Goal: Task Accomplishment & Management: Use online tool/utility

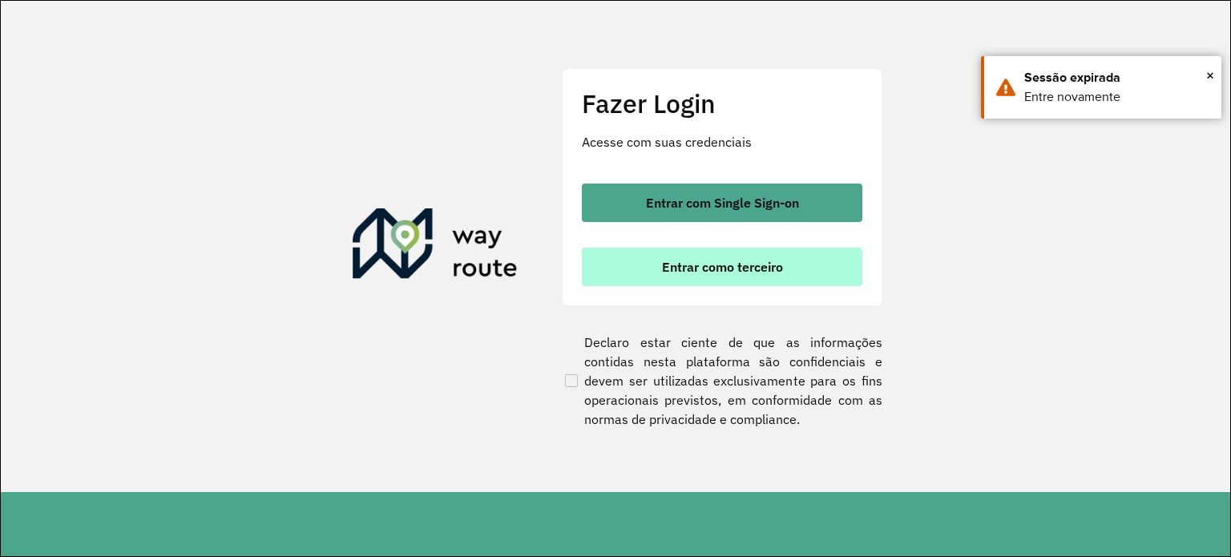
click at [648, 268] on button "Entrar como terceiro" at bounding box center [722, 267] width 280 height 38
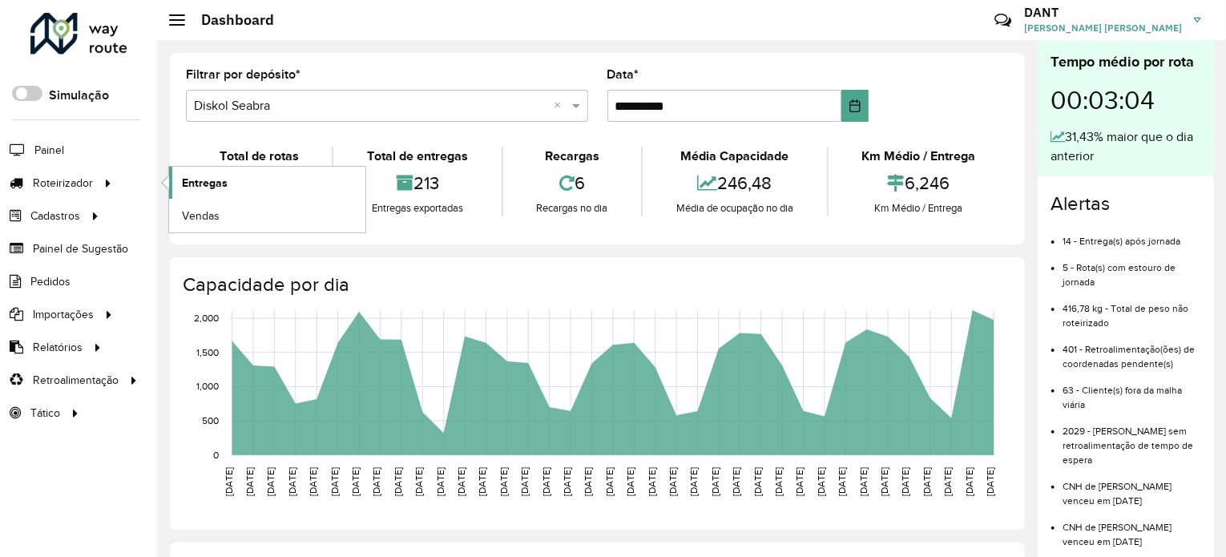
click at [216, 182] on span "Entregas" at bounding box center [205, 183] width 46 height 17
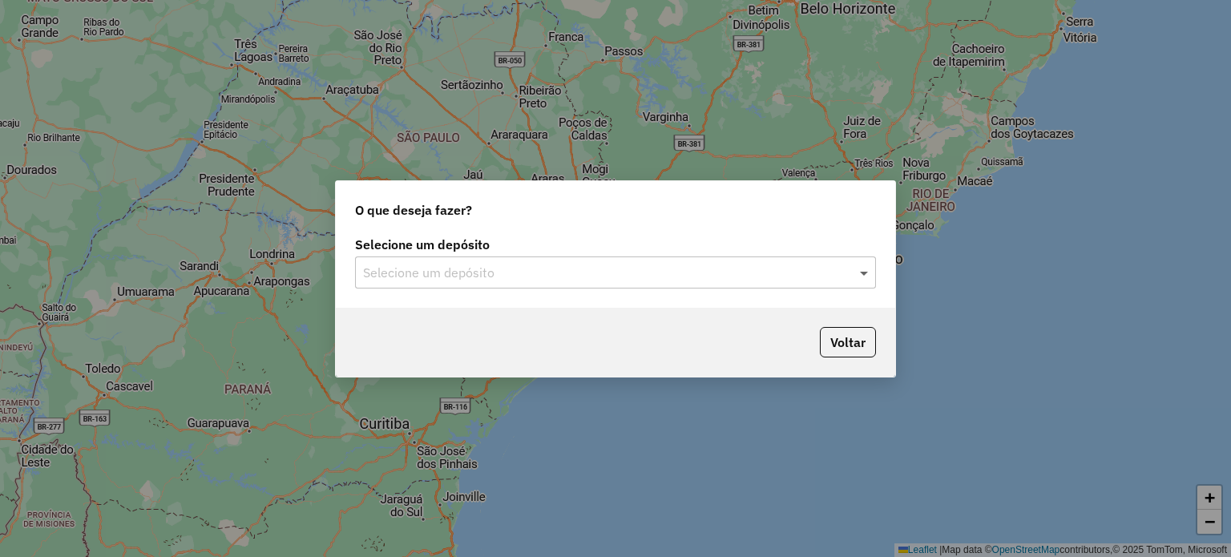
click at [862, 274] on span at bounding box center [866, 272] width 20 height 19
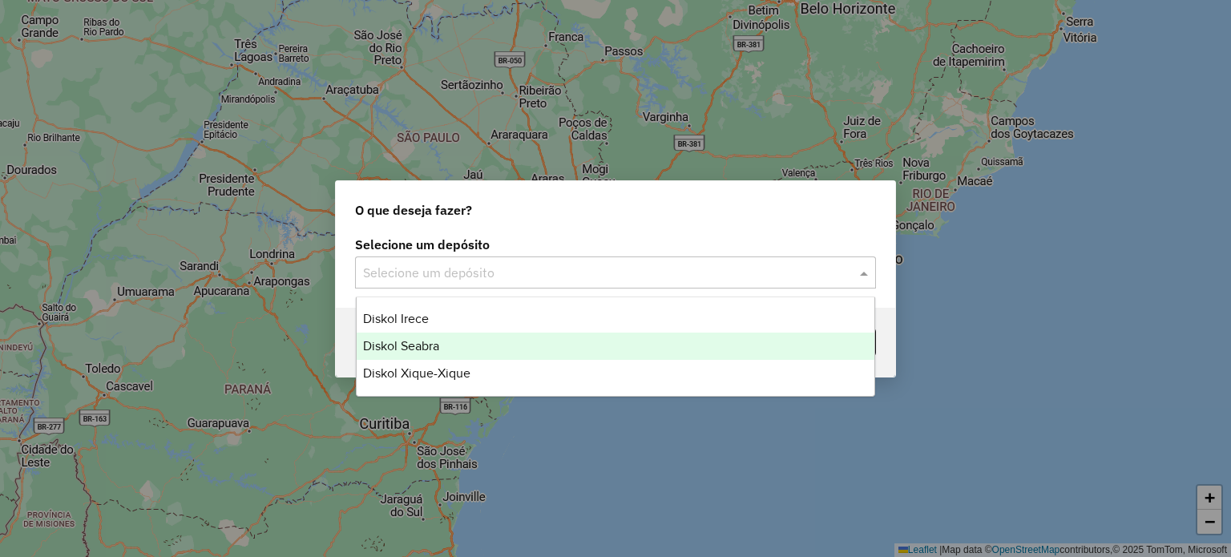
click at [599, 345] on div "Diskol Seabra" at bounding box center [616, 346] width 518 height 27
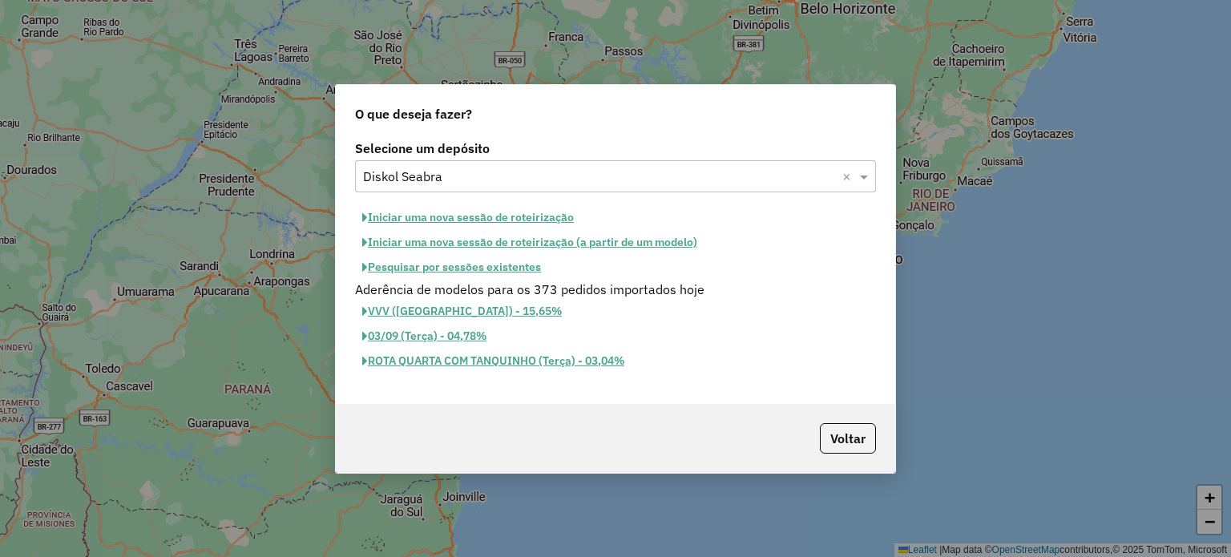
click at [426, 213] on button "Iniciar uma nova sessão de roteirização" at bounding box center [468, 217] width 226 height 25
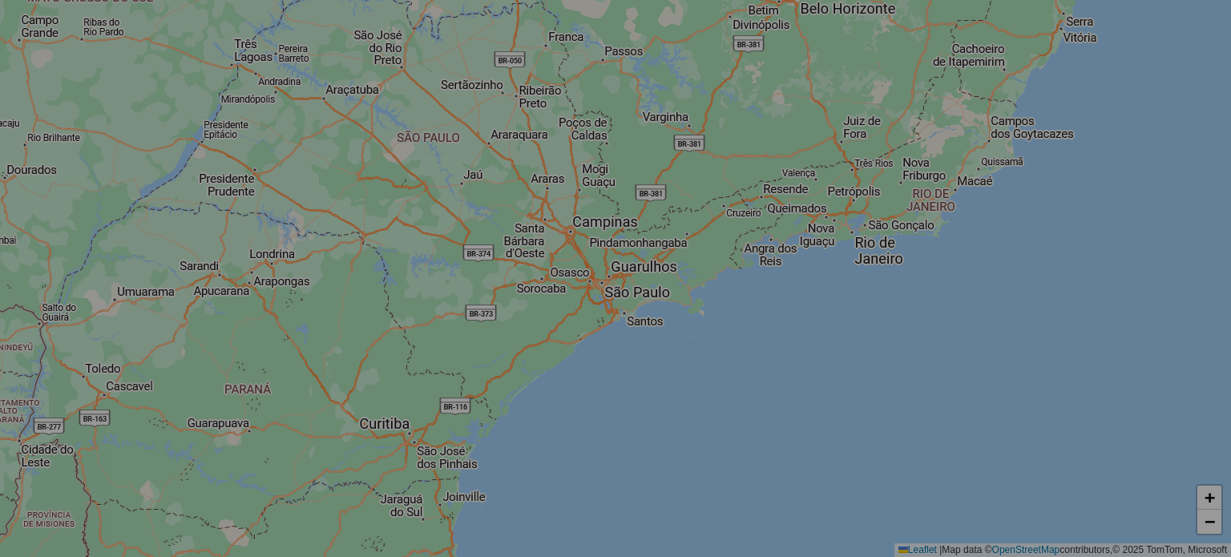
select select "*"
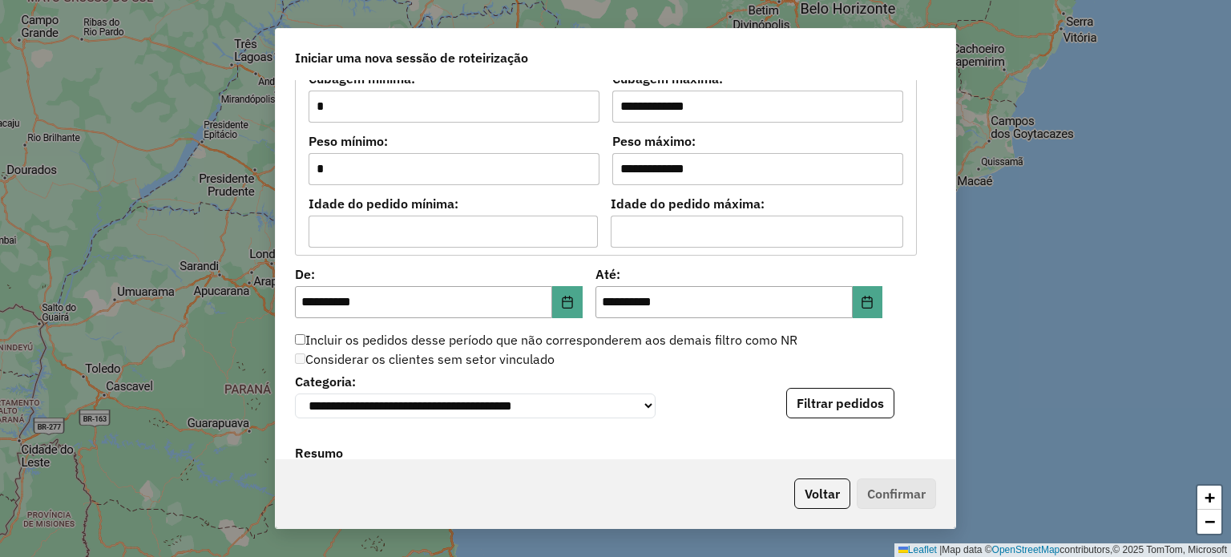
scroll to position [1442, 0]
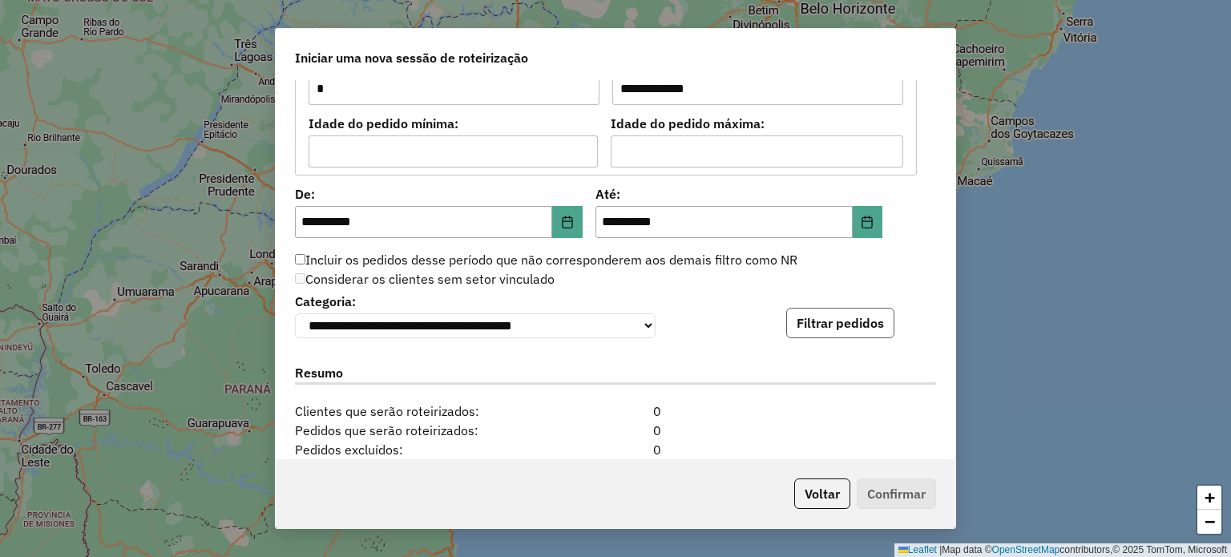
click at [829, 323] on button "Filtrar pedidos" at bounding box center [840, 323] width 108 height 30
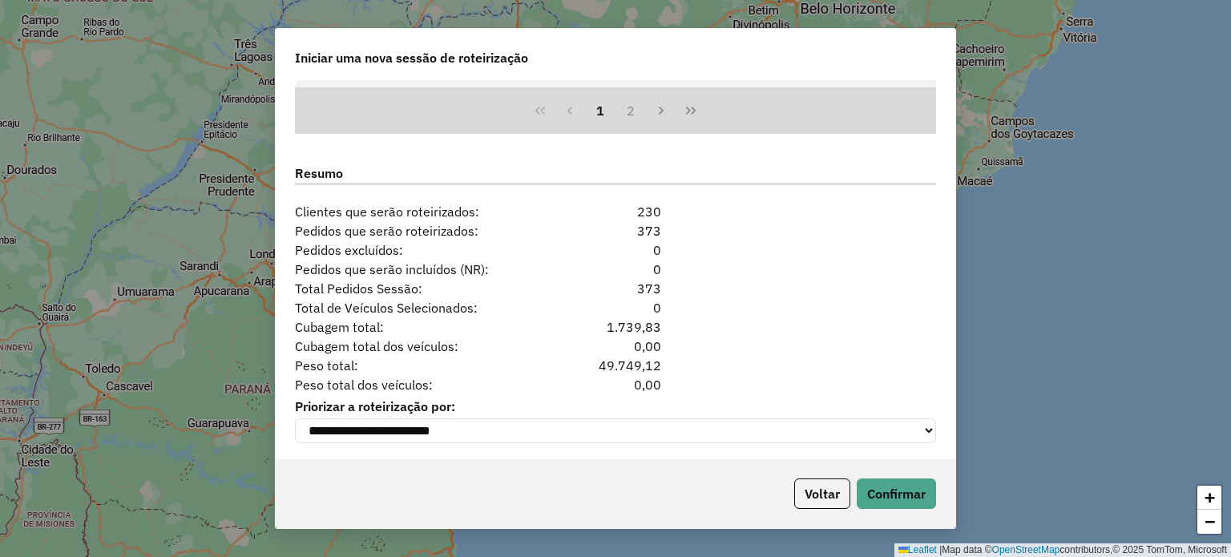
scroll to position [1981, 0]
click at [908, 502] on button "Confirmar" at bounding box center [896, 493] width 79 height 30
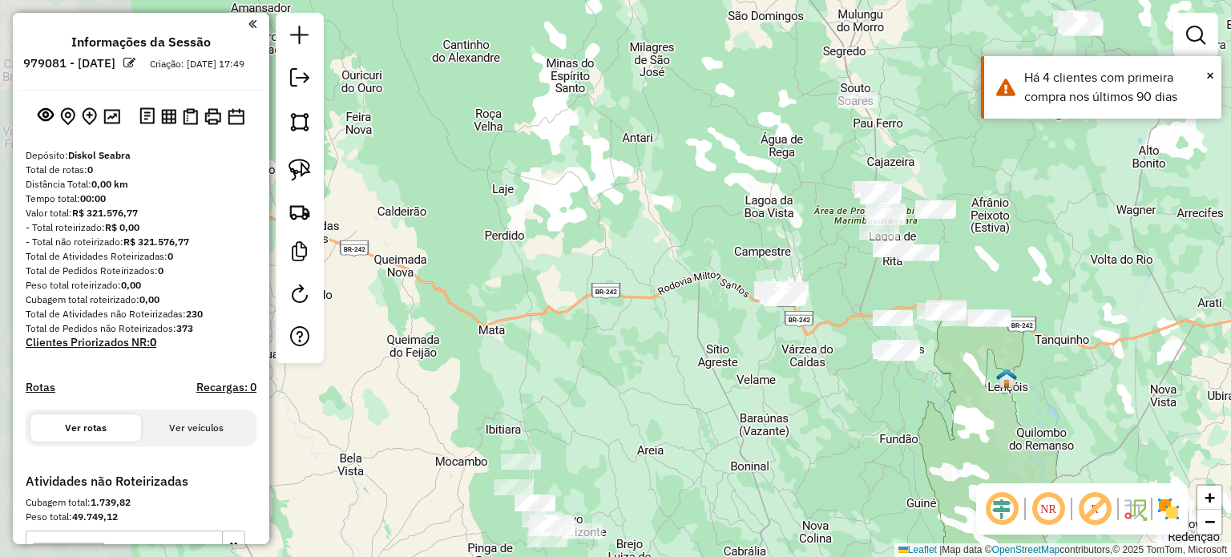
drag, startPoint x: 483, startPoint y: 386, endPoint x: 643, endPoint y: 407, distance: 160.8
click at [643, 407] on div "Janela de atendimento Grade de atendimento Capacidade Transportadoras Veículos …" at bounding box center [615, 278] width 1231 height 557
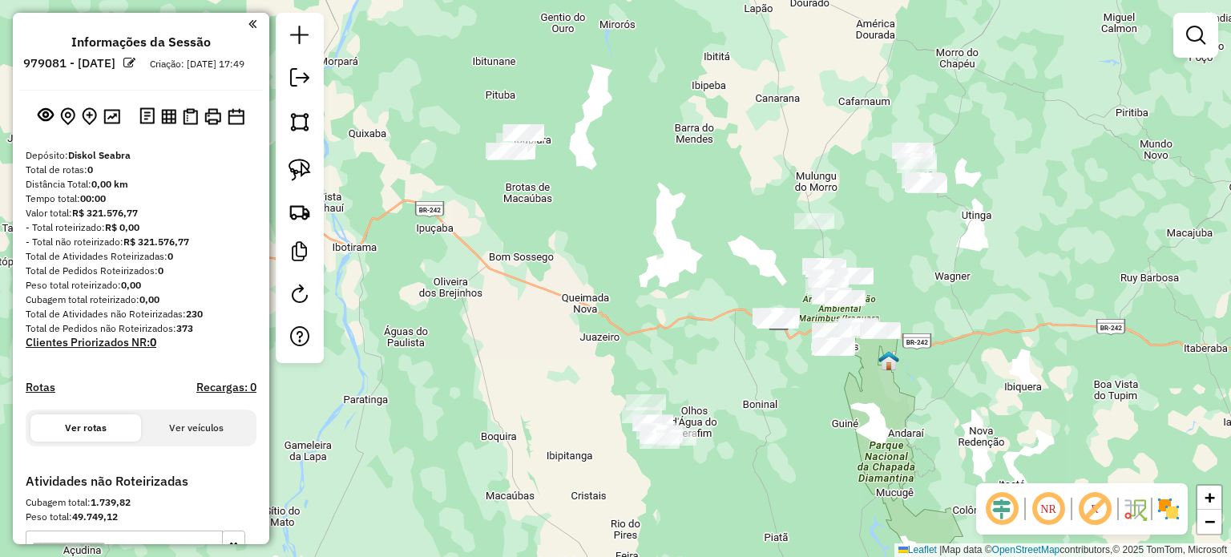
drag, startPoint x: 882, startPoint y: 248, endPoint x: 913, endPoint y: 238, distance: 32.9
click at [913, 238] on div "Janela de atendimento Grade de atendimento Capacidade Transportadoras Veículos …" at bounding box center [615, 278] width 1231 height 557
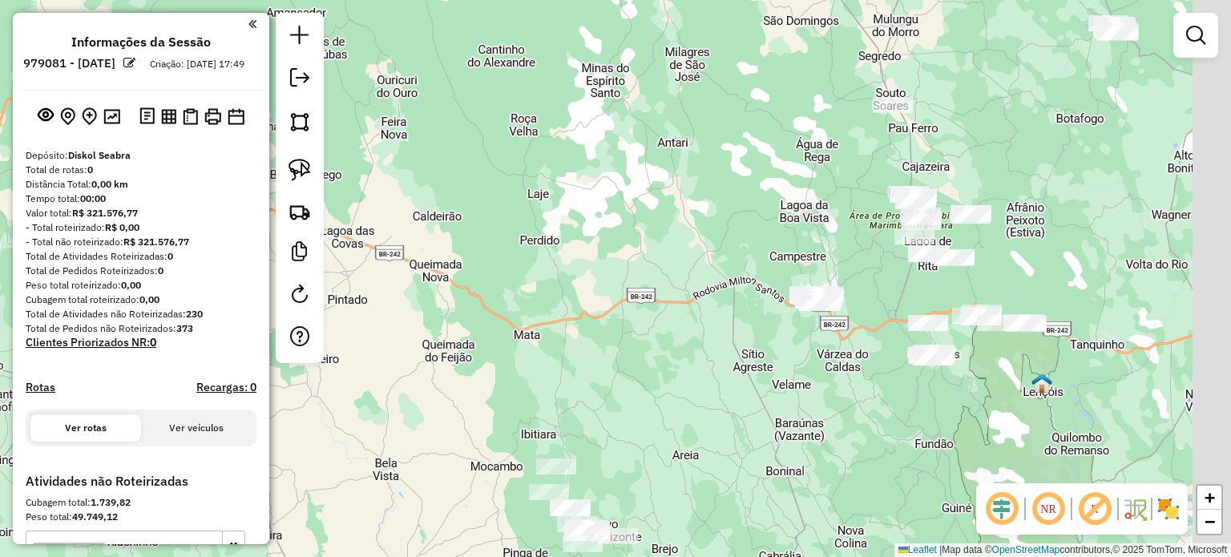
drag, startPoint x: 745, startPoint y: 275, endPoint x: 700, endPoint y: 257, distance: 49.0
click at [700, 257] on div "Janela de atendimento Grade de atendimento Capacidade Transportadoras Veículos …" at bounding box center [615, 278] width 1231 height 557
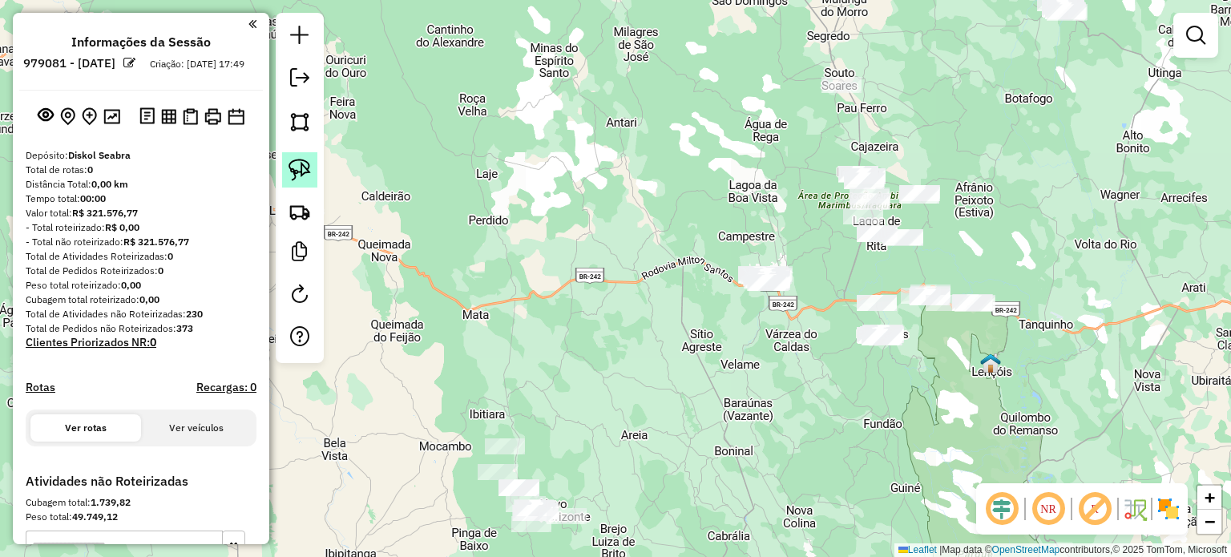
click at [295, 171] on img at bounding box center [299, 170] width 22 height 22
drag, startPoint x: 853, startPoint y: 357, endPoint x: 886, endPoint y: 353, distance: 33.8
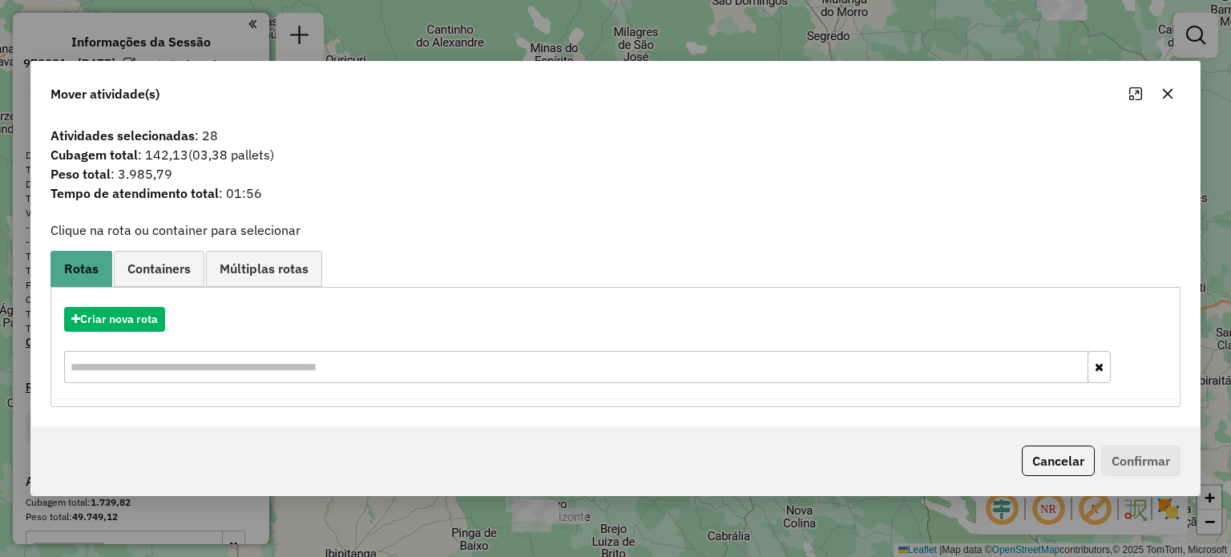
click at [1164, 94] on icon "button" at bounding box center [1167, 93] width 13 height 13
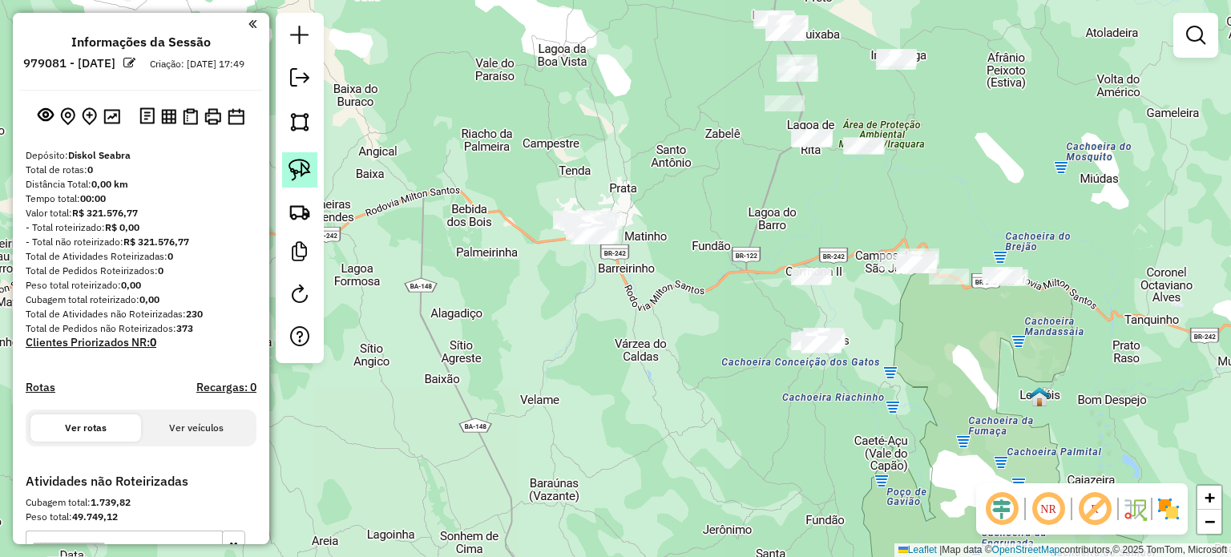
click at [298, 171] on img at bounding box center [299, 170] width 22 height 22
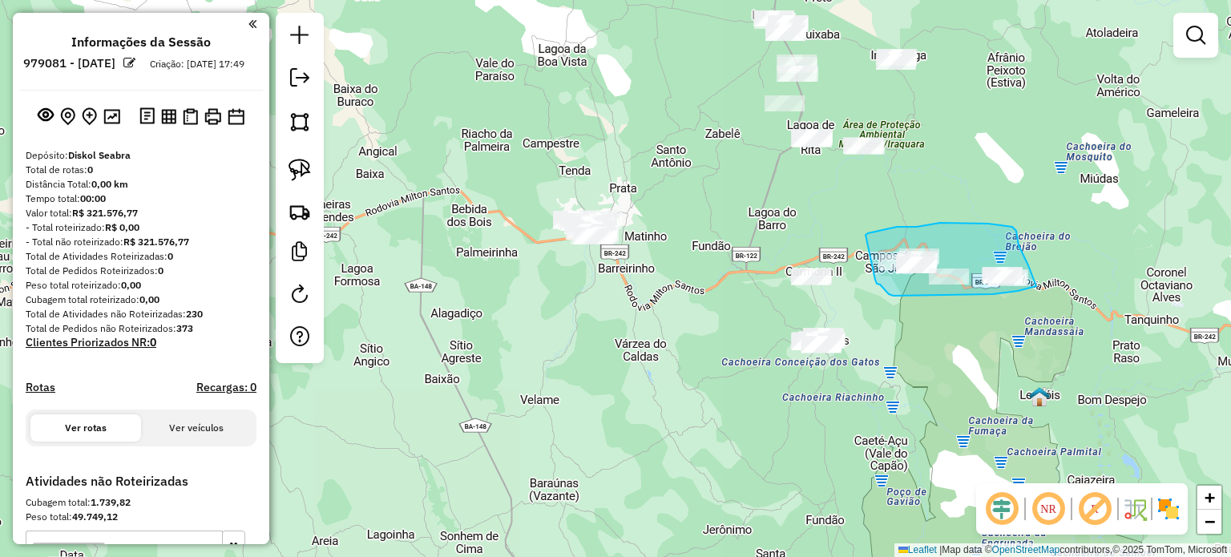
drag, startPoint x: 868, startPoint y: 233, endPoint x: 869, endPoint y: 268, distance: 35.3
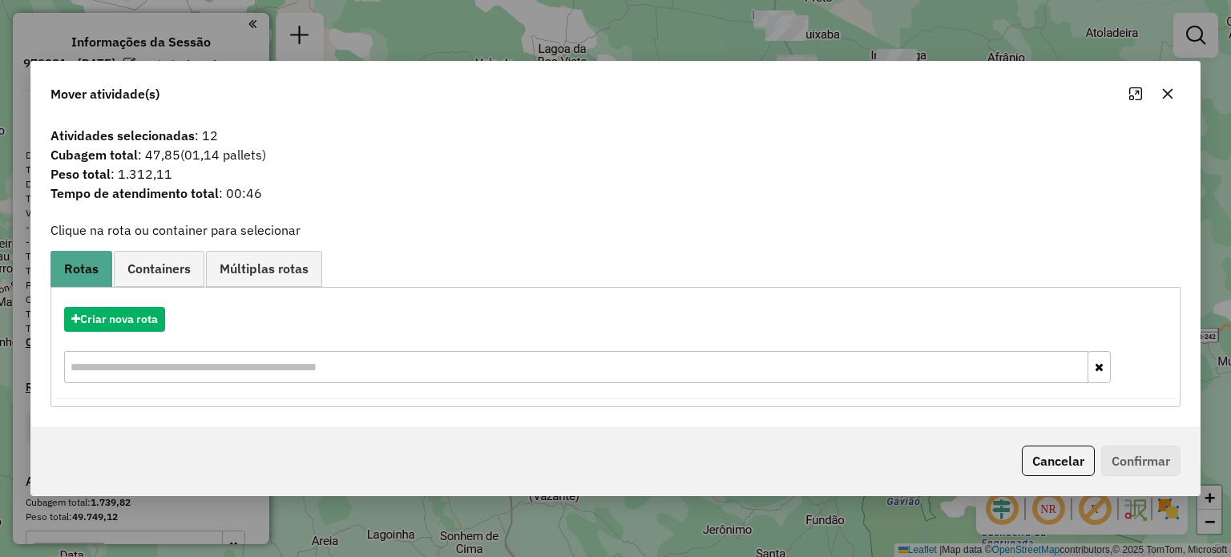
click at [1167, 91] on icon "button" at bounding box center [1167, 93] width 13 height 13
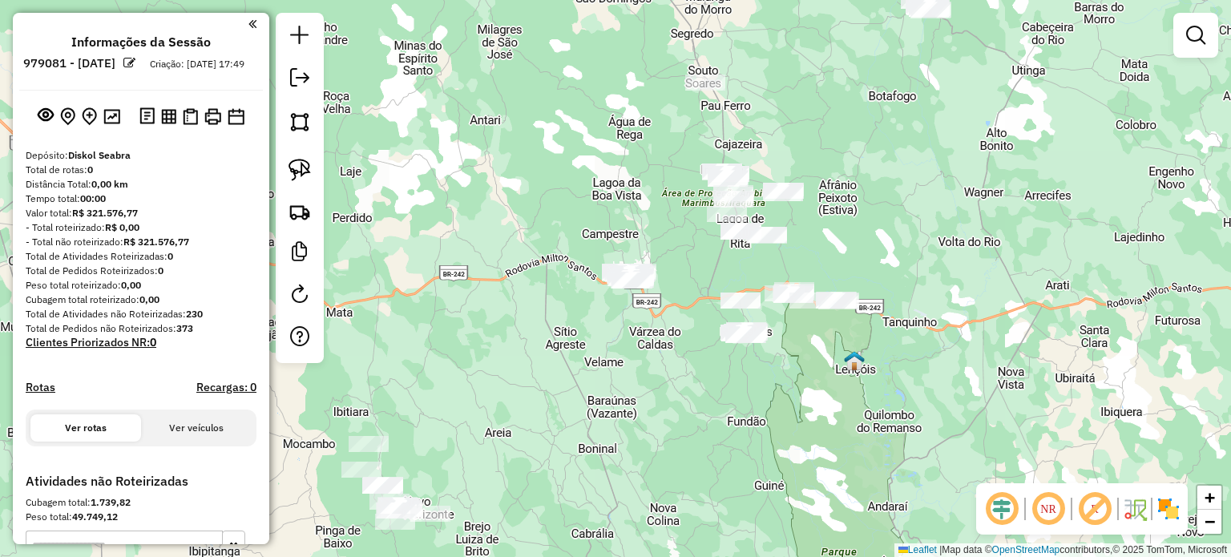
drag, startPoint x: 582, startPoint y: 384, endPoint x: 699, endPoint y: 341, distance: 124.7
click at [698, 341] on div "Janela de atendimento Grade de atendimento Capacidade Transportadoras Veículos …" at bounding box center [615, 278] width 1231 height 557
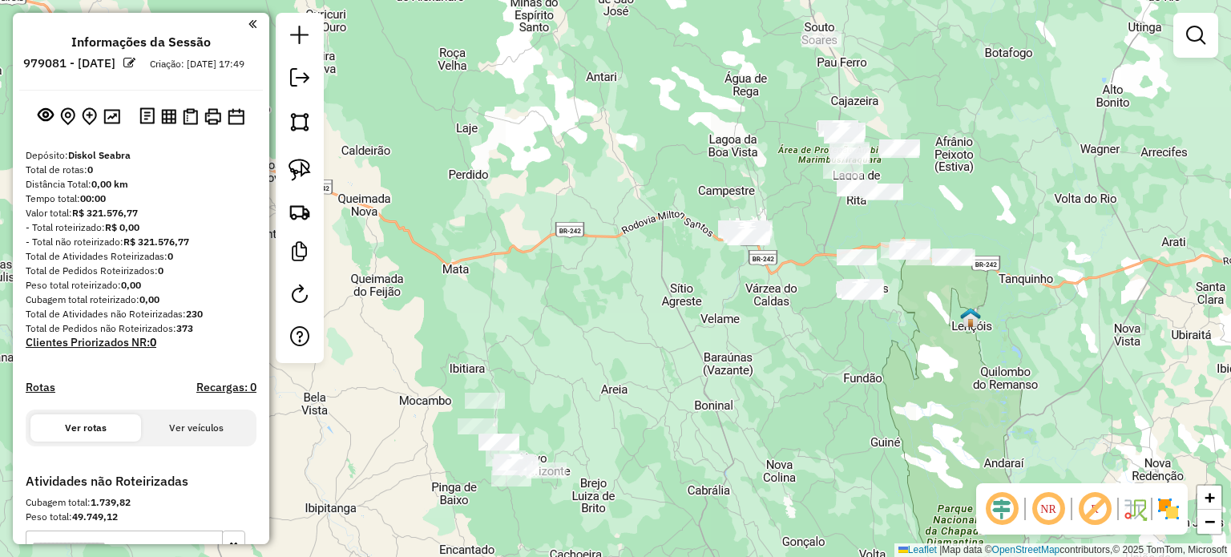
drag, startPoint x: 637, startPoint y: 388, endPoint x: 691, endPoint y: 345, distance: 69.0
click at [689, 345] on div "Janela de atendimento Grade de atendimento Capacidade Transportadoras Veículos …" at bounding box center [615, 278] width 1231 height 557
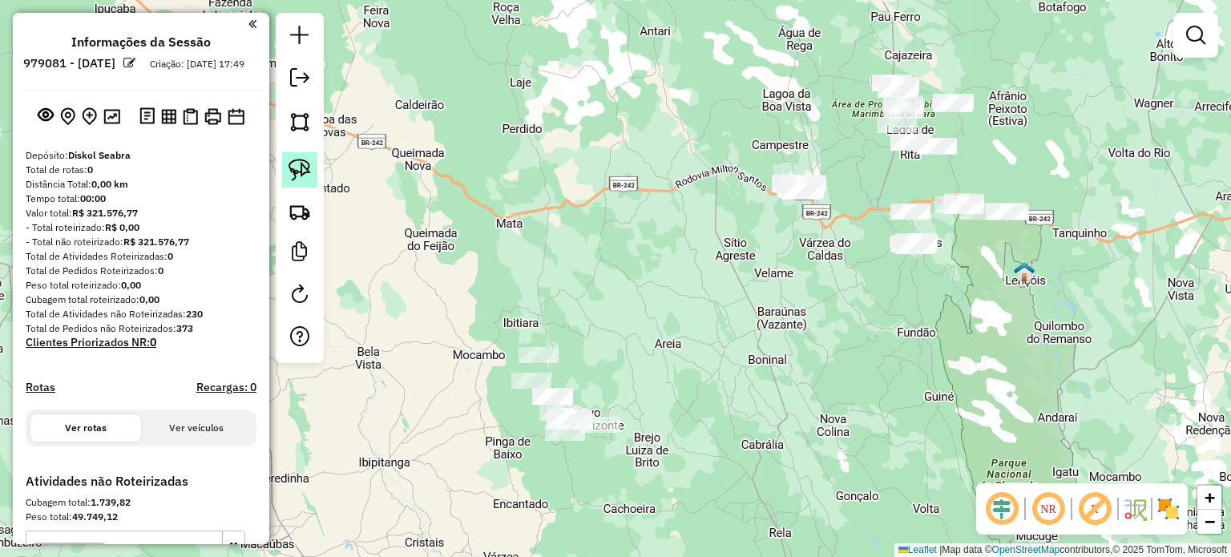
click at [311, 178] on link at bounding box center [299, 169] width 35 height 35
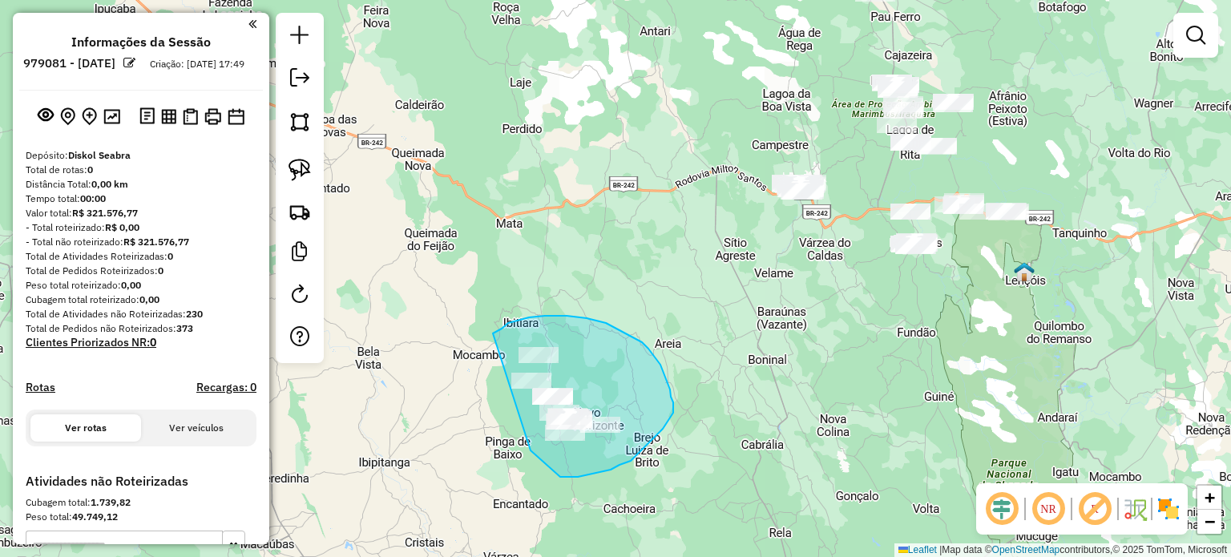
drag, startPoint x: 494, startPoint y: 333, endPoint x: 496, endPoint y: 369, distance: 36.1
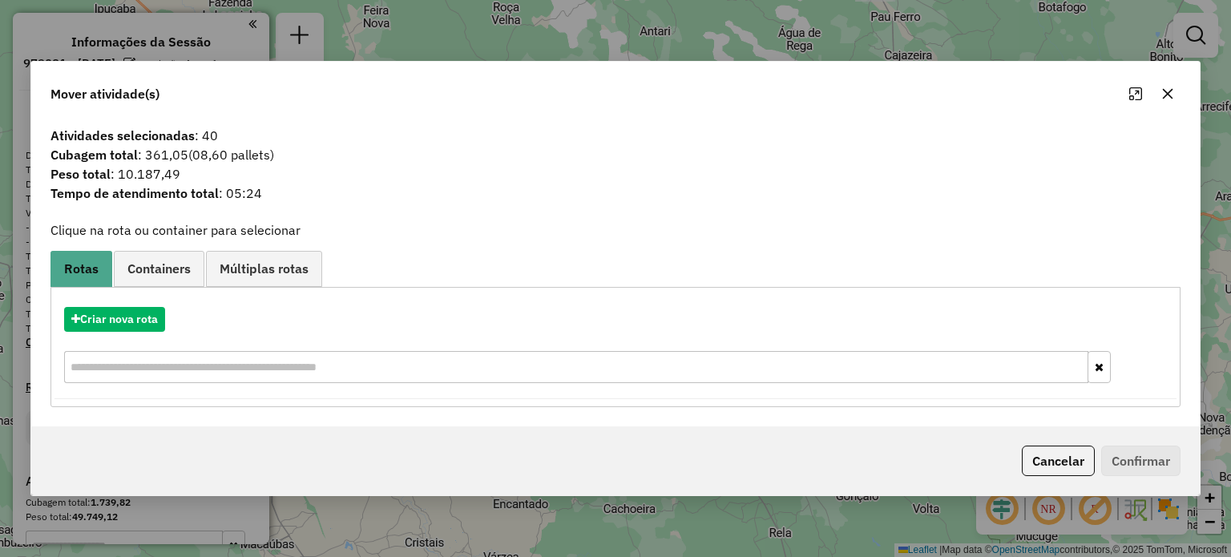
click at [1164, 94] on icon "button" at bounding box center [1167, 93] width 13 height 13
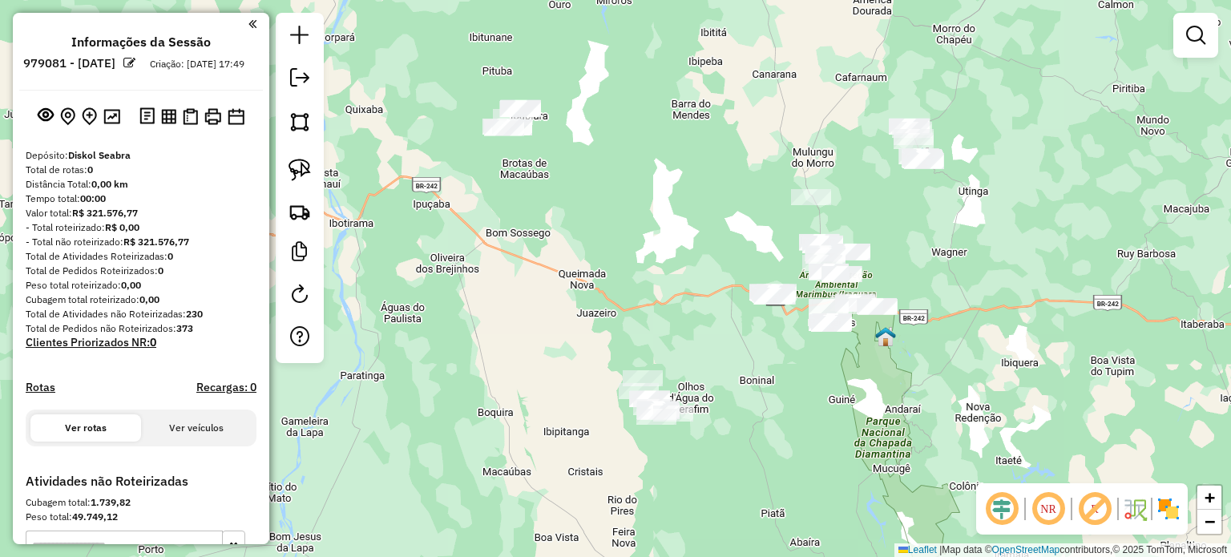
drag, startPoint x: 648, startPoint y: 101, endPoint x: 666, endPoint y: 178, distance: 78.9
click at [666, 178] on div "Janela de atendimento Grade de atendimento Capacidade Transportadoras Veículos …" at bounding box center [615, 278] width 1231 height 557
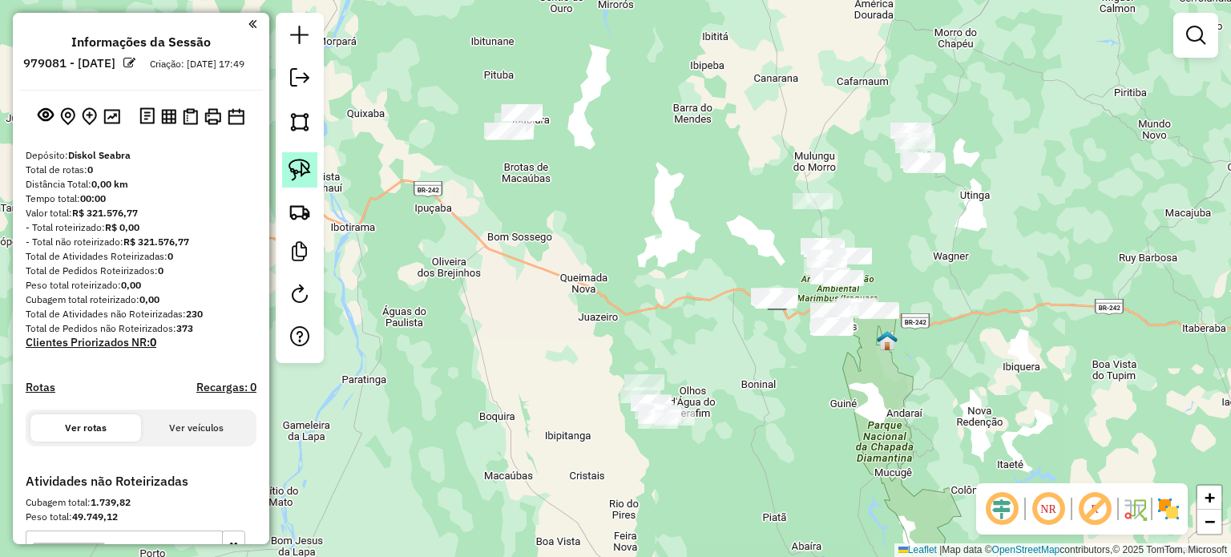
click at [308, 167] on img at bounding box center [299, 170] width 22 height 22
drag, startPoint x: 450, startPoint y: 131, endPoint x: 510, endPoint y: 169, distance: 70.7
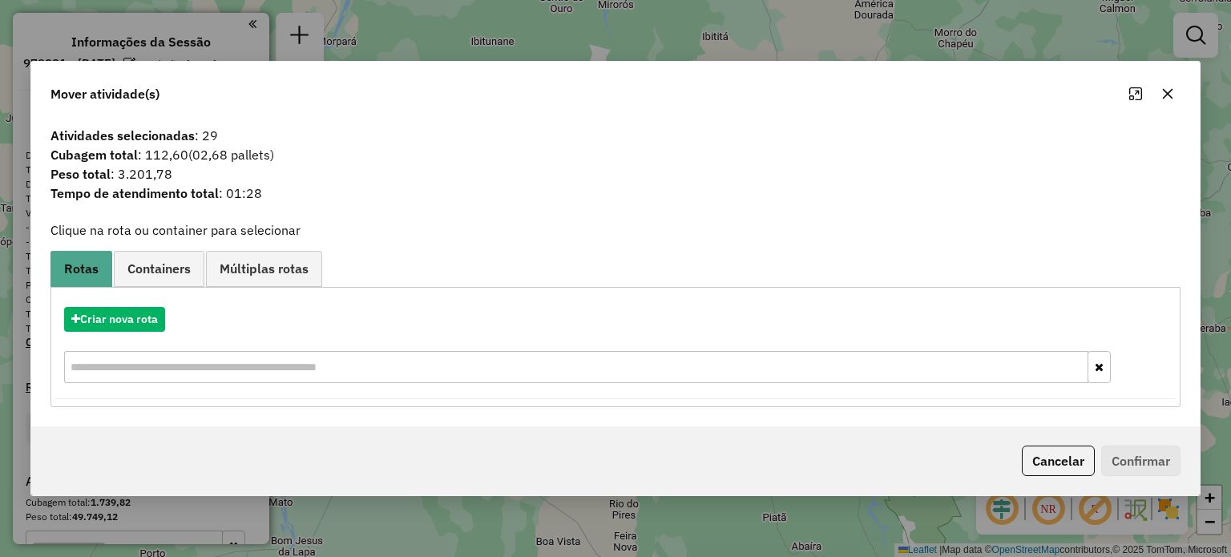
click at [1168, 92] on icon "button" at bounding box center [1167, 93] width 10 height 10
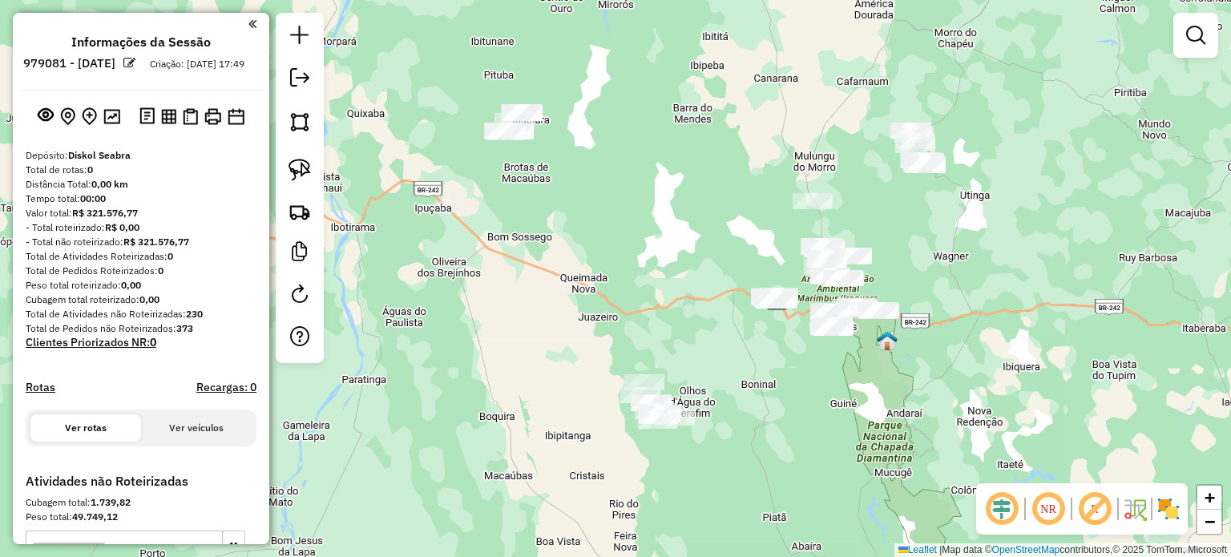
drag, startPoint x: 305, startPoint y: 173, endPoint x: 366, endPoint y: 157, distance: 63.8
click at [305, 172] on img at bounding box center [299, 170] width 22 height 22
drag, startPoint x: 878, startPoint y: 166, endPoint x: 898, endPoint y: 172, distance: 20.3
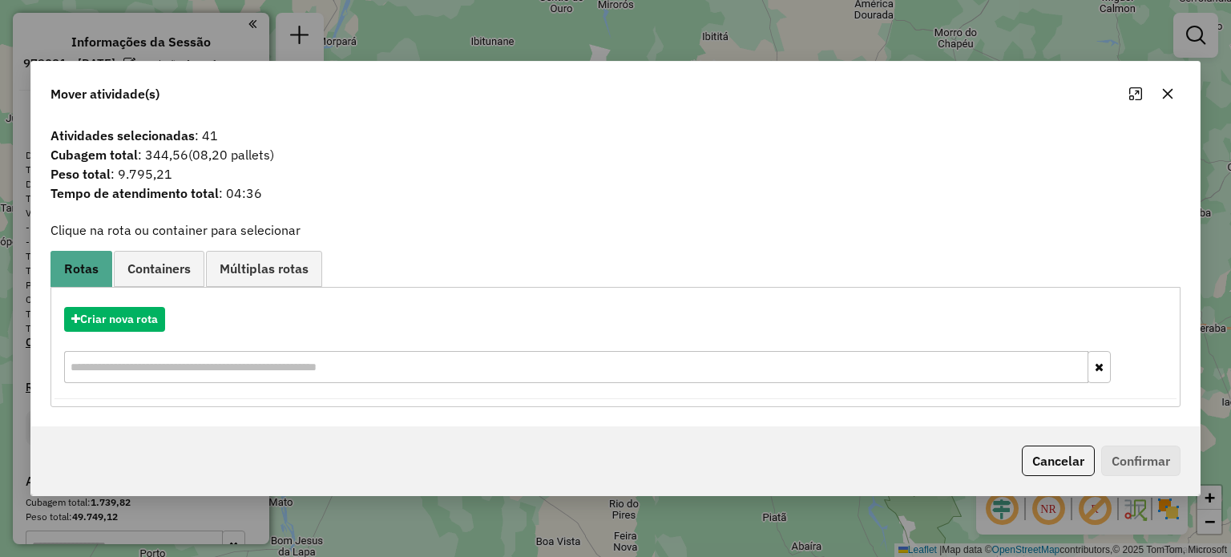
click at [1166, 94] on icon "button" at bounding box center [1167, 93] width 10 height 10
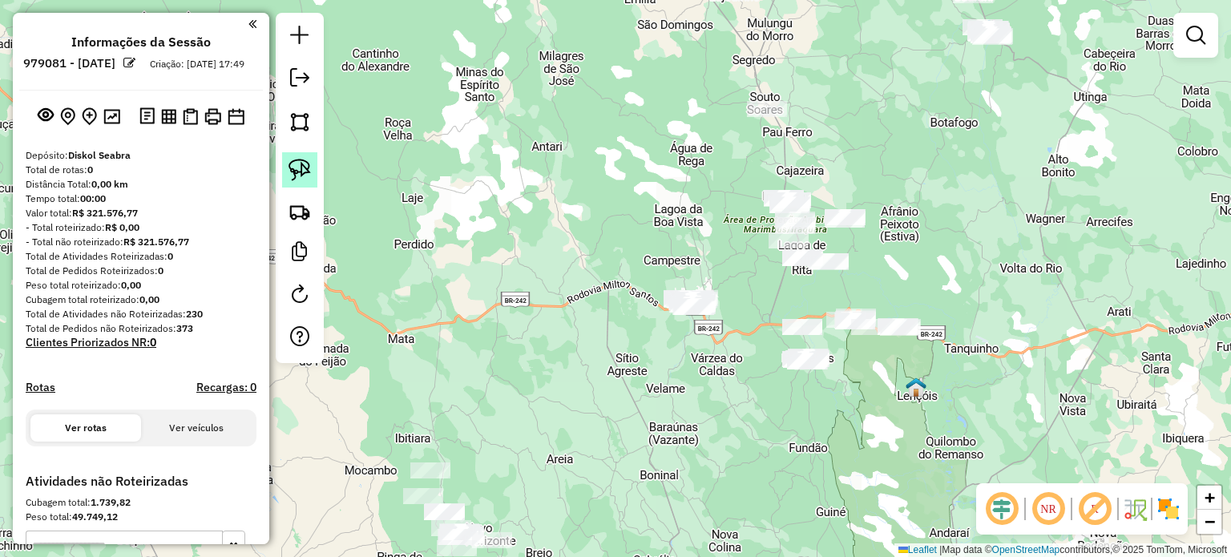
click at [291, 174] on img at bounding box center [299, 170] width 22 height 22
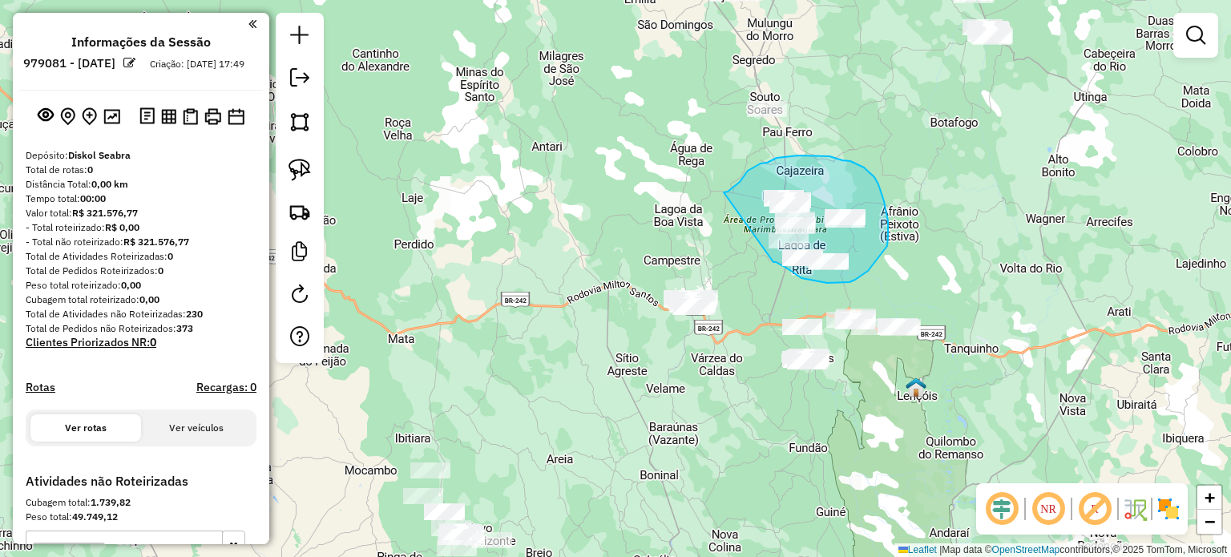
drag, startPoint x: 748, startPoint y: 171, endPoint x: 769, endPoint y: 256, distance: 87.5
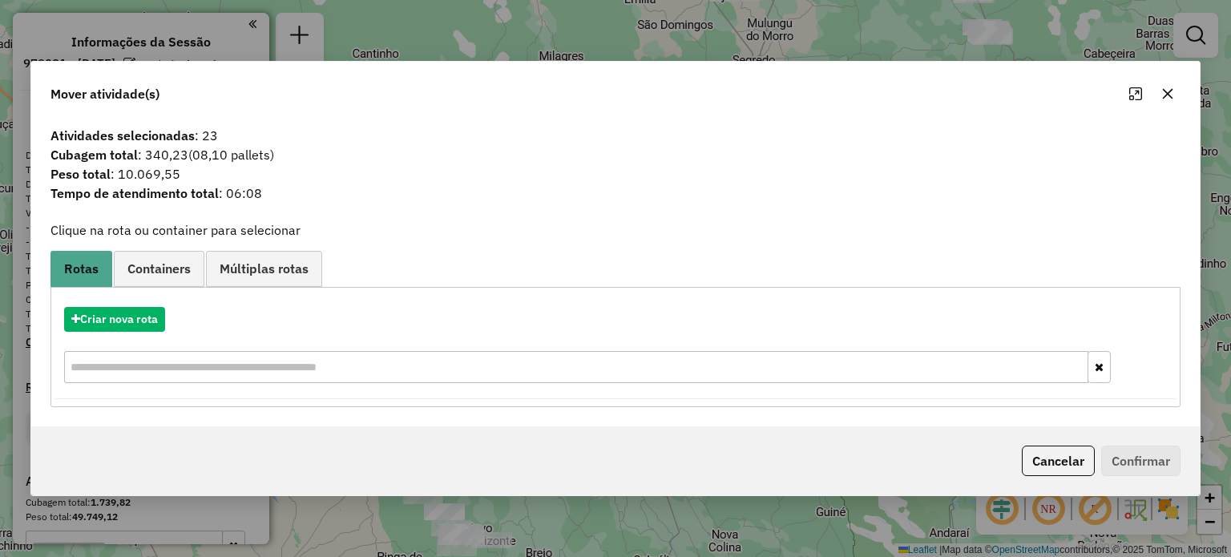
click at [1165, 91] on icon "button" at bounding box center [1167, 93] width 13 height 13
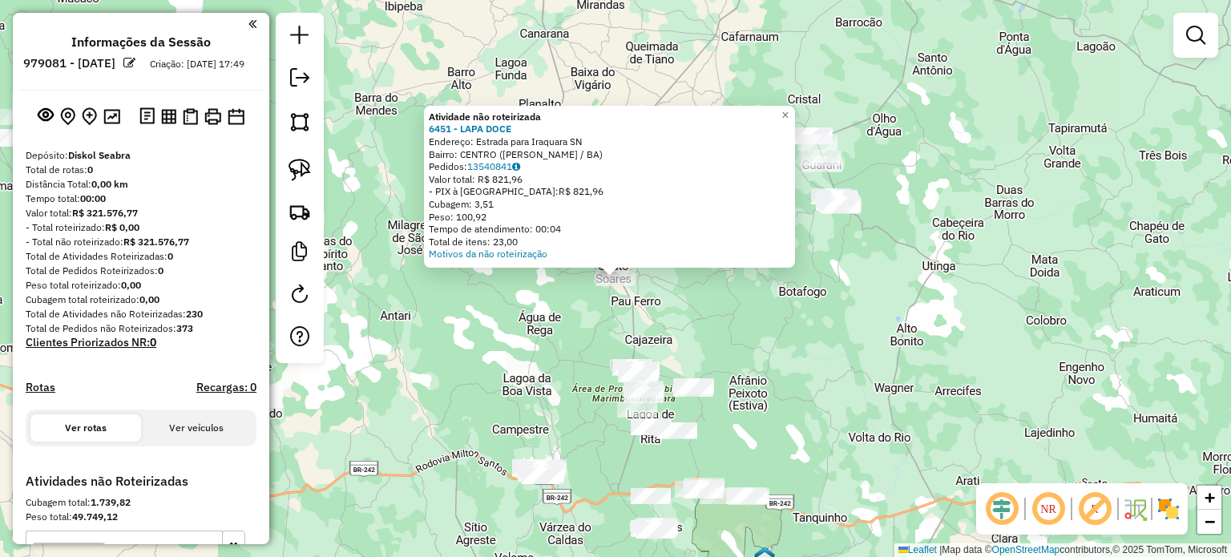
click at [866, 354] on div "Atividade não roteirizada 6451 - LAPA DOCE Endereço: Estrada para Iraquara SN B…" at bounding box center [615, 278] width 1231 height 557
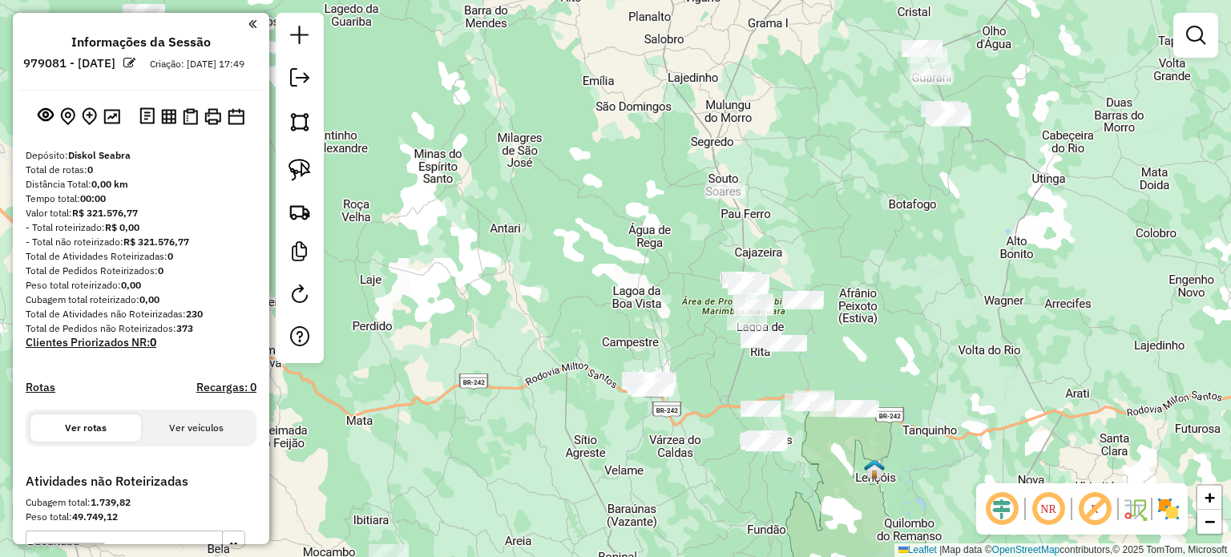
drag, startPoint x: 787, startPoint y: 439, endPoint x: 898, endPoint y: 351, distance: 141.4
click at [897, 351] on div "Janela de atendimento Grade de atendimento Capacidade Transportadoras Veículos …" at bounding box center [615, 278] width 1231 height 557
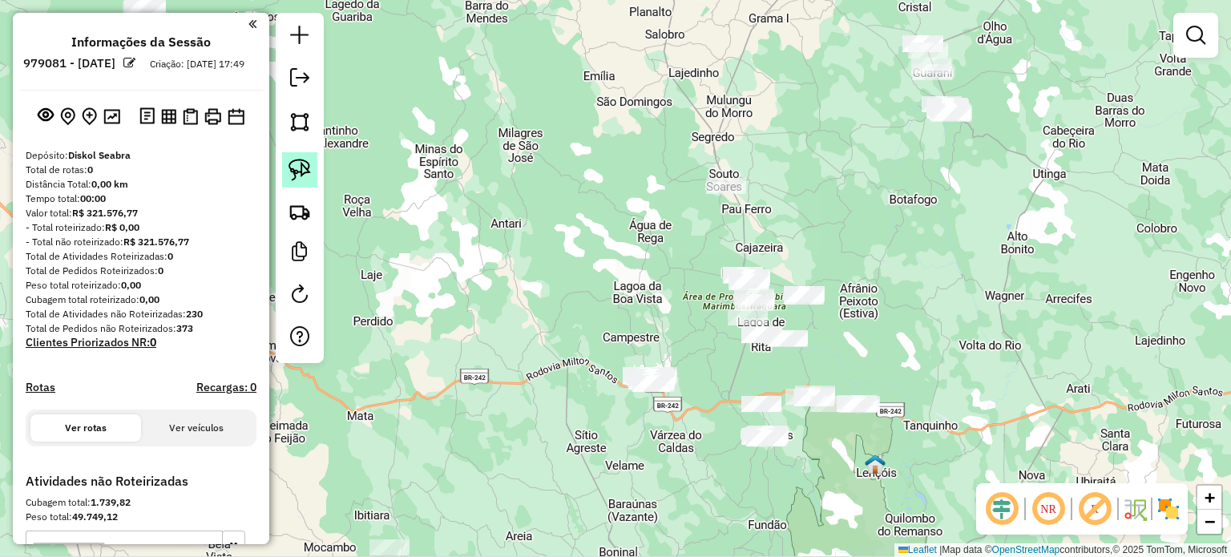
drag, startPoint x: 288, startPoint y: 170, endPoint x: 299, endPoint y: 175, distance: 11.5
click at [289, 169] on img at bounding box center [299, 170] width 22 height 22
drag, startPoint x: 618, startPoint y: 355, endPoint x: 595, endPoint y: 371, distance: 28.2
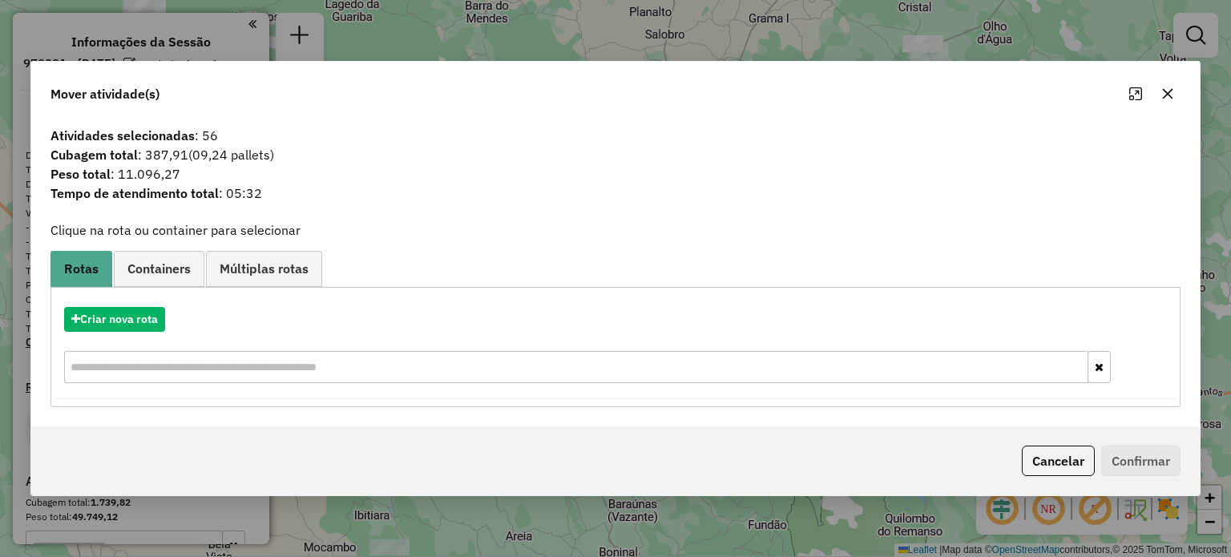
click at [1167, 92] on icon "button" at bounding box center [1167, 93] width 13 height 13
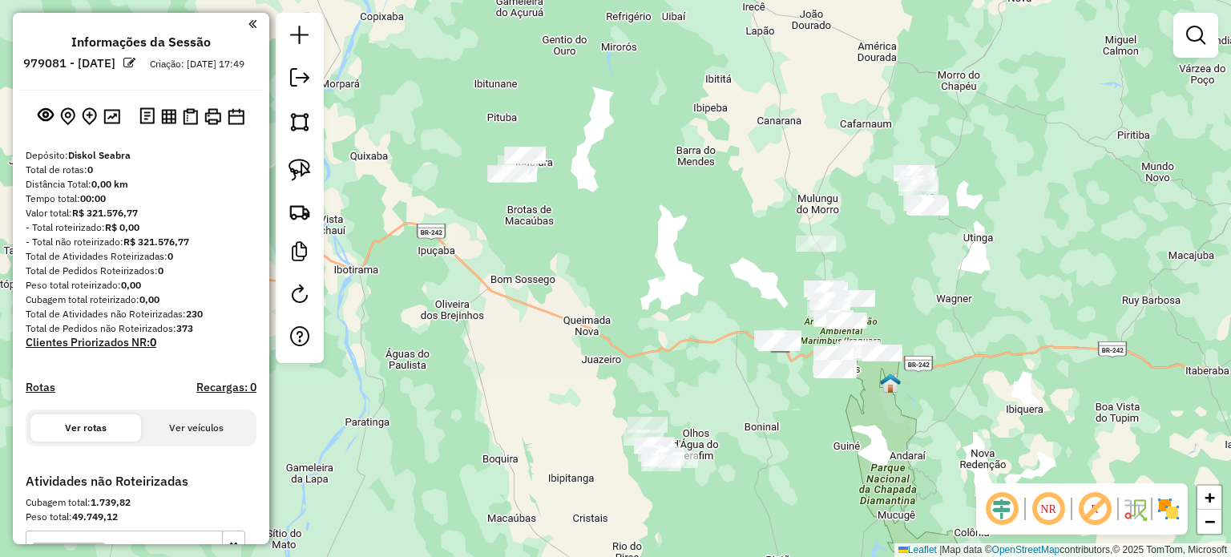
drag, startPoint x: 994, startPoint y: 301, endPoint x: 1047, endPoint y: 282, distance: 56.8
click at [1047, 282] on div "Janela de atendimento Grade de atendimento Capacidade Transportadoras Veículos …" at bounding box center [615, 278] width 1231 height 557
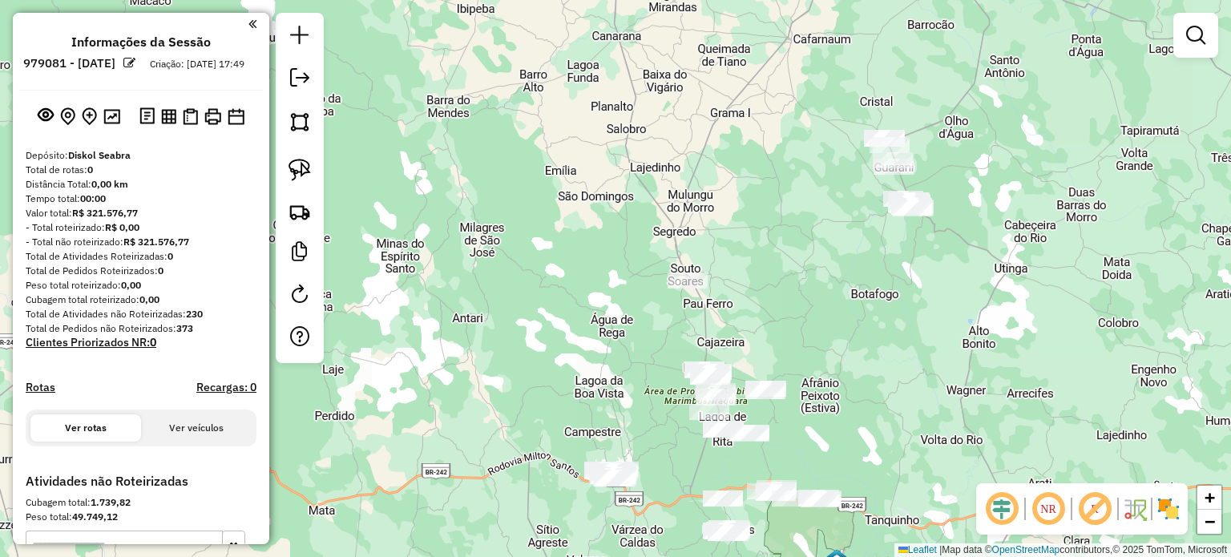
drag, startPoint x: 935, startPoint y: 234, endPoint x: 917, endPoint y: 297, distance: 65.9
click at [918, 297] on div "Janela de atendimento Grade de atendimento Capacidade Transportadoras Veículos …" at bounding box center [615, 278] width 1231 height 557
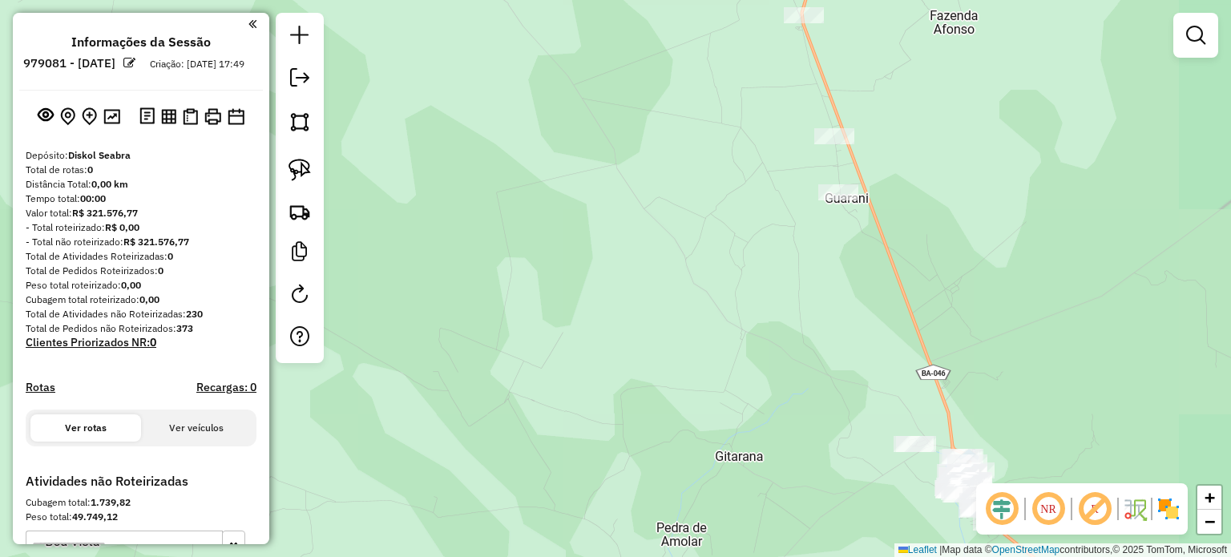
drag, startPoint x: 901, startPoint y: 121, endPoint x: 960, endPoint y: 361, distance: 247.6
click at [960, 368] on div "Janela de atendimento Grade de atendimento Capacidade Transportadoras Veículos …" at bounding box center [615, 278] width 1231 height 557
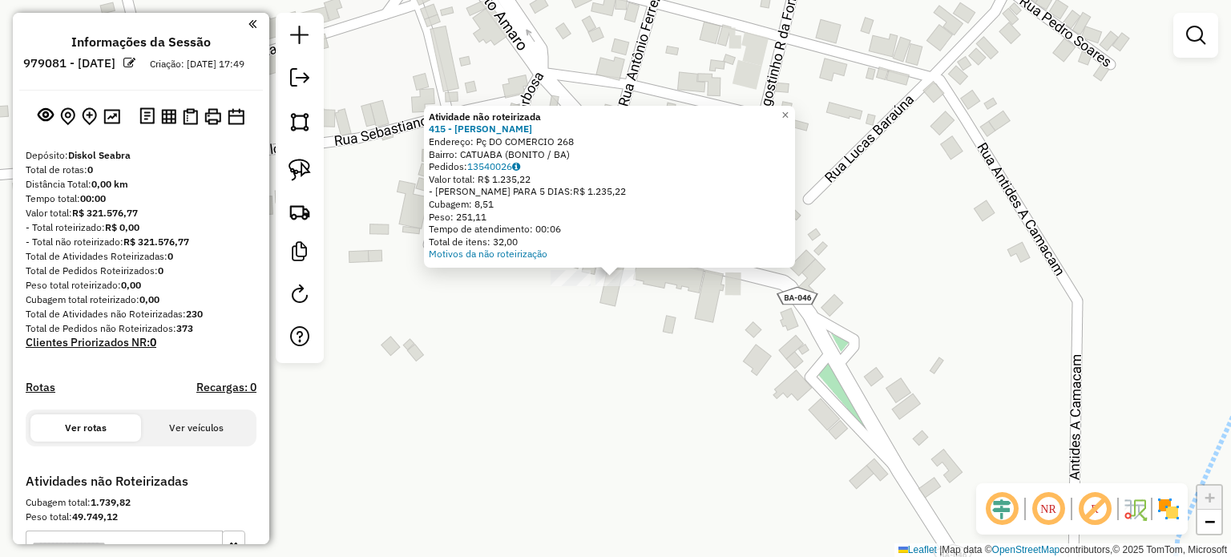
click at [619, 316] on div "Atividade não roteirizada 415 - VANDERLEI DE SOUZA SANTOS Endereço: Pç DO COMER…" at bounding box center [615, 278] width 1231 height 557
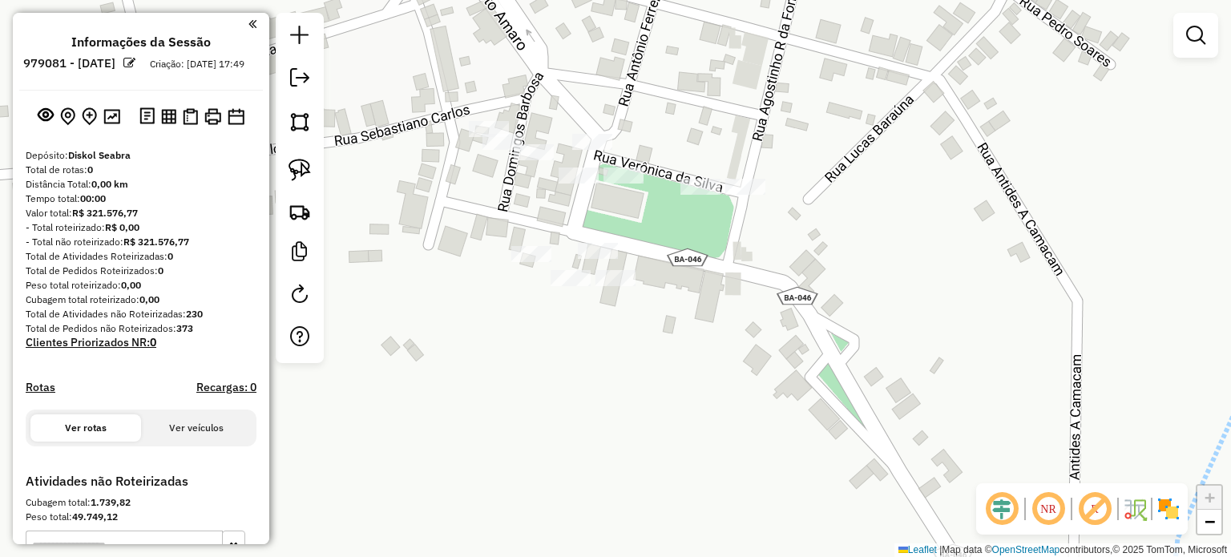
click at [578, 286] on div at bounding box center [571, 278] width 40 height 16
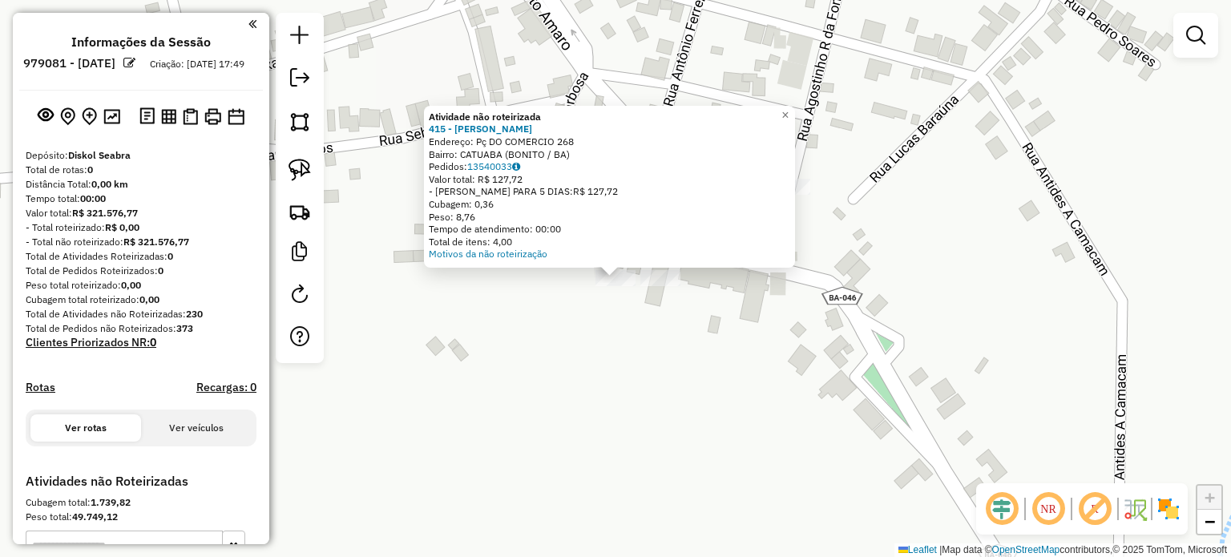
click at [583, 347] on div "Atividade não roteirizada 415 - VANDERLEI DE SOUZA SANTOS Endereço: Pç DO COMER…" at bounding box center [615, 278] width 1231 height 557
click at [629, 353] on div "Atividade não roteirizada 415 - VANDERLEI DE SOUZA SANTOS Endereço: Pç DO COMER…" at bounding box center [615, 278] width 1231 height 557
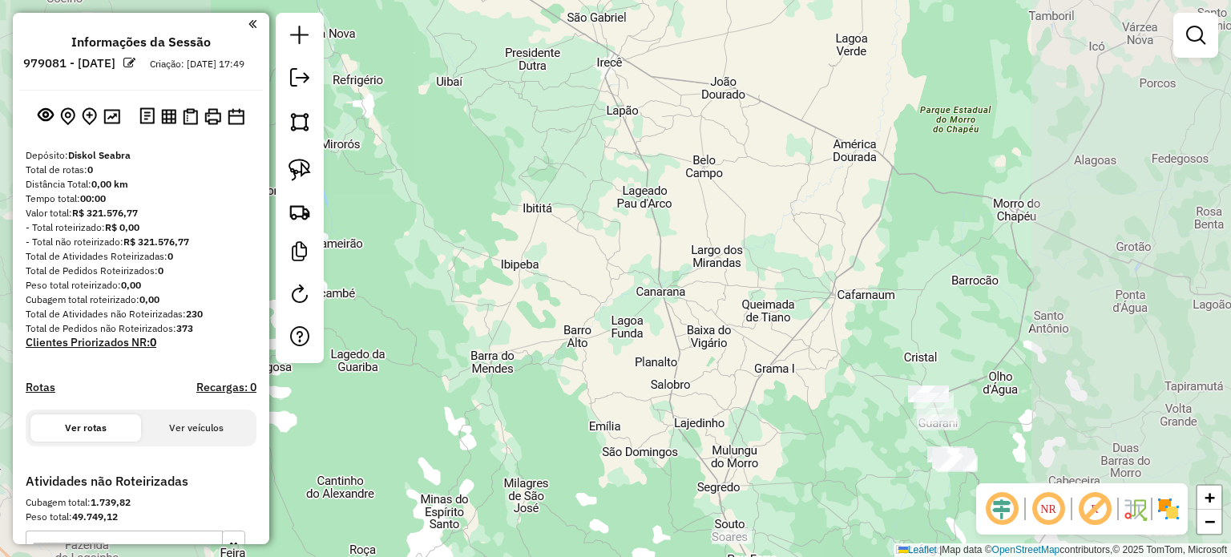
drag, startPoint x: 991, startPoint y: 428, endPoint x: 929, endPoint y: 276, distance: 163.8
click at [943, 310] on div "Janela de atendimento Grade de atendimento Capacidade Transportadoras Veículos …" at bounding box center [615, 278] width 1231 height 557
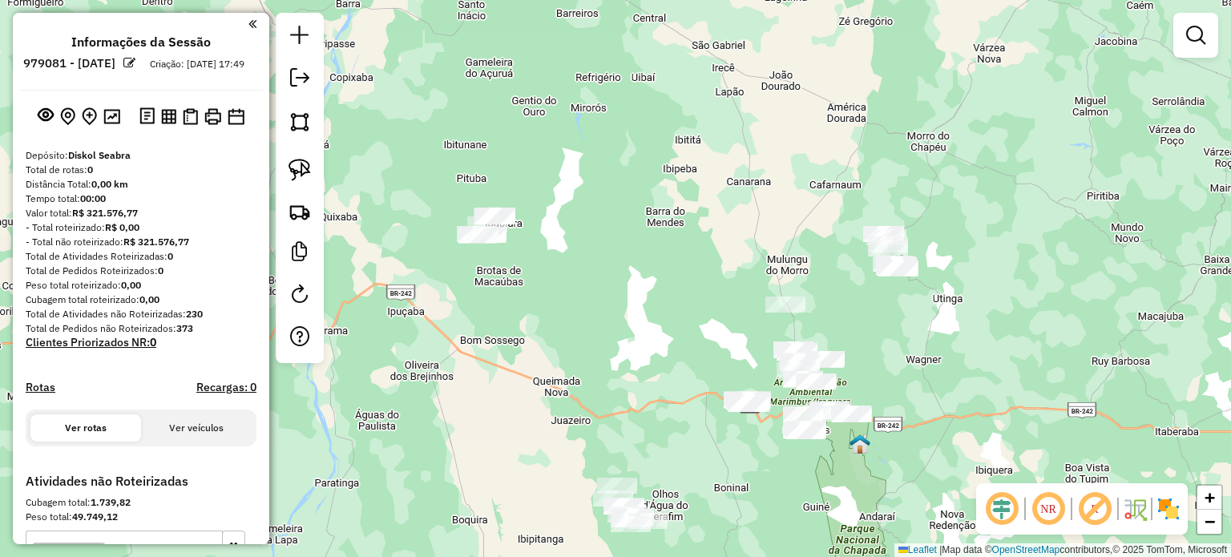
drag, startPoint x: 933, startPoint y: 224, endPoint x: 931, endPoint y: 254, distance: 30.5
click at [931, 254] on div "Janela de atendimento Grade de atendimento Capacidade Transportadoras Veículos …" at bounding box center [615, 278] width 1231 height 557
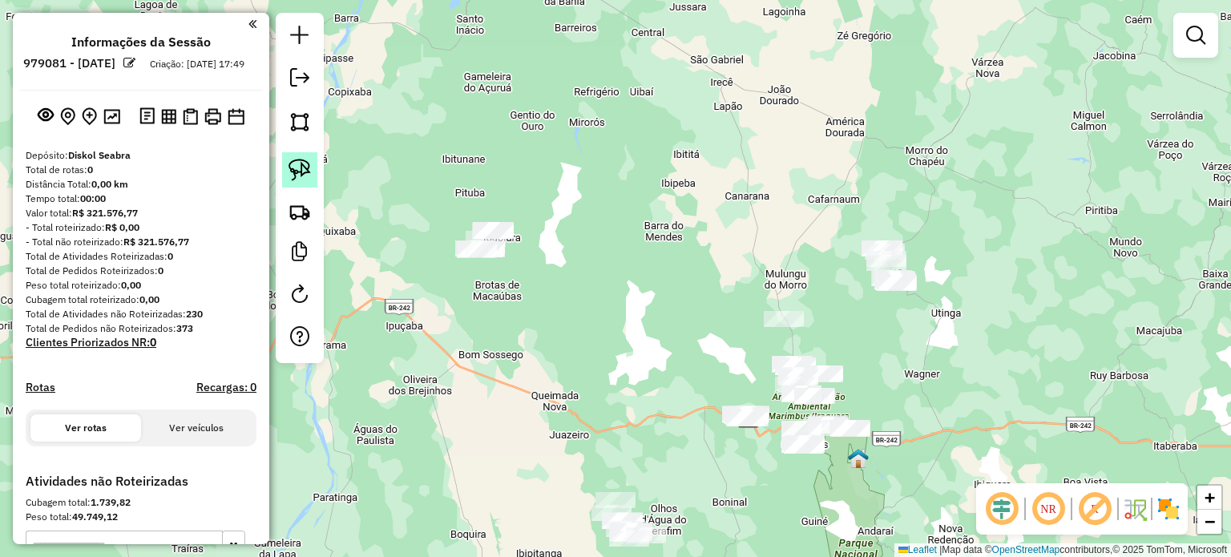
drag, startPoint x: 290, startPoint y: 175, endPoint x: 298, endPoint y: 185, distance: 12.5
click at [290, 175] on img at bounding box center [299, 170] width 22 height 22
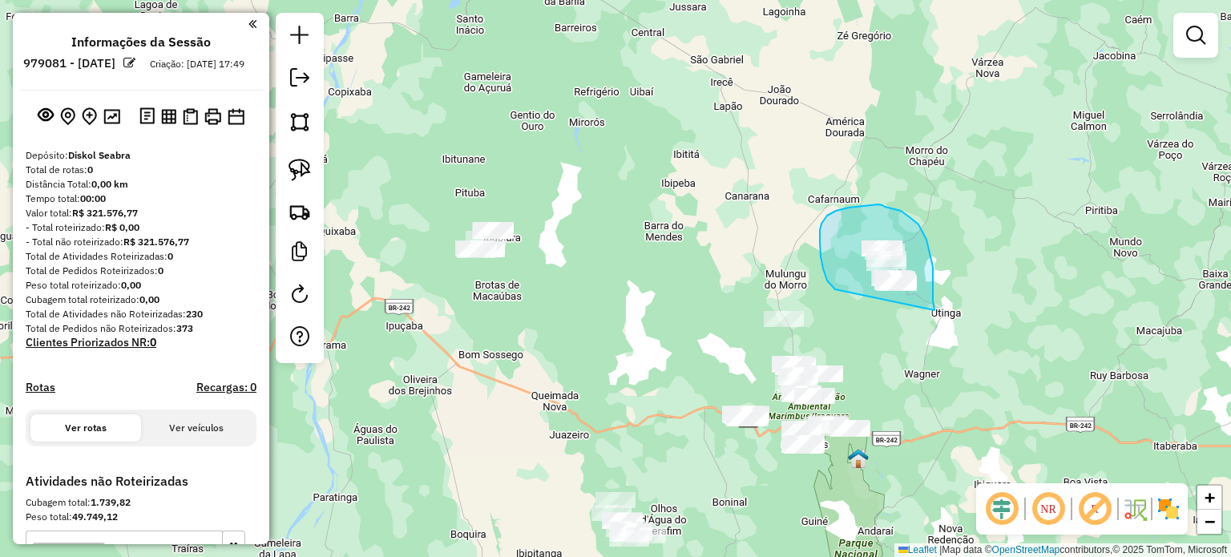
drag, startPoint x: 831, startPoint y: 284, endPoint x: 877, endPoint y: 341, distance: 73.0
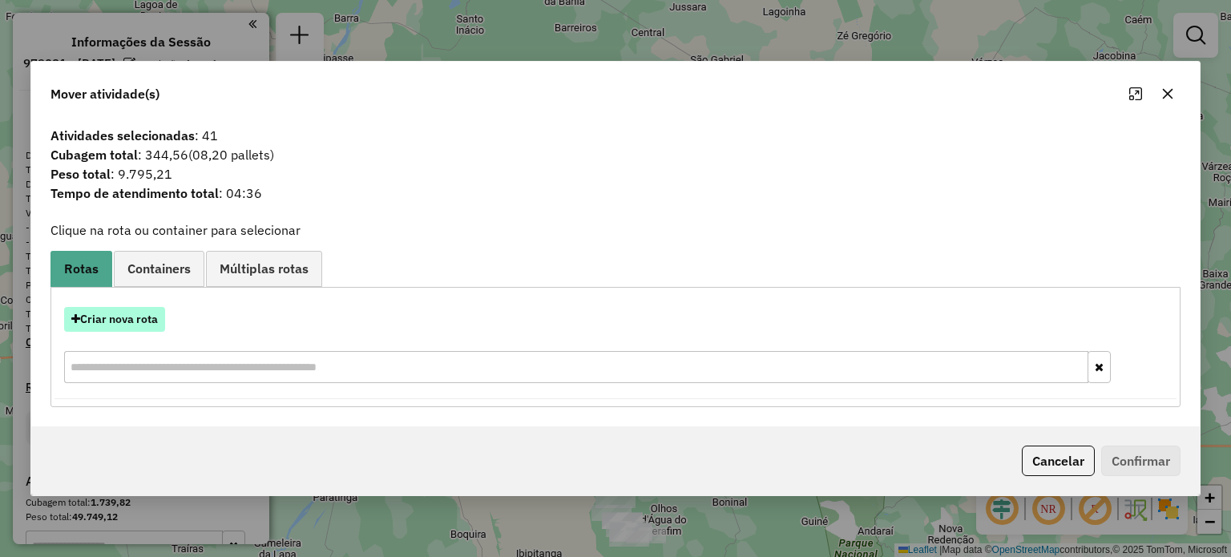
click at [125, 323] on button "Criar nova rota" at bounding box center [114, 319] width 101 height 25
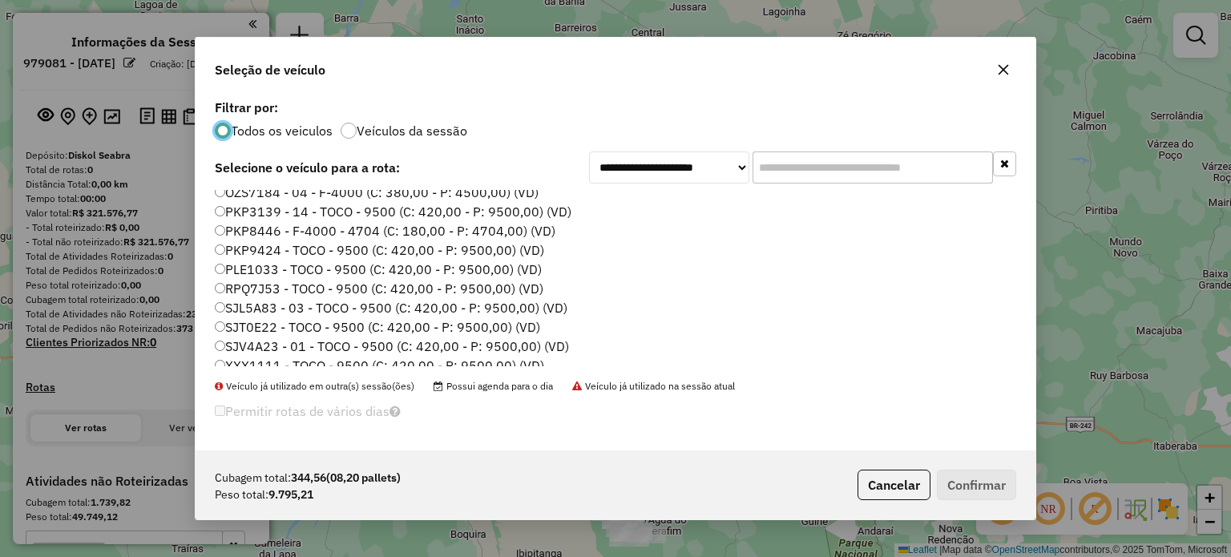
scroll to position [151, 0]
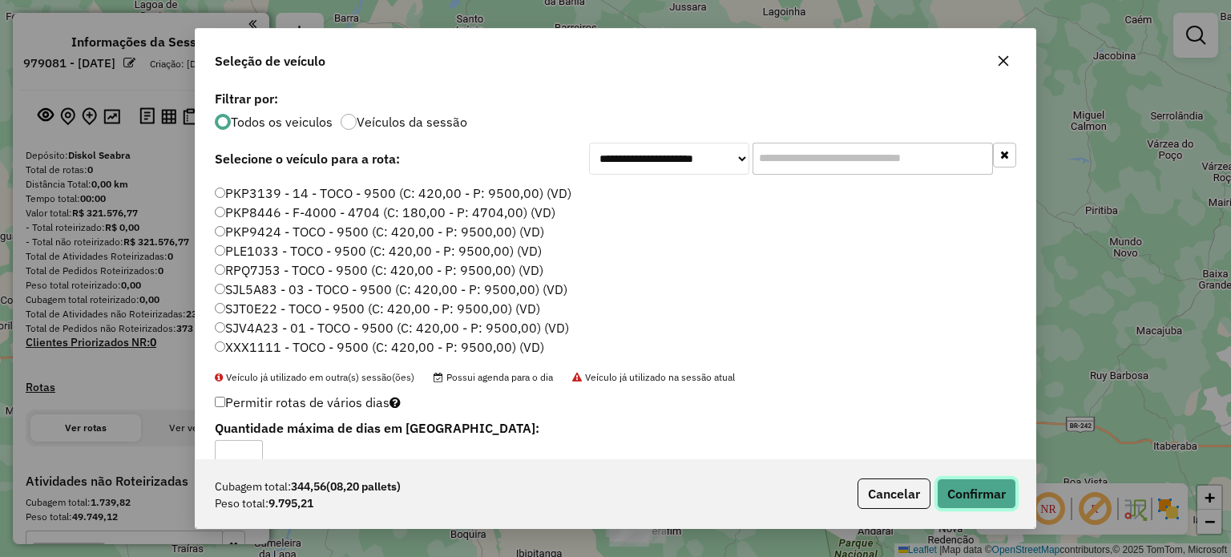
click at [978, 492] on button "Confirmar" at bounding box center [976, 493] width 79 height 30
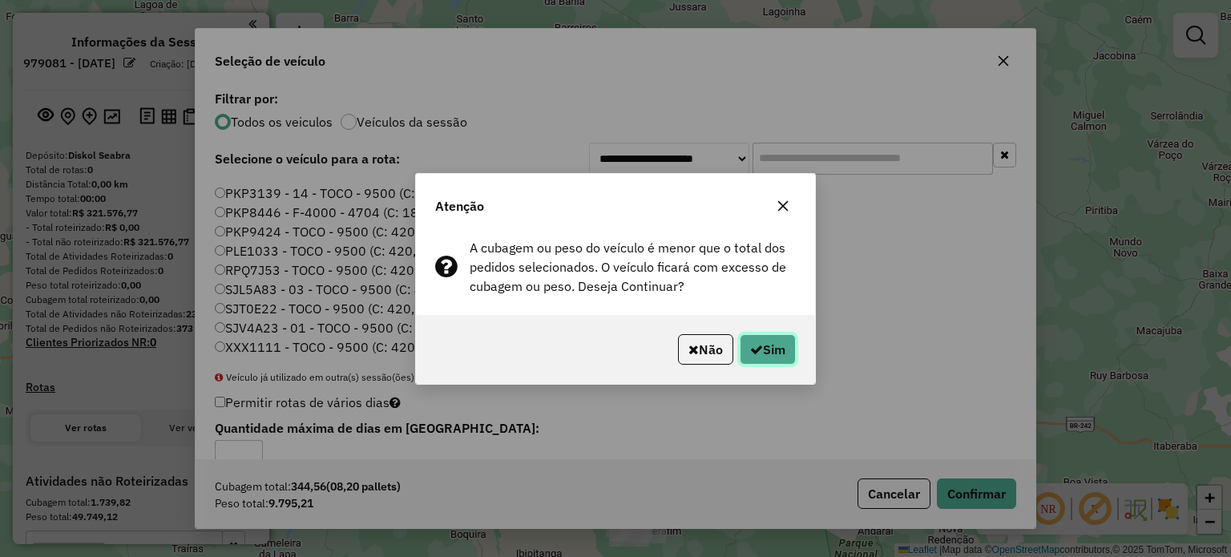
click at [765, 341] on button "Sim" at bounding box center [768, 349] width 56 height 30
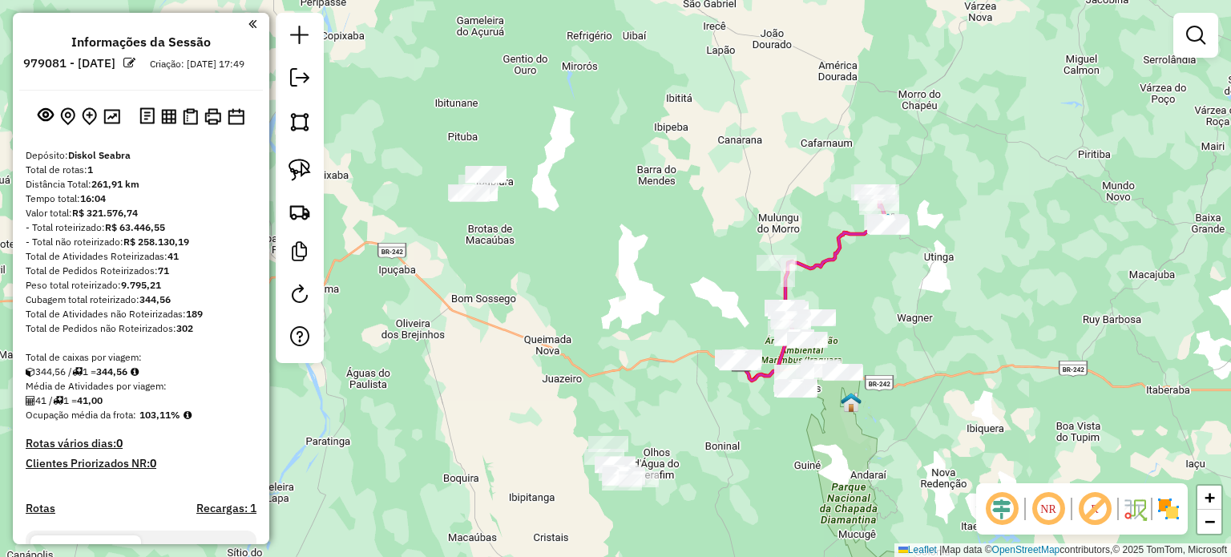
drag, startPoint x: 728, startPoint y: 501, endPoint x: 721, endPoint y: 445, distance: 56.6
click at [721, 445] on div "Janela de atendimento Grade de atendimento Capacidade Transportadoras Veículos …" at bounding box center [615, 278] width 1231 height 557
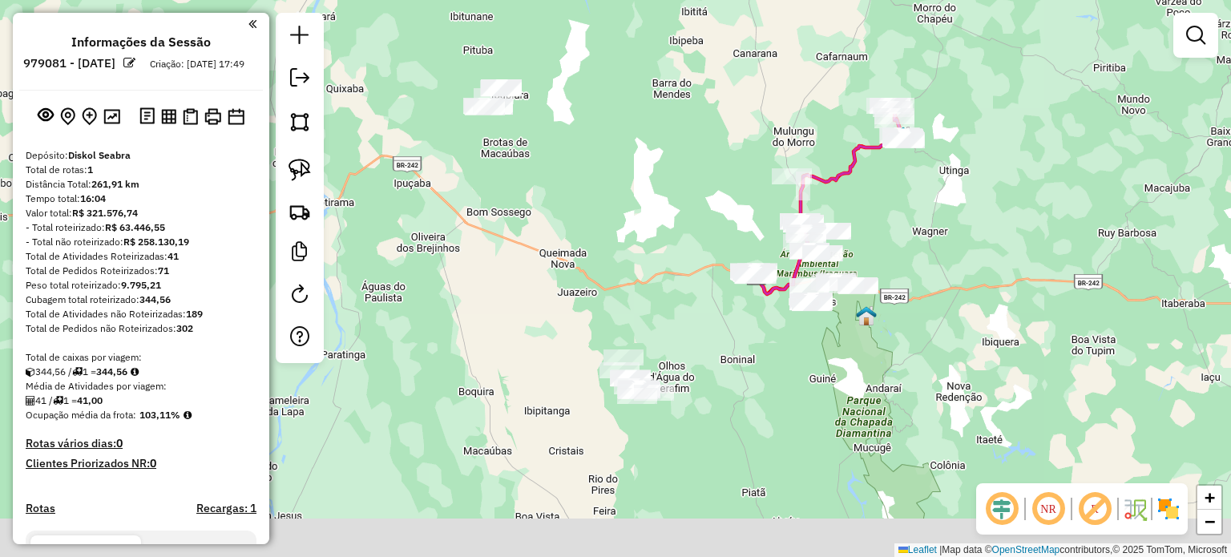
drag, startPoint x: 734, startPoint y: 413, endPoint x: 740, endPoint y: 355, distance: 58.1
click at [740, 355] on div "Janela de atendimento Grade de atendimento Capacidade Transportadoras Veículos …" at bounding box center [615, 278] width 1231 height 557
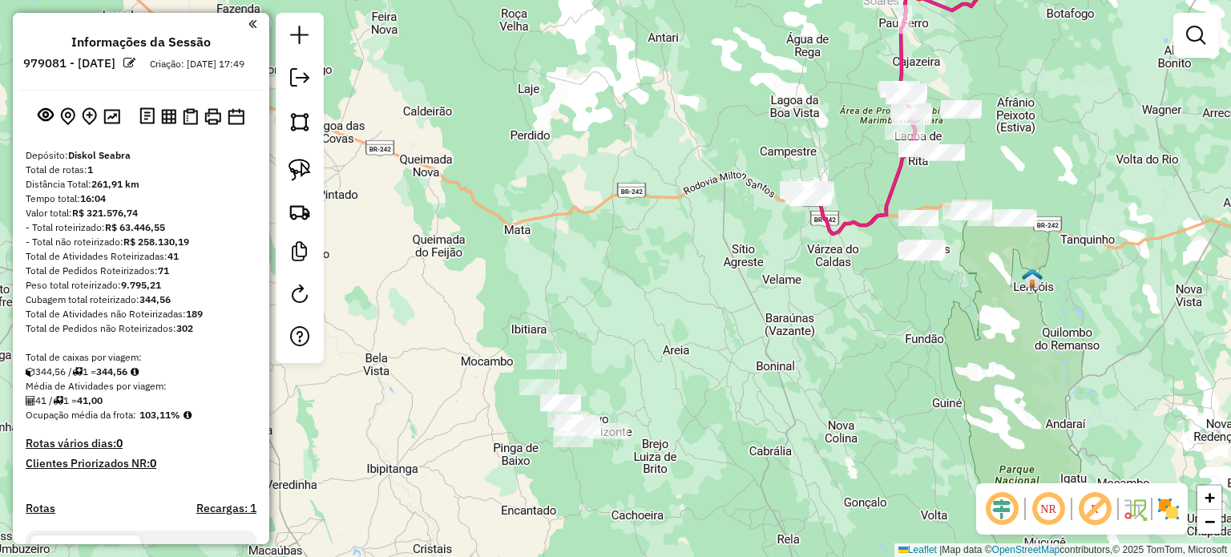
drag, startPoint x: 628, startPoint y: 384, endPoint x: 684, endPoint y: 339, distance: 71.2
click at [683, 339] on div "Janela de atendimento Grade de atendimento Capacidade Transportadoras Veículos …" at bounding box center [615, 278] width 1231 height 557
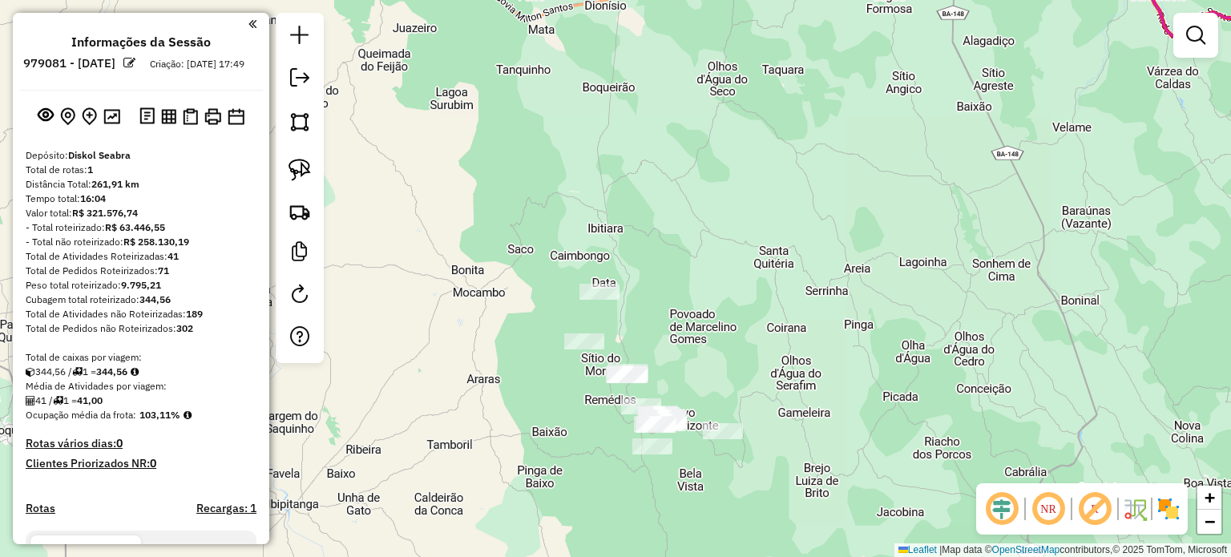
drag, startPoint x: 718, startPoint y: 387, endPoint x: 734, endPoint y: 326, distance: 63.0
click at [734, 326] on div "Janela de atendimento Grade de atendimento Capacidade Transportadoras Veículos …" at bounding box center [615, 278] width 1231 height 557
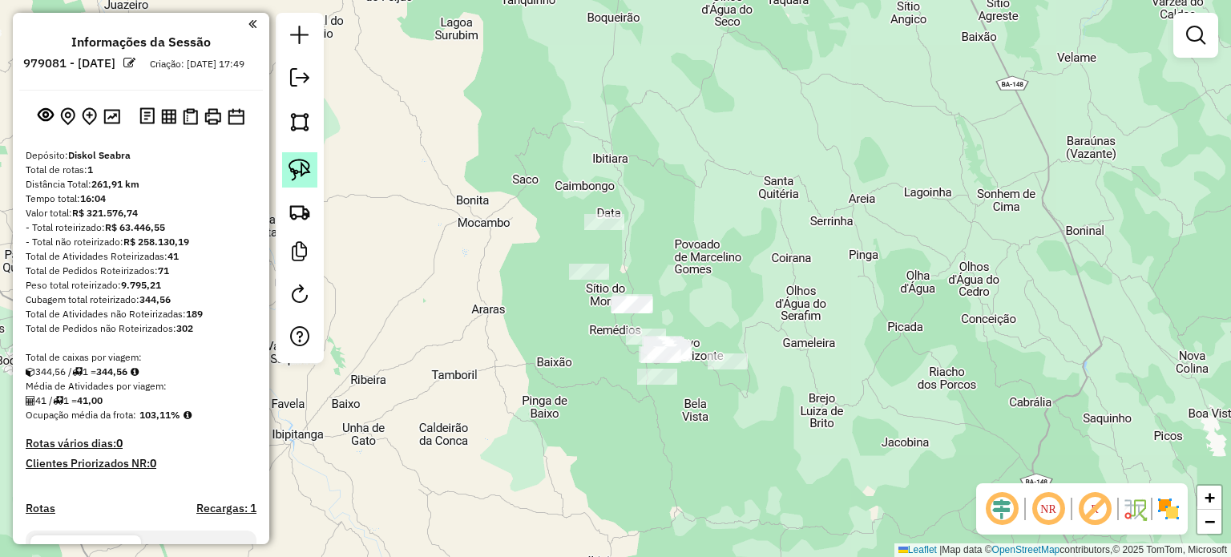
drag, startPoint x: 298, startPoint y: 161, endPoint x: 313, endPoint y: 173, distance: 18.8
click at [298, 161] on img at bounding box center [299, 170] width 22 height 22
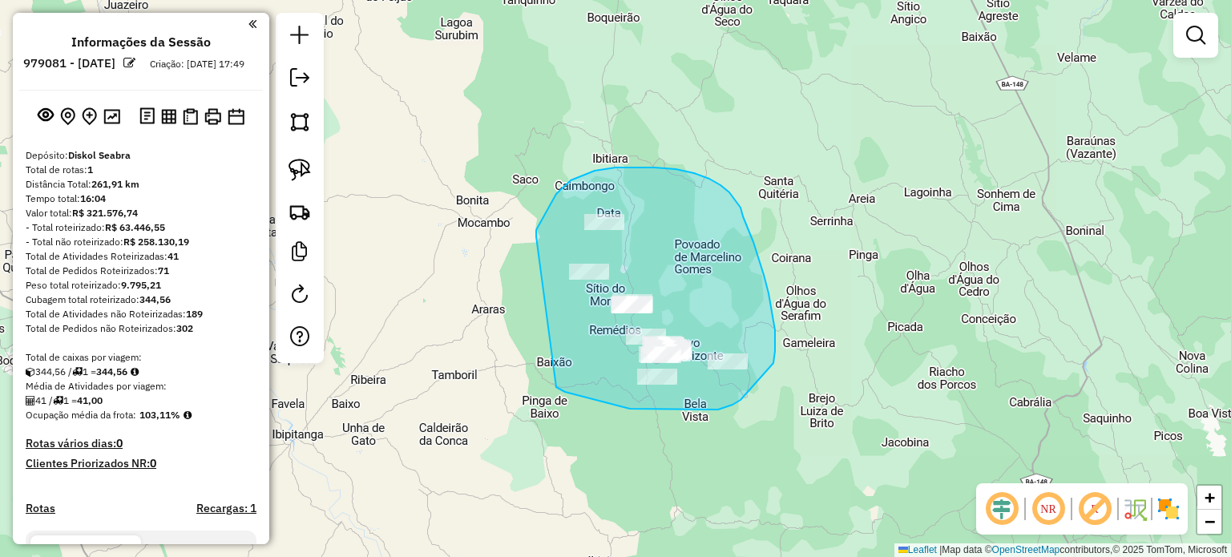
drag, startPoint x: 536, startPoint y: 236, endPoint x: 556, endPoint y: 345, distance: 110.8
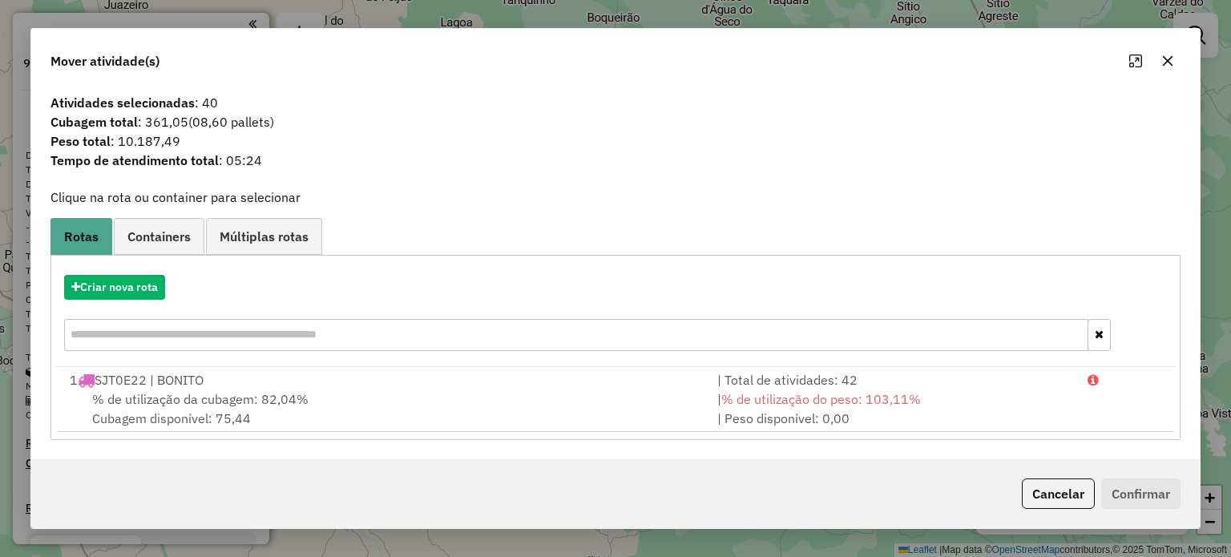
click at [1165, 59] on icon "button" at bounding box center [1167, 60] width 13 height 13
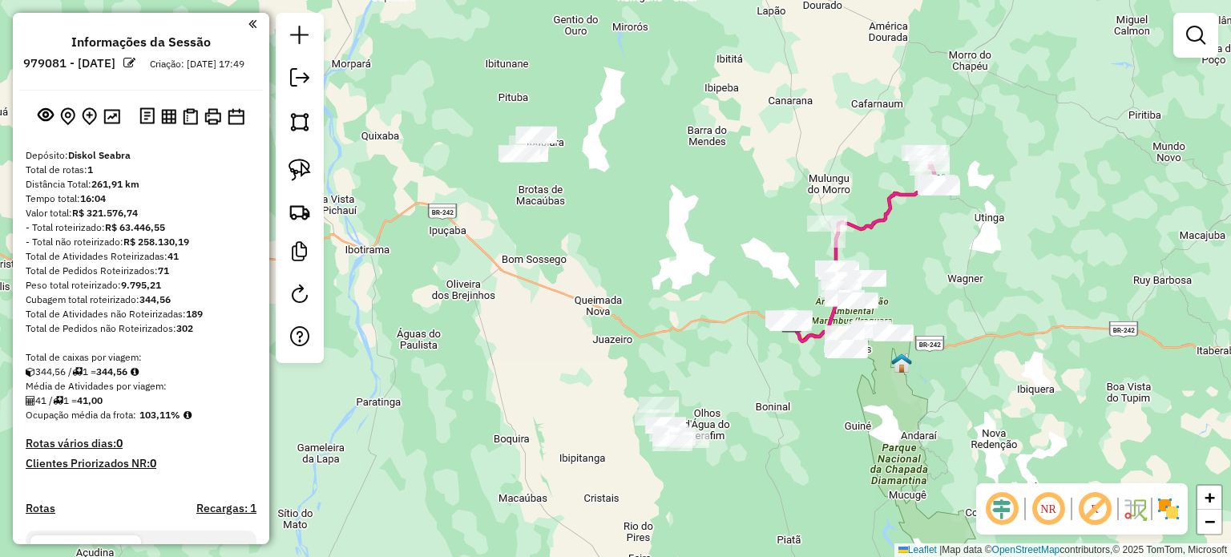
drag, startPoint x: 731, startPoint y: 281, endPoint x: 720, endPoint y: 390, distance: 109.5
click at [720, 390] on div "Janela de atendimento Grade de atendimento Capacidade Transportadoras Veículos …" at bounding box center [615, 278] width 1231 height 557
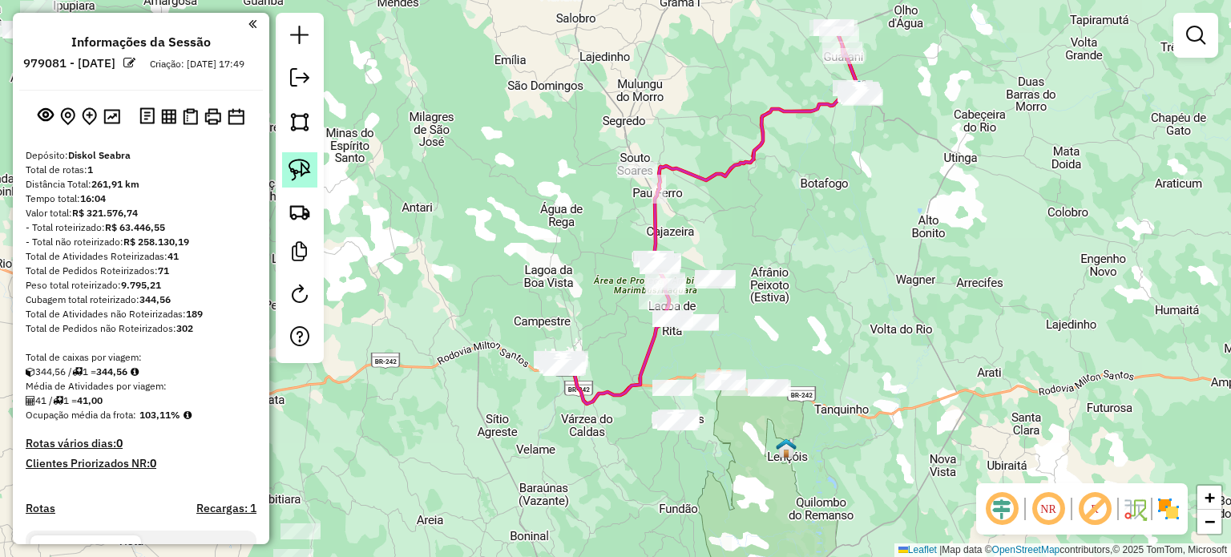
click at [297, 168] on img at bounding box center [299, 170] width 22 height 22
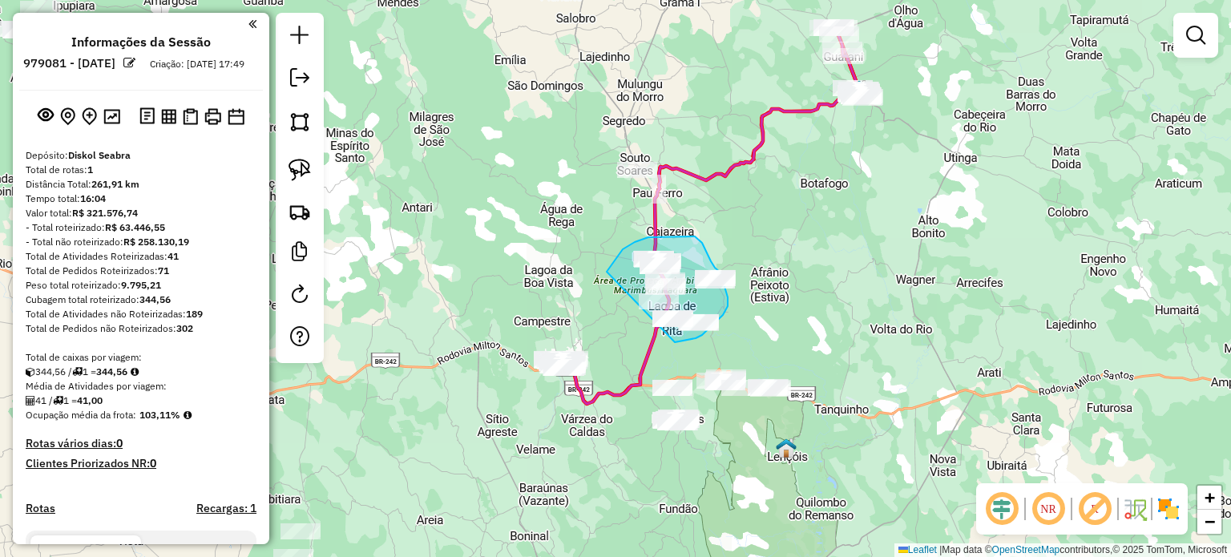
drag, startPoint x: 607, startPoint y: 272, endPoint x: 654, endPoint y: 338, distance: 81.6
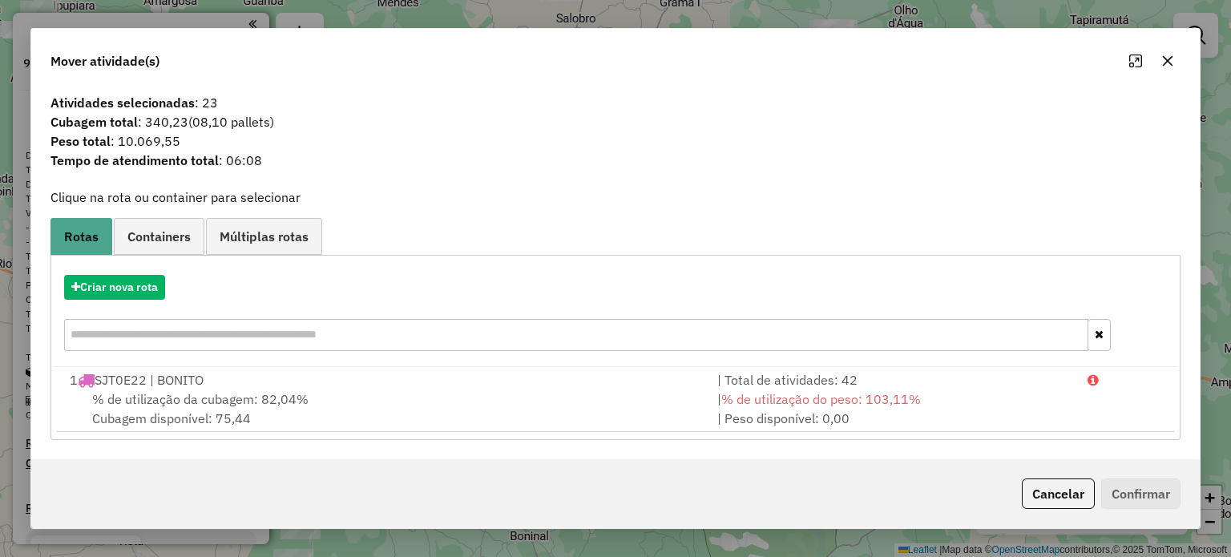
click at [1167, 57] on icon "button" at bounding box center [1167, 60] width 13 height 13
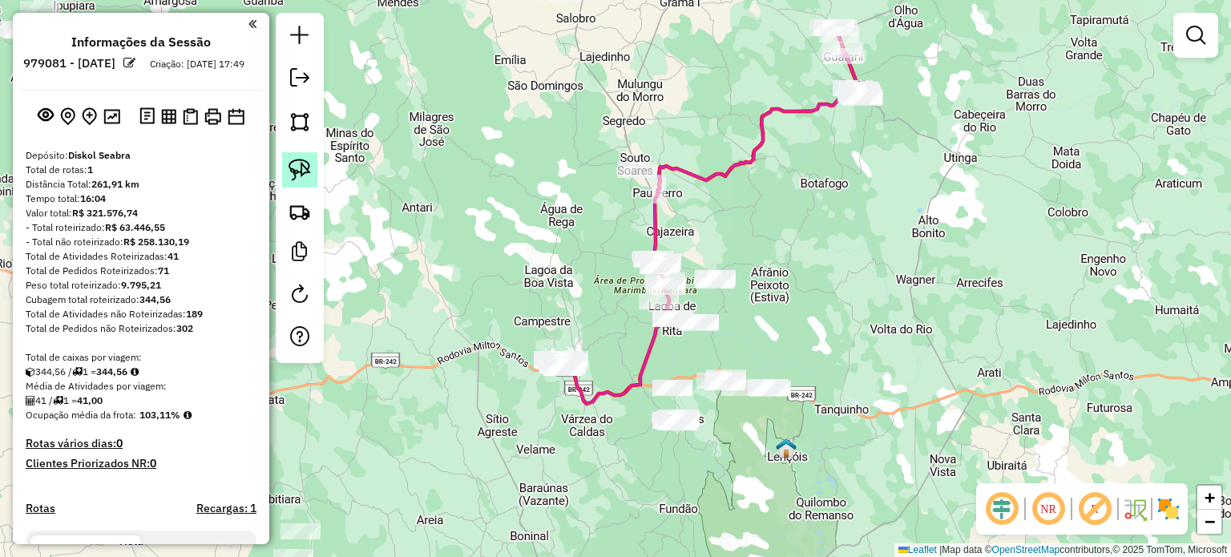
click at [299, 159] on img at bounding box center [299, 170] width 22 height 22
drag, startPoint x: 625, startPoint y: 240, endPoint x: 732, endPoint y: 244, distance: 106.6
click at [298, 167] on img at bounding box center [299, 170] width 22 height 22
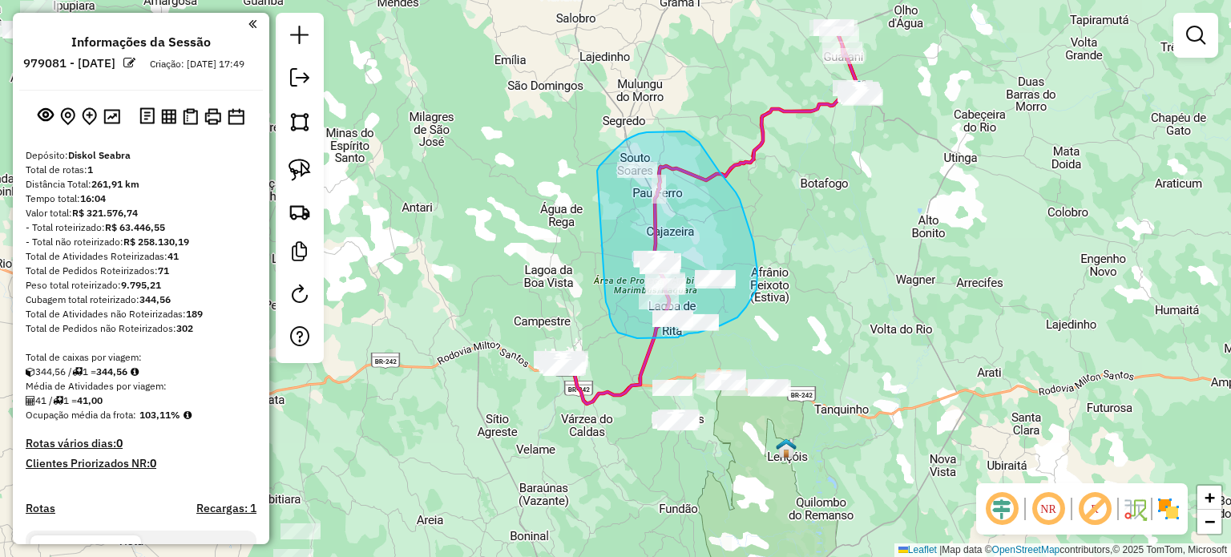
drag, startPoint x: 614, startPoint y: 151, endPoint x: 605, endPoint y: 293, distance: 142.9
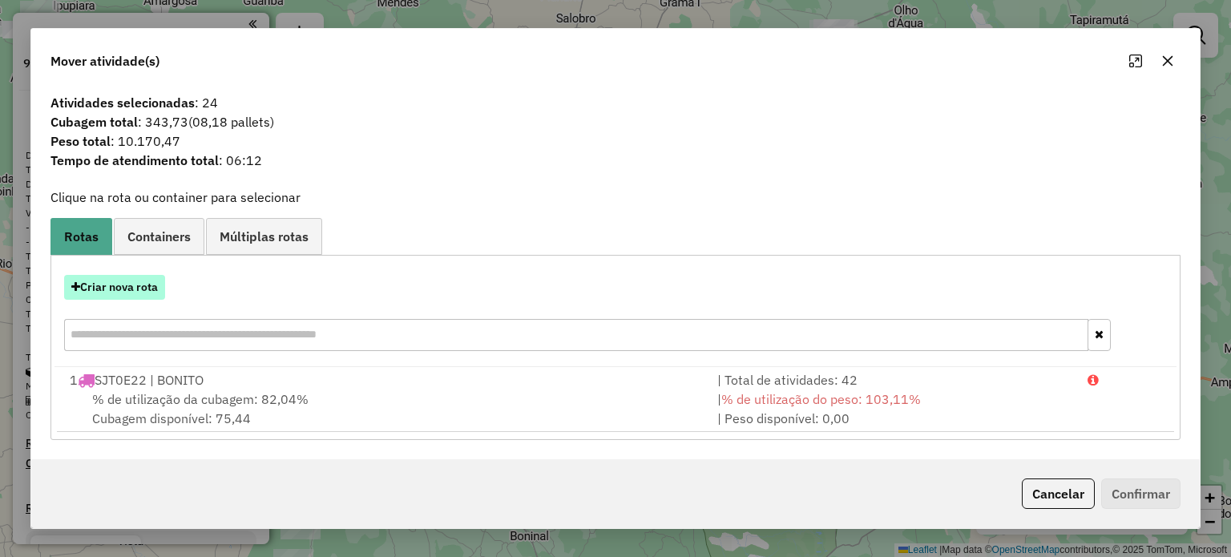
click at [138, 292] on button "Criar nova rota" at bounding box center [114, 287] width 101 height 25
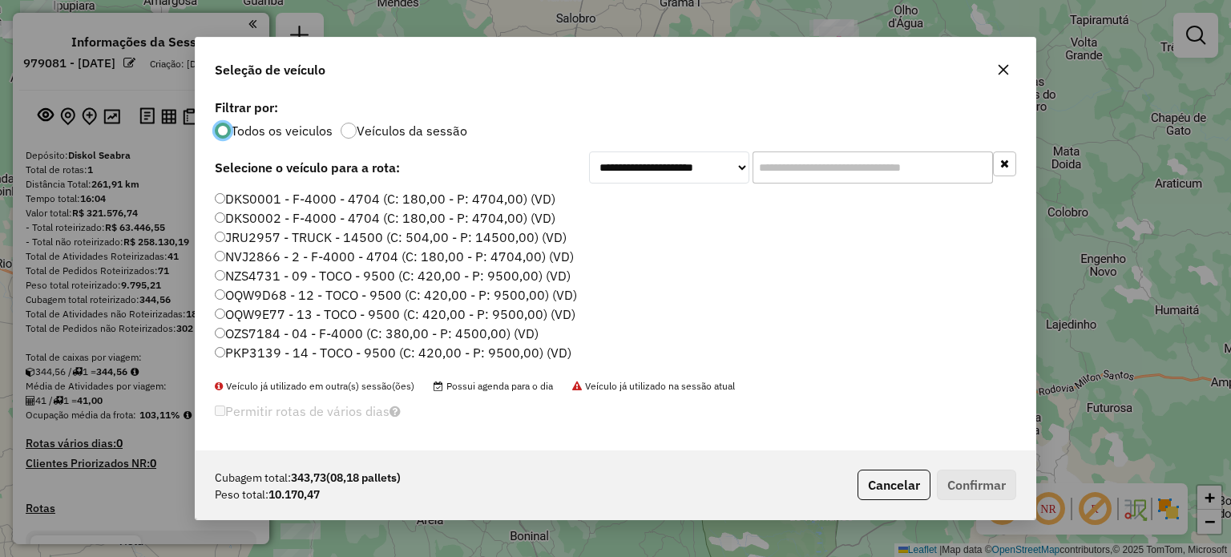
scroll to position [8, 5]
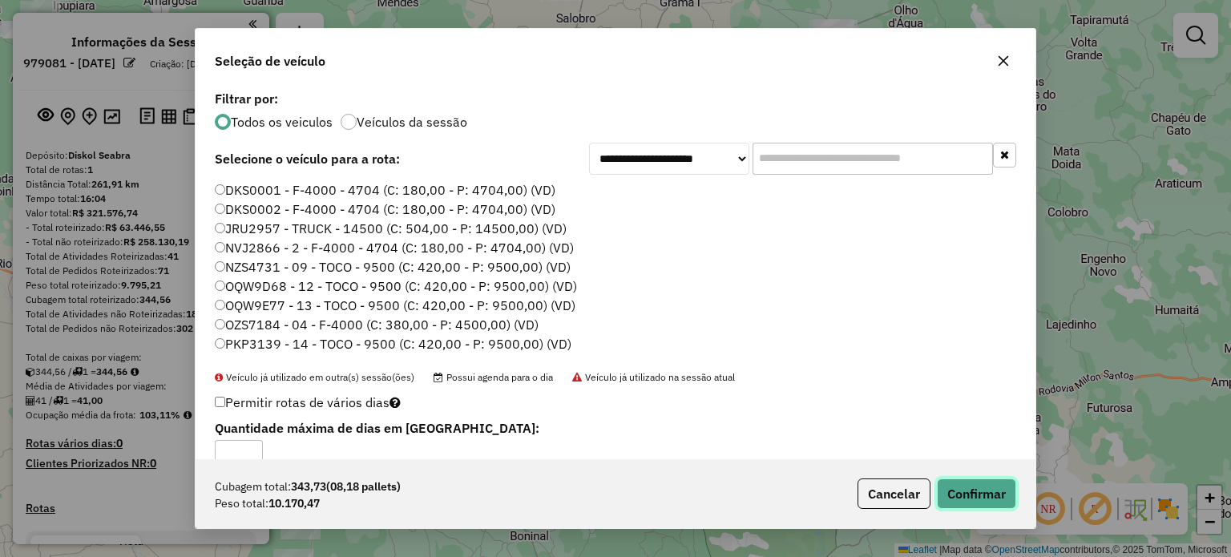
click at [984, 490] on button "Confirmar" at bounding box center [976, 493] width 79 height 30
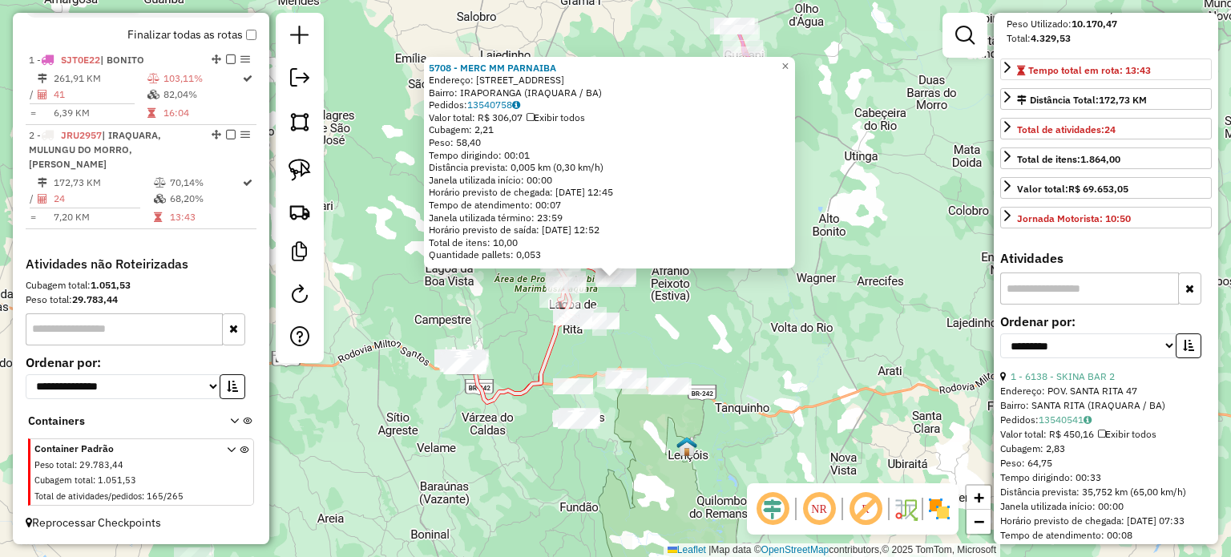
scroll to position [401, 0]
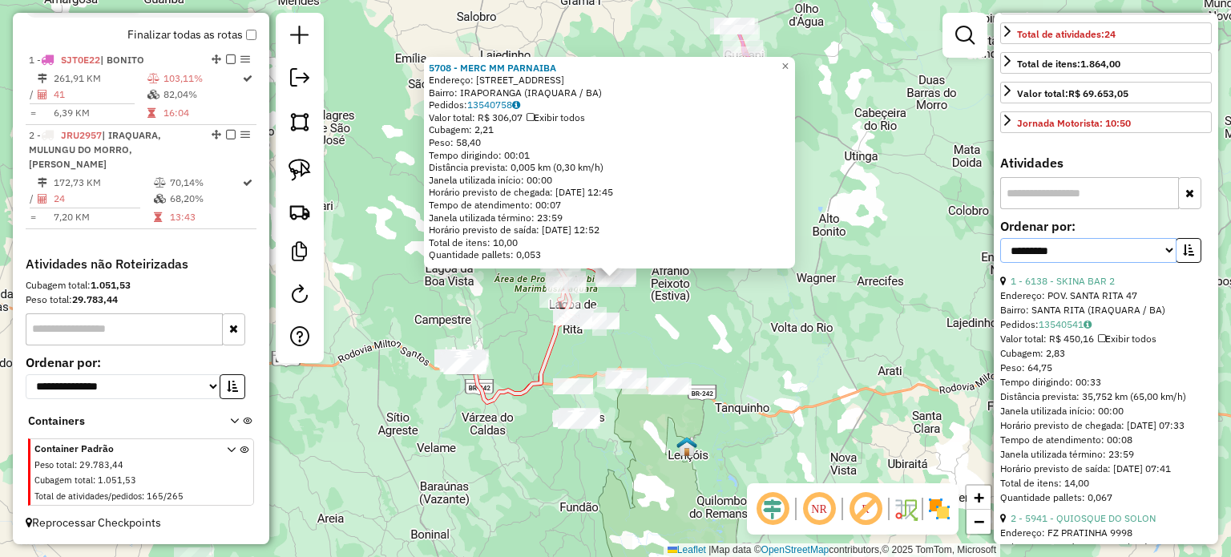
click at [1164, 263] on select "**********" at bounding box center [1088, 250] width 176 height 25
select select "*********"
click at [1000, 263] on select "**********" at bounding box center [1088, 250] width 176 height 25
click at [1183, 256] on icon "button" at bounding box center [1188, 249] width 11 height 11
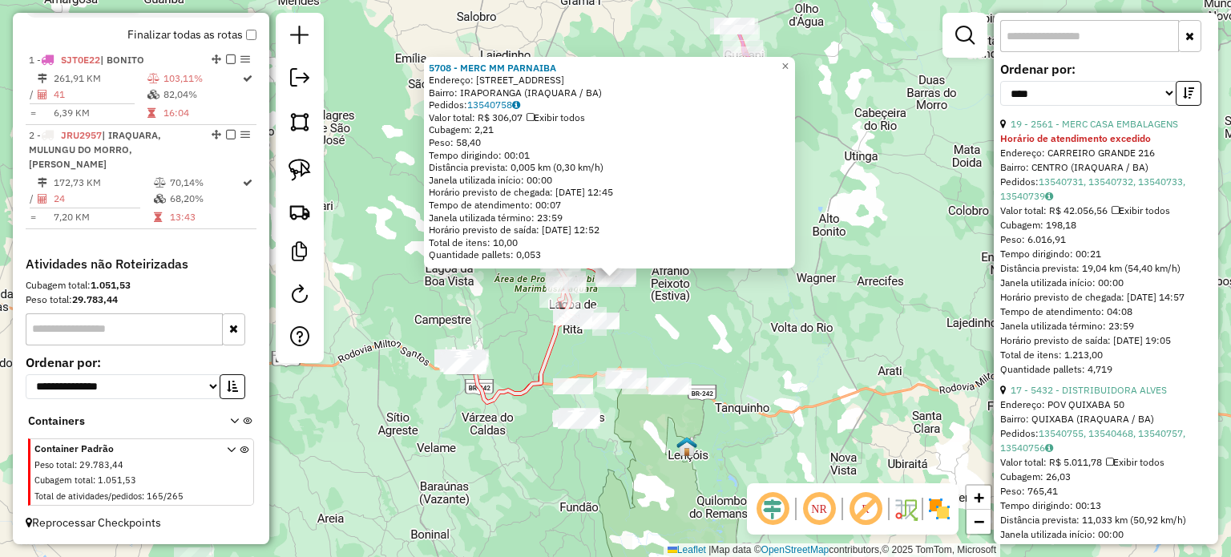
scroll to position [561, 0]
click at [1093, 127] on link "19 - 2561 - MERC CASA EMBALAGENS" at bounding box center [1094, 121] width 167 height 12
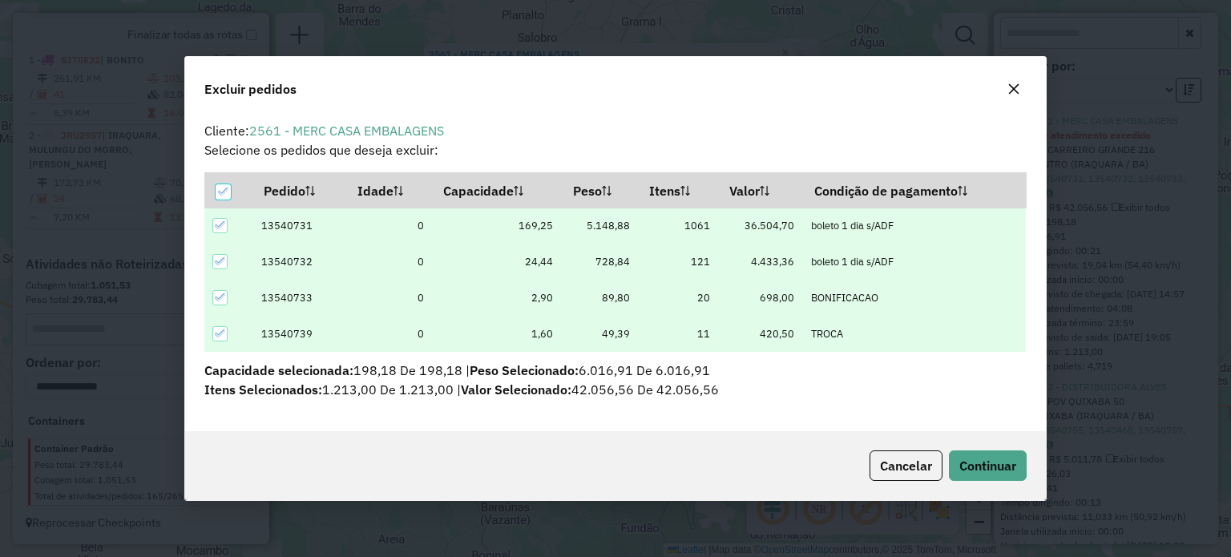
scroll to position [0, 0]
click at [999, 466] on span "Continuar" at bounding box center [987, 466] width 57 height 16
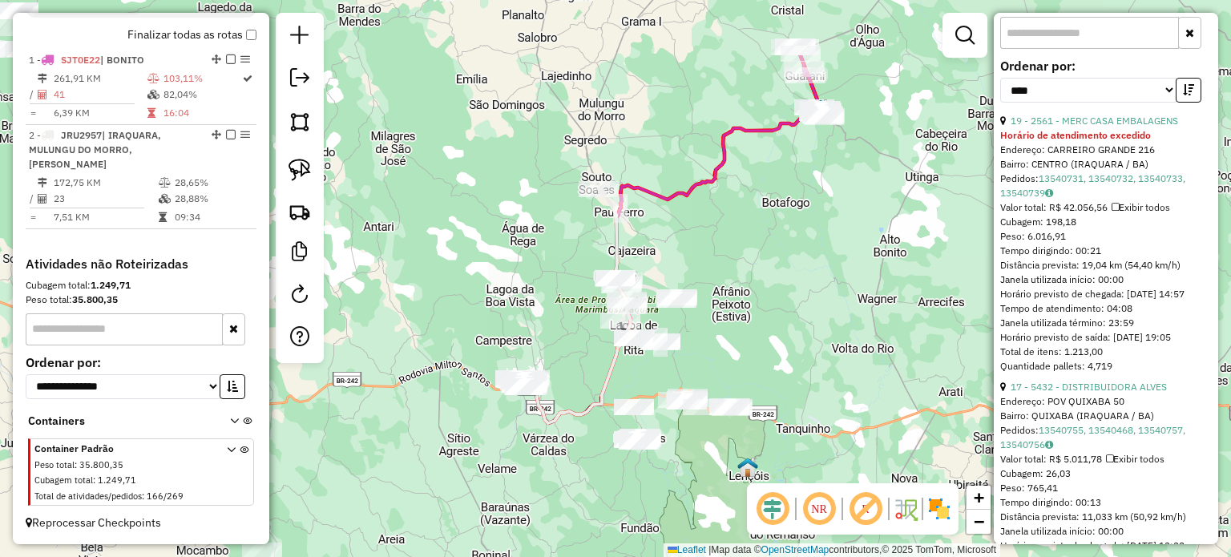
click at [801, 259] on div "Janela de atendimento Grade de atendimento Capacidade Transportadoras Veículos …" at bounding box center [615, 278] width 1231 height 557
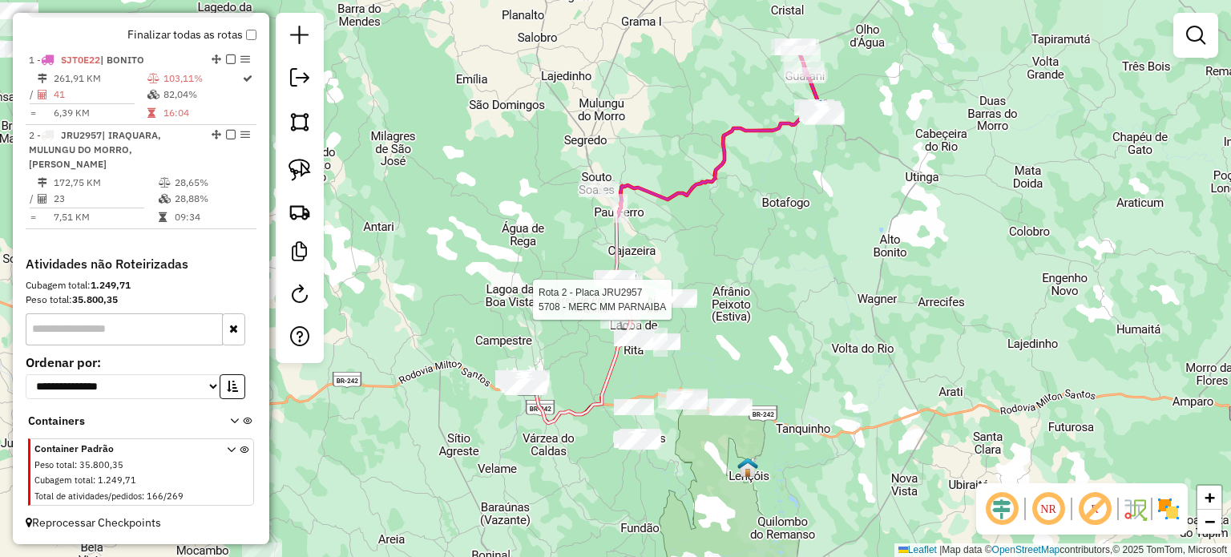
select select "*********"
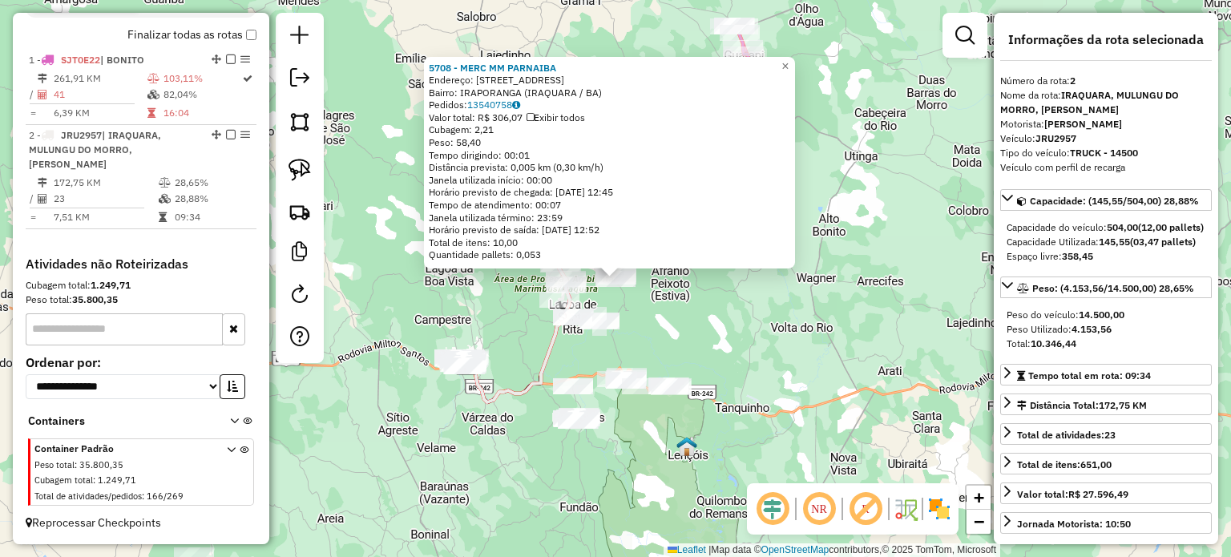
click at [726, 312] on div "5708 - MERC MM PARNAIBA Endereço: RUA DAS FLORES 301 Bairro: IRAPORANGA (IRAQUA…" at bounding box center [615, 278] width 1231 height 557
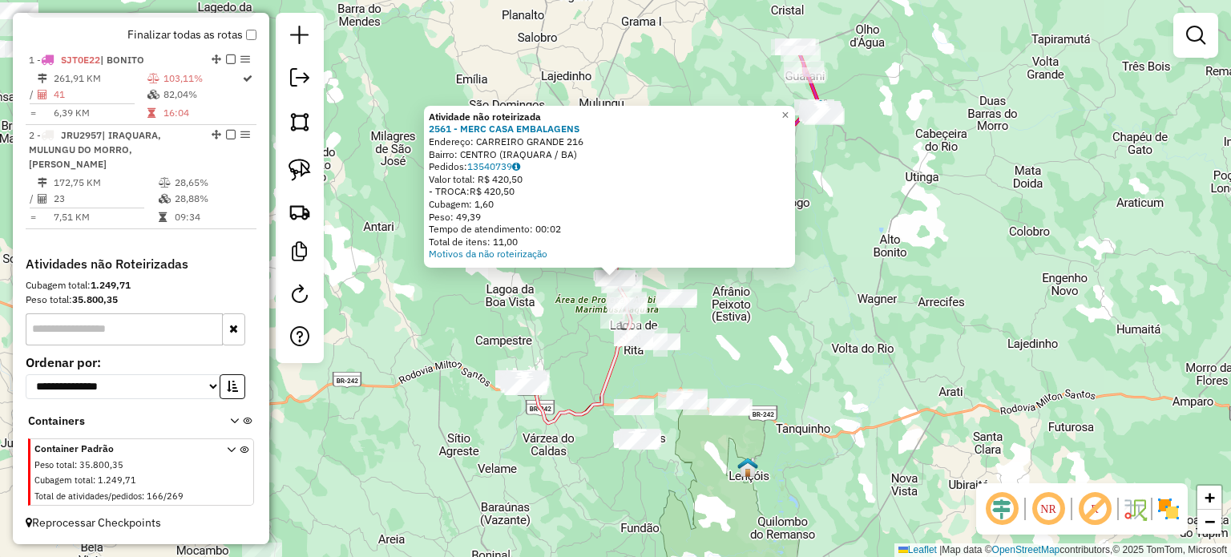
click at [835, 341] on div "Atividade não roteirizada 2561 - MERC CASA EMBALAGENS Endereço: CARREIRO GRANDE…" at bounding box center [615, 278] width 1231 height 557
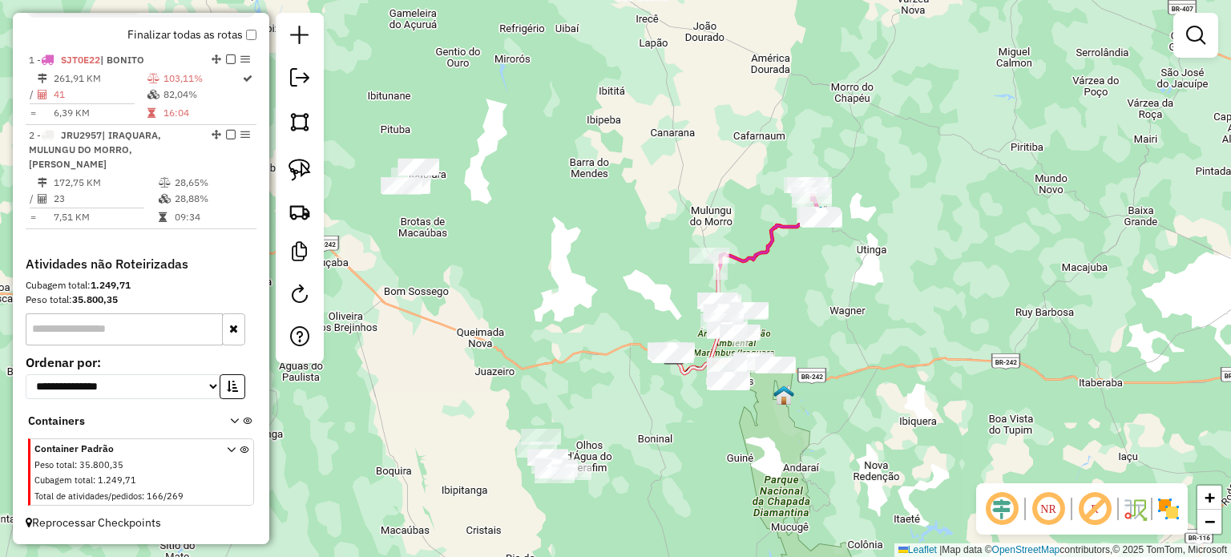
drag, startPoint x: 773, startPoint y: 344, endPoint x: 802, endPoint y: 338, distance: 30.2
click at [802, 338] on div "Janela de atendimento Grade de atendimento Capacidade Transportadoras Veículos …" at bounding box center [615, 278] width 1231 height 557
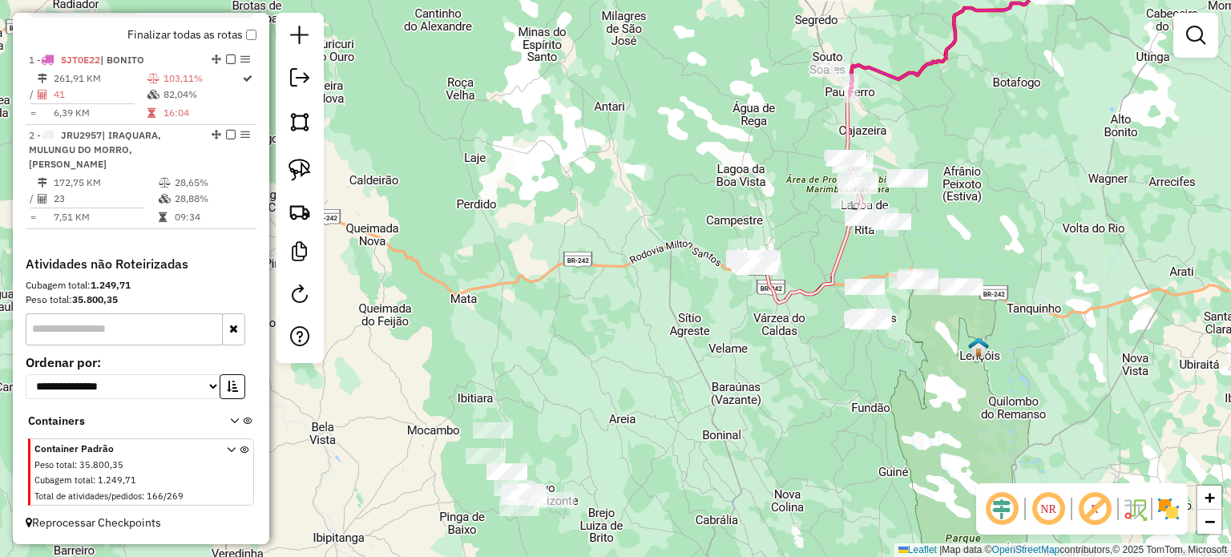
drag, startPoint x: 735, startPoint y: 375, endPoint x: 900, endPoint y: 309, distance: 178.0
click at [900, 309] on div "Janela de atendimento Grade de atendimento Capacidade Transportadoras Veículos …" at bounding box center [615, 278] width 1231 height 557
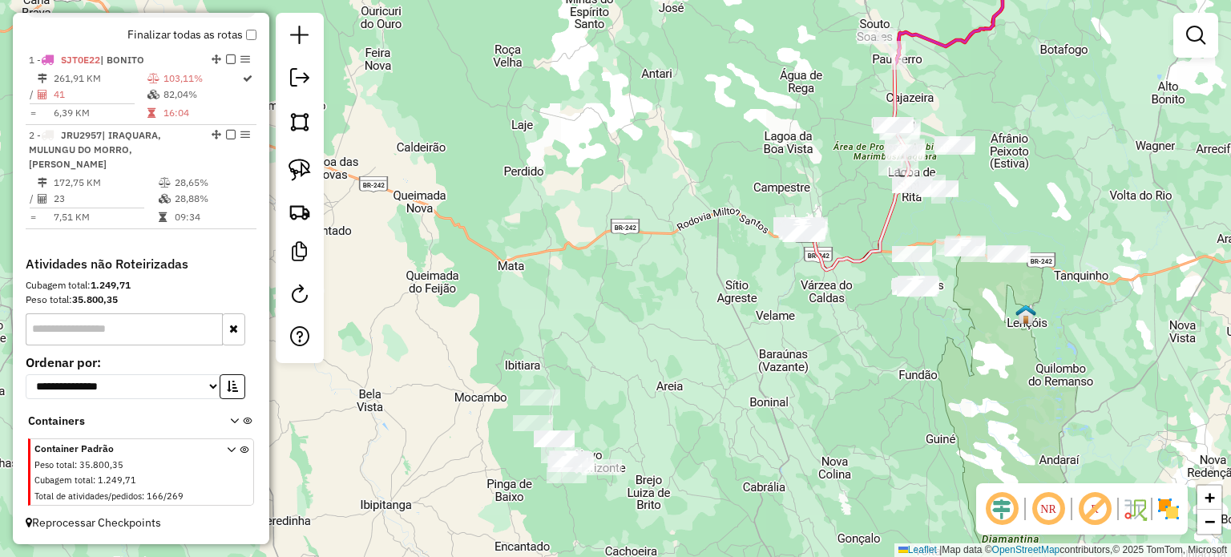
drag, startPoint x: 603, startPoint y: 454, endPoint x: 666, endPoint y: 400, distance: 83.5
click at [666, 401] on div "Janela de atendimento Grade de atendimento Capacidade Transportadoras Veículos …" at bounding box center [615, 278] width 1231 height 557
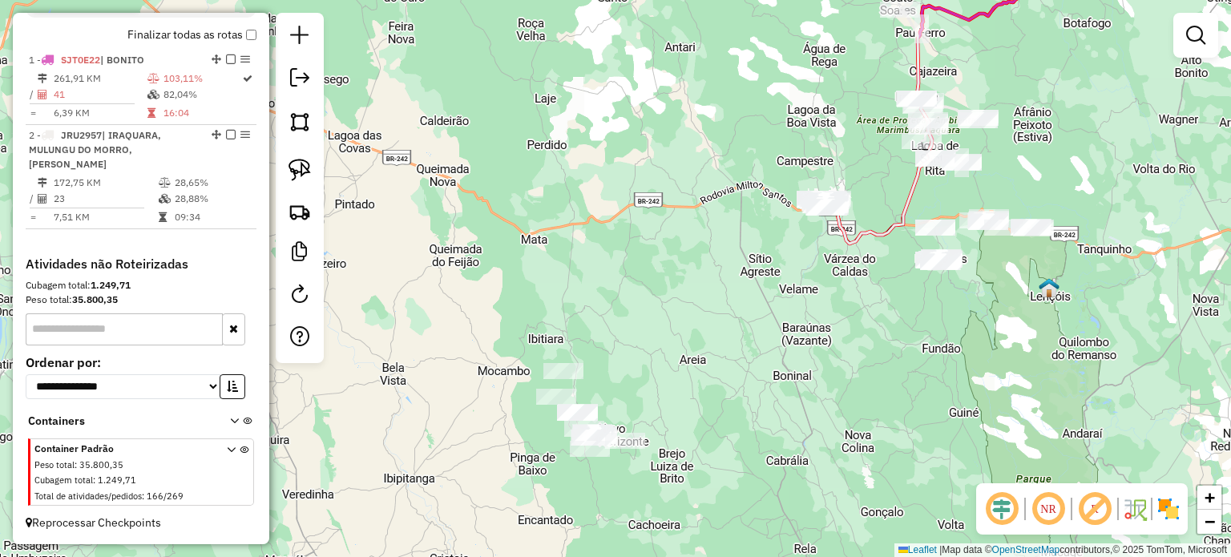
drag, startPoint x: 1061, startPoint y: 310, endPoint x: 950, endPoint y: 343, distance: 115.4
click at [952, 343] on div "Janela de atendimento Grade de atendimento Capacidade Transportadoras Veículos …" at bounding box center [615, 278] width 1231 height 557
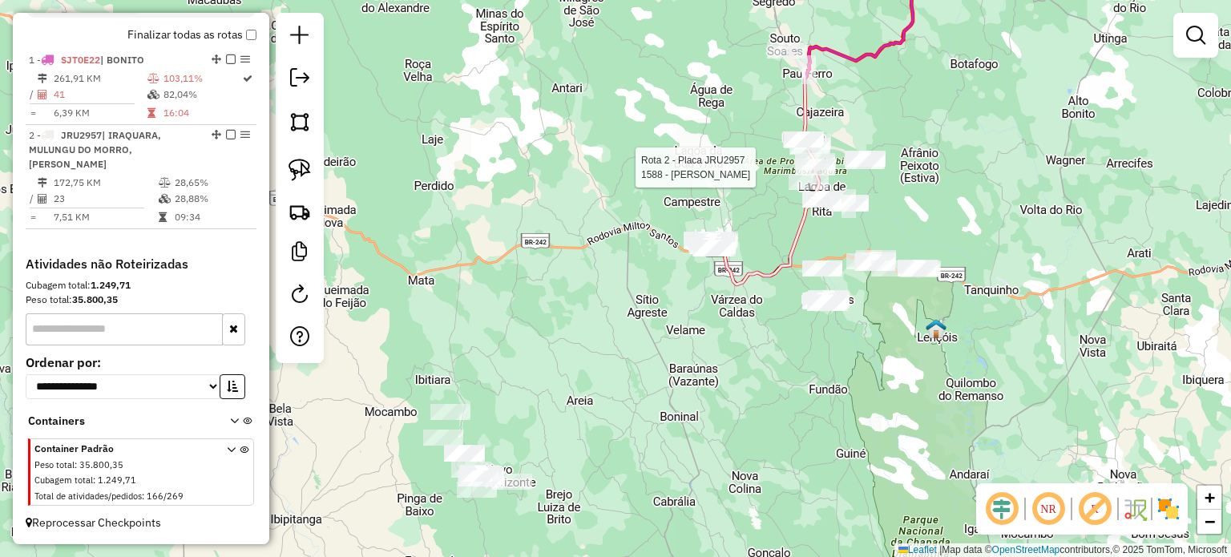
select select "*********"
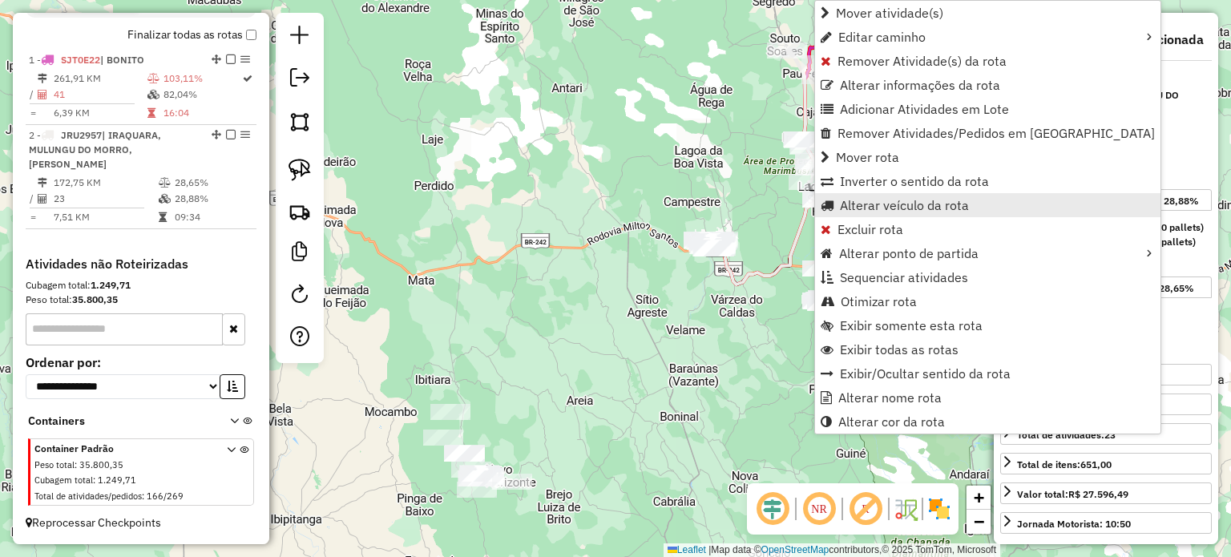
click at [930, 209] on span "Alterar veículo da rota" at bounding box center [904, 205] width 129 height 13
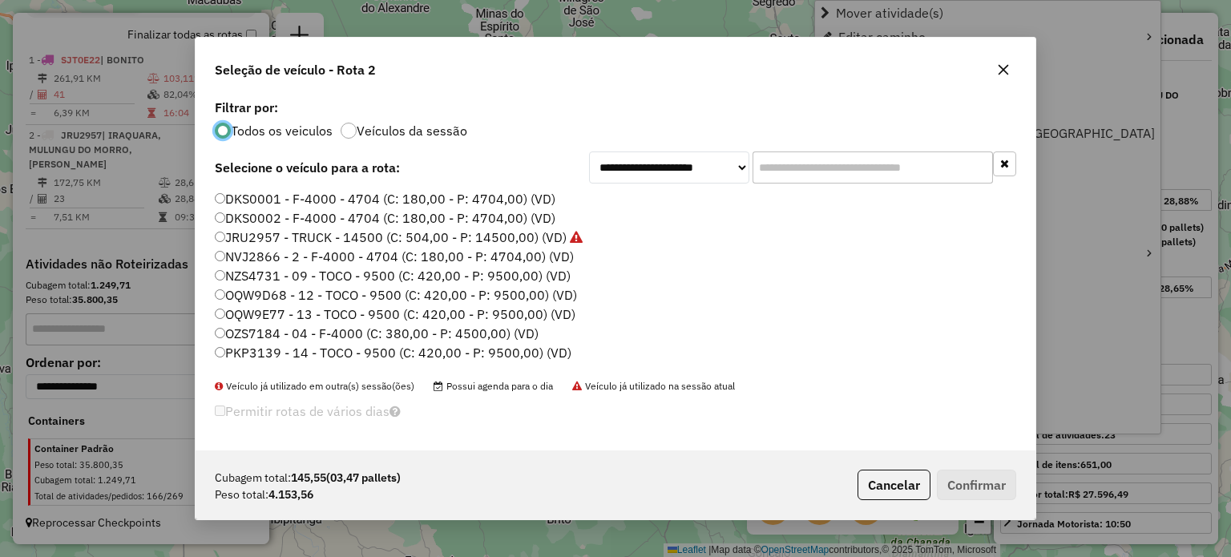
scroll to position [8, 5]
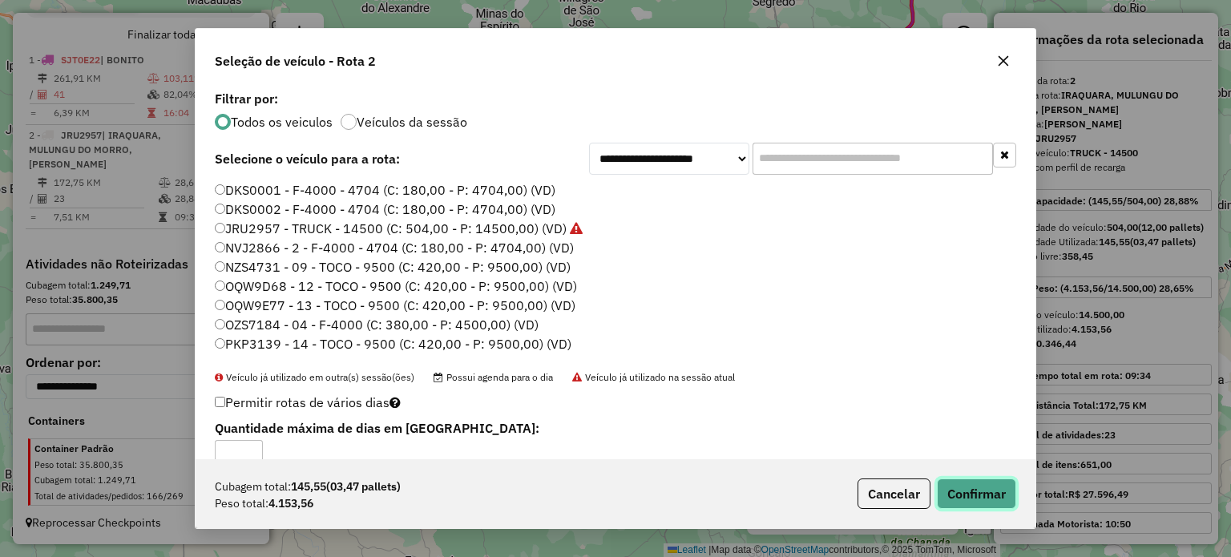
click at [954, 485] on button "Confirmar" at bounding box center [976, 493] width 79 height 30
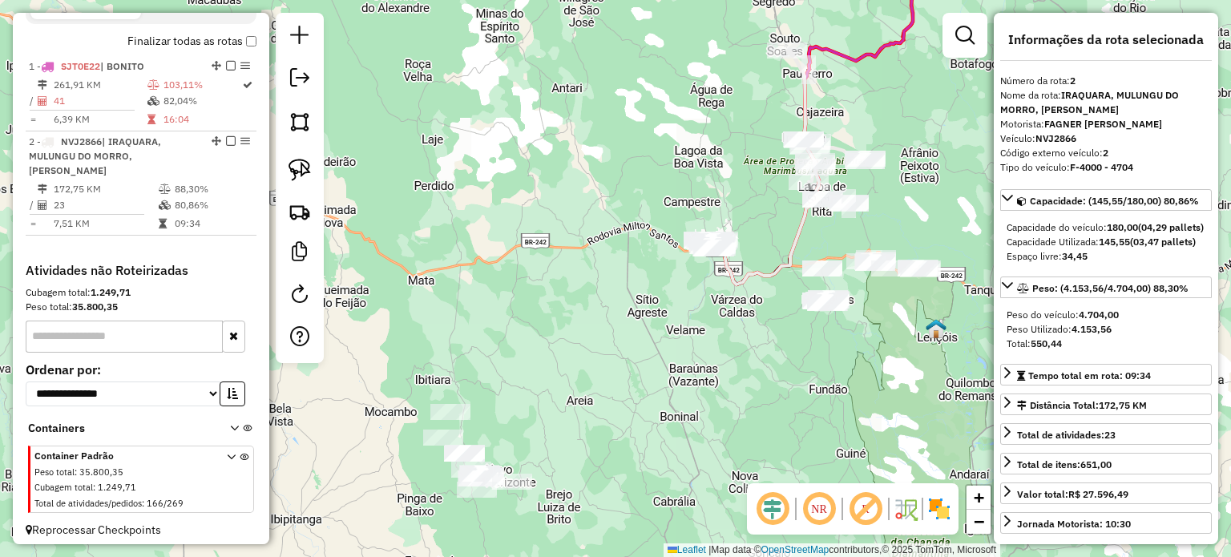
scroll to position [583, 0]
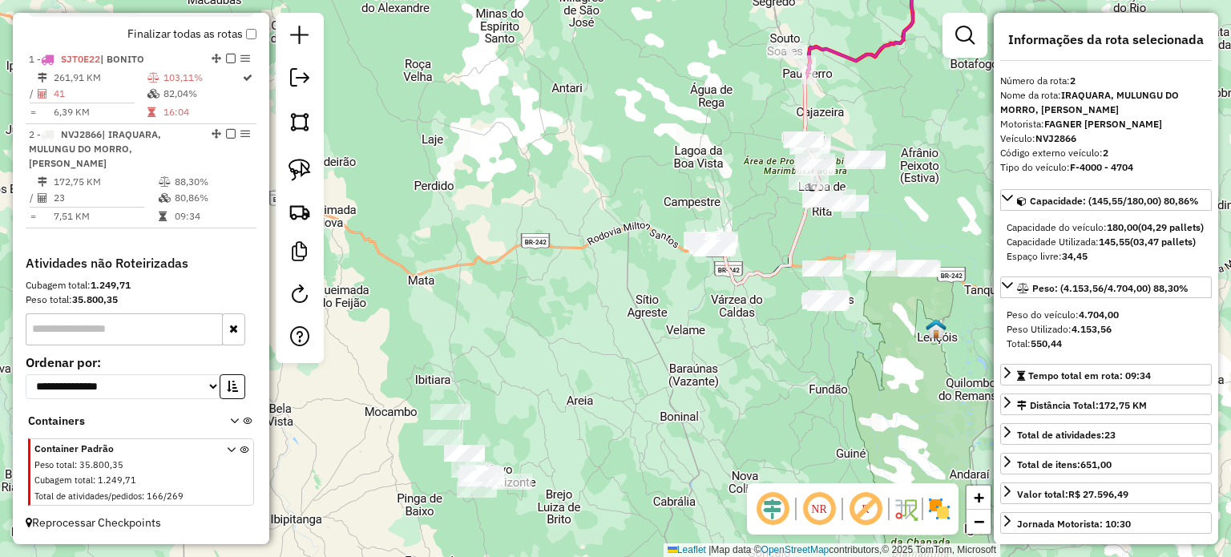
click at [595, 323] on div "Janela de atendimento Grade de atendimento Capacidade Transportadoras Veículos …" at bounding box center [615, 278] width 1231 height 557
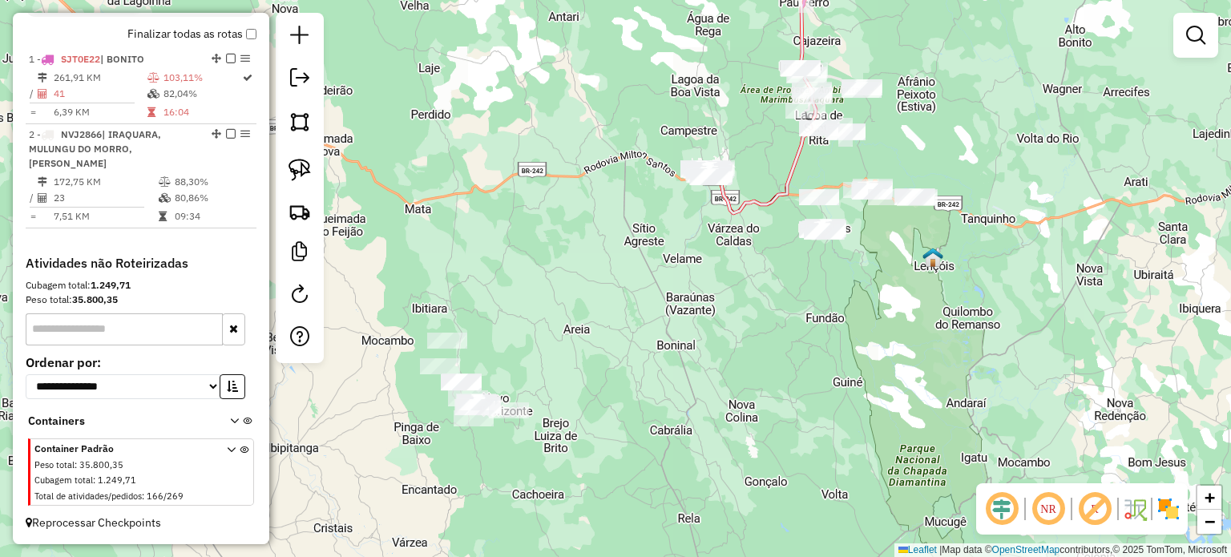
drag, startPoint x: 826, startPoint y: 377, endPoint x: 823, endPoint y: 306, distance: 71.4
click at [823, 306] on div "Janela de atendimento Grade de atendimento Capacidade Transportadoras Veículos …" at bounding box center [615, 278] width 1231 height 557
drag, startPoint x: 537, startPoint y: 266, endPoint x: 697, endPoint y: 314, distance: 167.3
click at [697, 314] on div "Janela de atendimento Grade de atendimento Capacidade Transportadoras Veículos …" at bounding box center [615, 278] width 1231 height 557
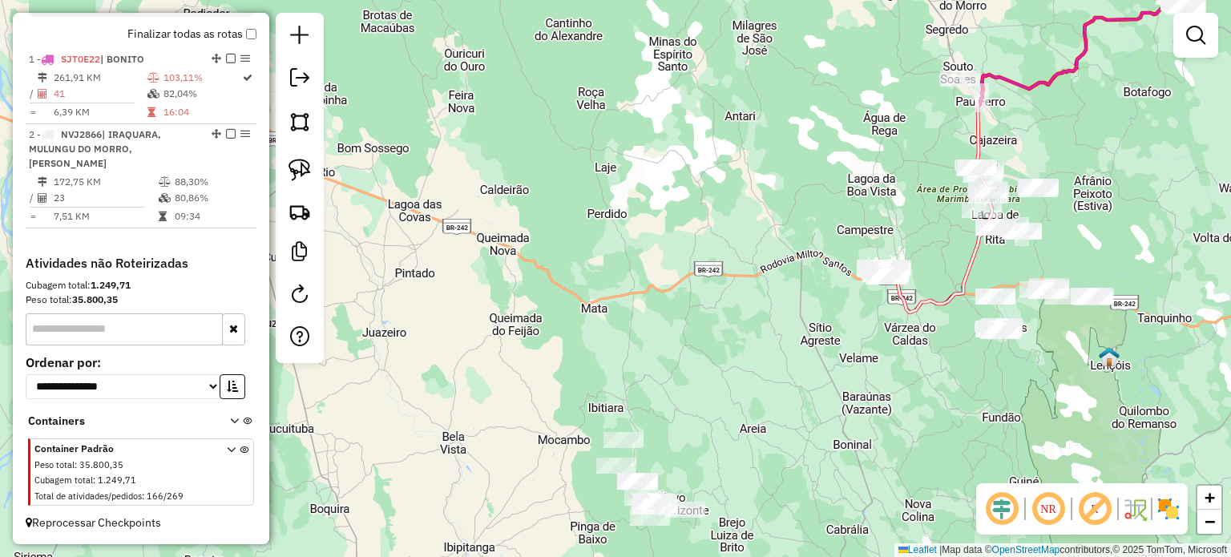
drag, startPoint x: 619, startPoint y: 197, endPoint x: 637, endPoint y: 259, distance: 64.2
click at [637, 259] on div "Janela de atendimento Grade de atendimento Capacidade Transportadoras Veículos …" at bounding box center [615, 278] width 1231 height 557
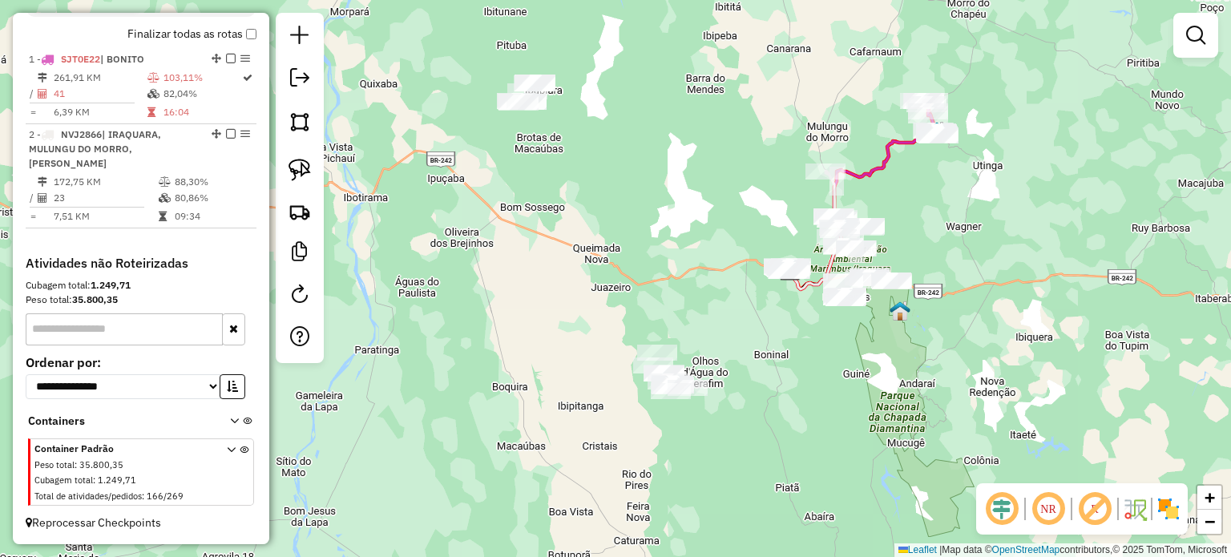
drag, startPoint x: 1011, startPoint y: 214, endPoint x: 935, endPoint y: 224, distance: 75.9
click at [935, 224] on div "Janela de atendimento Grade de atendimento Capacidade Transportadoras Veículos …" at bounding box center [615, 278] width 1231 height 557
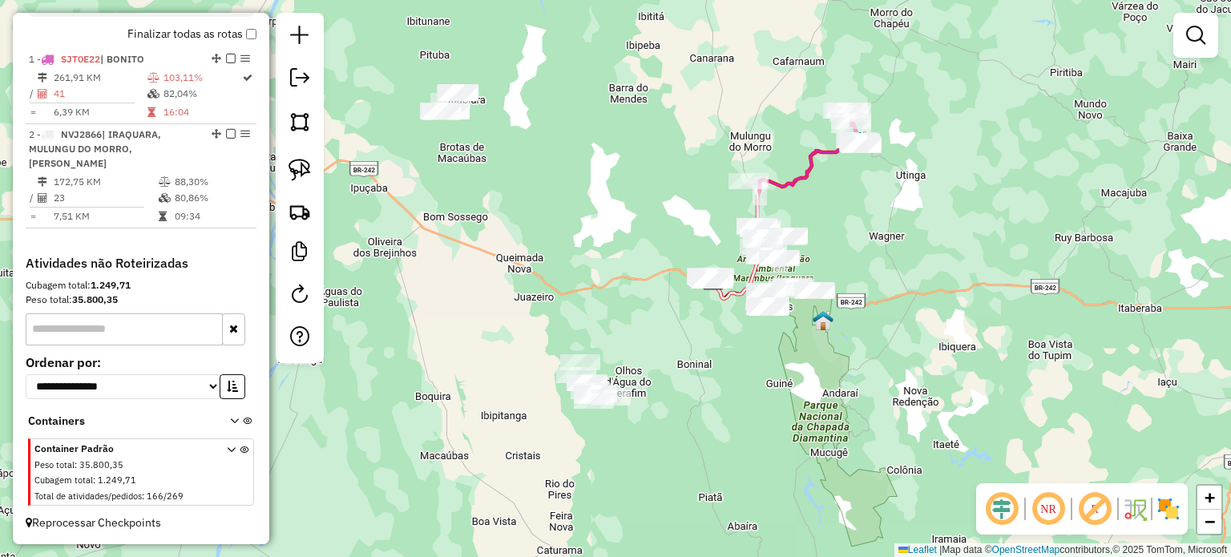
click at [545, 171] on div "Janela de atendimento Grade de atendimento Capacidade Transportadoras Veículos …" at bounding box center [615, 278] width 1231 height 557
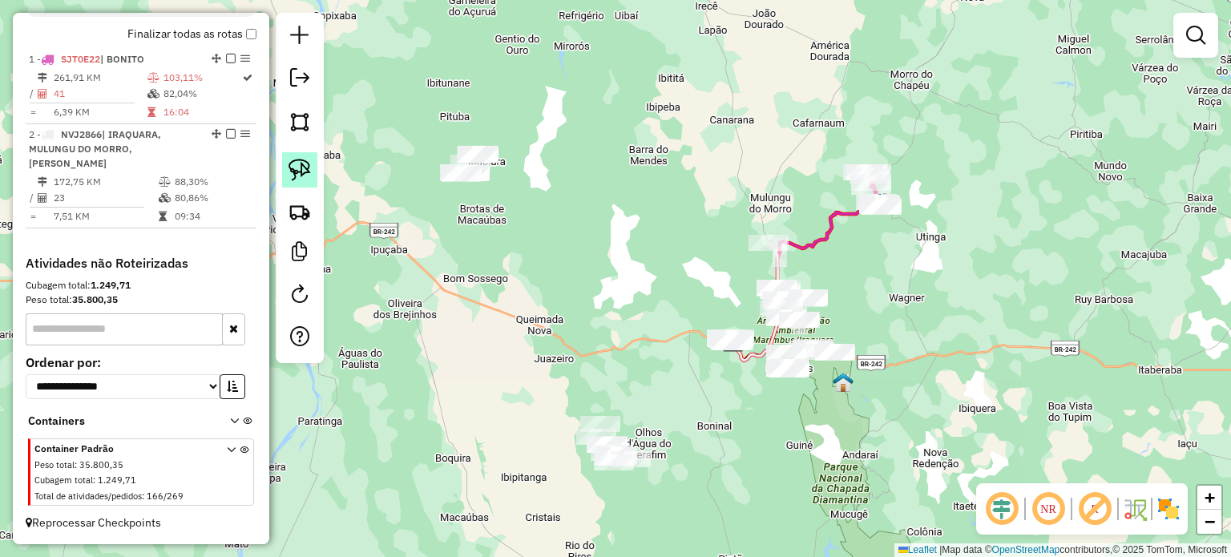
click at [298, 171] on img at bounding box center [299, 170] width 22 height 22
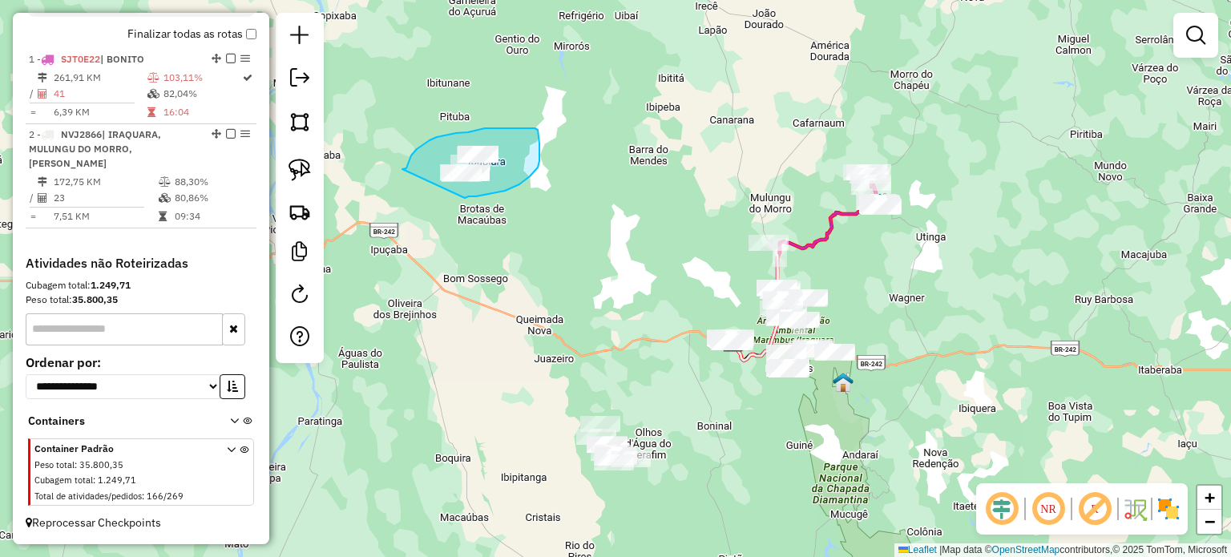
drag, startPoint x: 420, startPoint y: 147, endPoint x: 447, endPoint y: 192, distance: 51.8
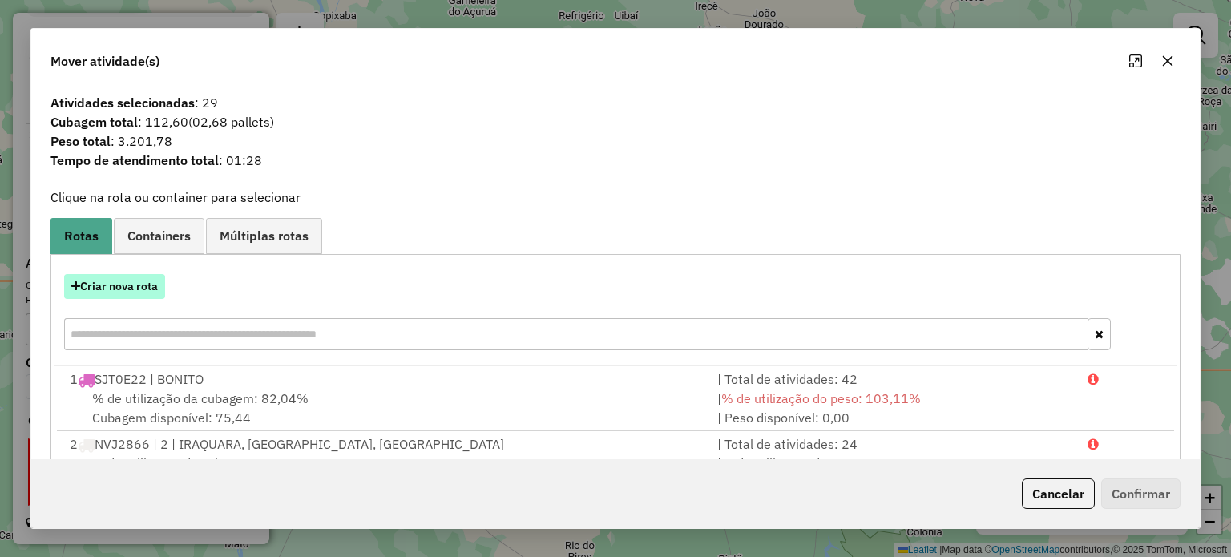
click at [149, 292] on button "Criar nova rota" at bounding box center [114, 286] width 101 height 25
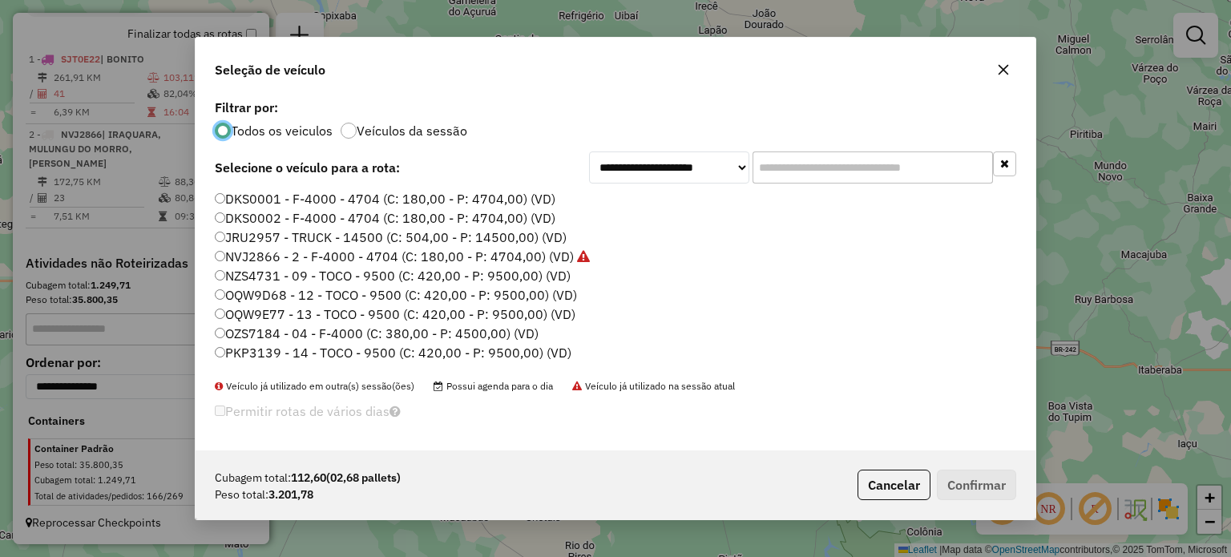
scroll to position [0, 0]
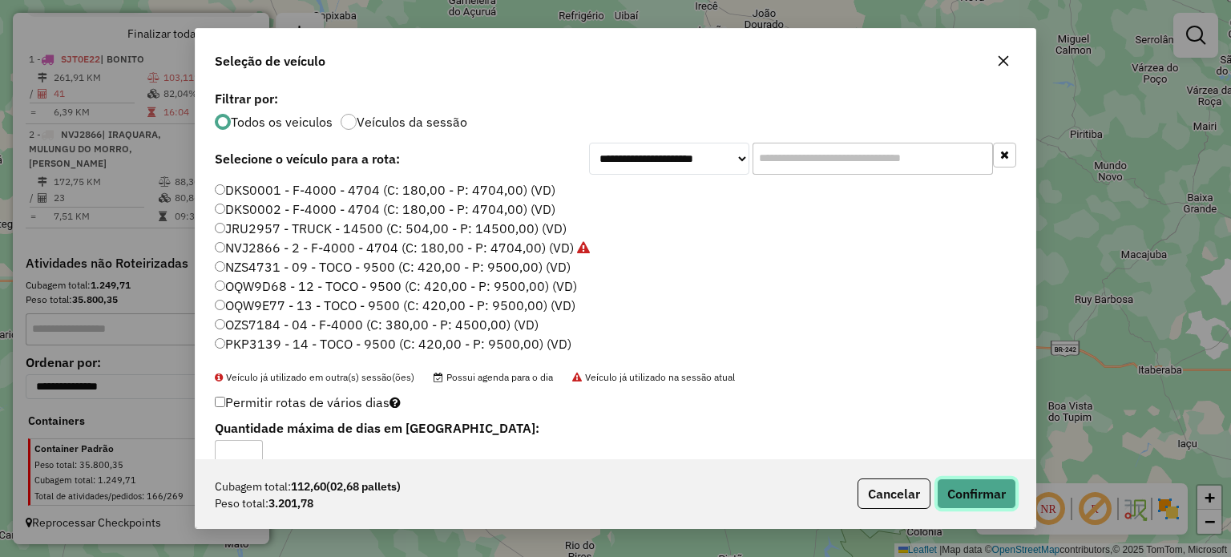
click at [954, 494] on button "Confirmar" at bounding box center [976, 493] width 79 height 30
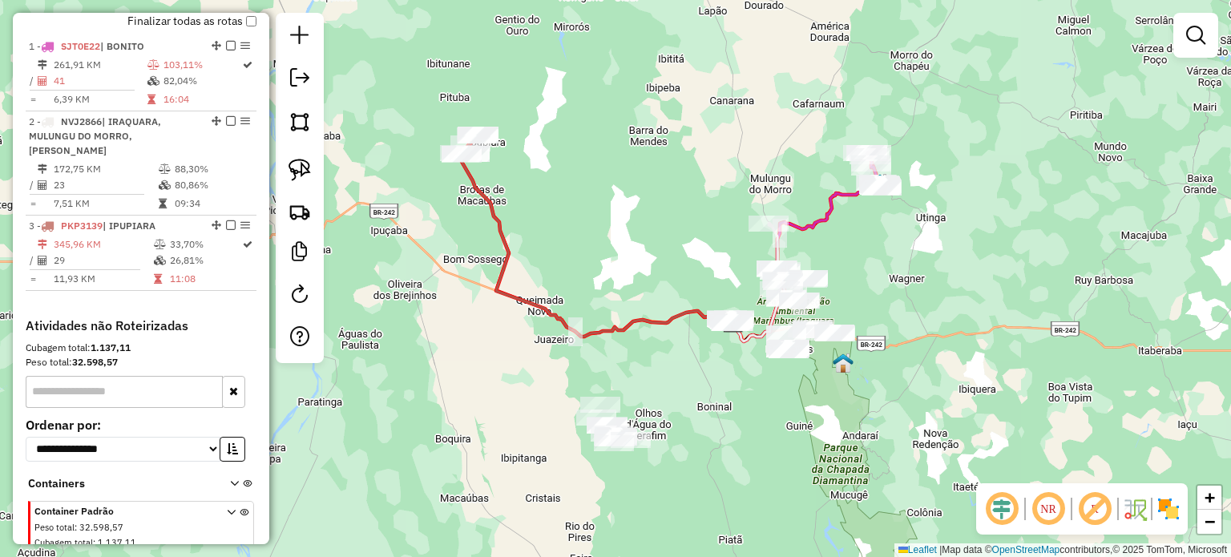
drag, startPoint x: 976, startPoint y: 284, endPoint x: 976, endPoint y: 231, distance: 53.7
click at [976, 231] on div "Janela de atendimento Grade de atendimento Capacidade Transportadoras Veículos …" at bounding box center [615, 278] width 1231 height 557
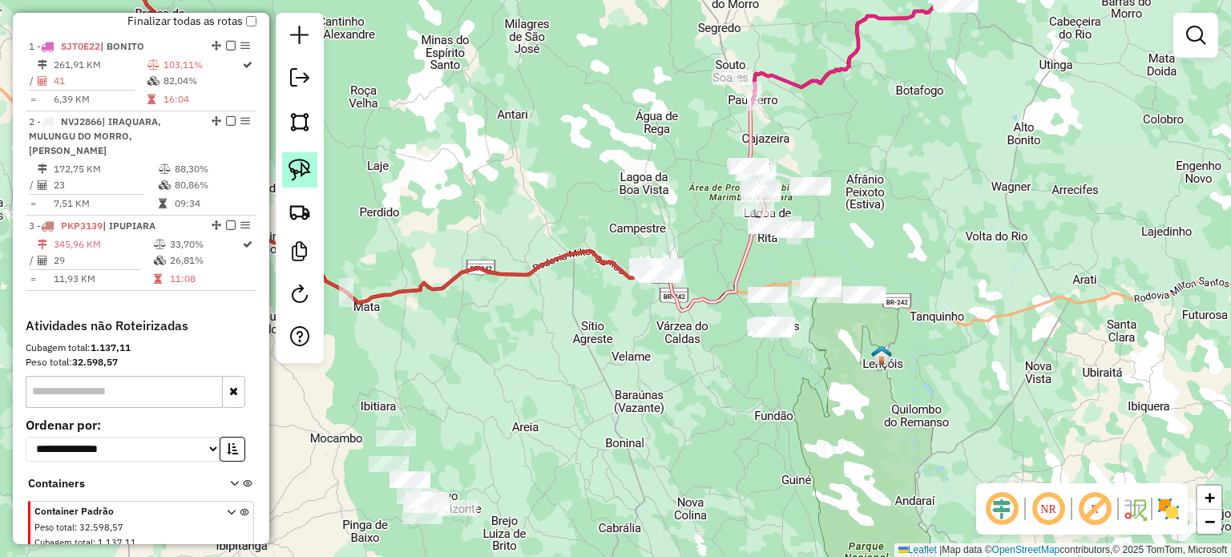
click at [292, 174] on img at bounding box center [299, 170] width 22 height 22
drag, startPoint x: 733, startPoint y: 325, endPoint x: 728, endPoint y: 361, distance: 37.2
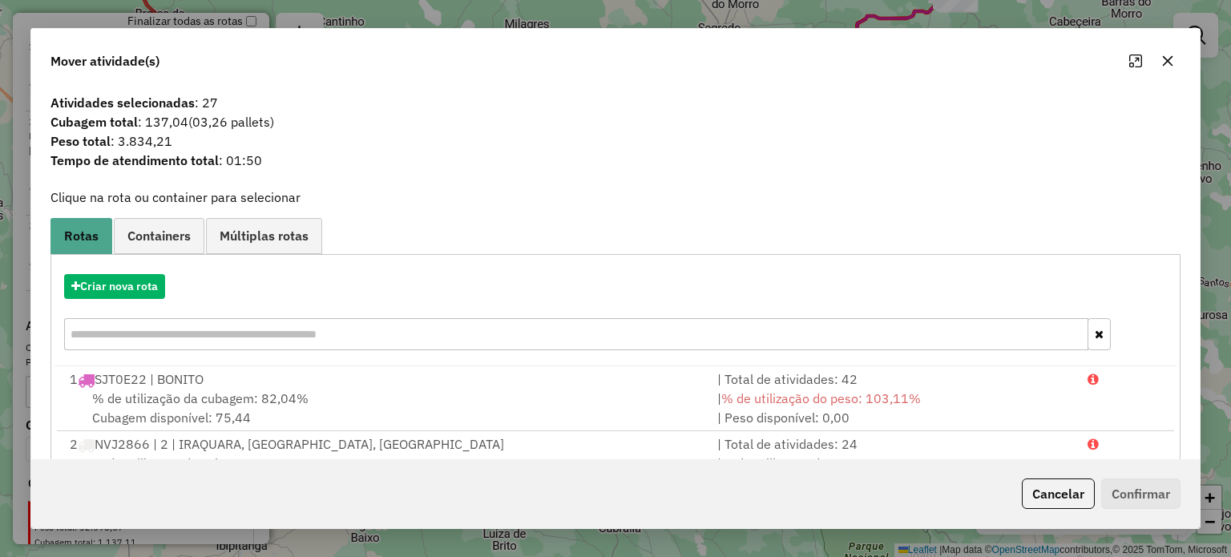
click at [1170, 57] on icon "button" at bounding box center [1167, 60] width 10 height 10
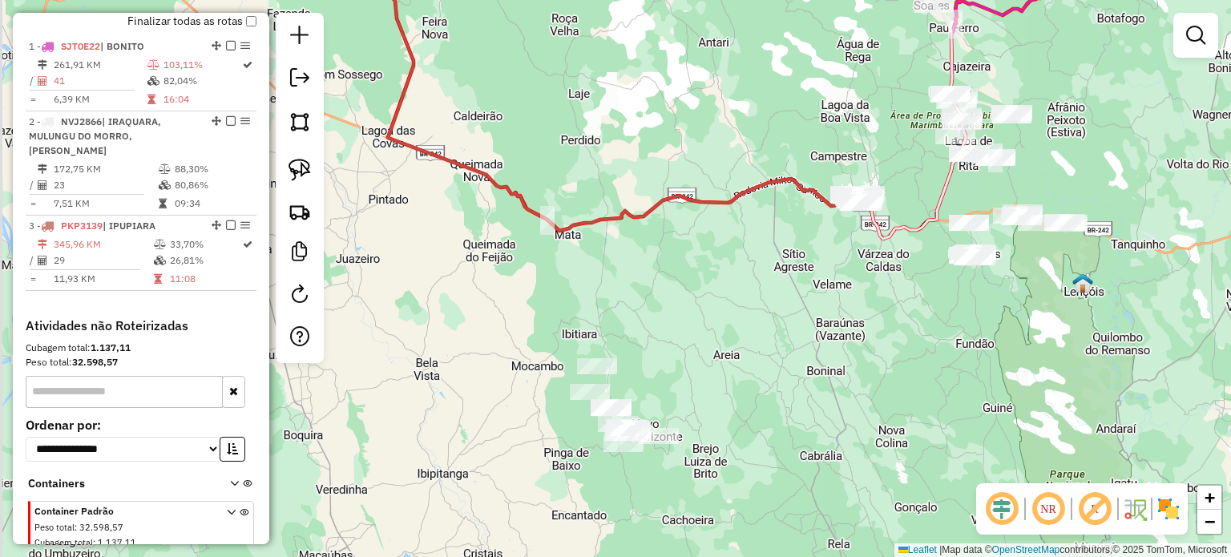
click at [728, 342] on div "Janela de atendimento Grade de atendimento Capacidade Transportadoras Veículos …" at bounding box center [615, 278] width 1231 height 557
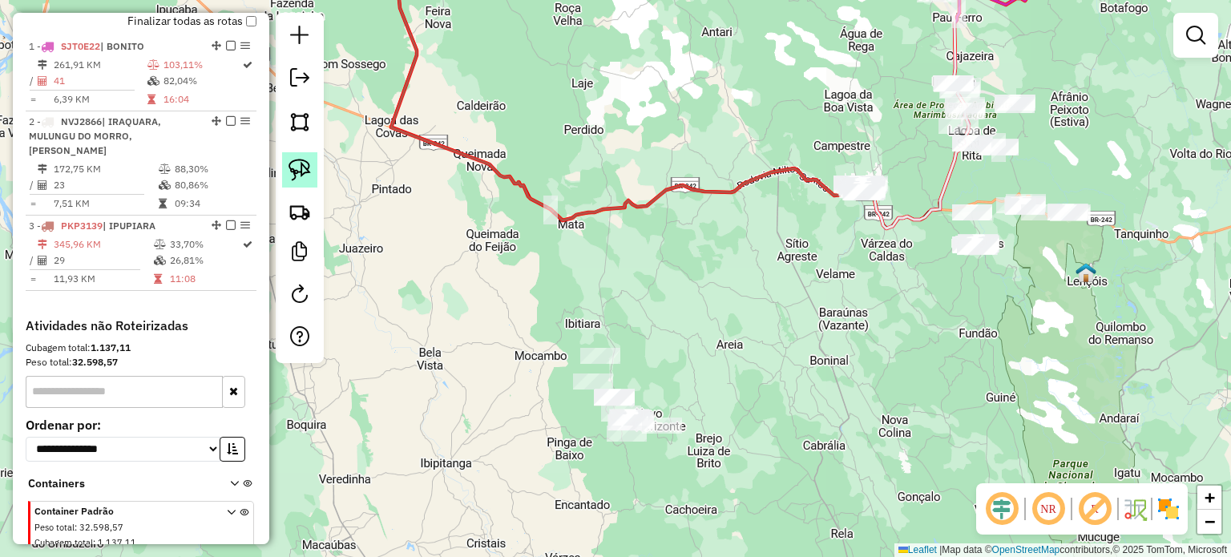
click at [295, 166] on img at bounding box center [299, 170] width 22 height 22
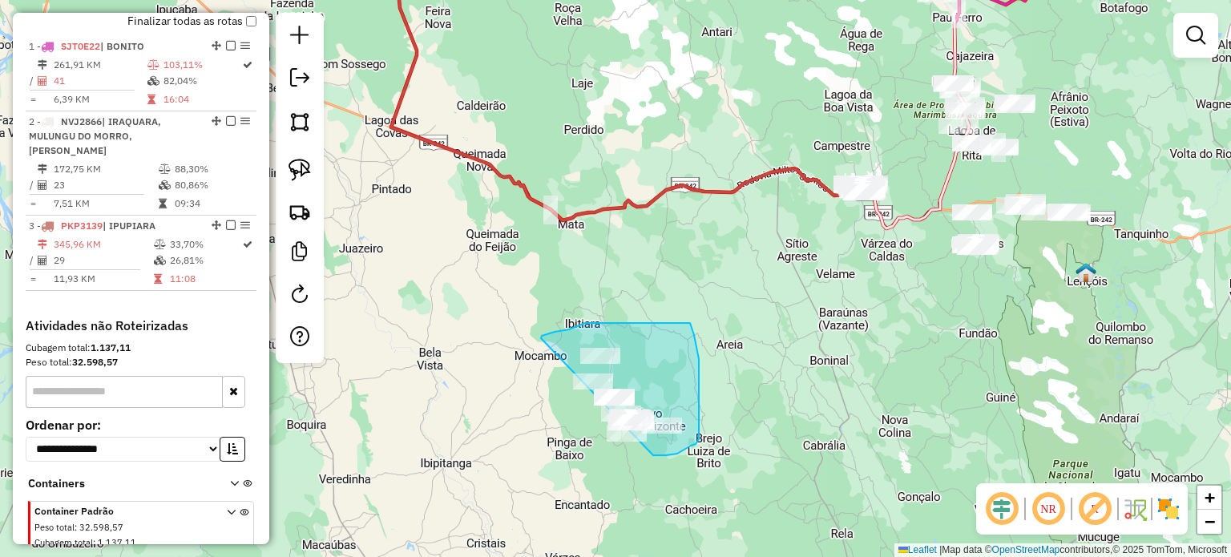
drag, startPoint x: 541, startPoint y: 338, endPoint x: 586, endPoint y: 443, distance: 114.2
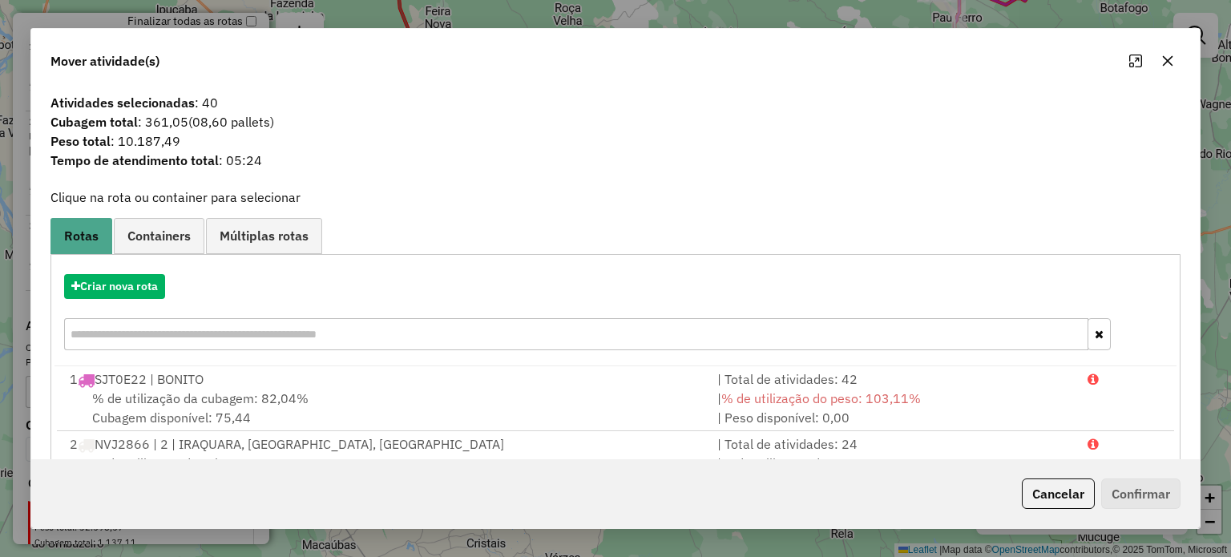
click at [1165, 57] on icon "button" at bounding box center [1167, 60] width 13 height 13
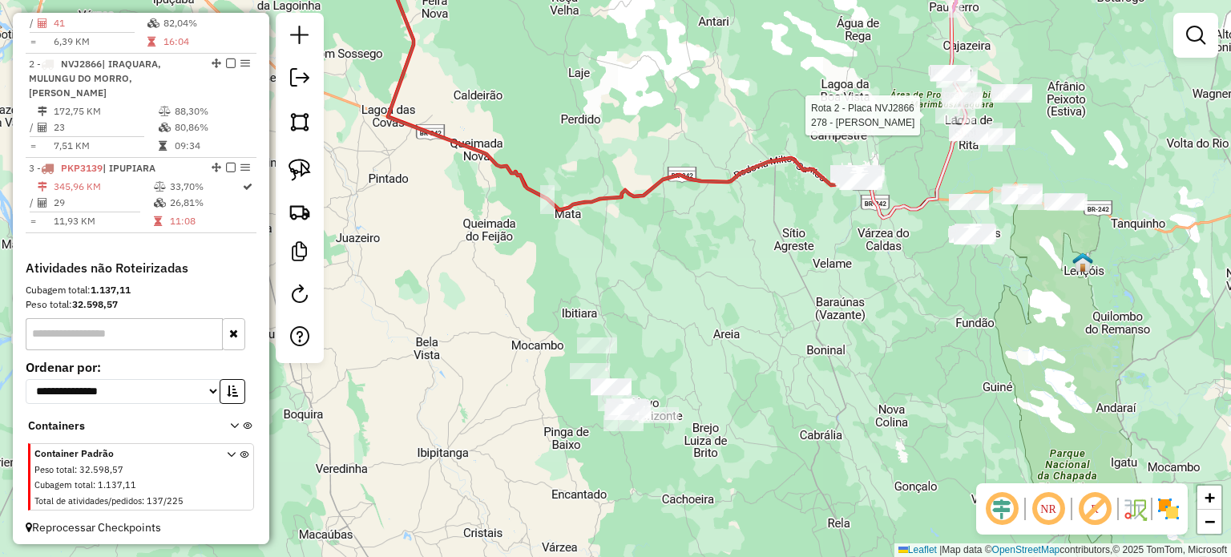
select select "*********"
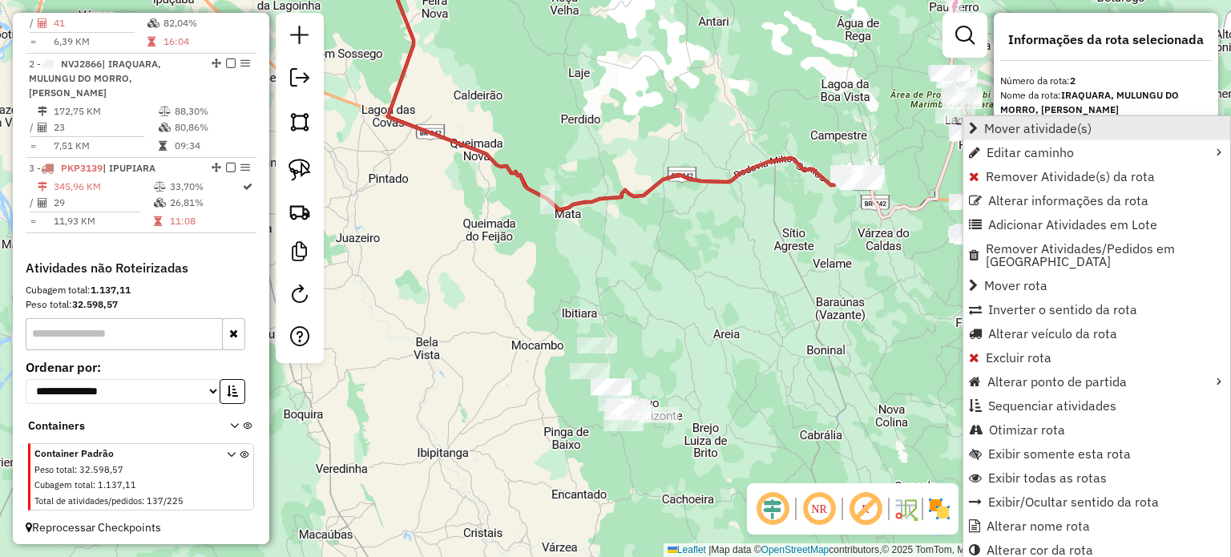
scroll to position [657, 0]
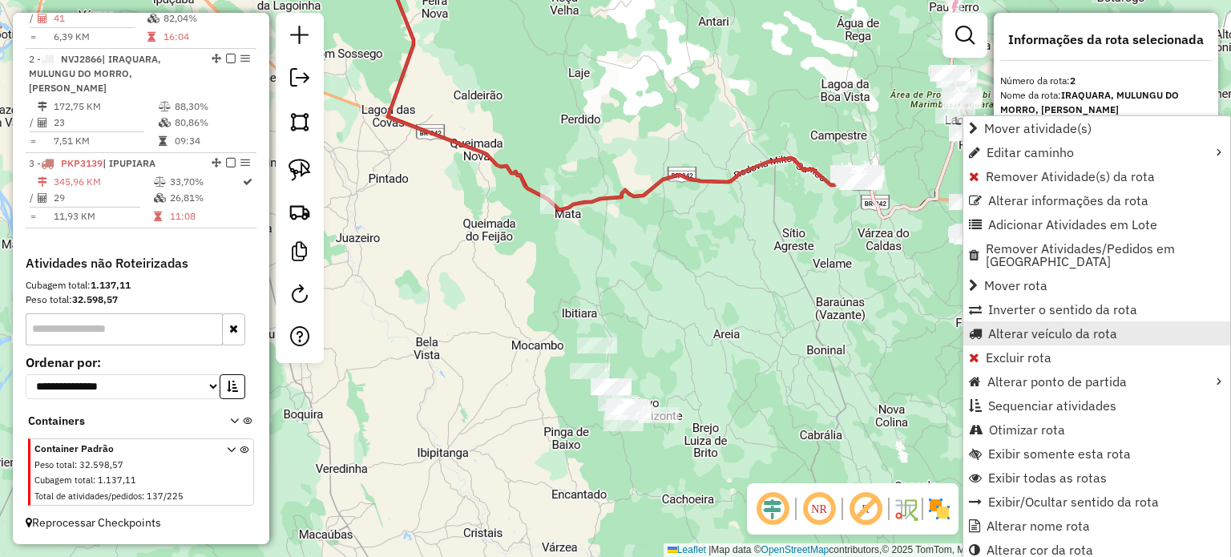
click at [1055, 327] on span "Alterar veículo da rota" at bounding box center [1052, 333] width 129 height 13
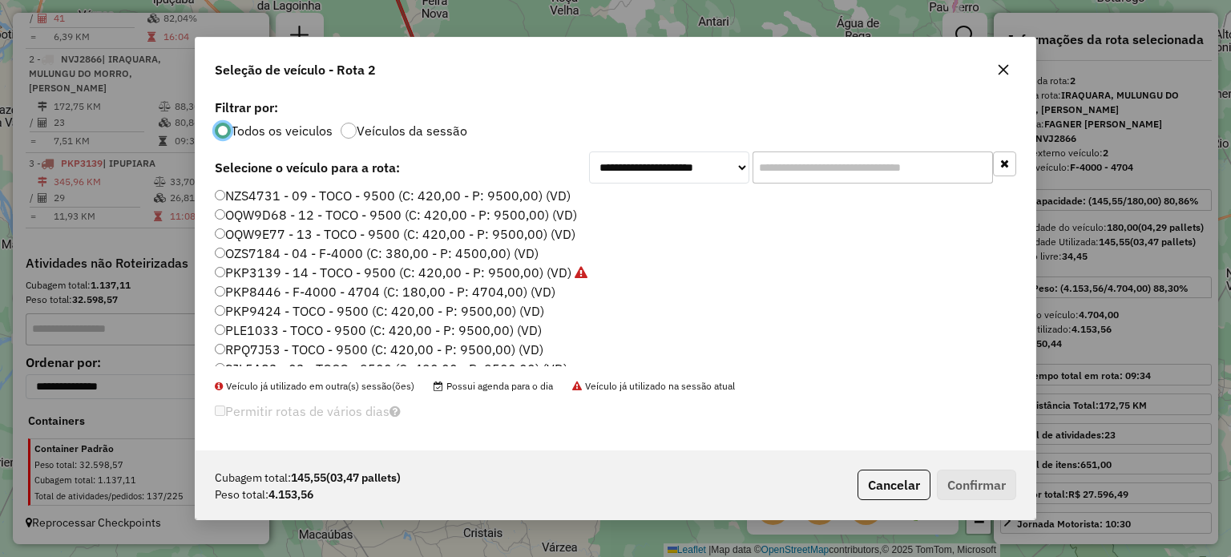
scroll to position [151, 0]
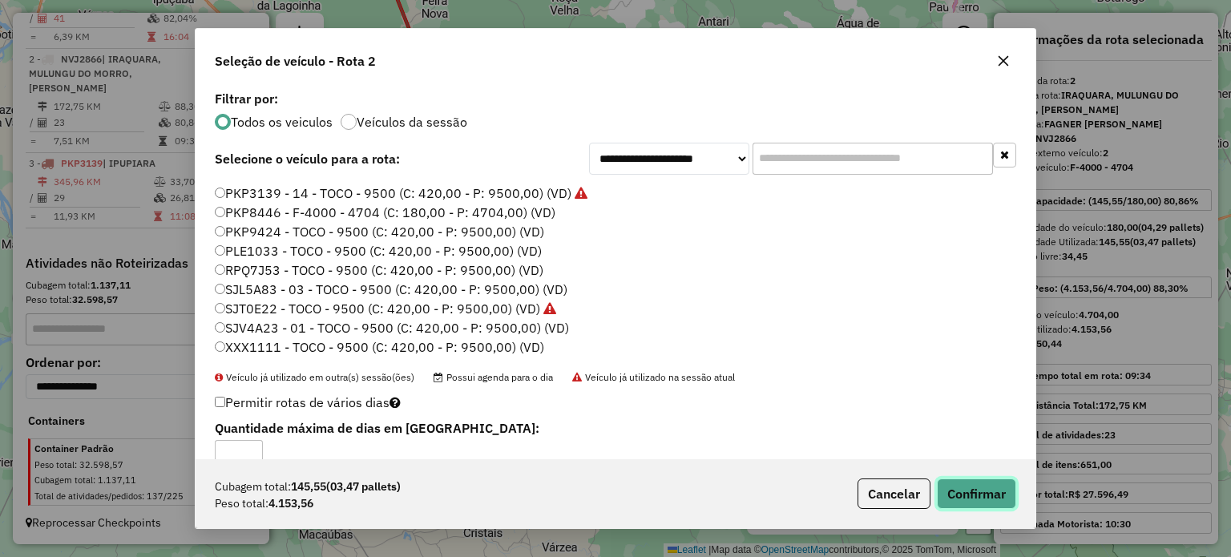
click at [974, 490] on button "Confirmar" at bounding box center [976, 493] width 79 height 30
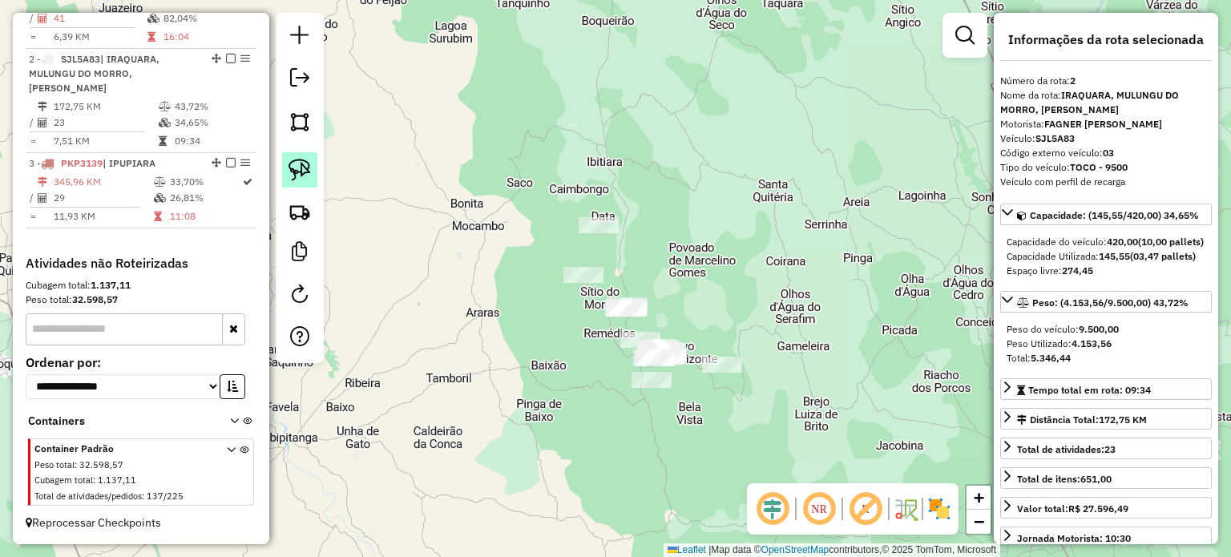
click at [292, 173] on img at bounding box center [299, 170] width 22 height 22
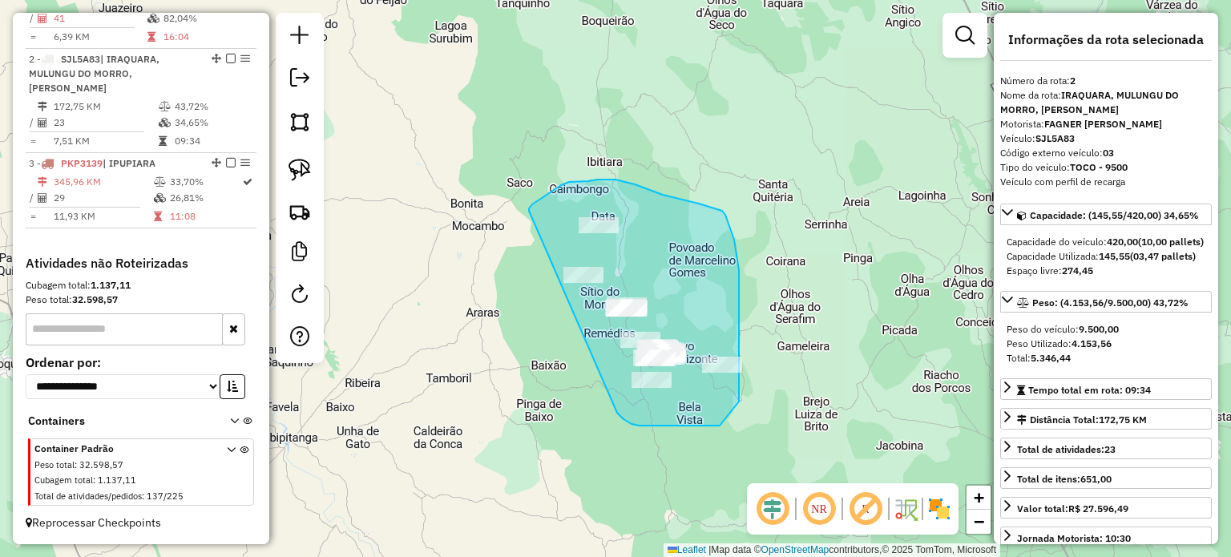
drag, startPoint x: 540, startPoint y: 199, endPoint x: 609, endPoint y: 393, distance: 206.6
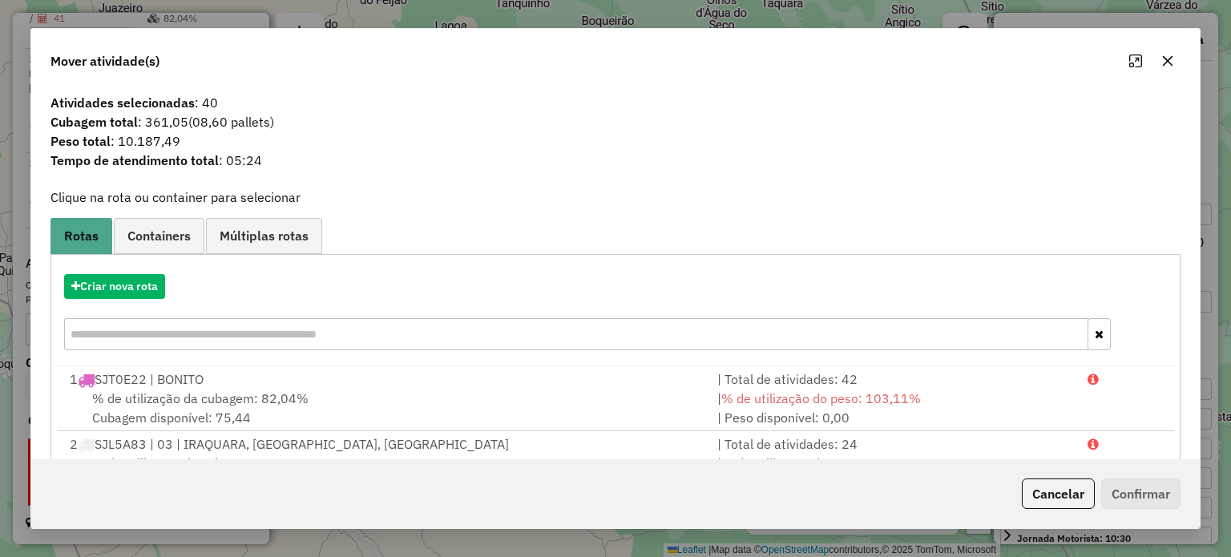
click at [1164, 59] on icon "button" at bounding box center [1167, 60] width 10 height 10
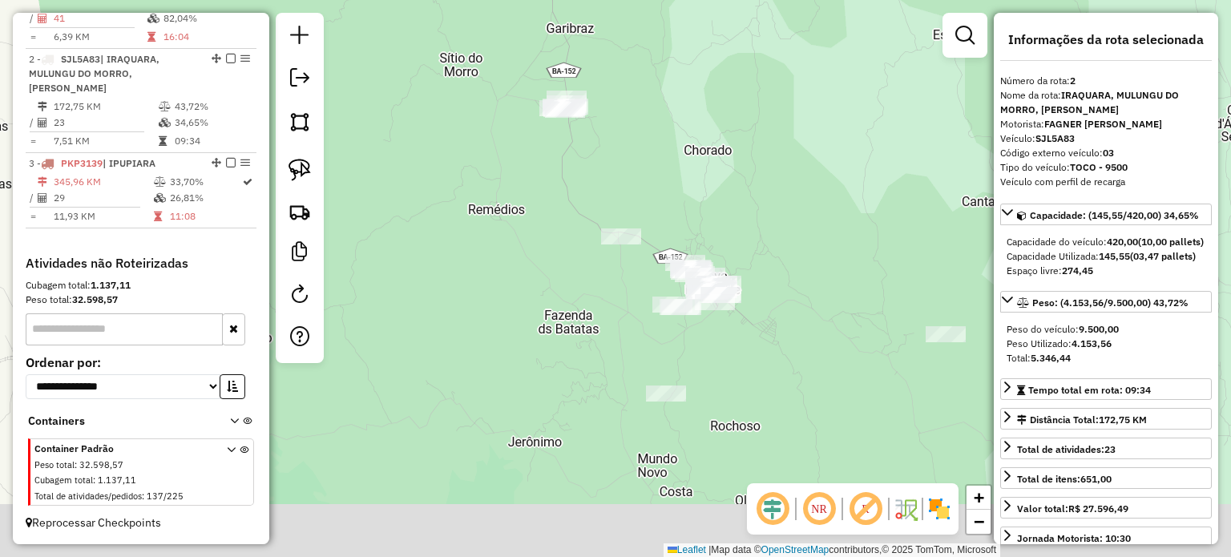
drag, startPoint x: 673, startPoint y: 365, endPoint x: 648, endPoint y: 268, distance: 100.9
click at [648, 268] on div "Janela de atendimento Grade de atendimento Capacidade Transportadoras Veículos …" at bounding box center [615, 278] width 1231 height 557
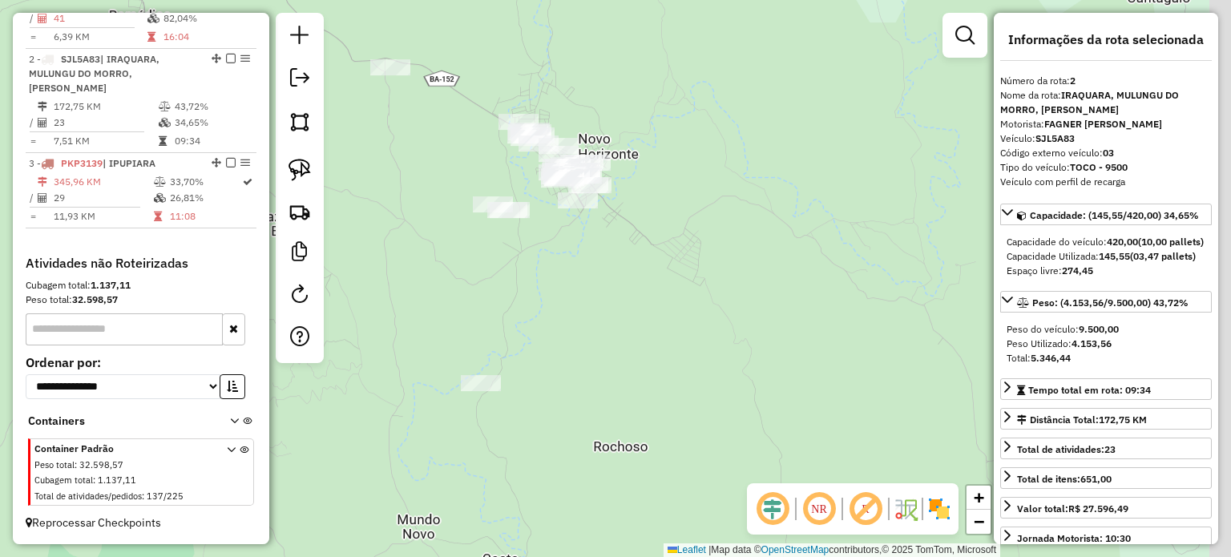
drag, startPoint x: 760, startPoint y: 288, endPoint x: 669, endPoint y: 165, distance: 153.1
click at [669, 165] on div "Janela de atendimento Grade de atendimento Capacidade Transportadoras Veículos …" at bounding box center [615, 278] width 1231 height 557
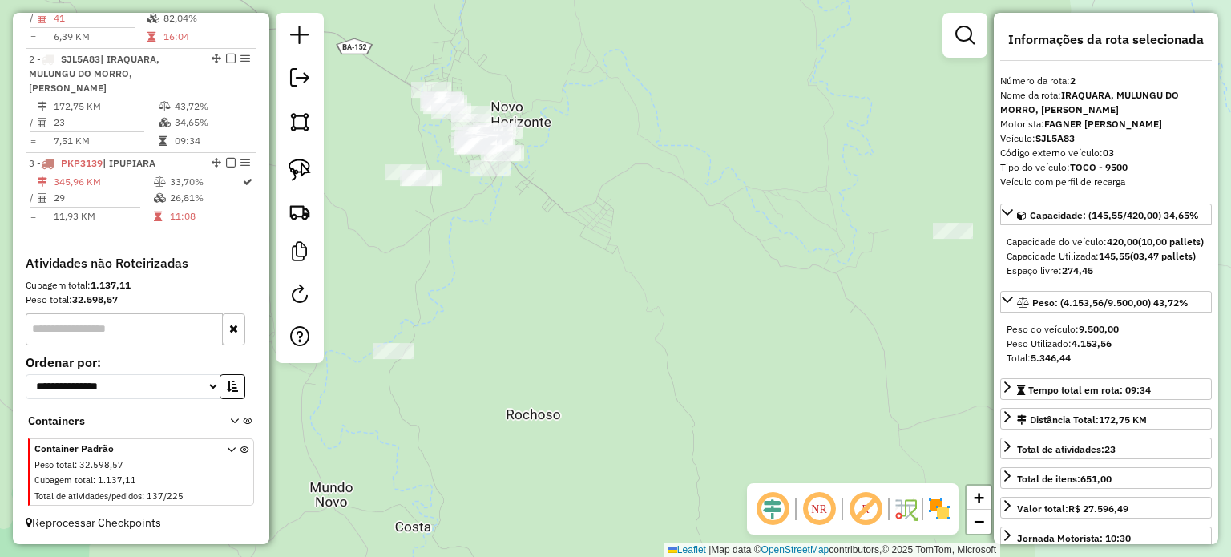
drag, startPoint x: 741, startPoint y: 224, endPoint x: 655, endPoint y: 192, distance: 92.3
click at [655, 192] on div "Janela de atendimento Grade de atendimento Capacidade Transportadoras Veículos …" at bounding box center [615, 278] width 1231 height 557
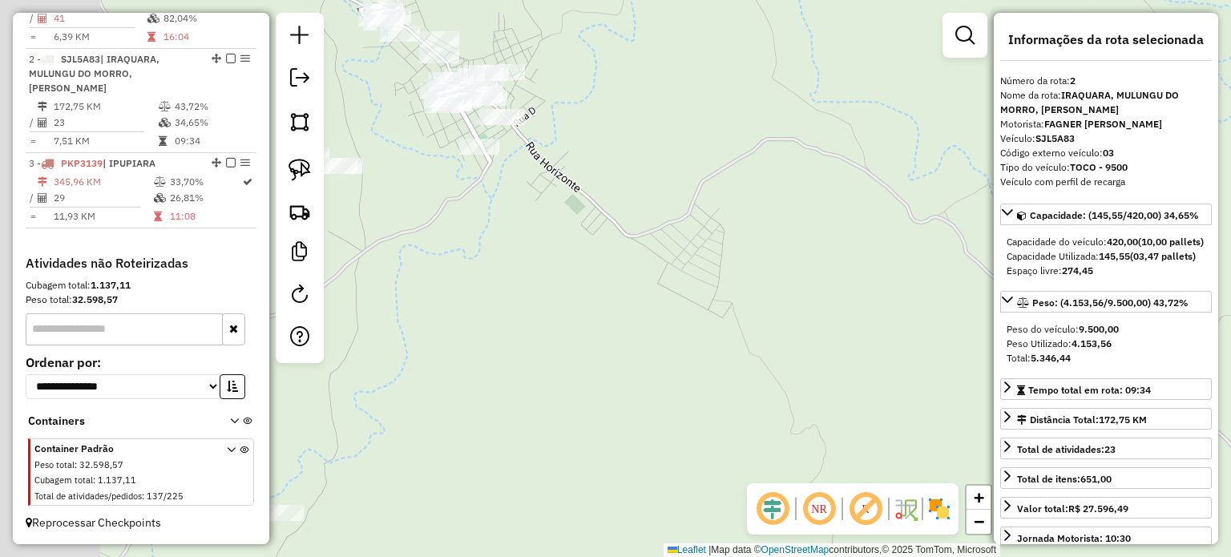
drag, startPoint x: 567, startPoint y: 188, endPoint x: 706, endPoint y: 187, distance: 138.6
click at [706, 187] on div "Janela de atendimento Grade de atendimento Capacidade Transportadoras Veículos …" at bounding box center [615, 278] width 1231 height 557
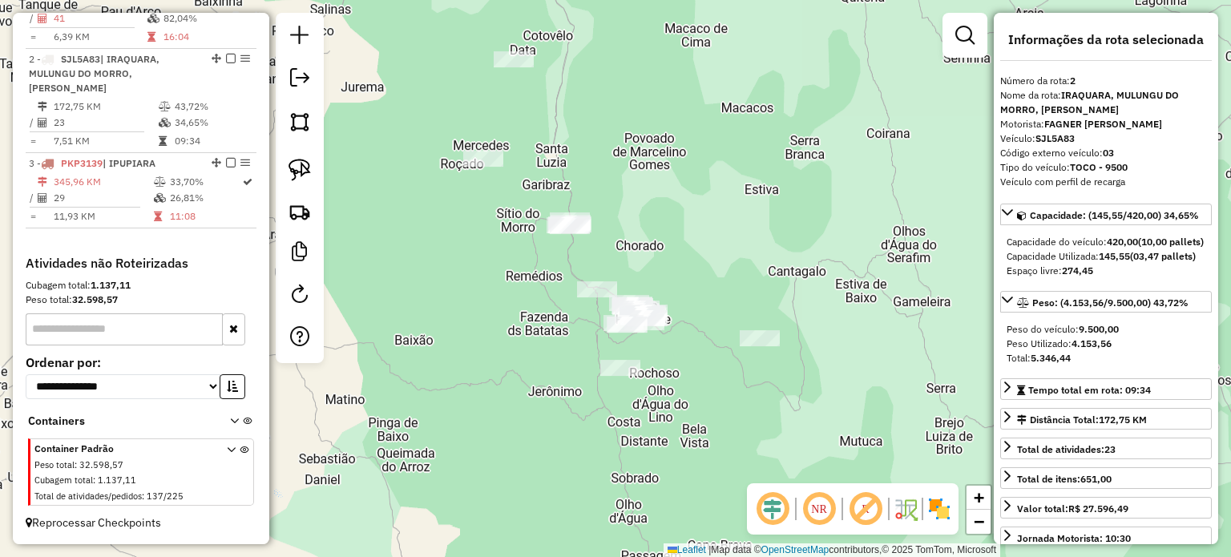
drag, startPoint x: 708, startPoint y: 227, endPoint x: 704, endPoint y: 288, distance: 61.0
click at [704, 288] on div "Janela de atendimento Grade de atendimento Capacidade Transportadoras Veículos …" at bounding box center [615, 278] width 1231 height 557
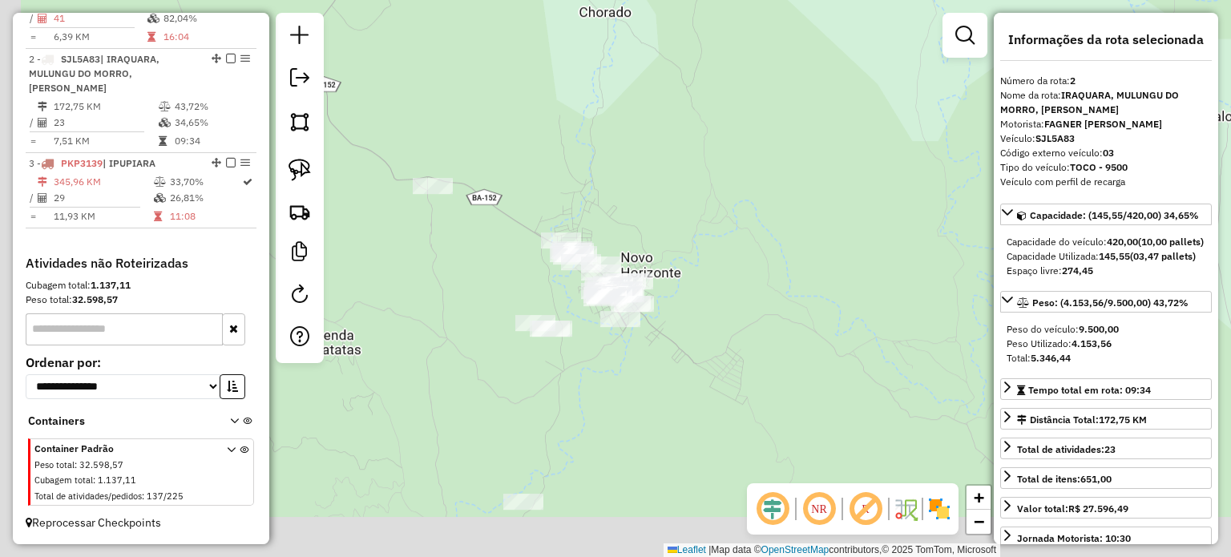
drag, startPoint x: 656, startPoint y: 316, endPoint x: 712, endPoint y: 242, distance: 93.1
click at [712, 243] on div "Janela de atendimento Grade de atendimento Capacidade Transportadoras Veículos …" at bounding box center [615, 278] width 1231 height 557
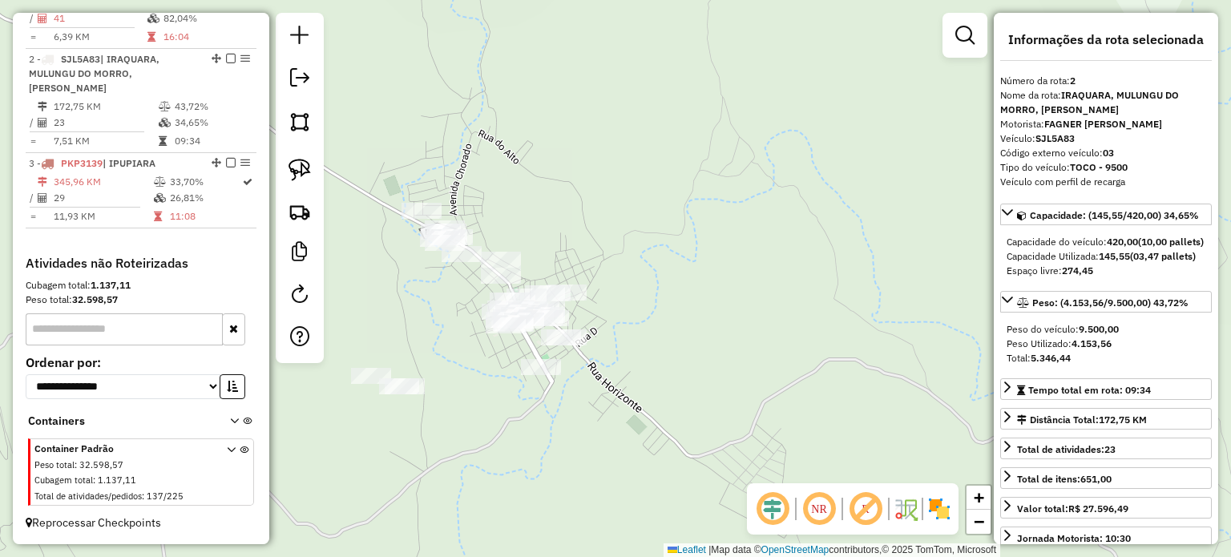
drag, startPoint x: 665, startPoint y: 263, endPoint x: 733, endPoint y: 232, distance: 74.6
click at [733, 232] on div "Janela de atendimento Grade de atendimento Capacidade Transportadoras Veículos …" at bounding box center [615, 278] width 1231 height 557
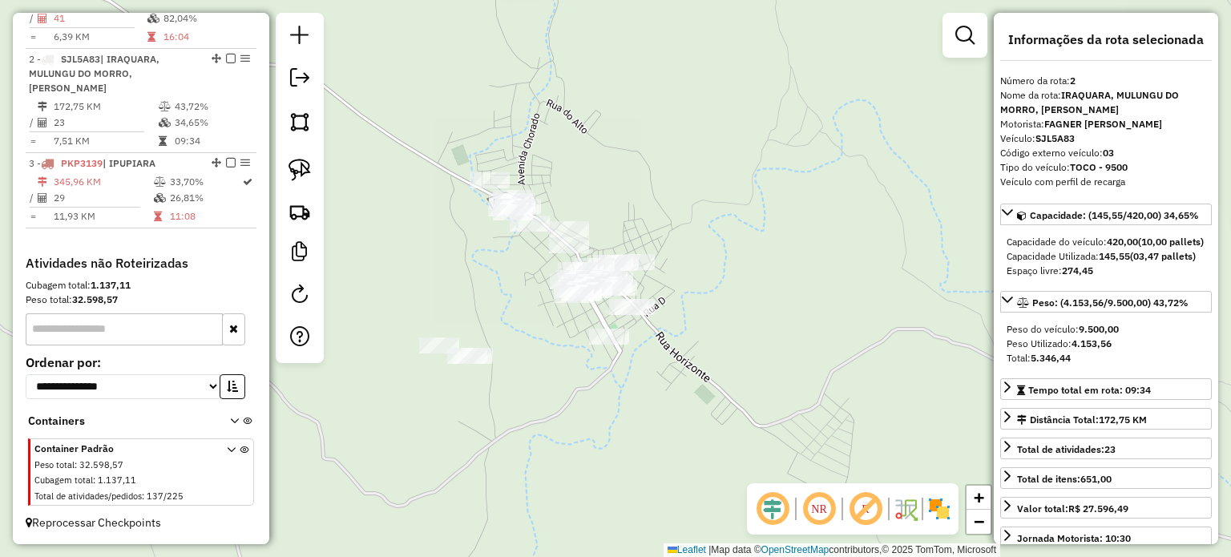
drag, startPoint x: 523, startPoint y: 268, endPoint x: 528, endPoint y: 259, distance: 10.0
click at [525, 268] on div "Janela de atendimento Grade de atendimento Capacidade Transportadoras Veículos …" at bounding box center [615, 278] width 1231 height 557
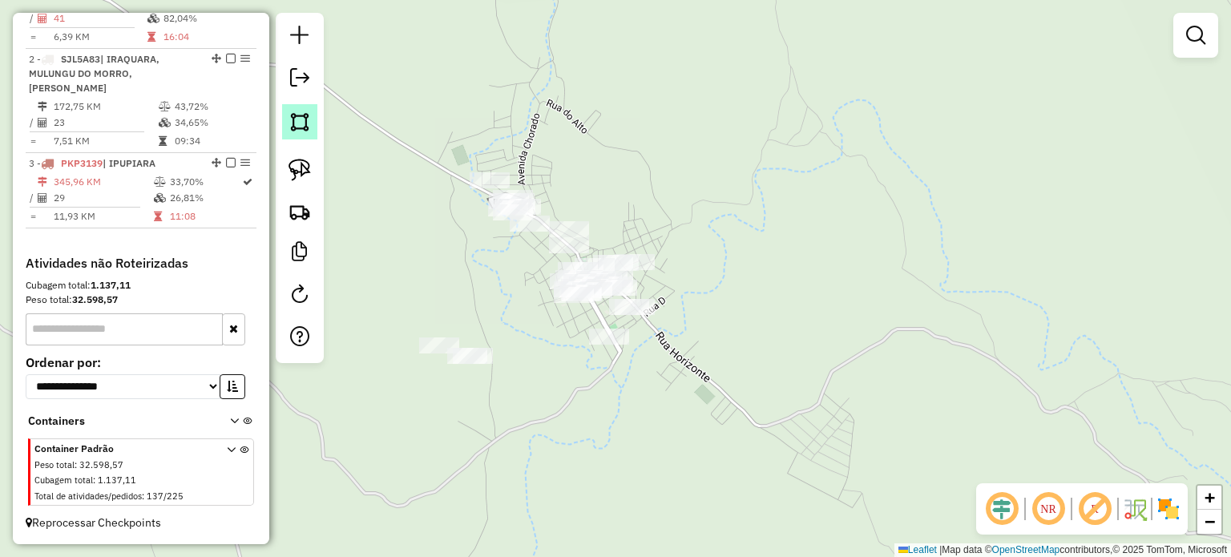
click at [298, 125] on img at bounding box center [299, 122] width 22 height 22
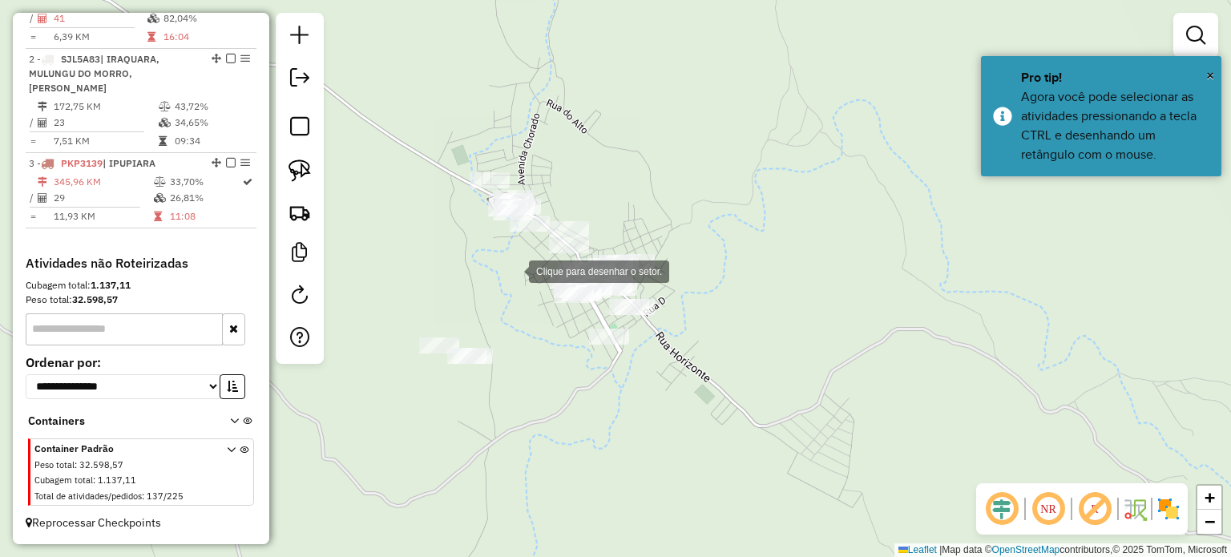
drag, startPoint x: 513, startPoint y: 270, endPoint x: 542, endPoint y: 233, distance: 46.8
click at [513, 268] on div at bounding box center [513, 270] width 32 height 32
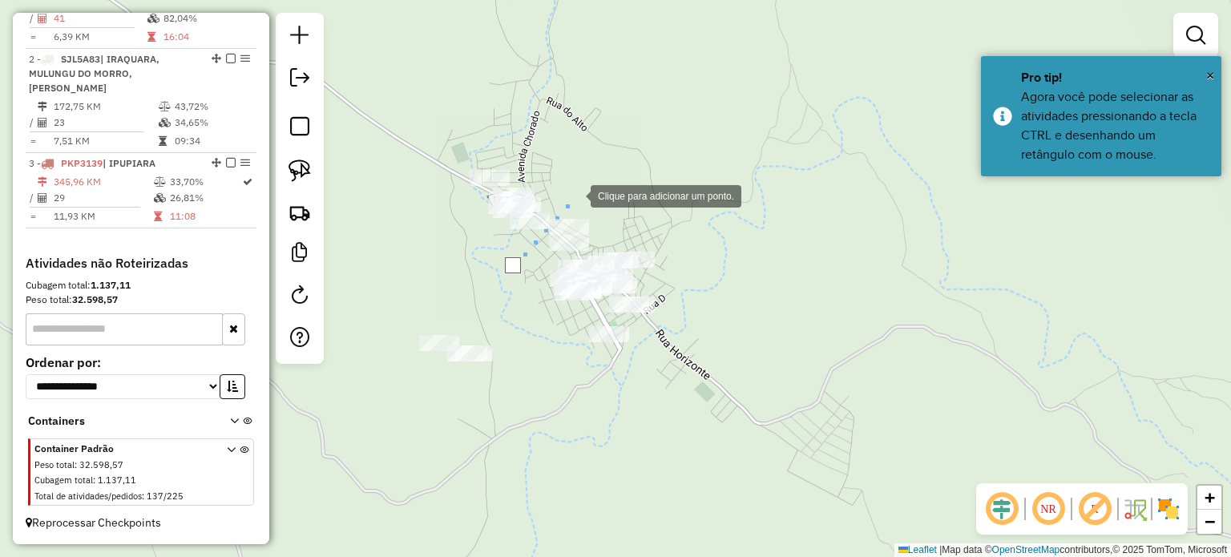
click at [575, 195] on div at bounding box center [575, 195] width 32 height 32
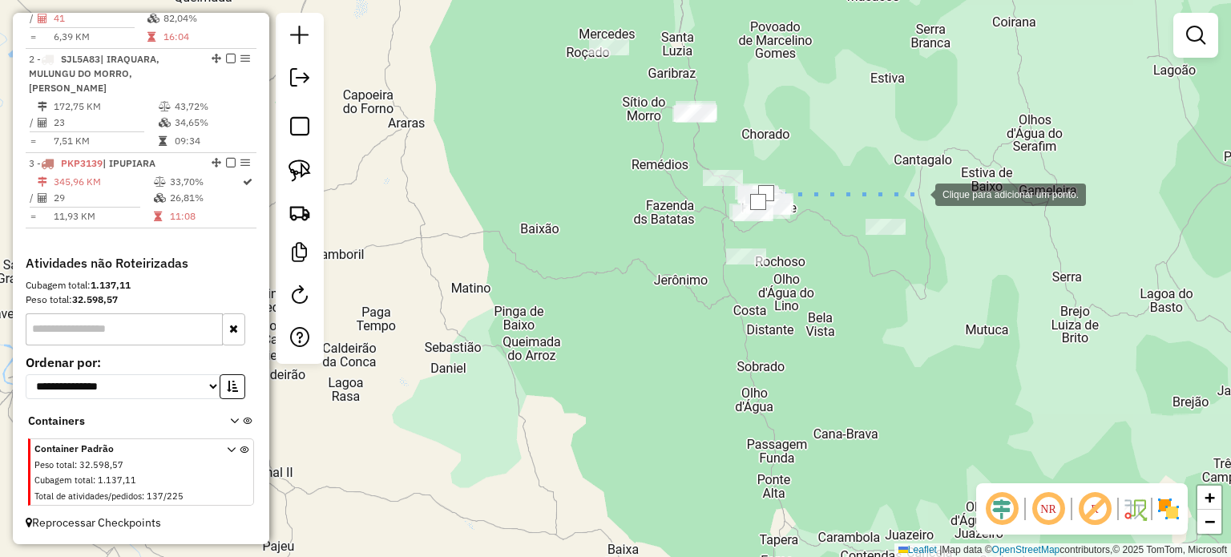
click at [919, 193] on div at bounding box center [919, 193] width 32 height 32
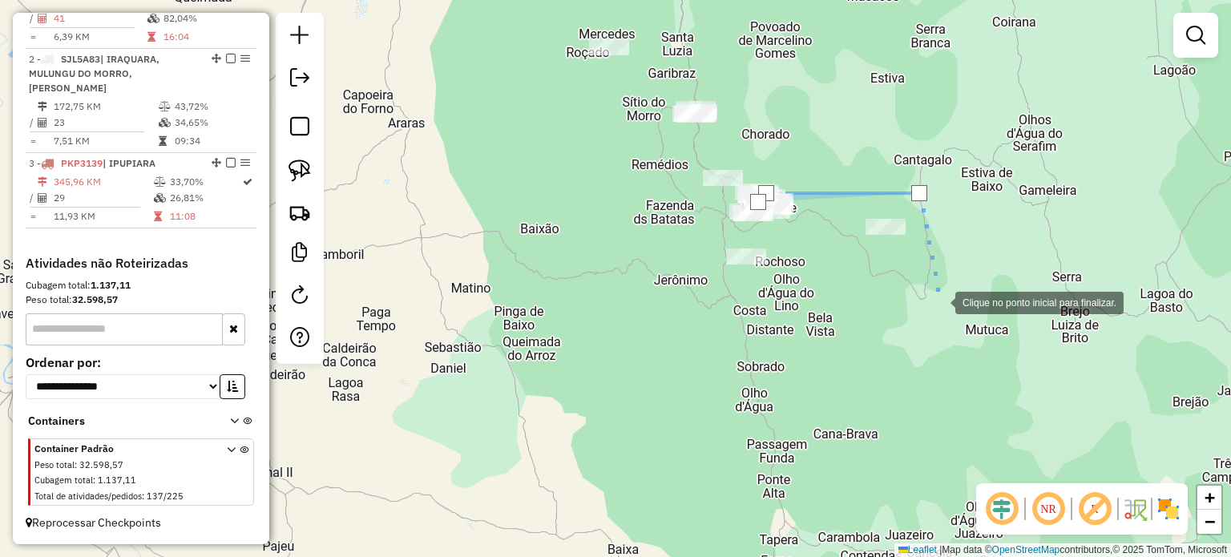
click at [939, 301] on div at bounding box center [939, 301] width 32 height 32
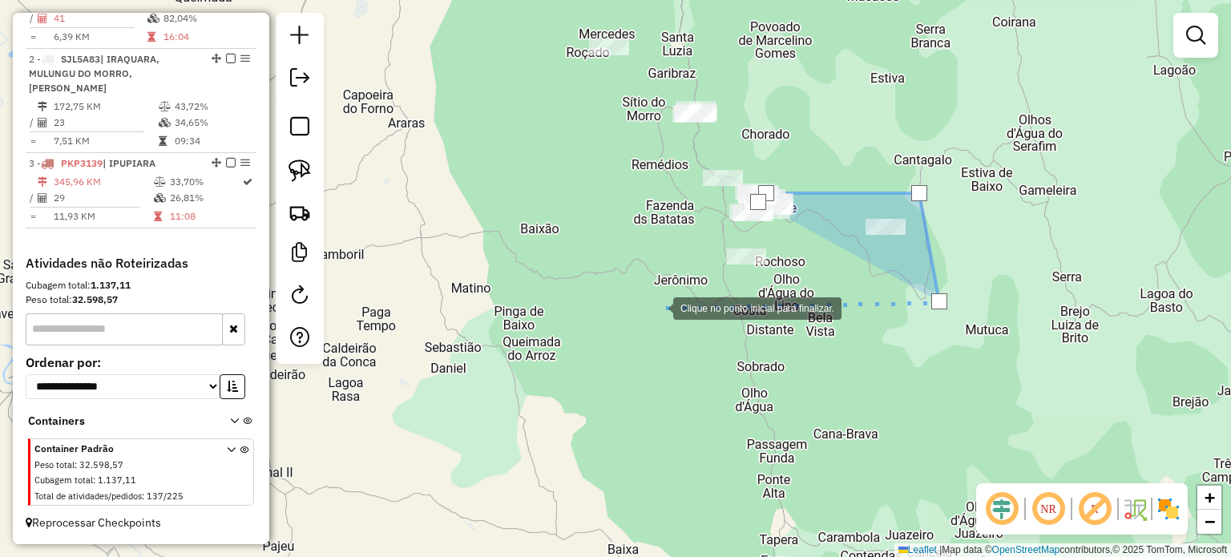
click at [657, 307] on div at bounding box center [657, 307] width 32 height 32
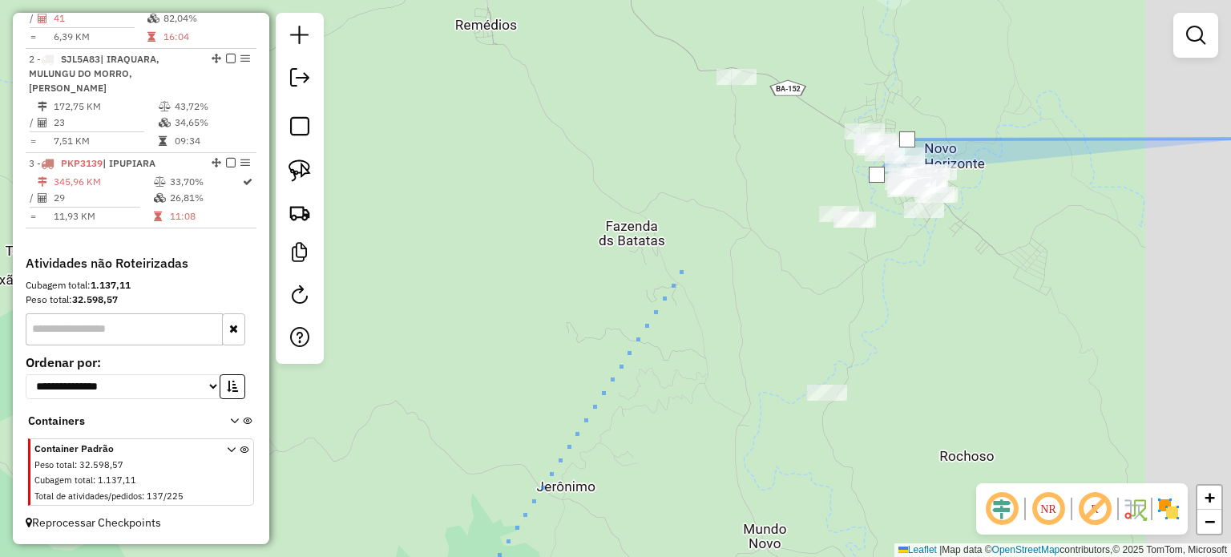
drag, startPoint x: 808, startPoint y: 171, endPoint x: 604, endPoint y: 265, distance: 224.1
click at [666, 271] on div at bounding box center [682, 268] width 32 height 32
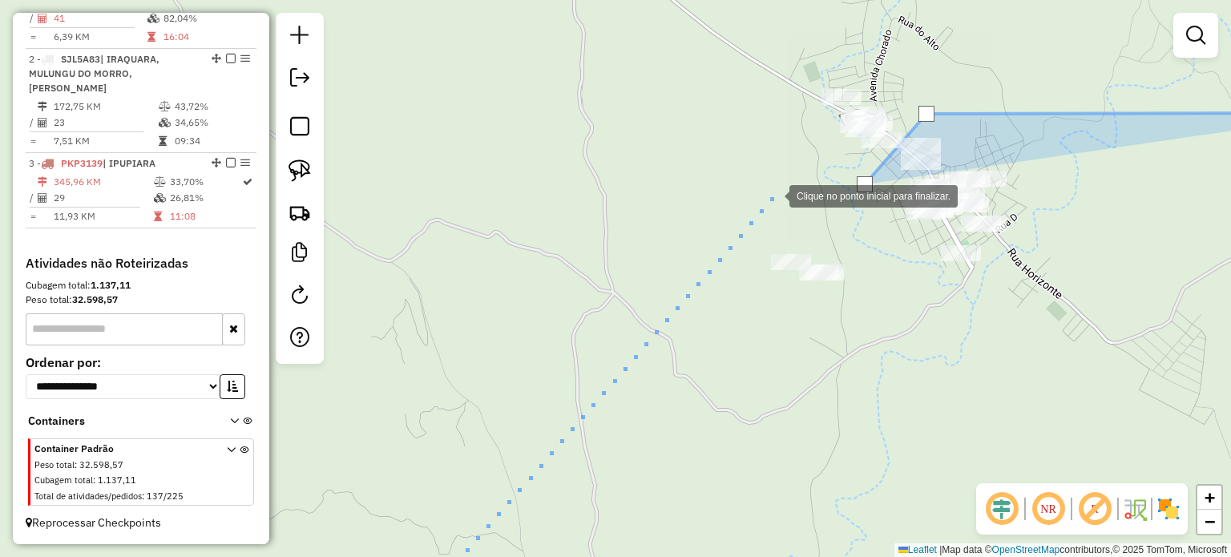
click at [773, 195] on div at bounding box center [773, 195] width 32 height 32
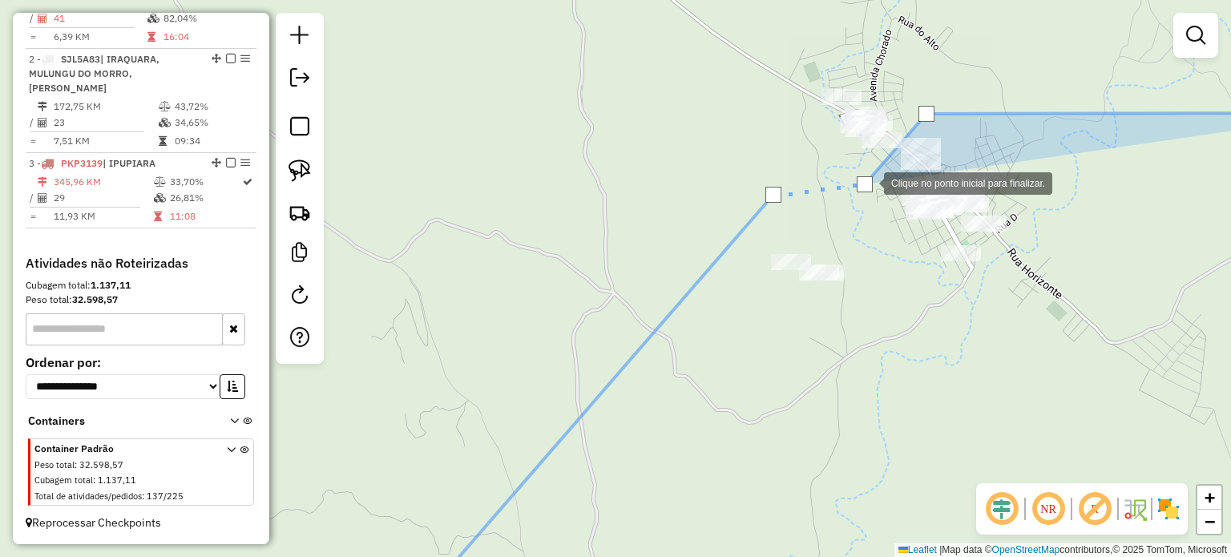
click at [867, 182] on div at bounding box center [865, 184] width 16 height 16
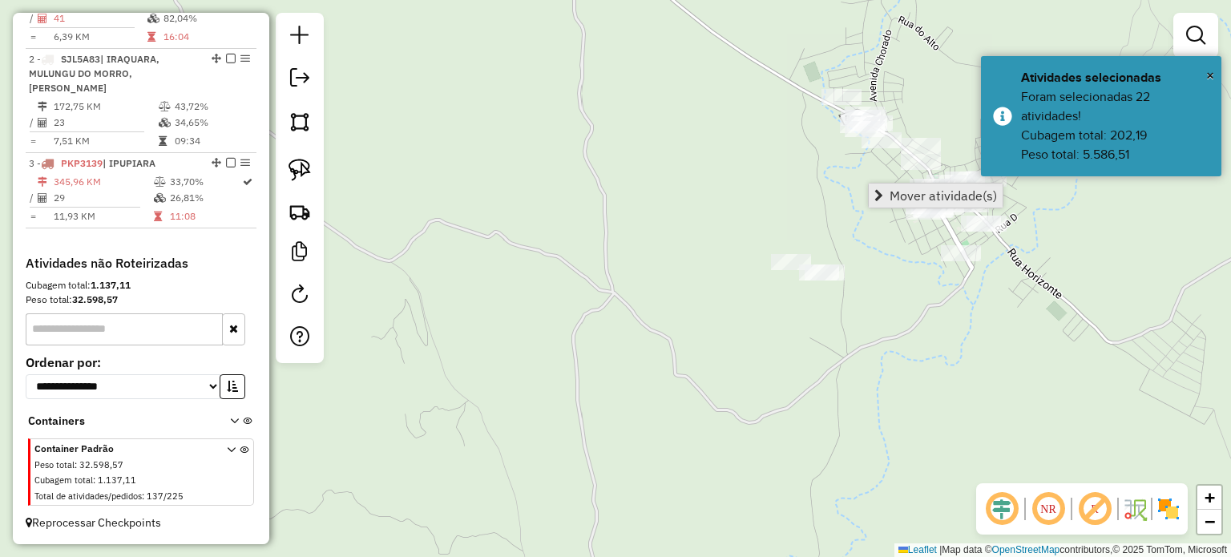
click at [921, 198] on span "Mover atividade(s)" at bounding box center [943, 195] width 107 height 13
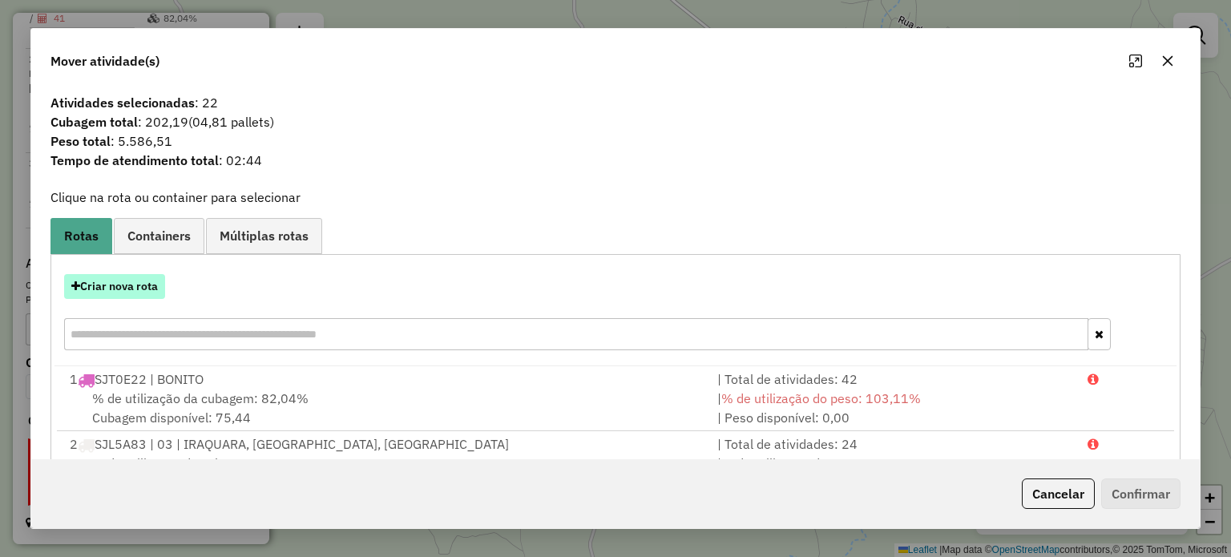
click at [128, 286] on button "Criar nova rota" at bounding box center [114, 286] width 101 height 25
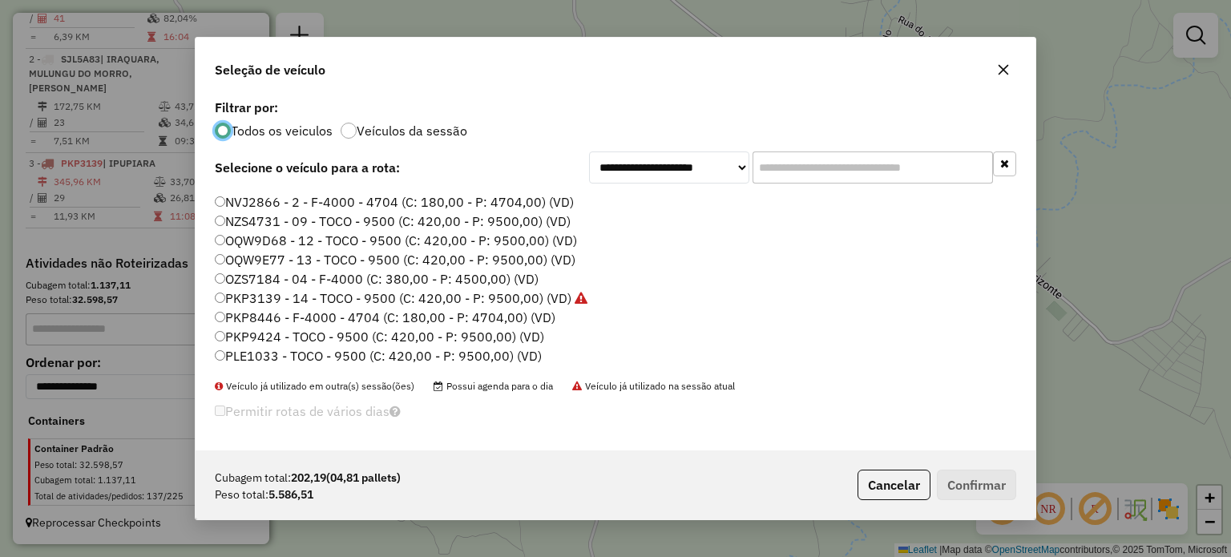
scroll to position [80, 0]
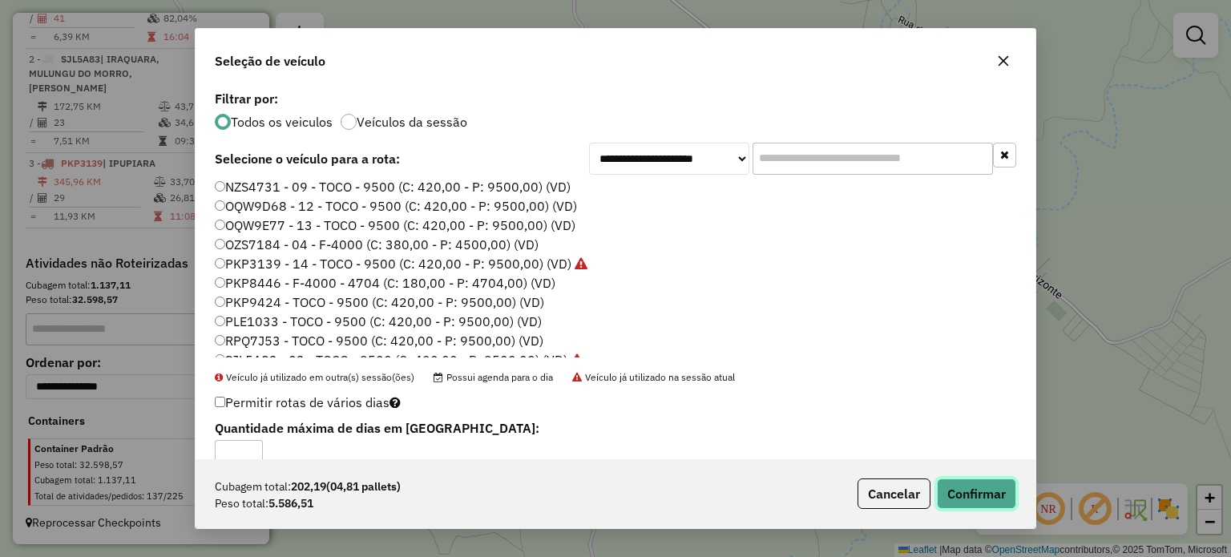
click at [966, 497] on button "Confirmar" at bounding box center [976, 493] width 79 height 30
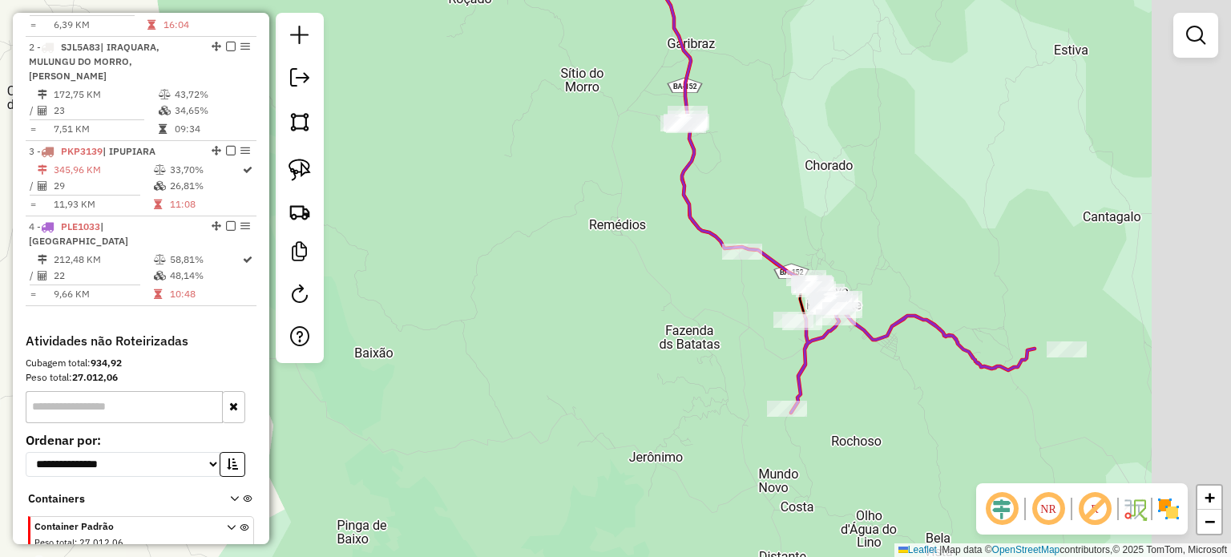
drag, startPoint x: 903, startPoint y: 356, endPoint x: 851, endPoint y: 353, distance: 52.1
click at [851, 353] on div "Janela de atendimento Grade de atendimento Capacidade Transportadoras Veículos …" at bounding box center [615, 278] width 1231 height 557
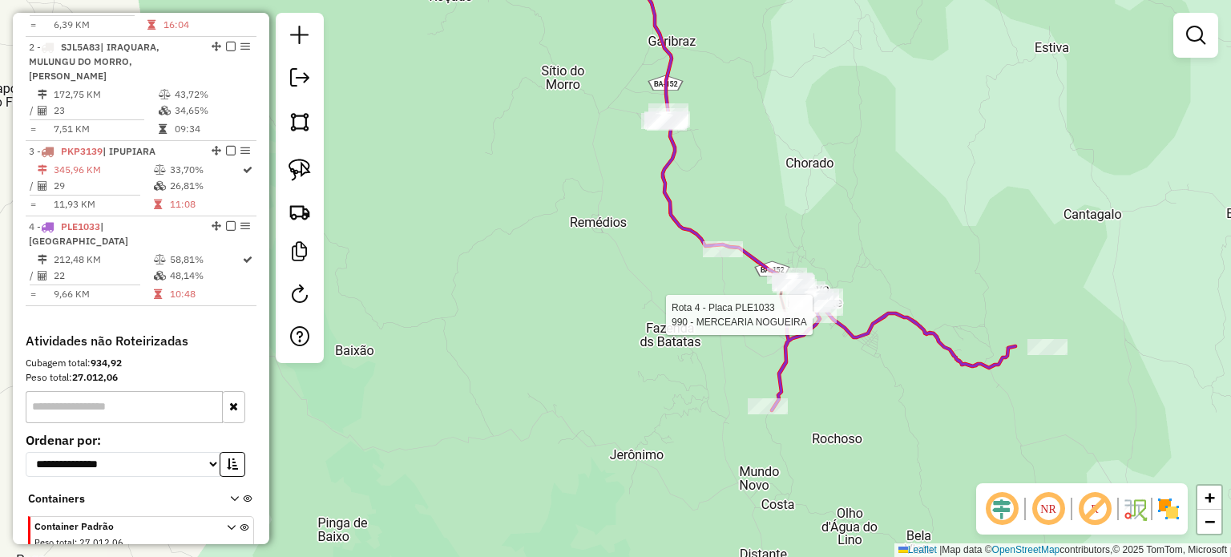
scroll to position [747, 0]
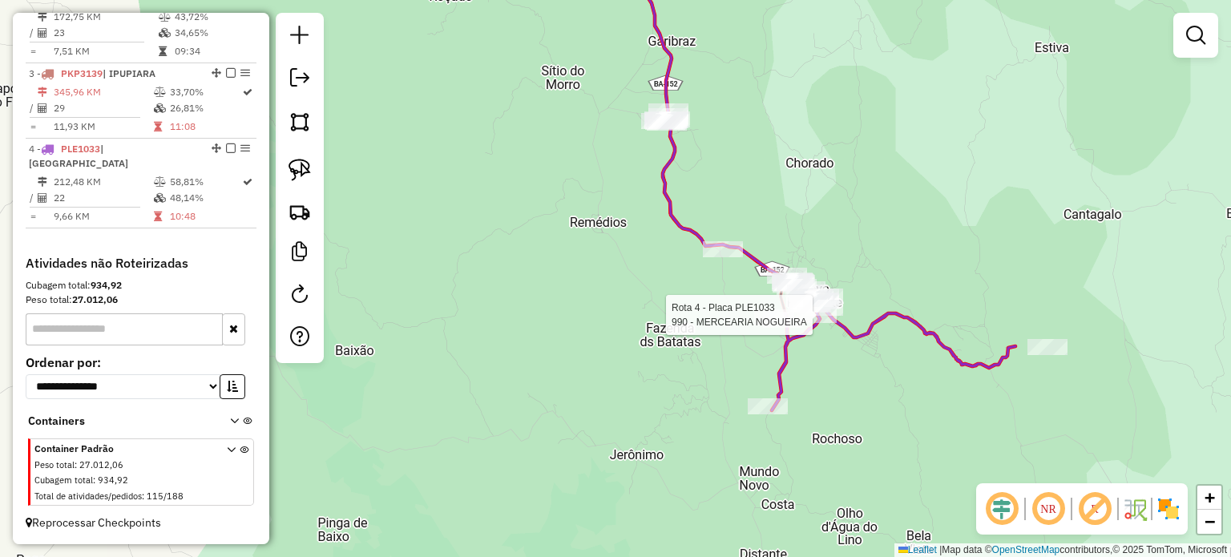
select select "*********"
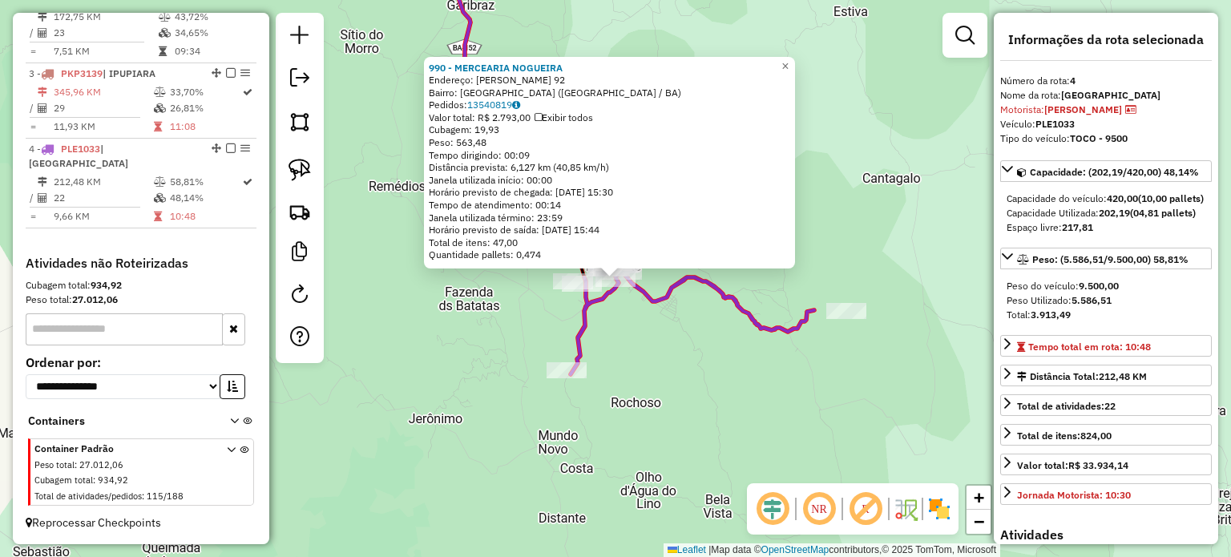
click at [741, 346] on div "990 - MERCEARIA NOGUEIRA Endereço: HEMINIO JOSE DOS SANTOS 92 Bairro: CENTRO (N…" at bounding box center [615, 278] width 1231 height 557
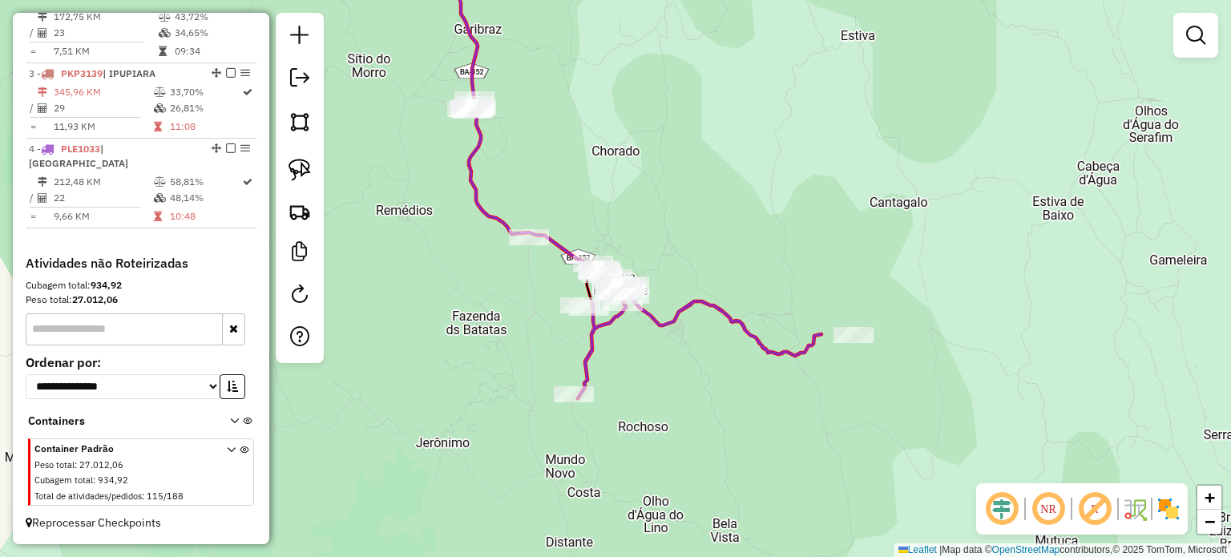
drag, startPoint x: 714, startPoint y: 190, endPoint x: 776, endPoint y: 327, distance: 150.3
click at [776, 326] on div "Janela de atendimento Grade de atendimento Capacidade Transportadoras Veículos …" at bounding box center [615, 278] width 1231 height 557
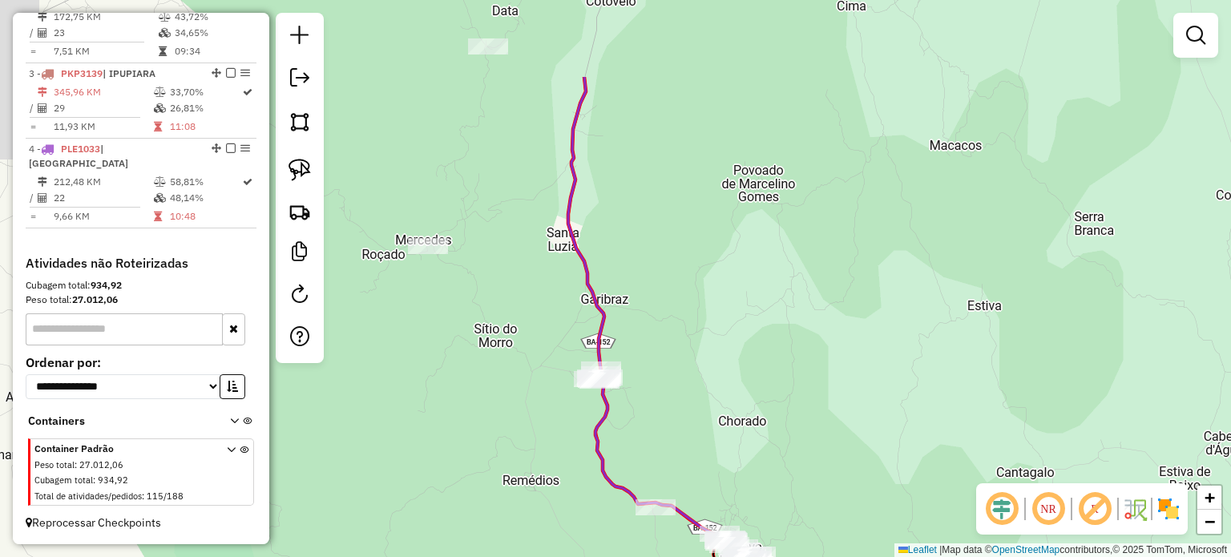
drag, startPoint x: 670, startPoint y: 239, endPoint x: 750, endPoint y: 387, distance: 168.5
click at [750, 392] on div "Janela de atendimento Grade de atendimento Capacidade Transportadoras Veículos …" at bounding box center [615, 278] width 1231 height 557
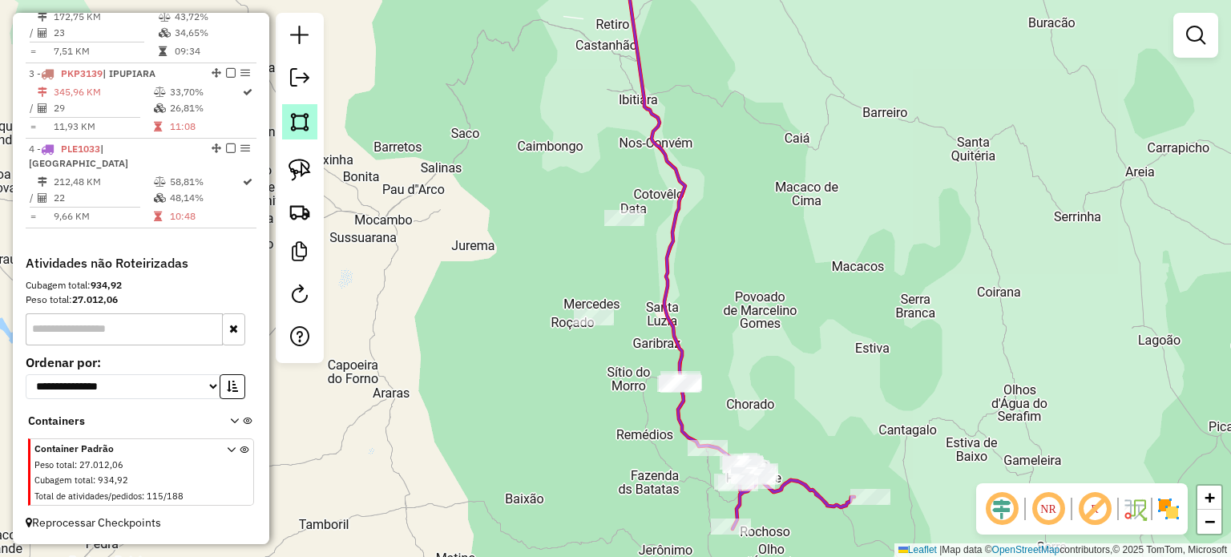
click at [297, 127] on img at bounding box center [299, 122] width 22 height 22
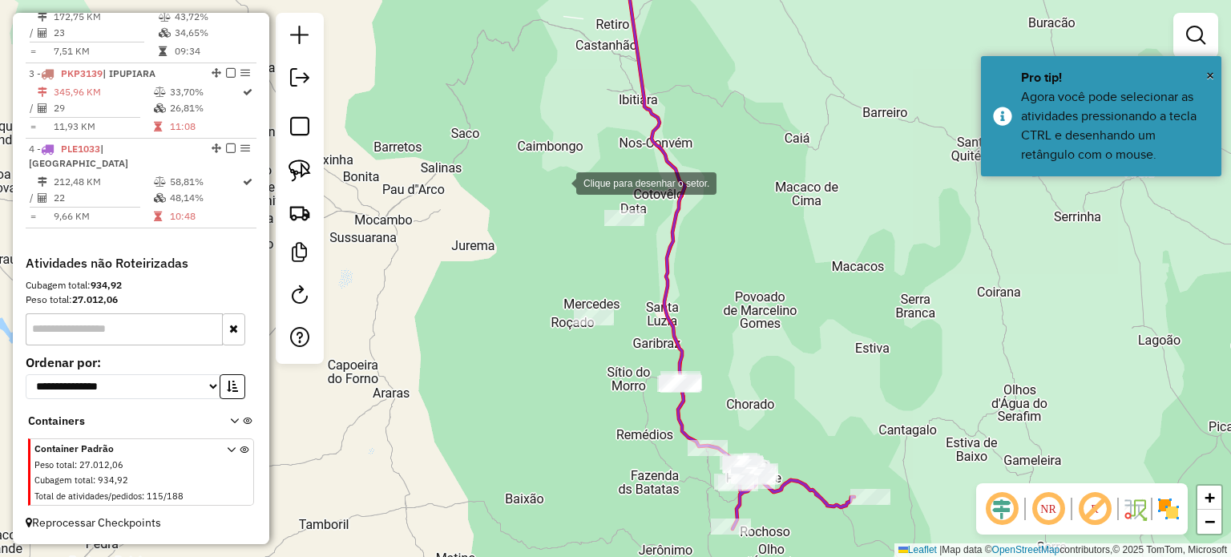
drag, startPoint x: 560, startPoint y: 182, endPoint x: 716, endPoint y: 179, distance: 156.3
click at [561, 181] on div at bounding box center [560, 182] width 32 height 32
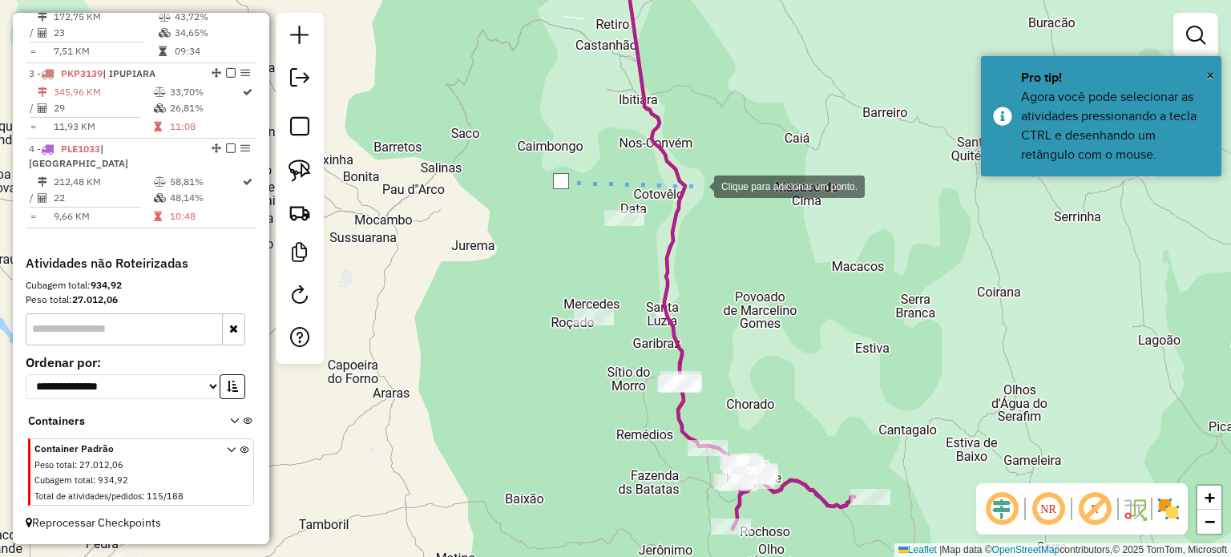
click at [698, 185] on div at bounding box center [698, 185] width 32 height 32
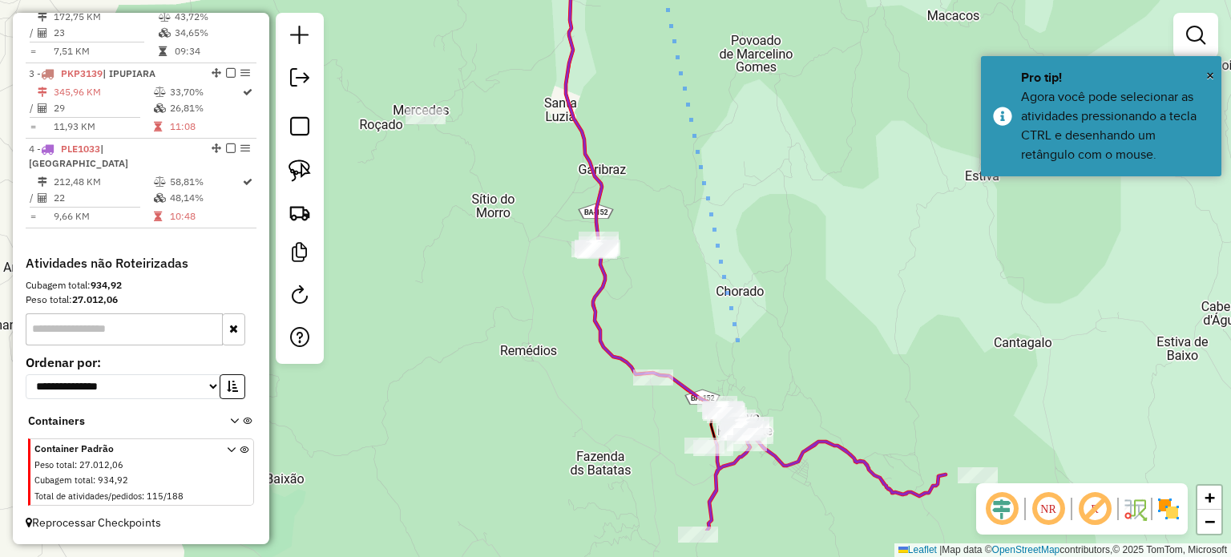
drag, startPoint x: 747, startPoint y: 378, endPoint x: 731, endPoint y: 321, distance: 59.1
click at [731, 329] on div at bounding box center [737, 345] width 32 height 32
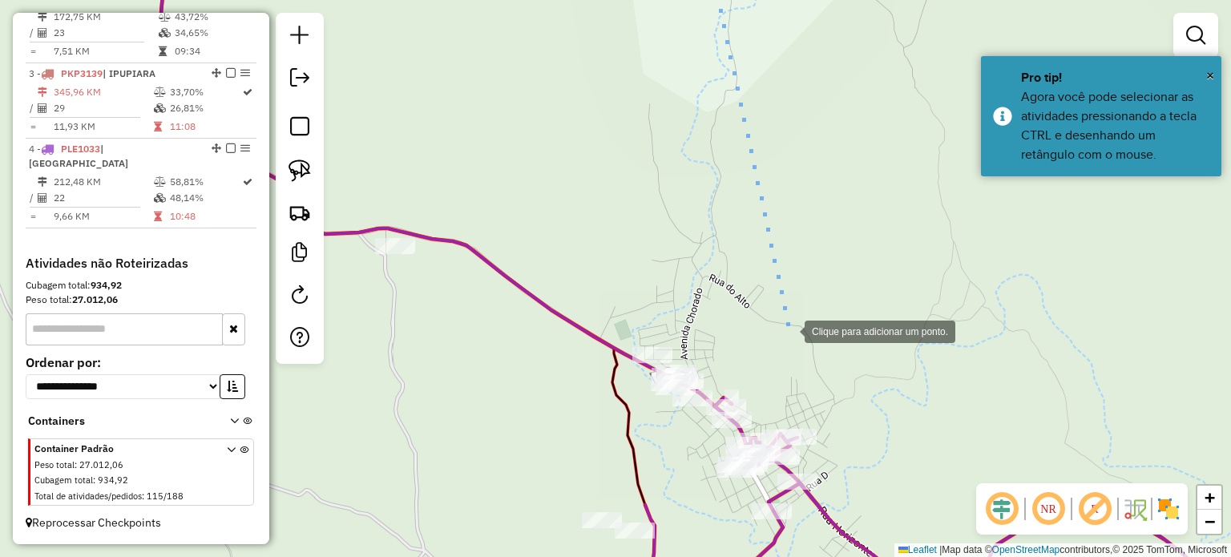
drag, startPoint x: 721, startPoint y: 359, endPoint x: 780, endPoint y: 345, distance: 60.1
click at [789, 330] on div at bounding box center [789, 330] width 32 height 32
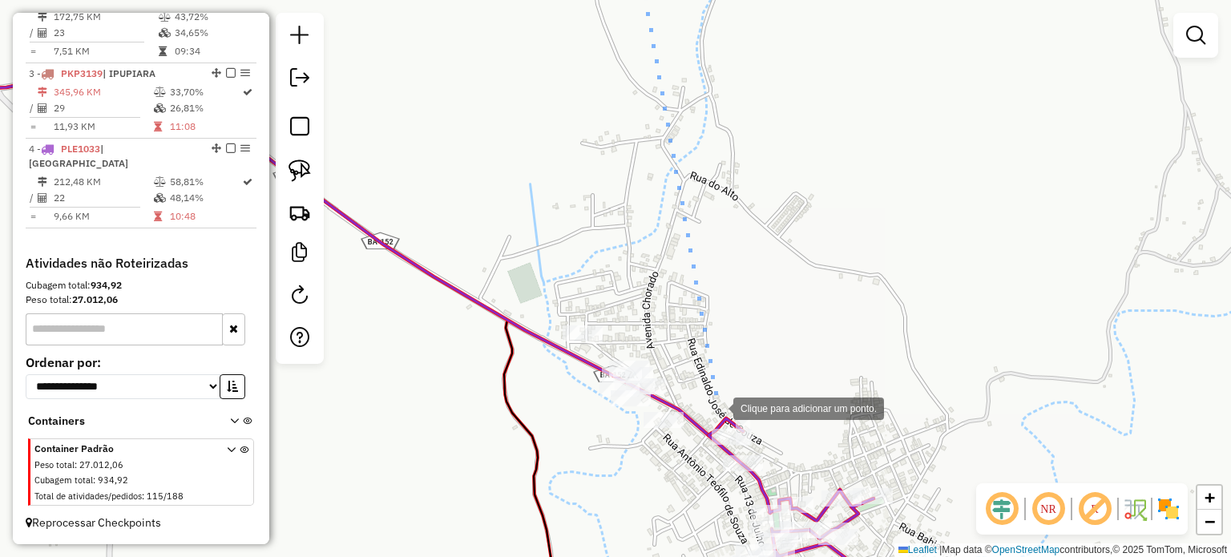
click at [719, 407] on div at bounding box center [717, 407] width 32 height 32
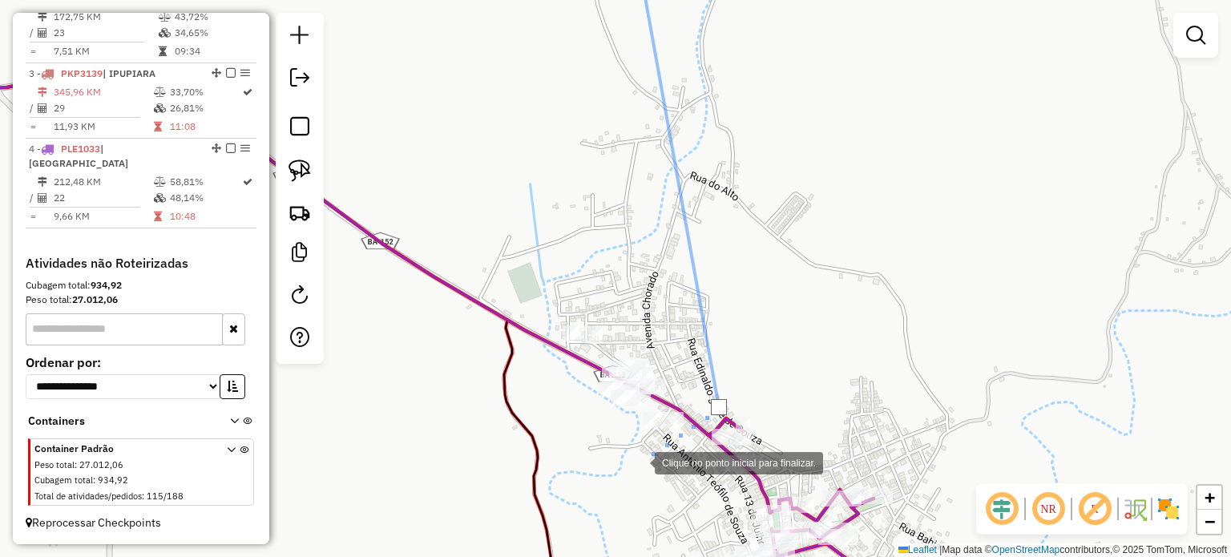
click at [639, 462] on div at bounding box center [639, 462] width 32 height 32
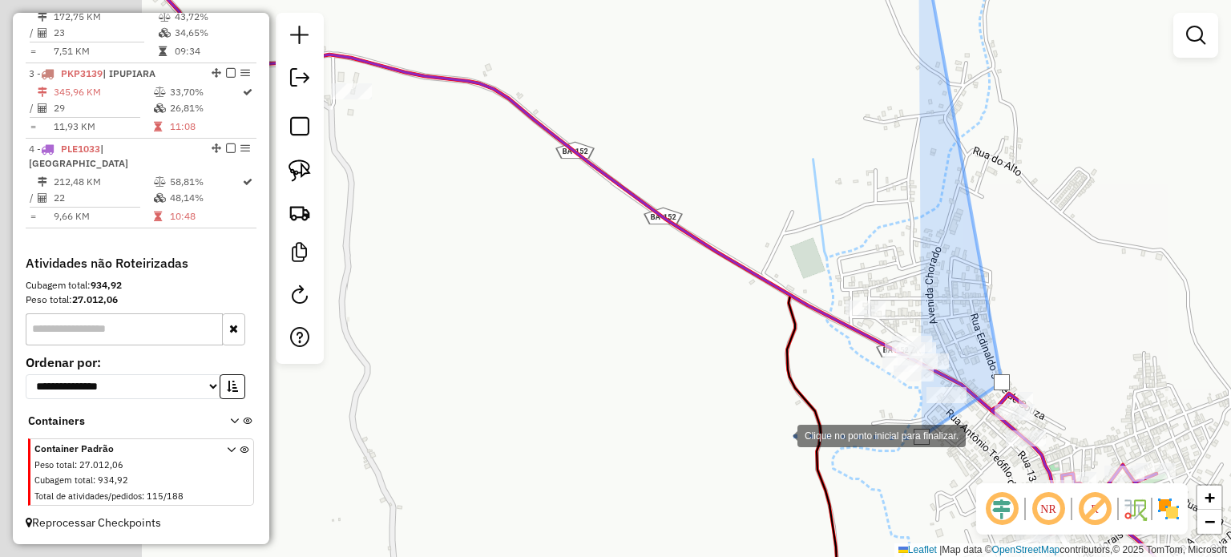
drag, startPoint x: 498, startPoint y: 459, endPoint x: 781, endPoint y: 434, distance: 284.0
click at [781, 434] on div at bounding box center [781, 434] width 32 height 32
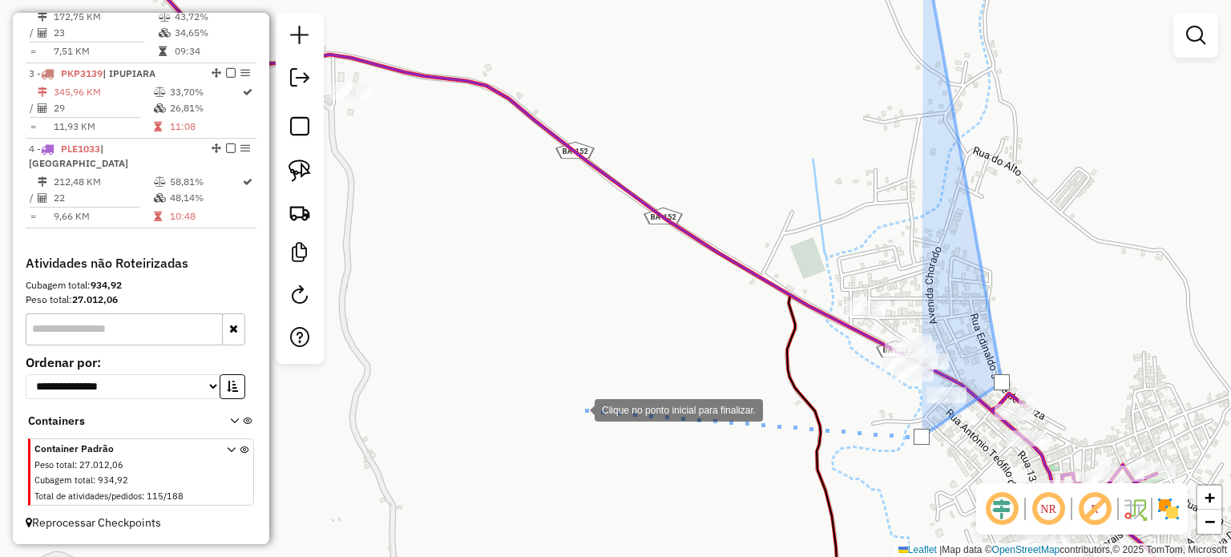
click at [579, 409] on div at bounding box center [579, 409] width 32 height 32
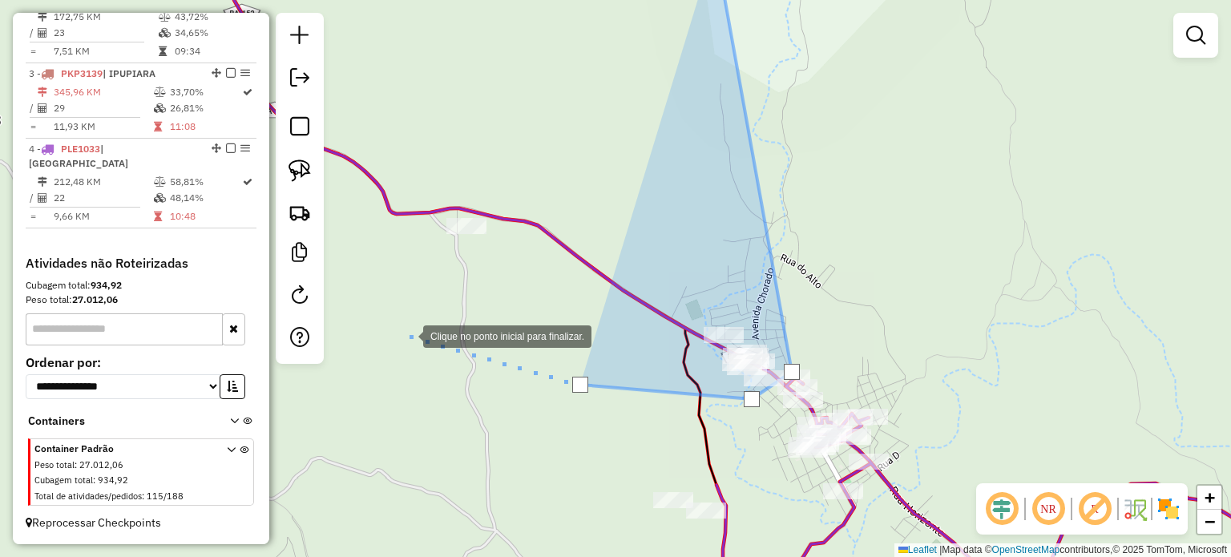
click at [407, 335] on div at bounding box center [407, 335] width 32 height 32
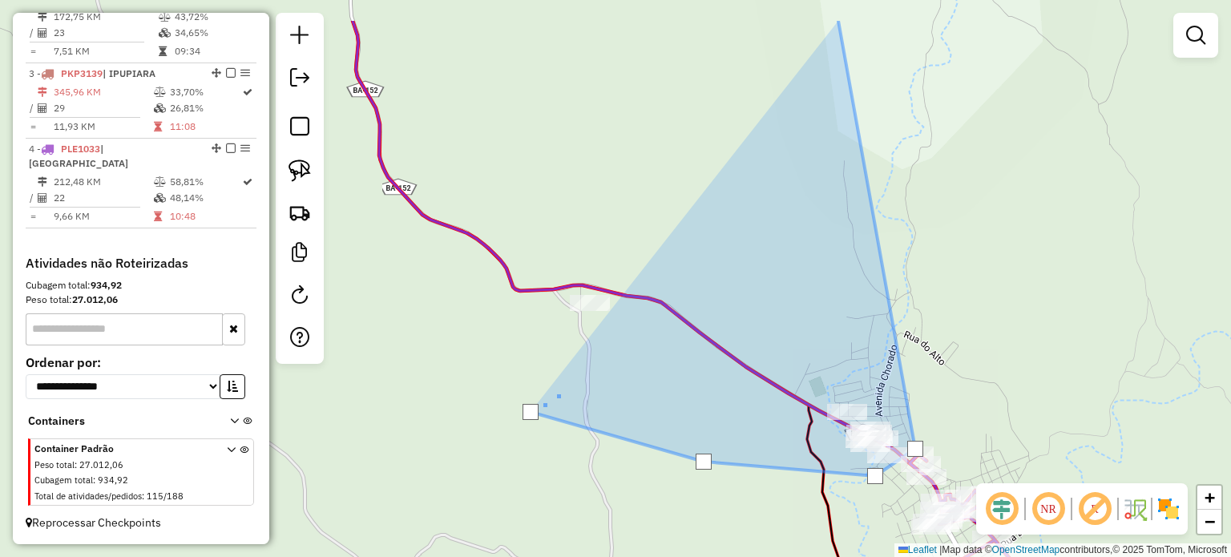
drag, startPoint x: 405, startPoint y: 301, endPoint x: 668, endPoint y: 428, distance: 292.8
click at [578, 408] on div at bounding box center [562, 392] width 32 height 32
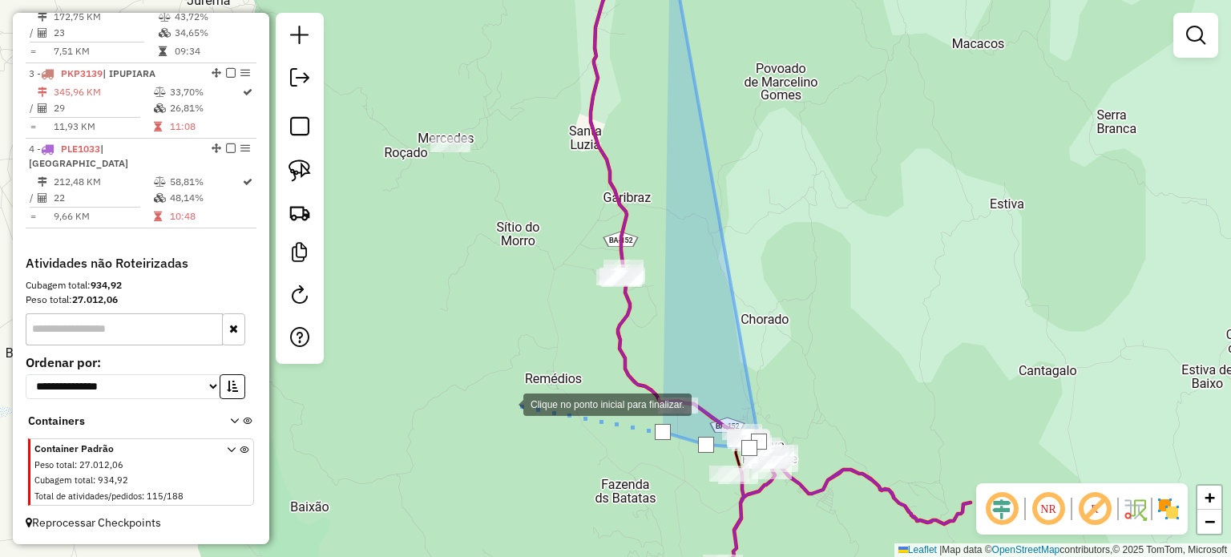
click at [507, 403] on div at bounding box center [507, 403] width 32 height 32
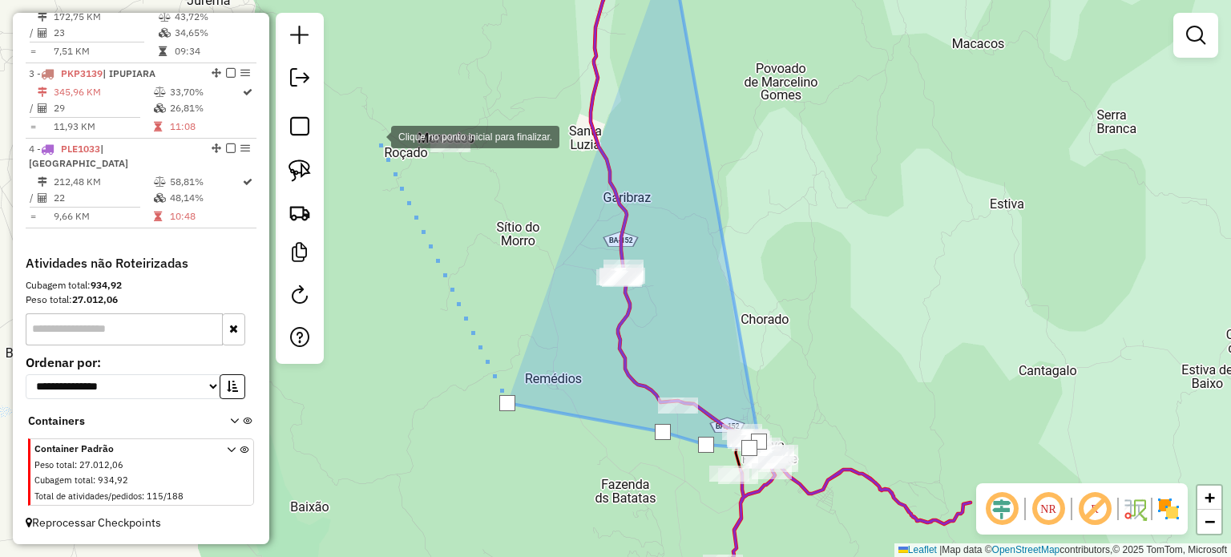
click at [375, 135] on div at bounding box center [375, 135] width 32 height 32
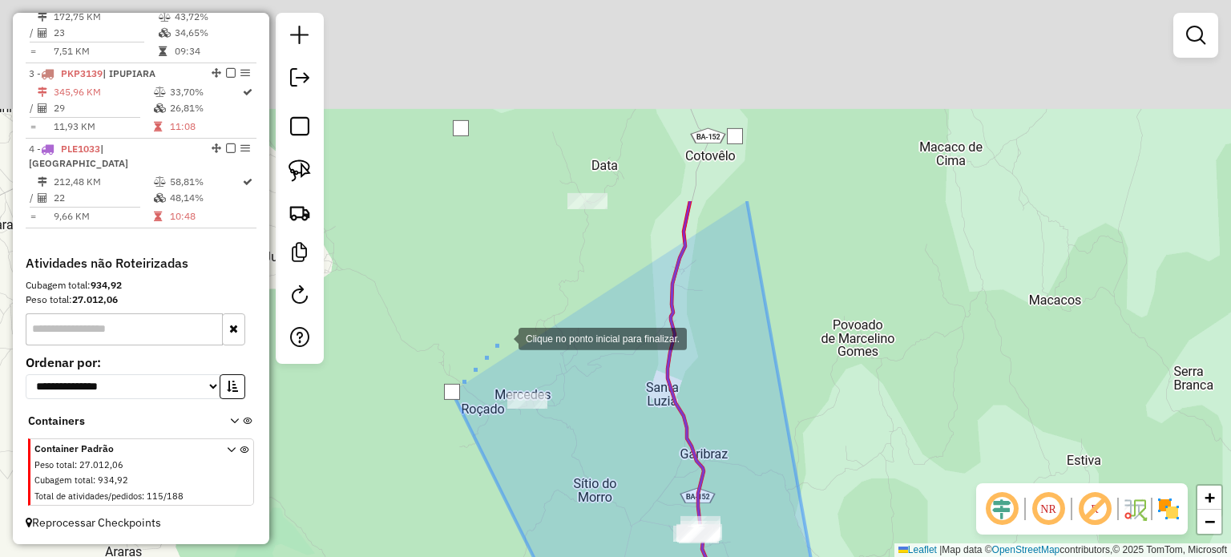
drag, startPoint x: 430, startPoint y: 120, endPoint x: 506, endPoint y: 317, distance: 210.3
click at [506, 327] on div at bounding box center [502, 337] width 32 height 32
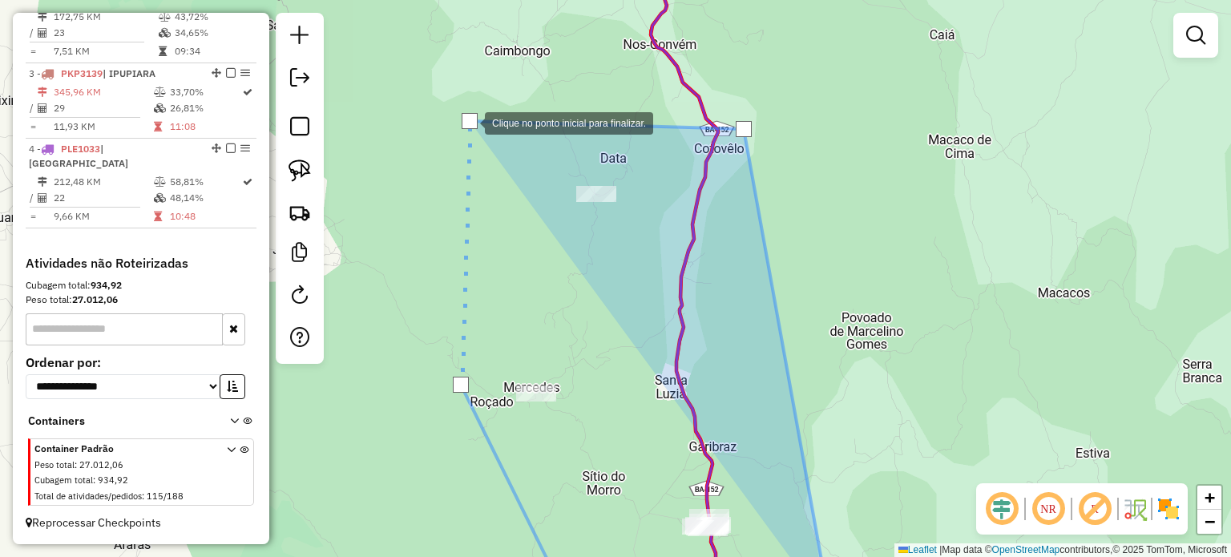
click at [469, 122] on div at bounding box center [470, 121] width 16 height 16
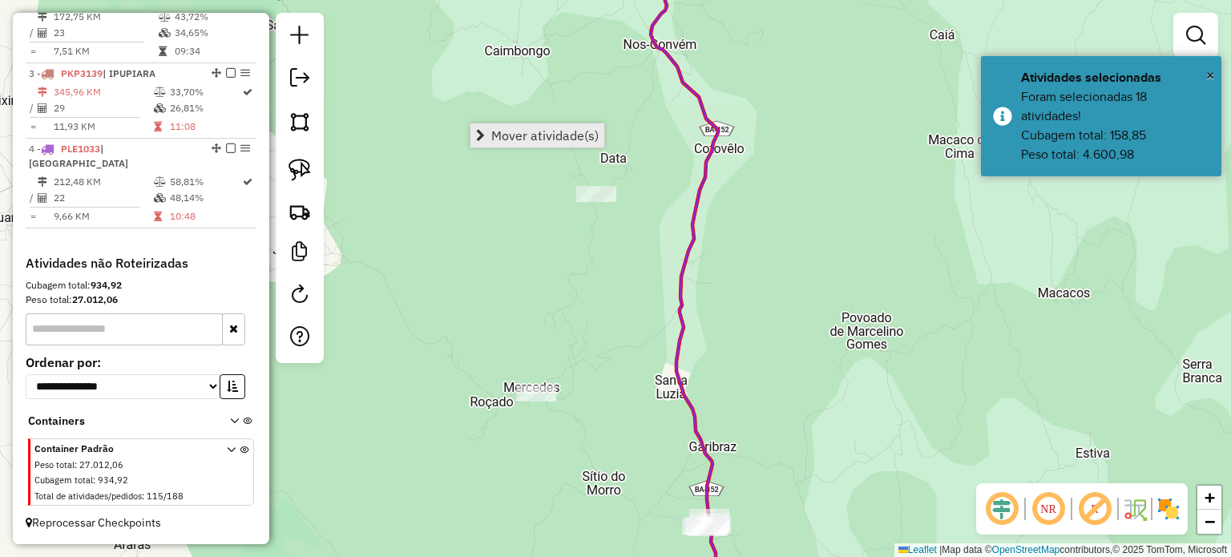
click at [539, 139] on span "Mover atividade(s)" at bounding box center [544, 135] width 107 height 13
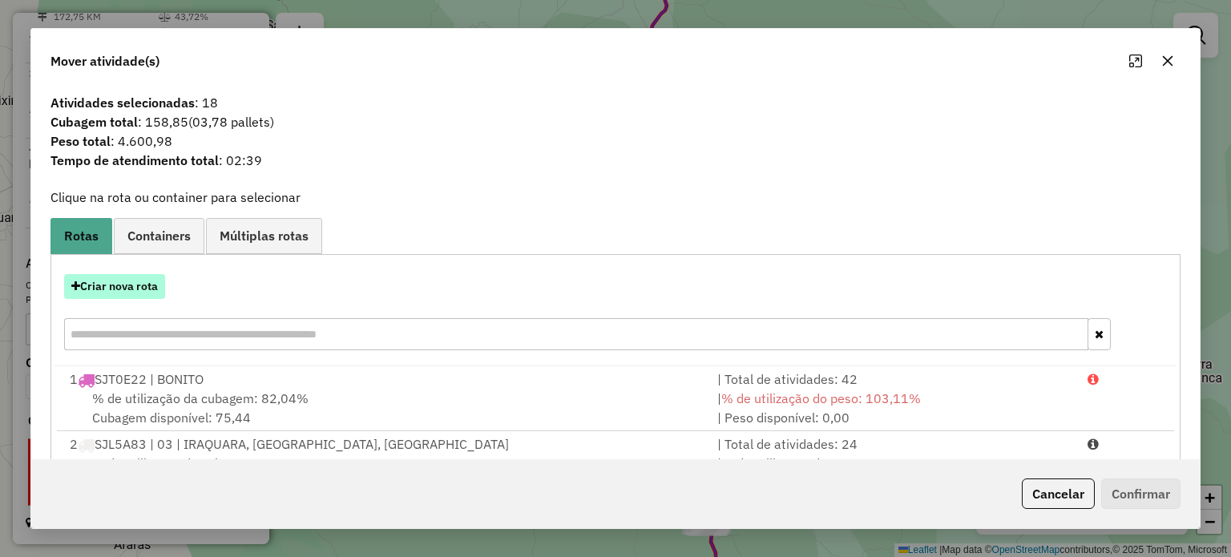
click at [125, 291] on button "Criar nova rota" at bounding box center [114, 286] width 101 height 25
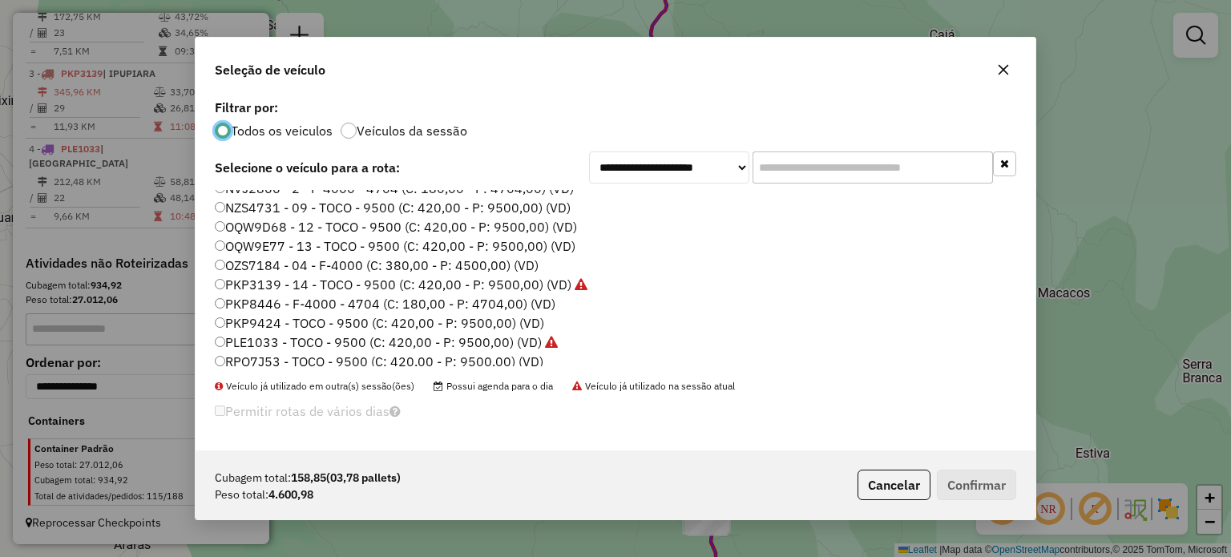
scroll to position [151, 0]
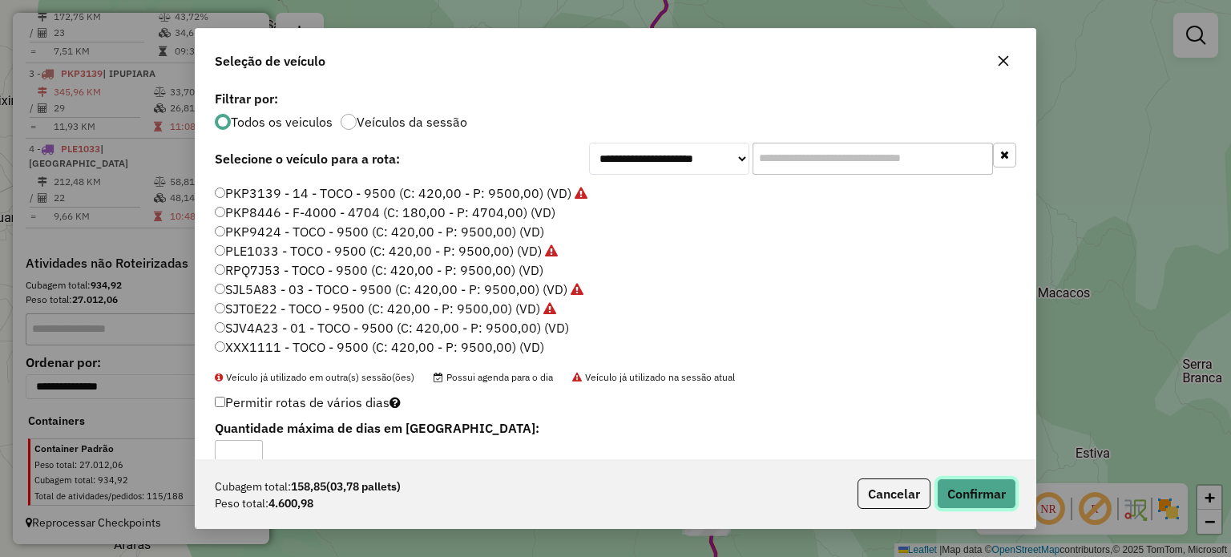
click at [973, 494] on button "Confirmar" at bounding box center [976, 493] width 79 height 30
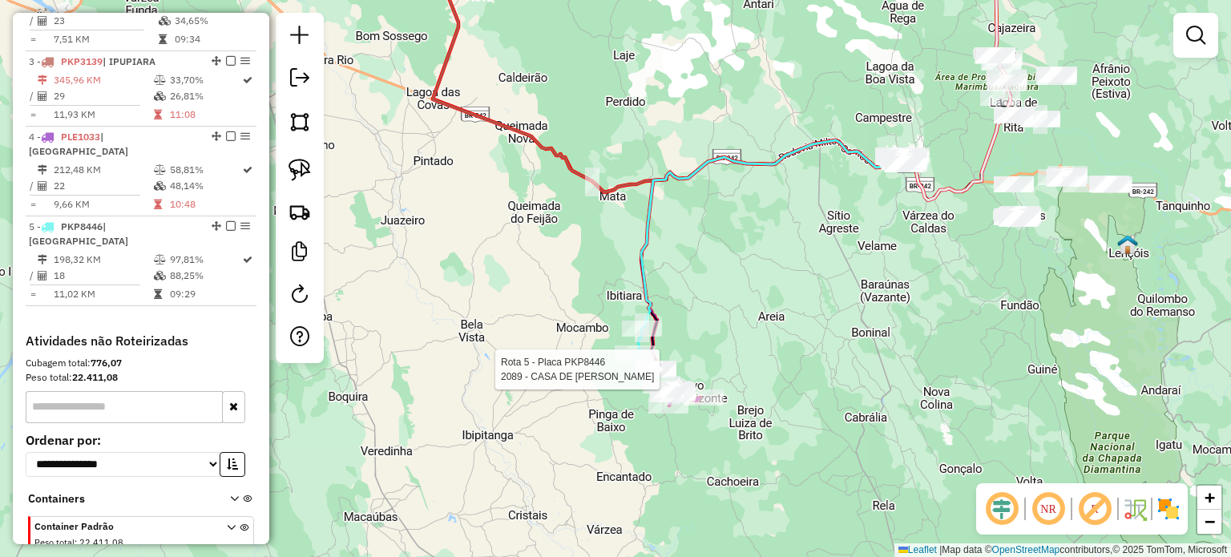
scroll to position [837, 0]
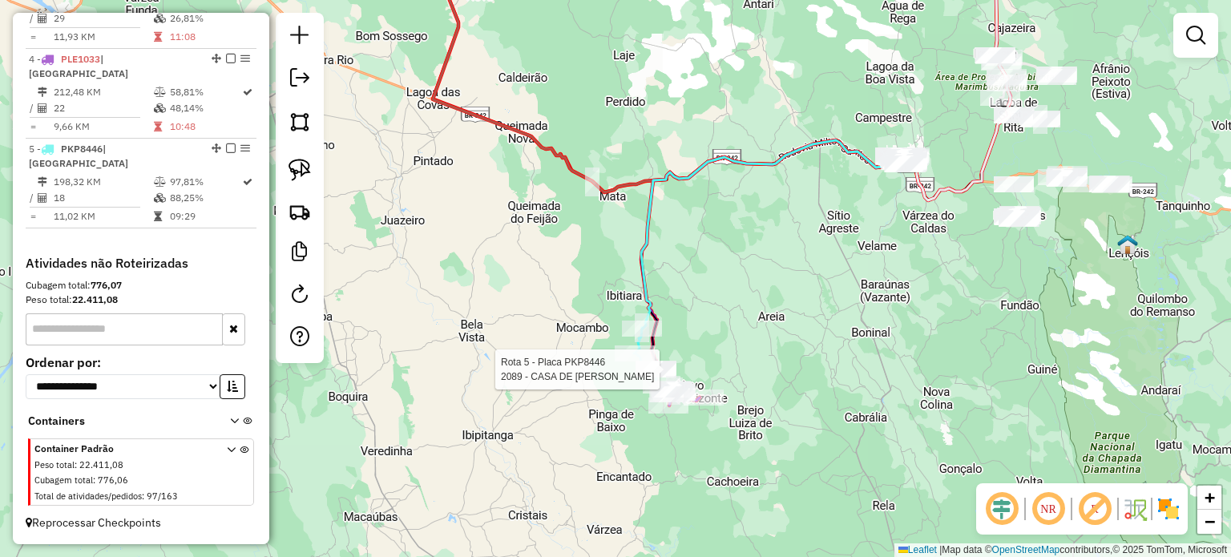
select select "*********"
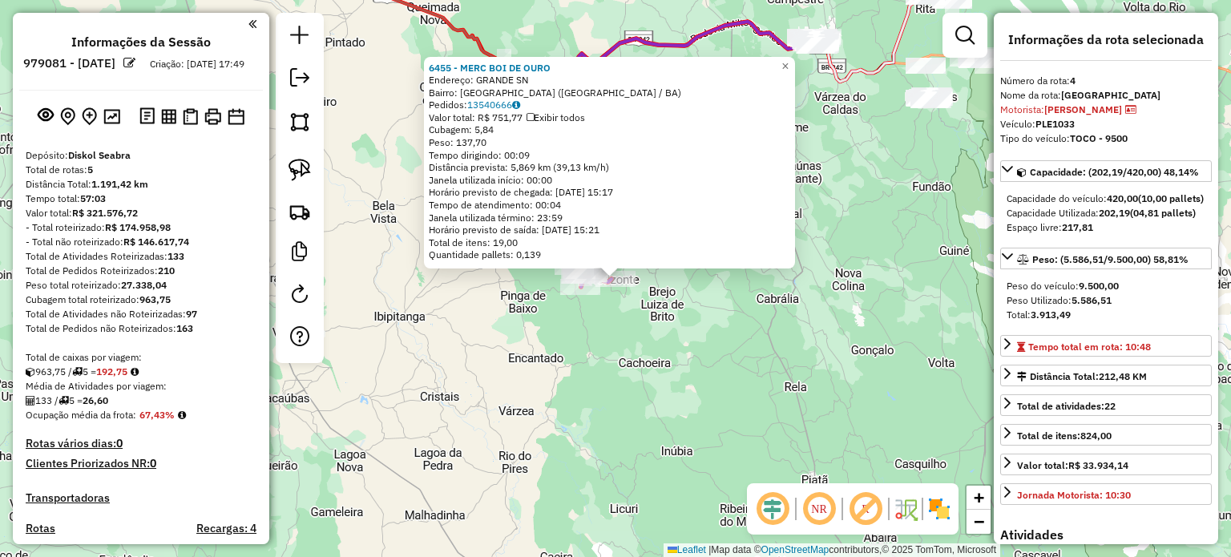
select select "*********"
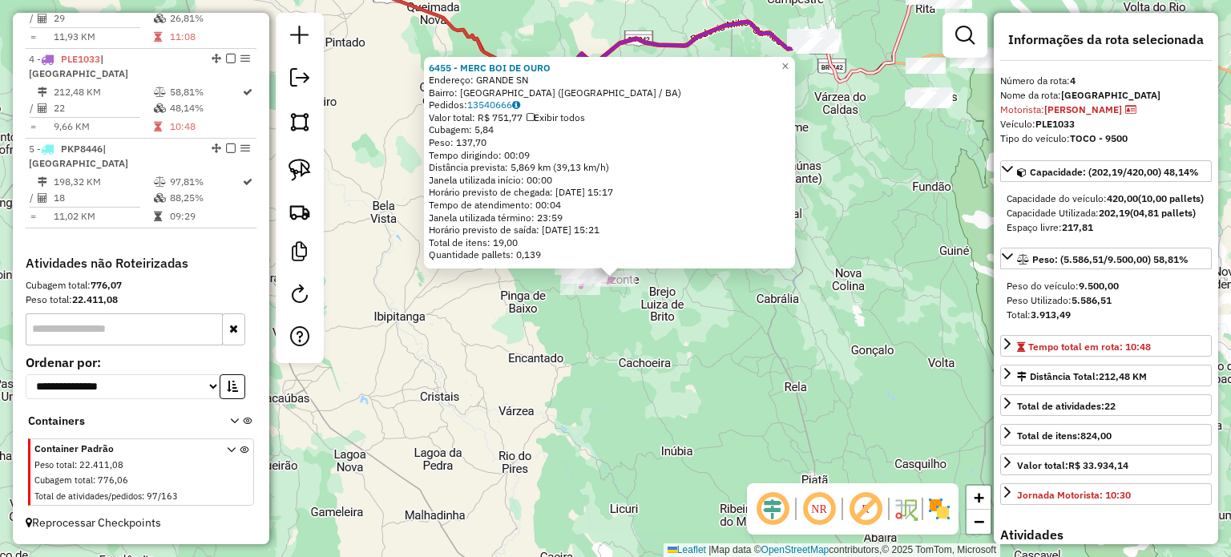
click at [594, 323] on div "6455 - MERC BOI DE OURO Endereço: GRANDE SN Bairro: CENTRO (NOVO HORIZONTE / BA…" at bounding box center [615, 278] width 1231 height 557
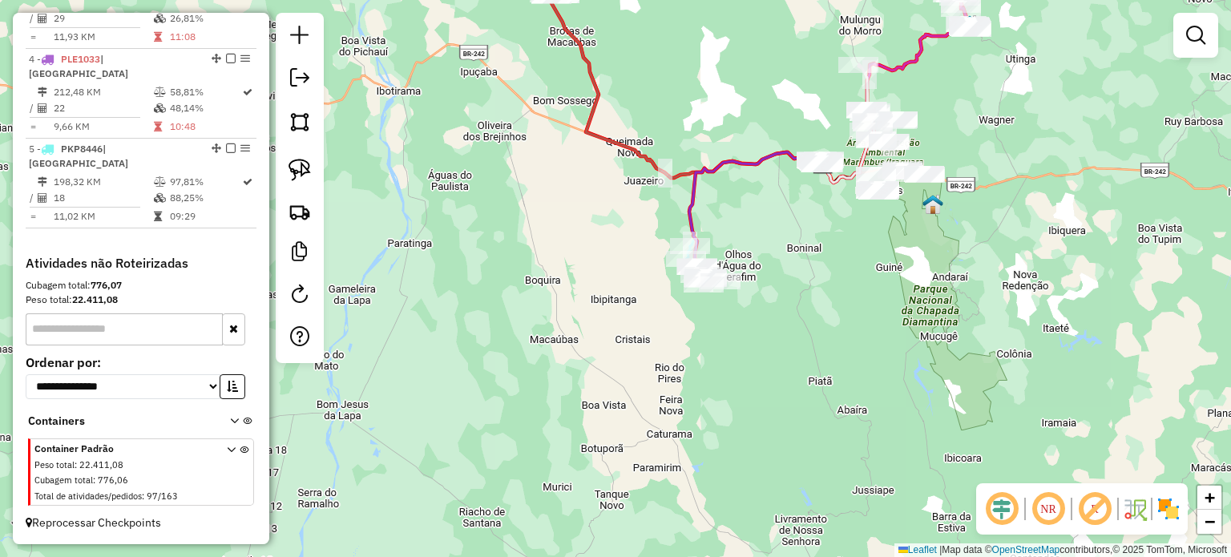
drag, startPoint x: 839, startPoint y: 243, endPoint x: 821, endPoint y: 413, distance: 170.8
click at [821, 413] on div "Janela de atendimento Grade de atendimento Capacidade Transportadoras Veículos …" at bounding box center [615, 278] width 1231 height 557
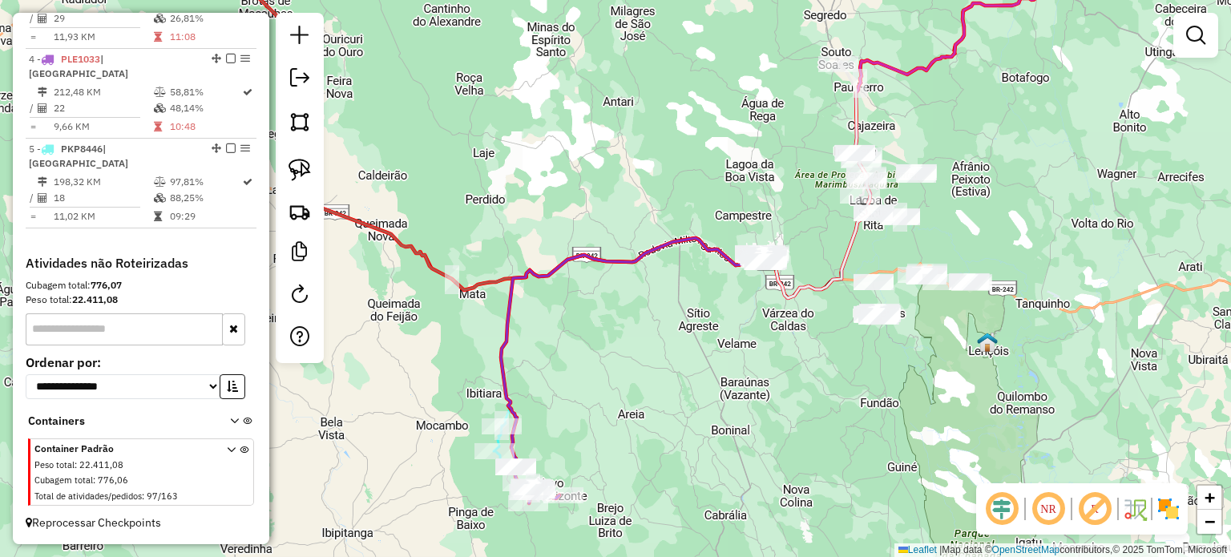
drag, startPoint x: 884, startPoint y: 371, endPoint x: 849, endPoint y: 428, distance: 66.5
click at [849, 428] on div "Janela de atendimento Grade de atendimento Capacidade Transportadoras Veículos …" at bounding box center [615, 278] width 1231 height 557
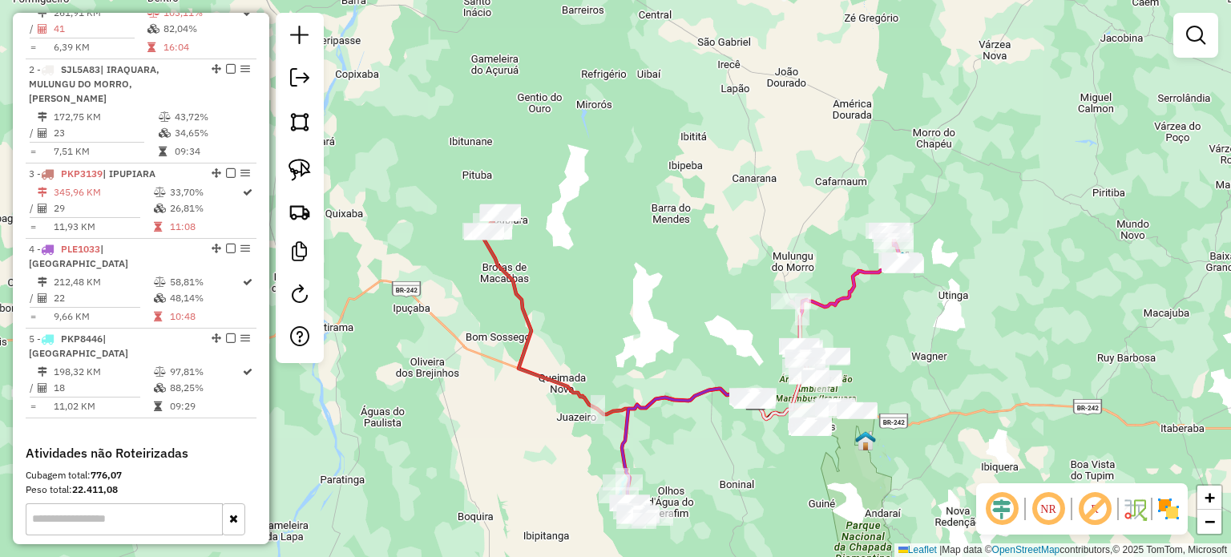
scroll to position [676, 0]
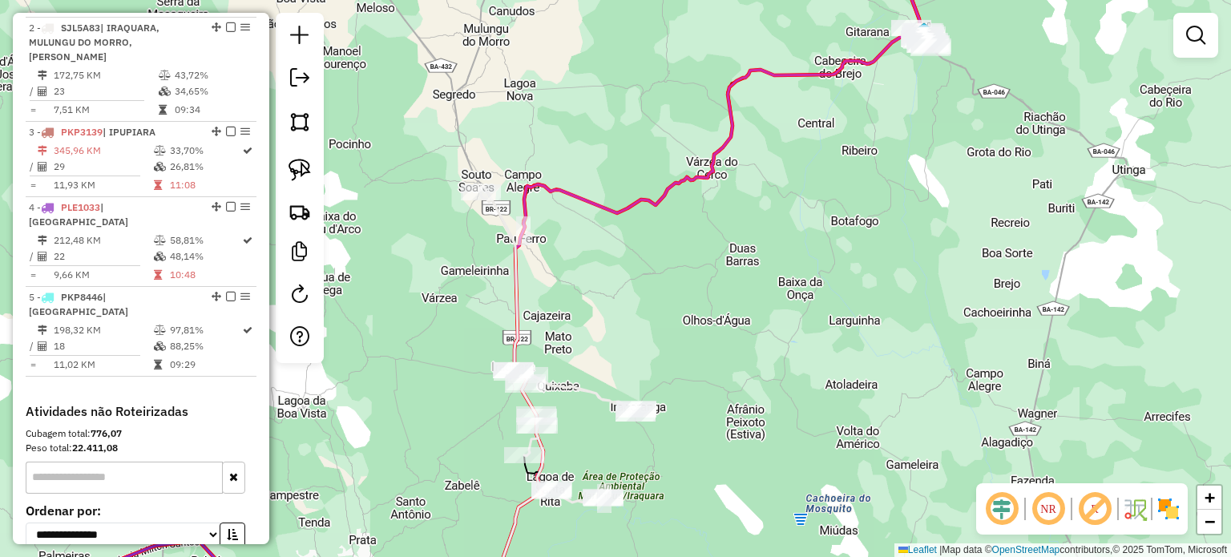
drag, startPoint x: 711, startPoint y: 344, endPoint x: 889, endPoint y: 337, distance: 178.0
click at [889, 337] on div "Janela de atendimento Grade de atendimento Capacidade Transportadoras Veículos …" at bounding box center [615, 278] width 1231 height 557
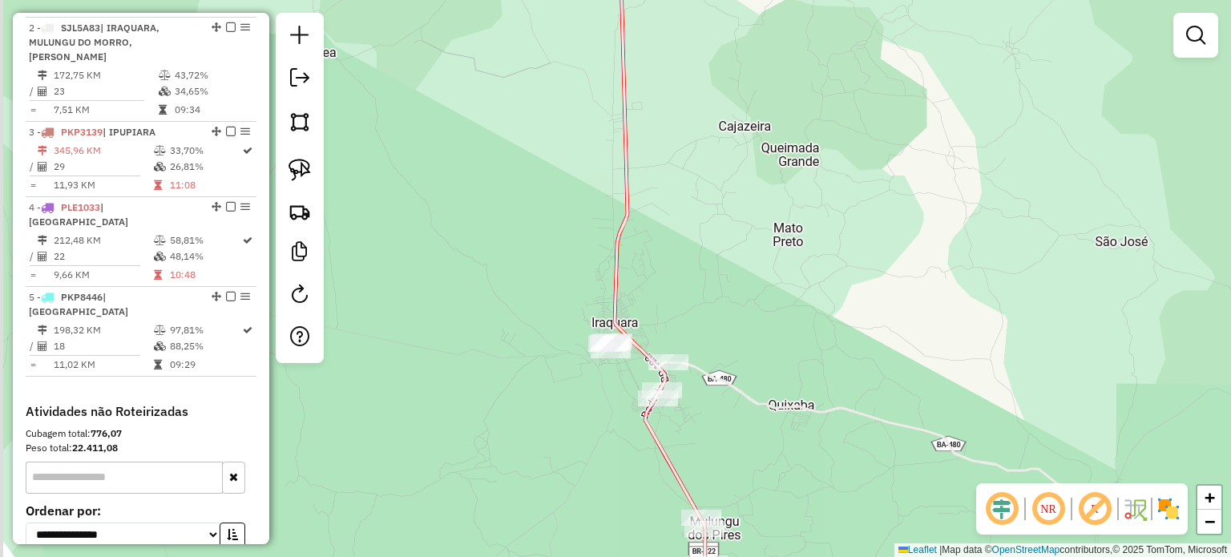
drag, startPoint x: 709, startPoint y: 368, endPoint x: 730, endPoint y: 352, distance: 26.3
click at [835, 338] on div "Janela de atendimento Grade de atendimento Capacidade Transportadoras Veículos …" at bounding box center [615, 278] width 1231 height 557
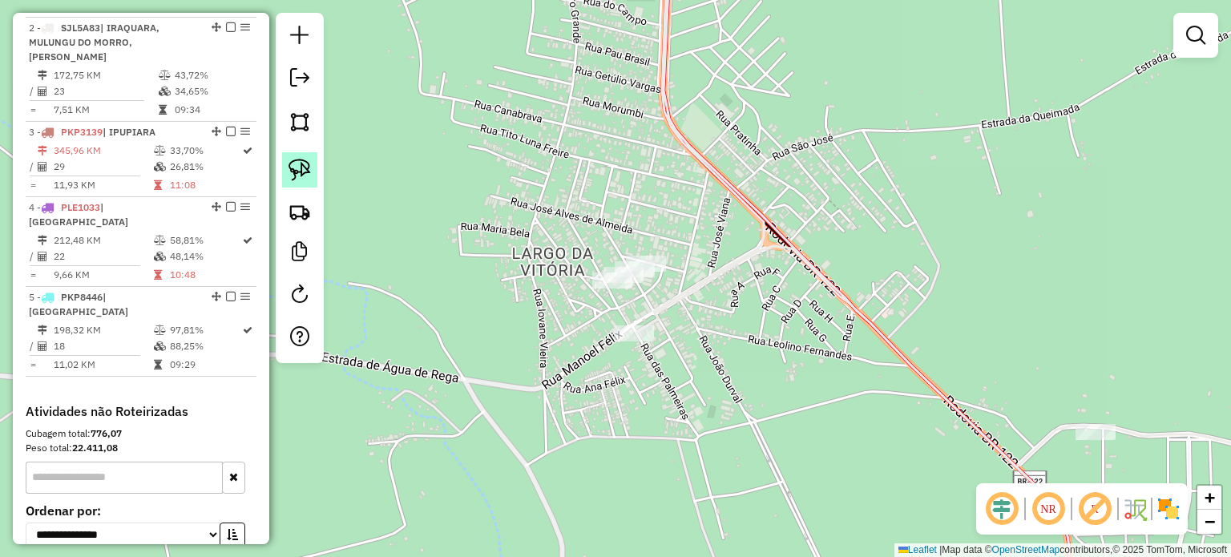
click at [301, 167] on img at bounding box center [299, 170] width 22 height 22
drag, startPoint x: 615, startPoint y: 243, endPoint x: 574, endPoint y: 260, distance: 44.2
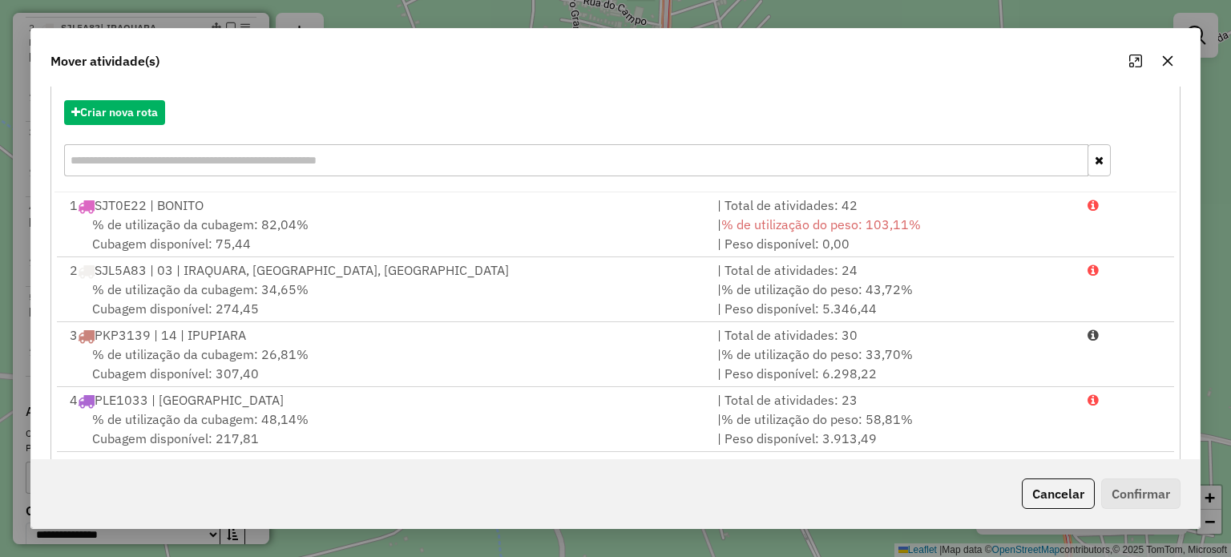
scroll to position [0, 0]
click at [137, 111] on button "Criar nova rota" at bounding box center [114, 112] width 101 height 25
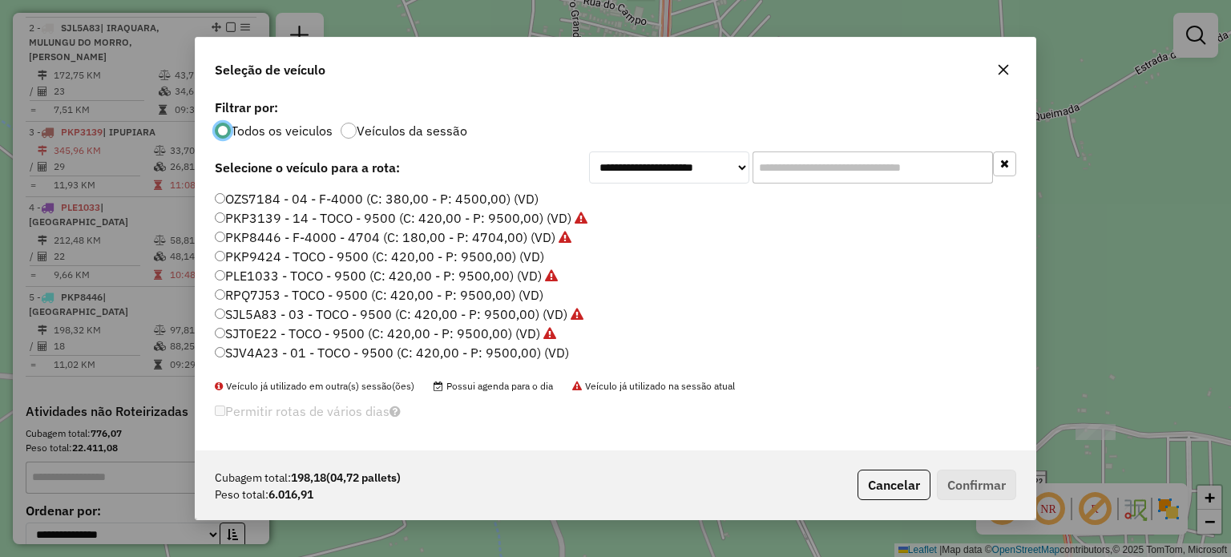
scroll to position [151, 0]
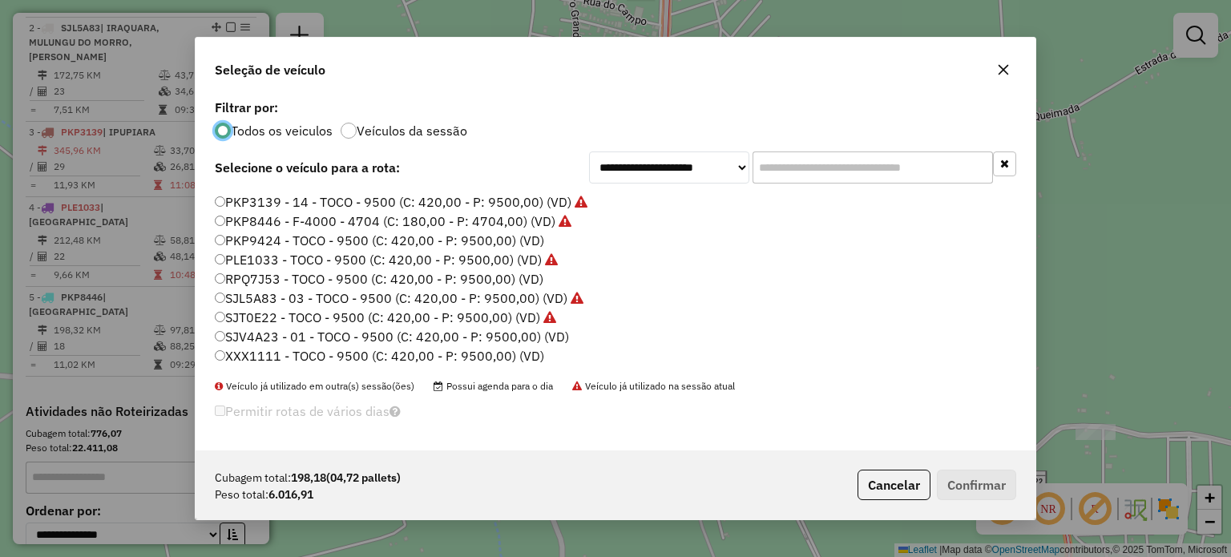
click at [1003, 67] on icon "button" at bounding box center [1003, 69] width 13 height 13
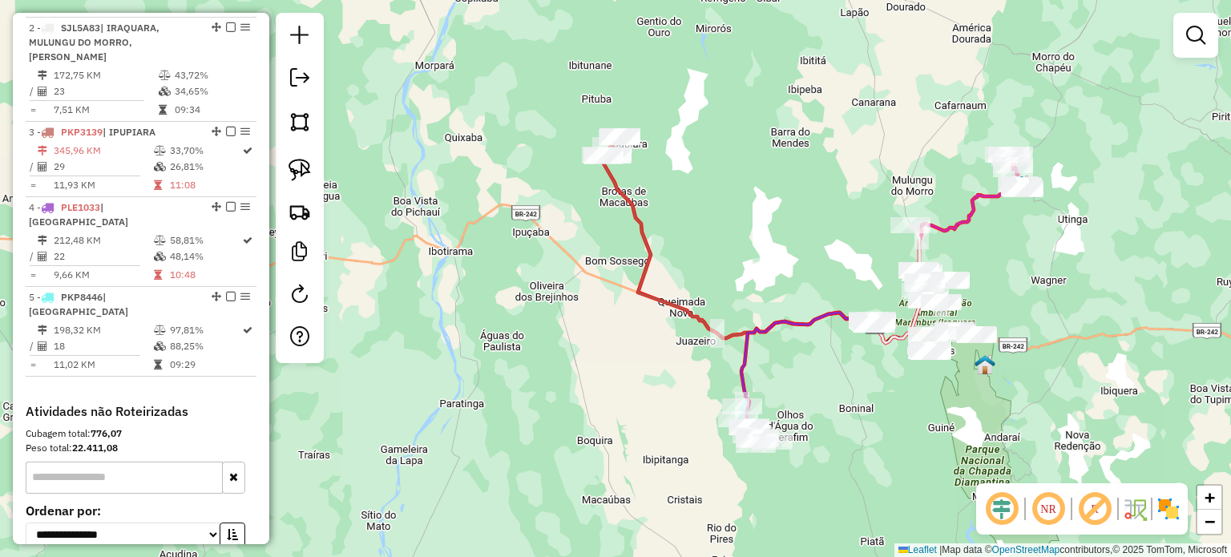
drag, startPoint x: 785, startPoint y: 232, endPoint x: 748, endPoint y: 246, distance: 40.1
click at [748, 246] on div "Janela de atendimento Grade de atendimento Capacidade Transportadoras Veículos …" at bounding box center [615, 278] width 1231 height 557
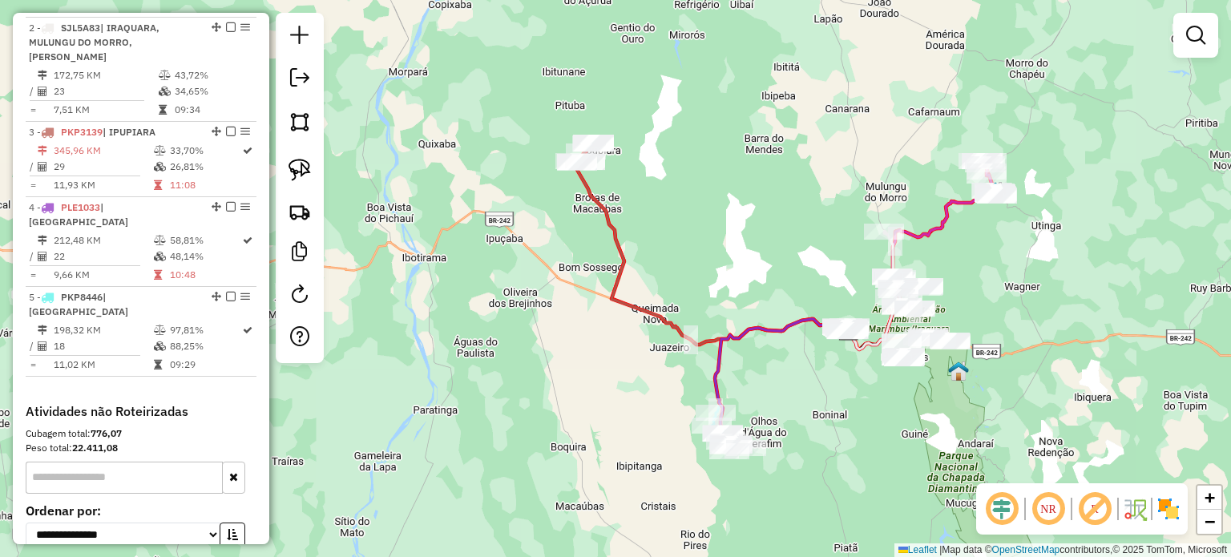
drag, startPoint x: 1032, startPoint y: 308, endPoint x: 985, endPoint y: 305, distance: 47.3
click at [985, 305] on div "Janela de atendimento Grade de atendimento Capacidade Transportadoras Veículos …" at bounding box center [615, 278] width 1231 height 557
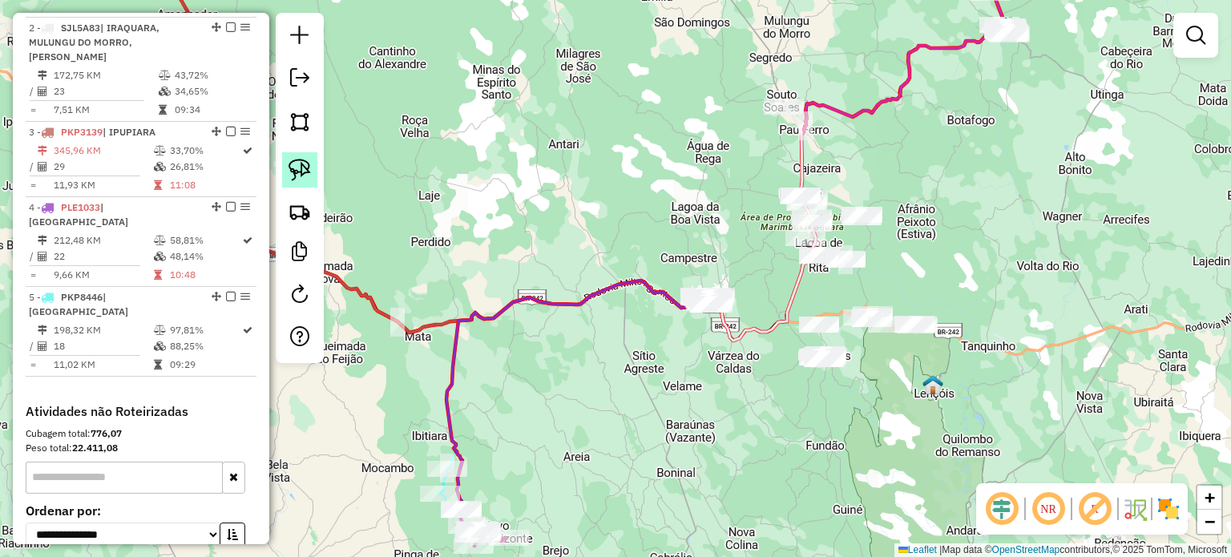
click at [303, 166] on img at bounding box center [299, 170] width 22 height 22
drag, startPoint x: 791, startPoint y: 332, endPoint x: 782, endPoint y: 357, distance: 26.4
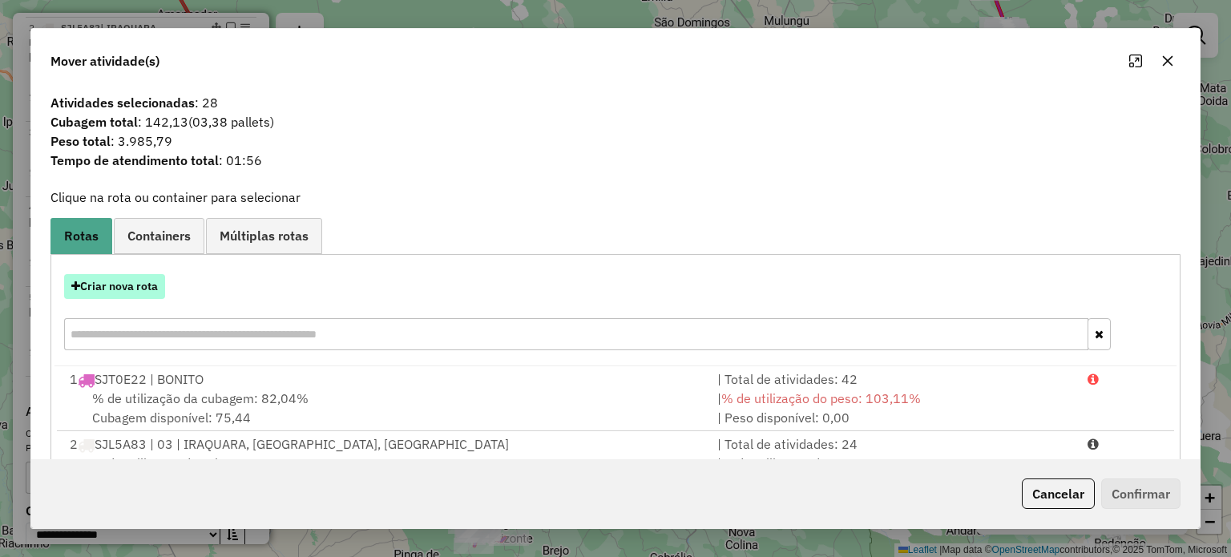
click at [135, 287] on button "Criar nova rota" at bounding box center [114, 286] width 101 height 25
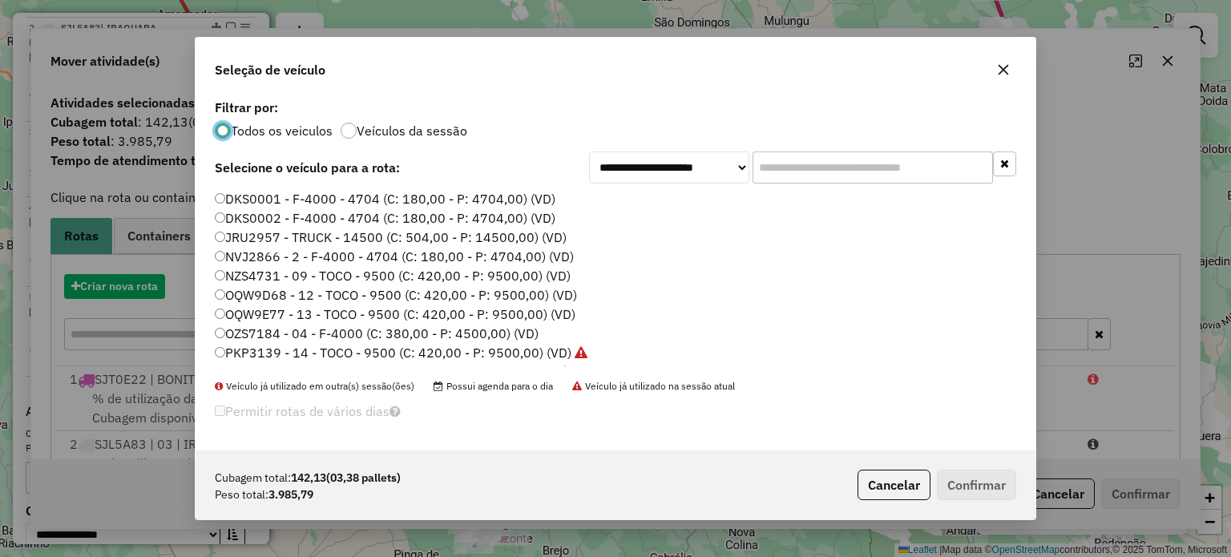
scroll to position [8, 5]
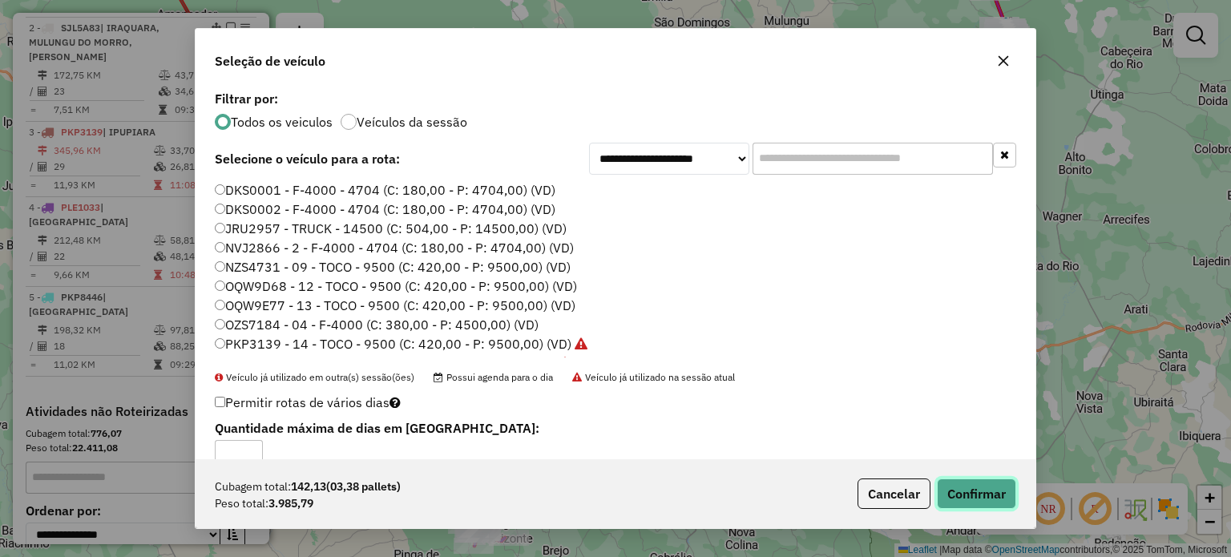
click at [994, 494] on button "Confirmar" at bounding box center [976, 493] width 79 height 30
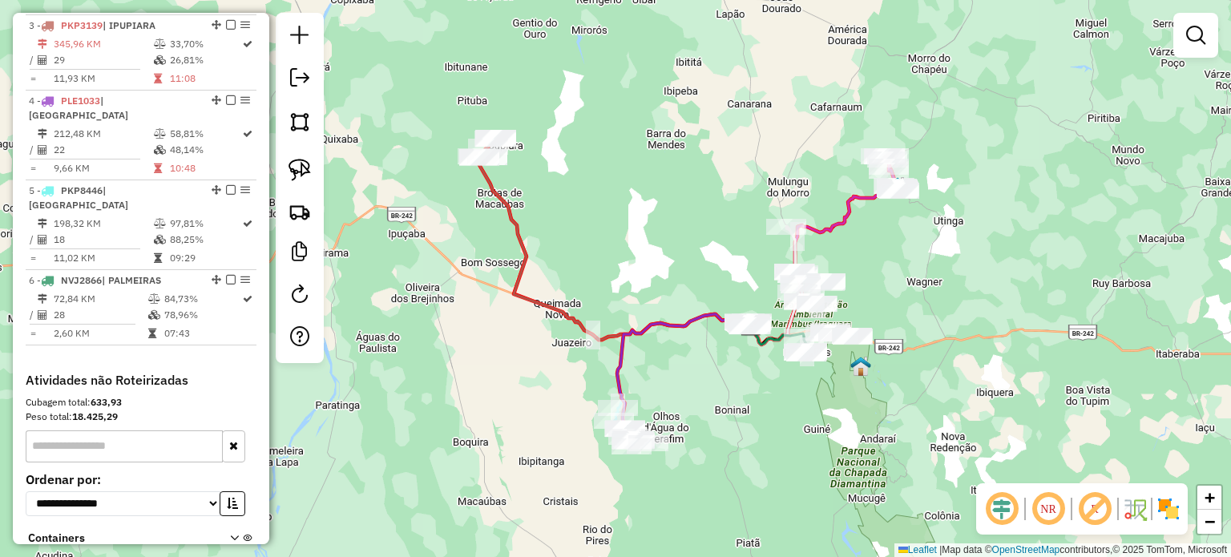
scroll to position [672, 0]
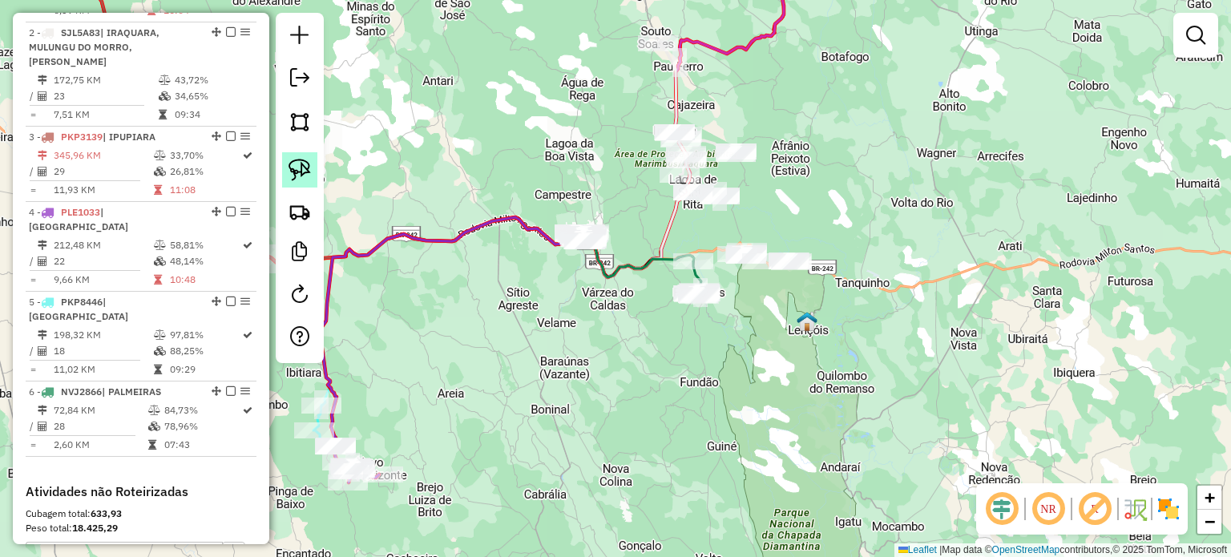
click at [299, 172] on img at bounding box center [299, 170] width 22 height 22
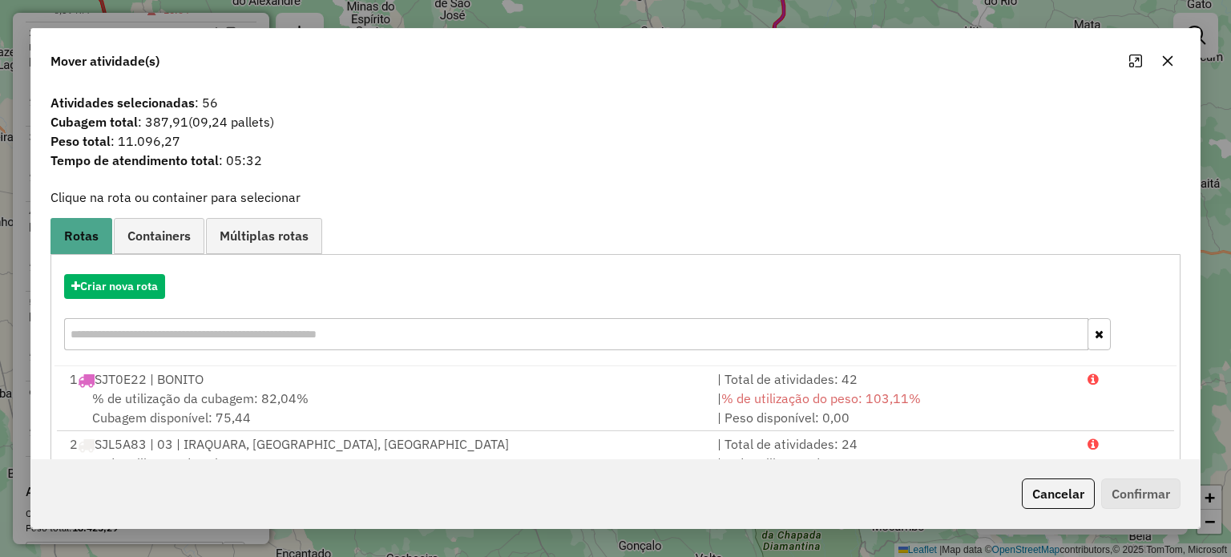
click at [1166, 63] on icon "button" at bounding box center [1167, 60] width 10 height 10
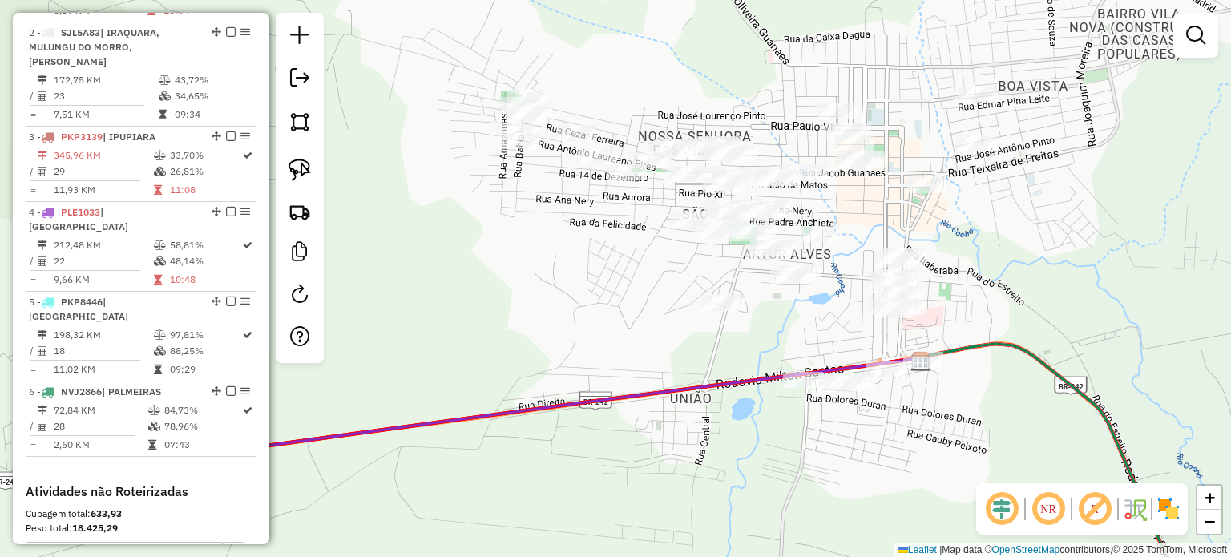
drag, startPoint x: 691, startPoint y: 206, endPoint x: 946, endPoint y: 240, distance: 257.8
click at [949, 240] on div "Janela de atendimento Grade de atendimento Capacidade Transportadoras Veículos …" at bounding box center [615, 278] width 1231 height 557
click at [309, 167] on img at bounding box center [299, 170] width 22 height 22
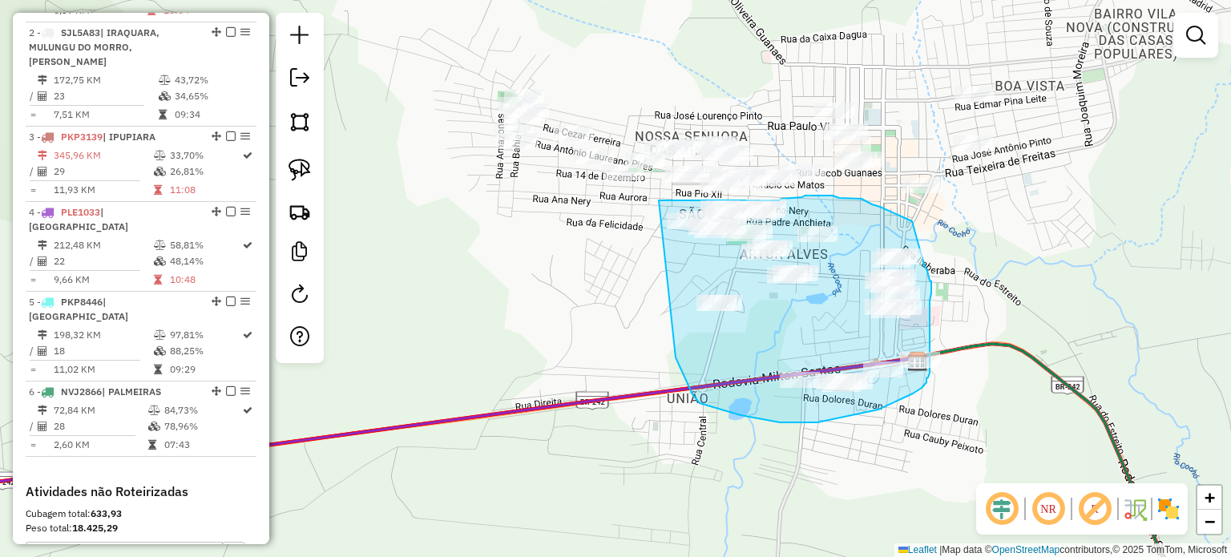
drag, startPoint x: 698, startPoint y: 200, endPoint x: 648, endPoint y: 309, distance: 120.1
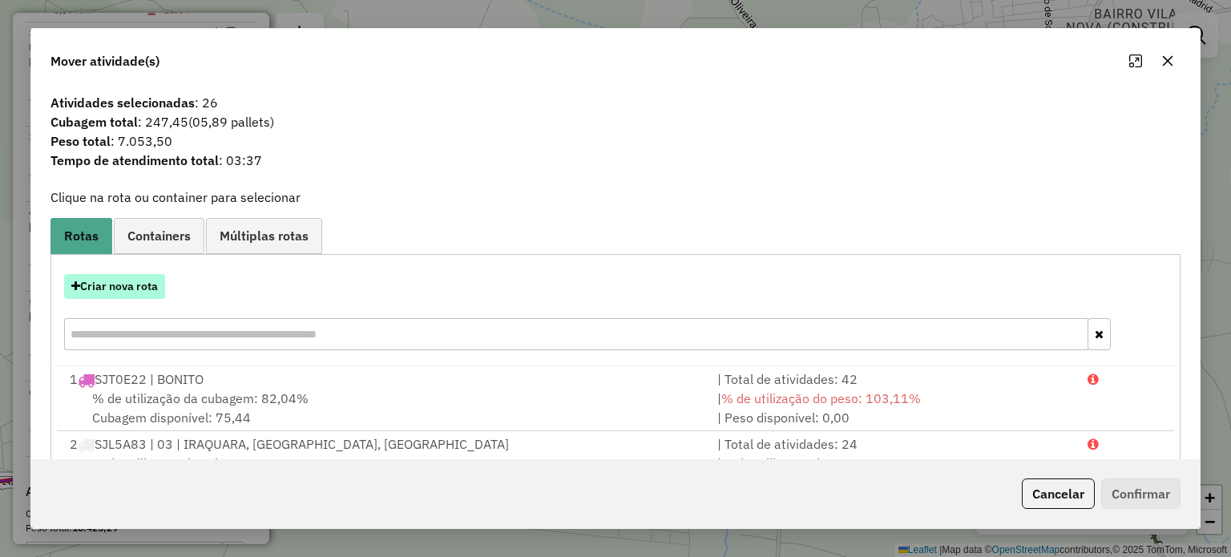
click at [129, 288] on button "Criar nova rota" at bounding box center [114, 286] width 101 height 25
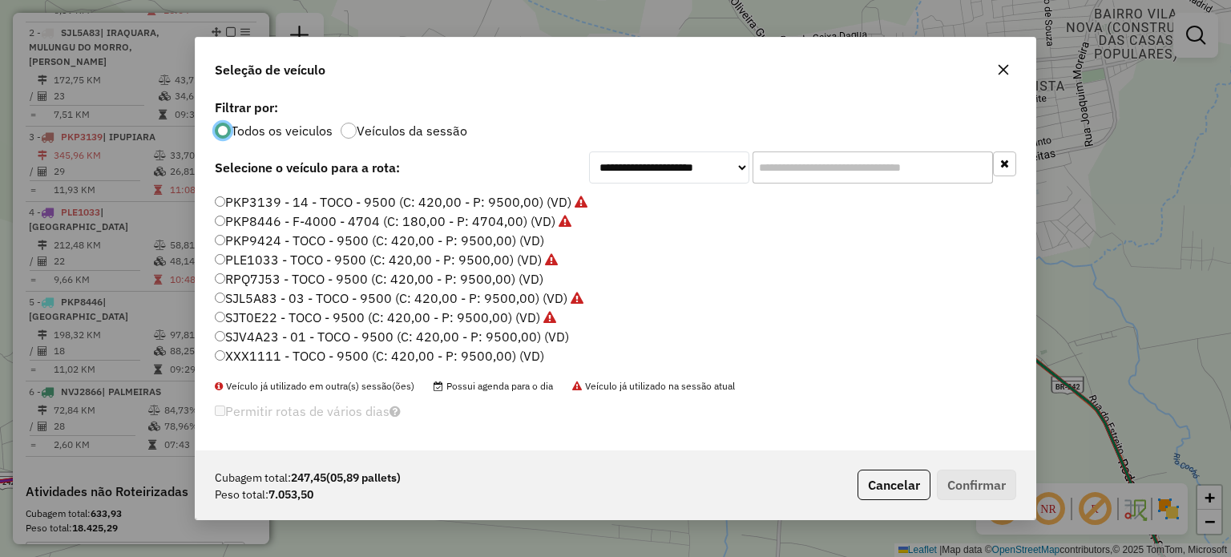
scroll to position [0, 0]
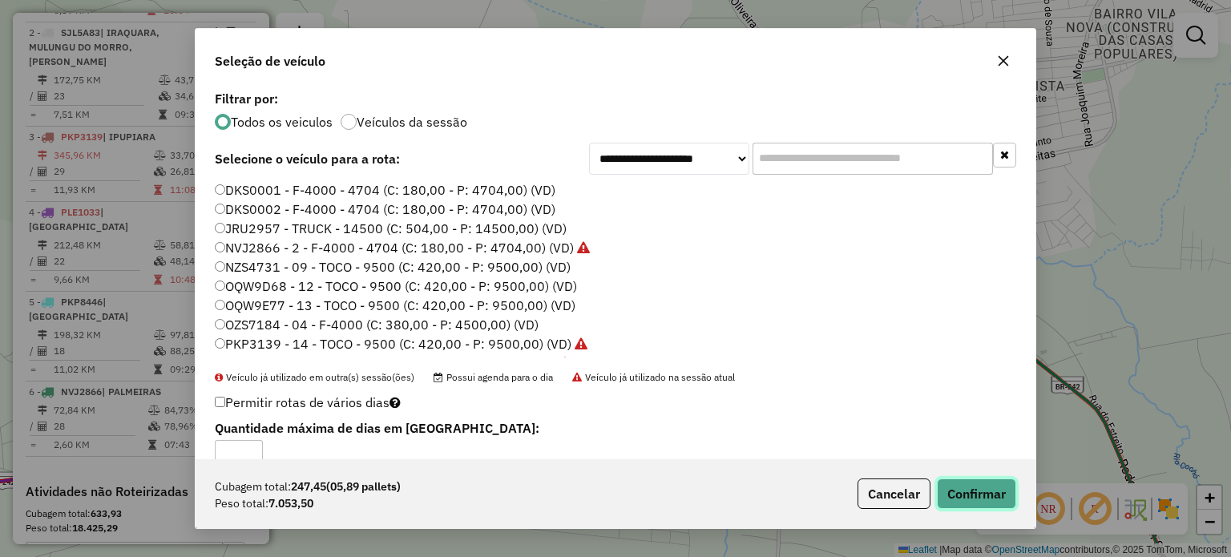
click at [994, 498] on button "Confirmar" at bounding box center [976, 493] width 79 height 30
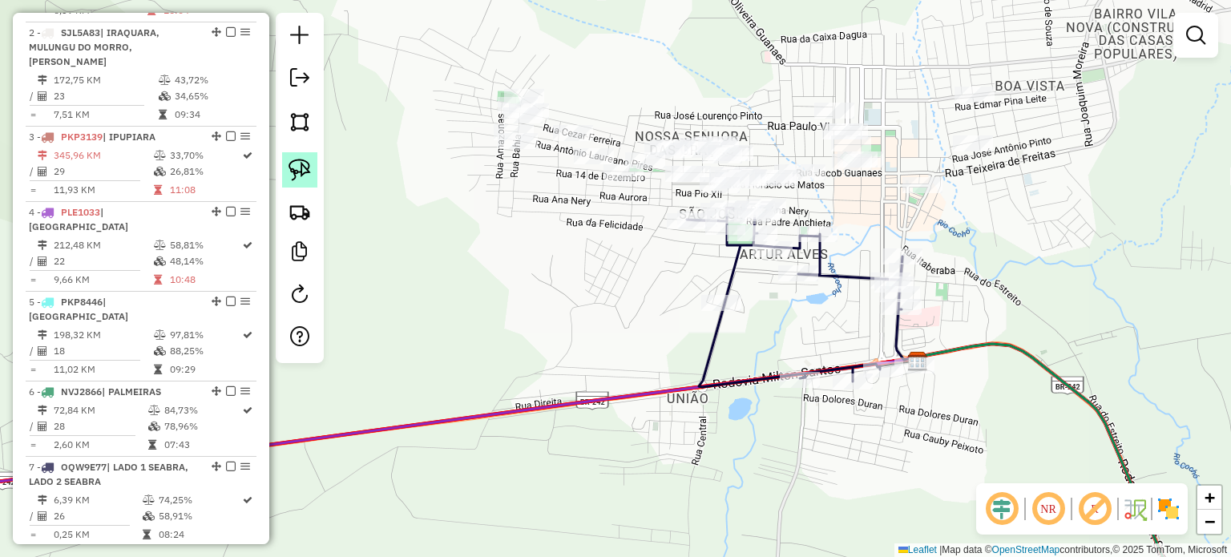
click at [295, 167] on img at bounding box center [299, 170] width 22 height 22
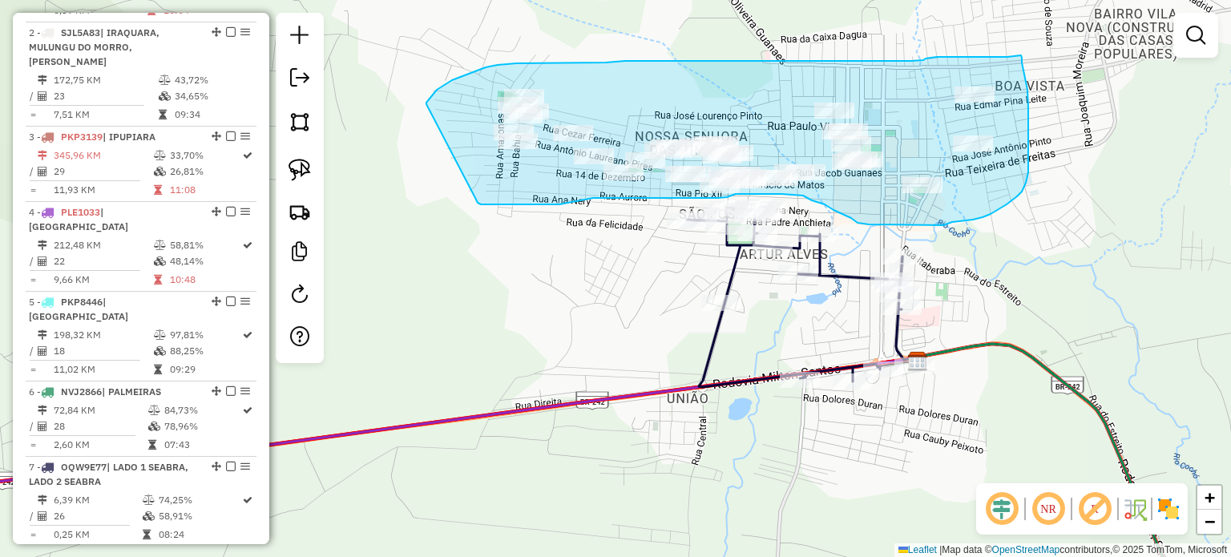
drag, startPoint x: 431, startPoint y: 96, endPoint x: 473, endPoint y: 184, distance: 97.5
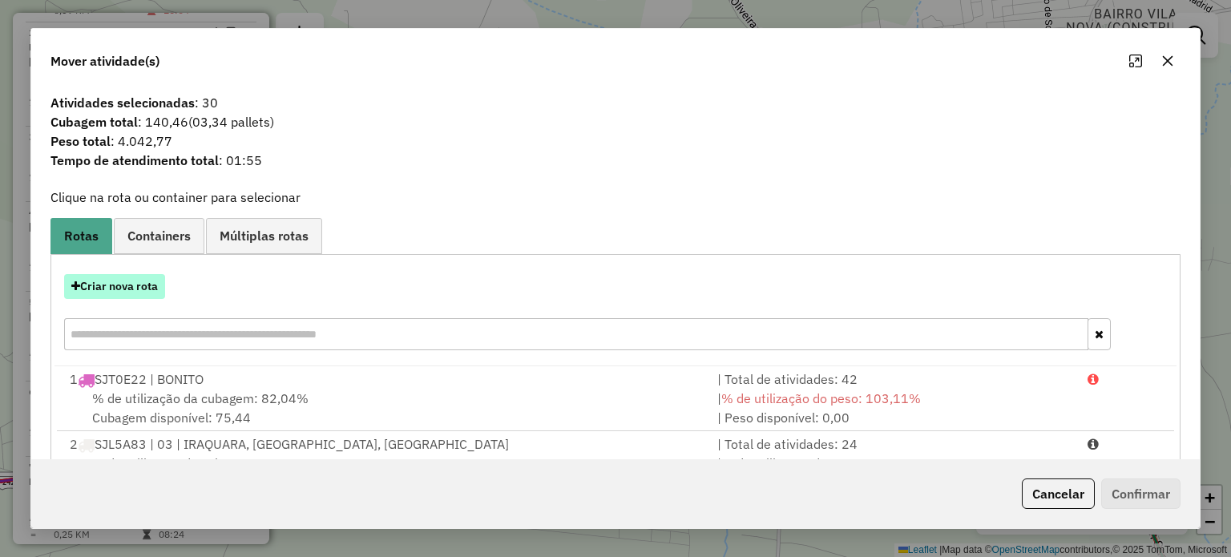
click at [141, 292] on button "Criar nova rota" at bounding box center [114, 286] width 101 height 25
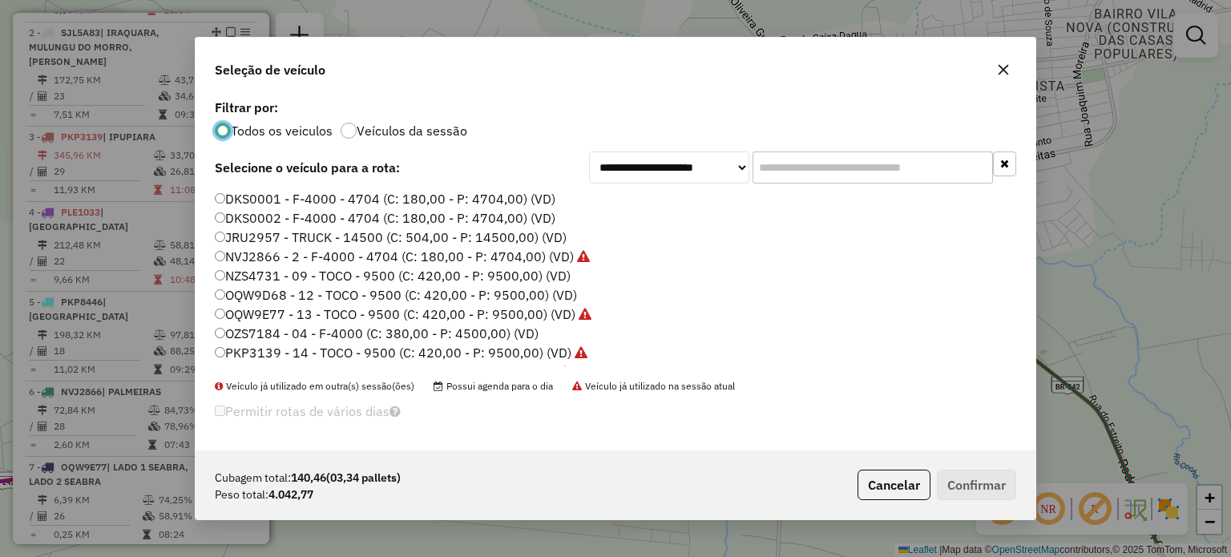
scroll to position [8, 5]
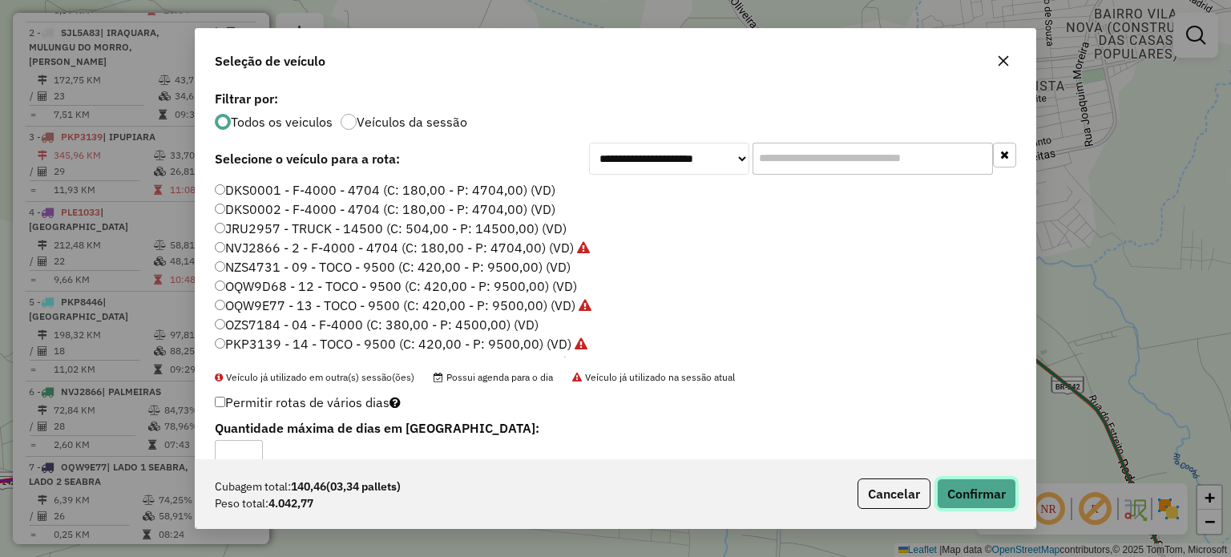
click at [983, 502] on button "Confirmar" at bounding box center [976, 493] width 79 height 30
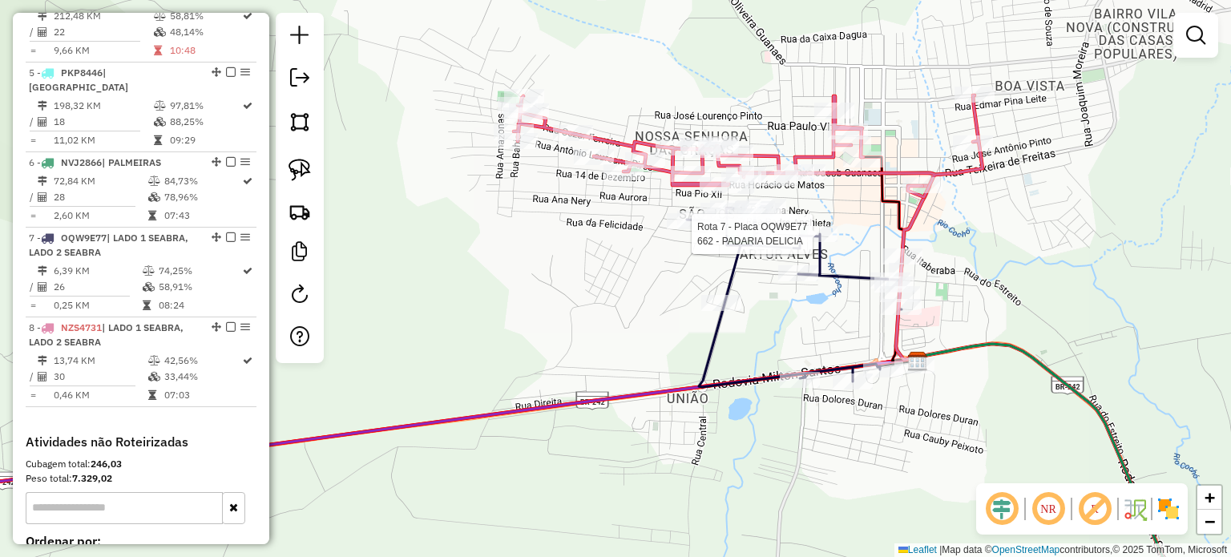
select select "*********"
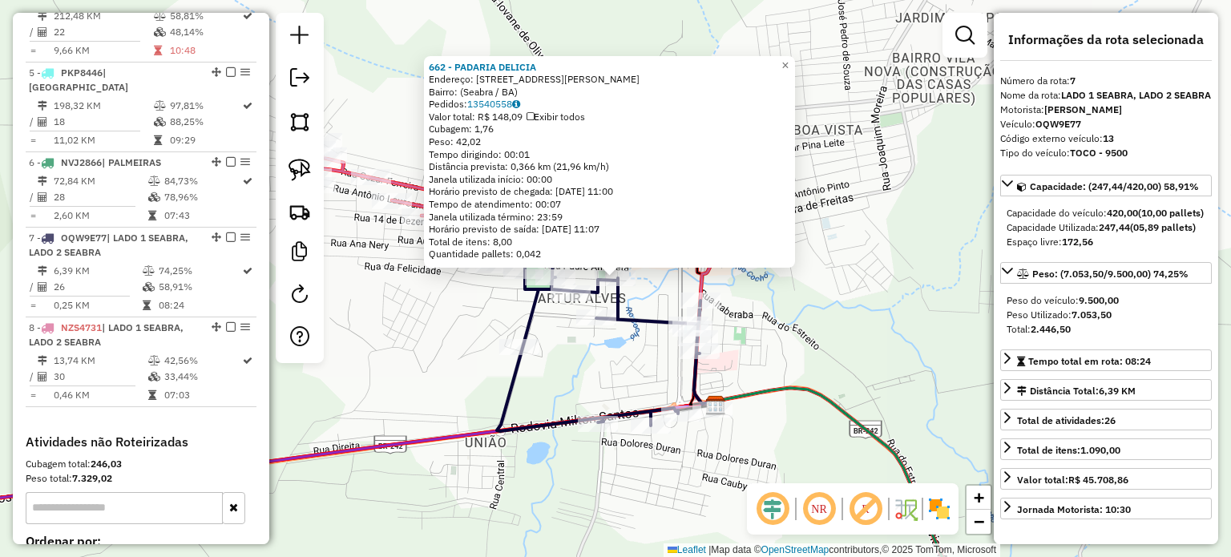
scroll to position [1091, 0]
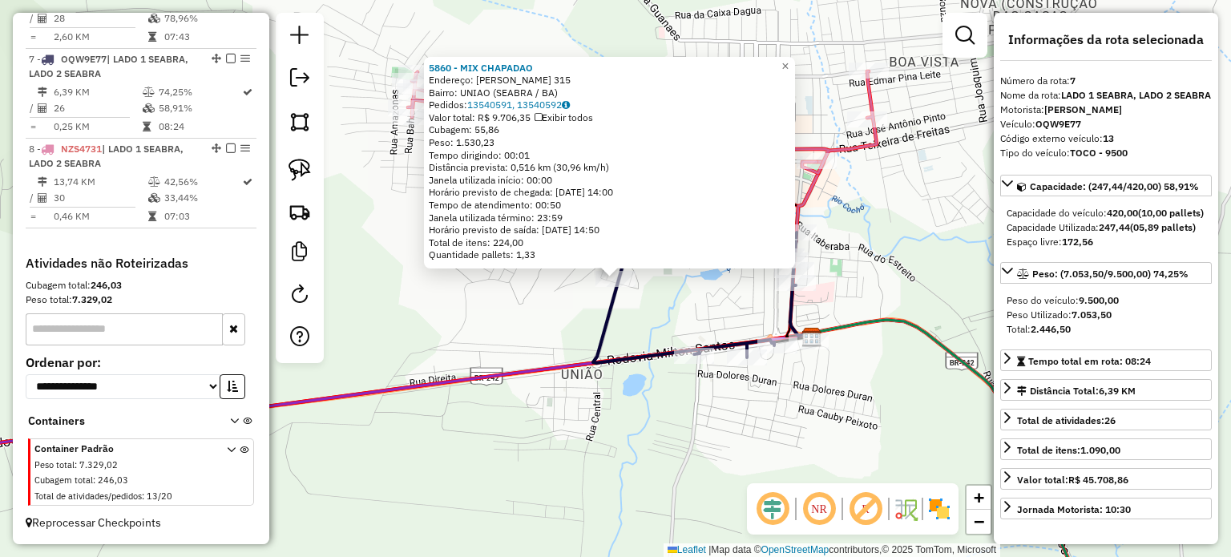
click at [562, 331] on div "5860 - MIX CHAPADAO Endereço: JORGE AMADO 315 Bairro: UNIAO (SEABRA / BA) Pedid…" at bounding box center [615, 278] width 1231 height 557
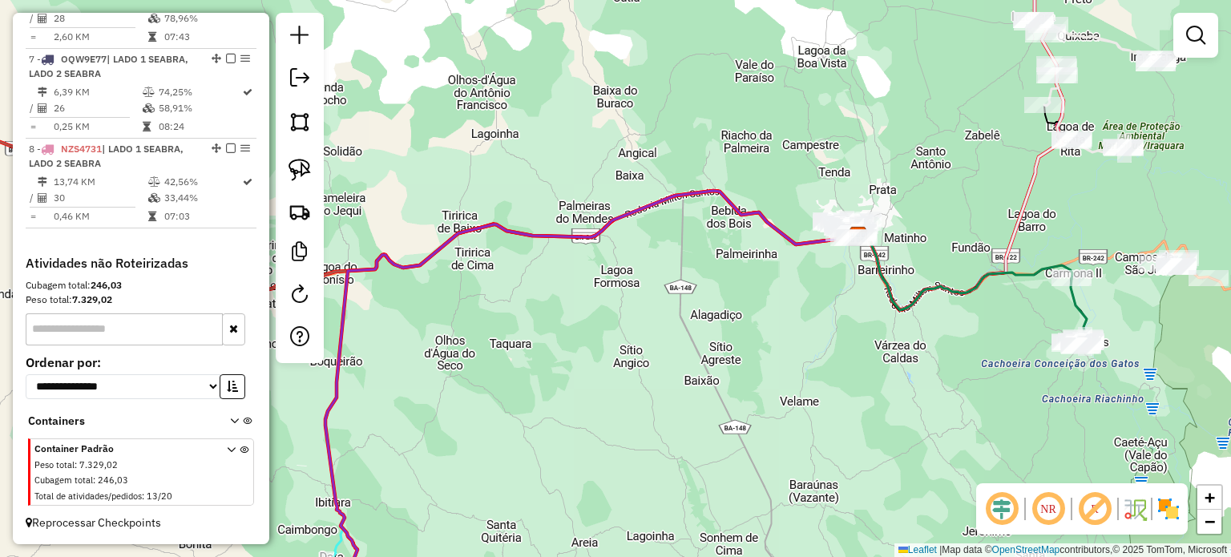
drag, startPoint x: 954, startPoint y: 211, endPoint x: 890, endPoint y: 224, distance: 65.4
click at [890, 224] on div "Janela de atendimento Grade de atendimento Capacidade Transportadoras Veículos …" at bounding box center [615, 278] width 1231 height 557
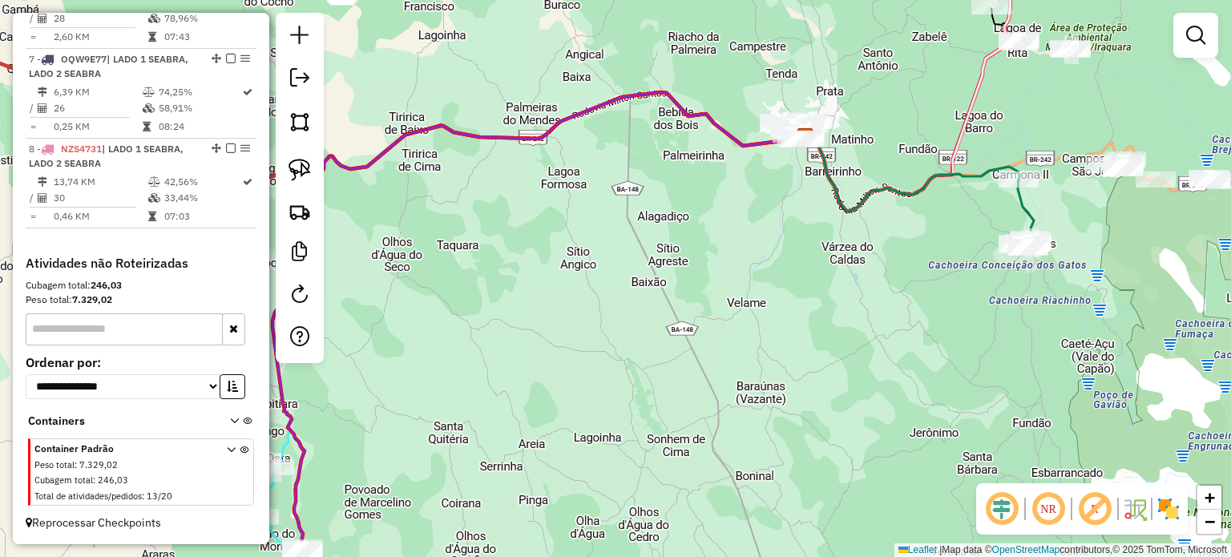
drag, startPoint x: 941, startPoint y: 229, endPoint x: 821, endPoint y: 312, distance: 145.2
click at [821, 320] on div "Janela de atendimento Grade de atendimento Capacidade Transportadoras Veículos …" at bounding box center [615, 278] width 1231 height 557
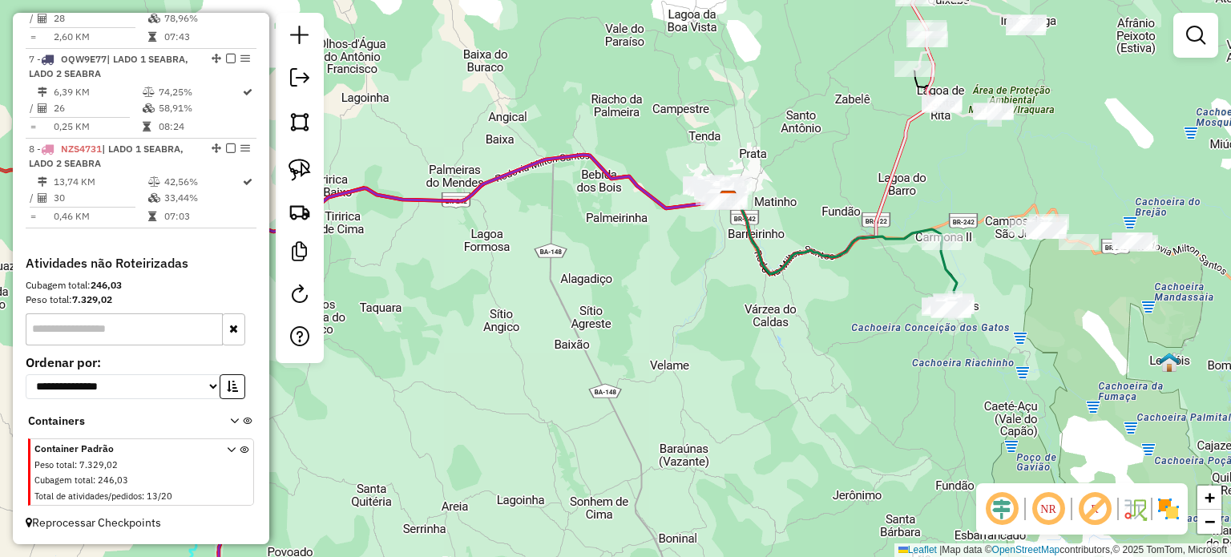
drag, startPoint x: 910, startPoint y: 271, endPoint x: 839, endPoint y: 317, distance: 84.0
click at [854, 319] on div "Janela de atendimento Grade de atendimento Capacidade Transportadoras Veículos …" at bounding box center [615, 278] width 1231 height 557
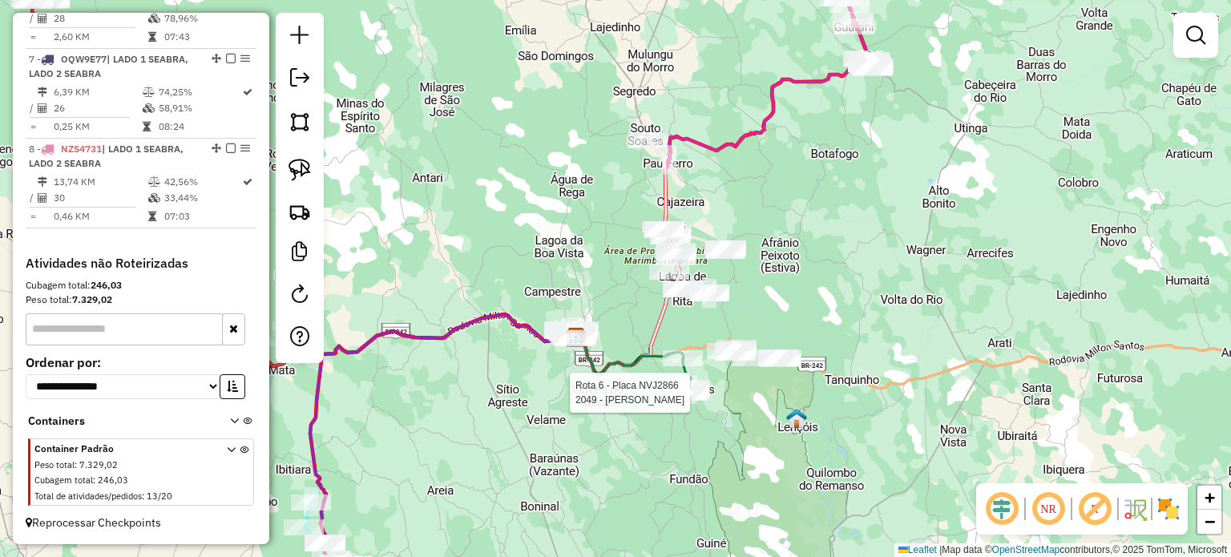
select select "*********"
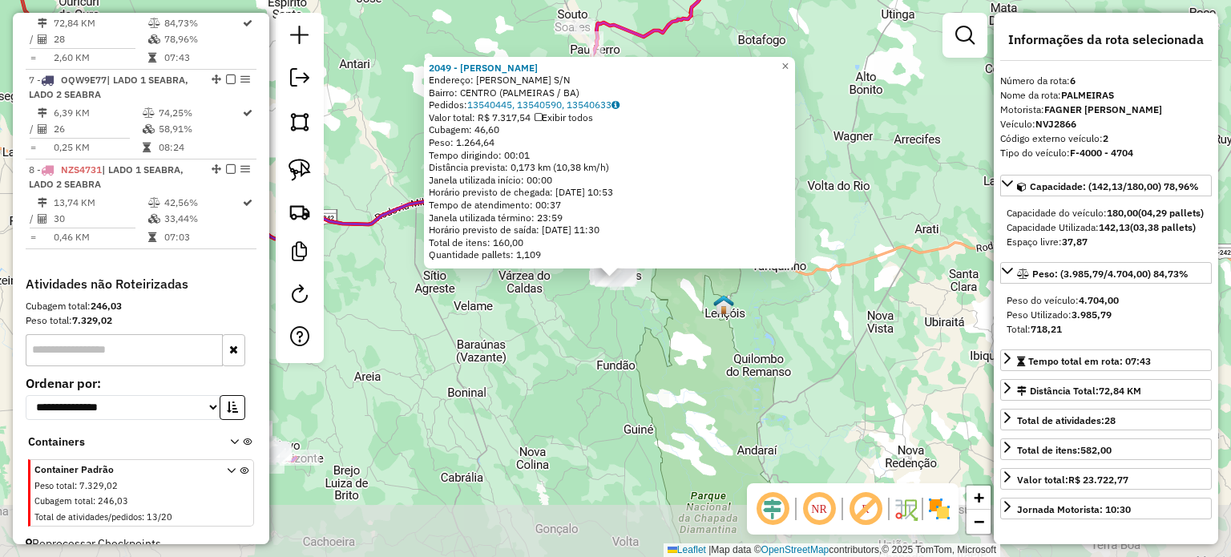
scroll to position [1054, 0]
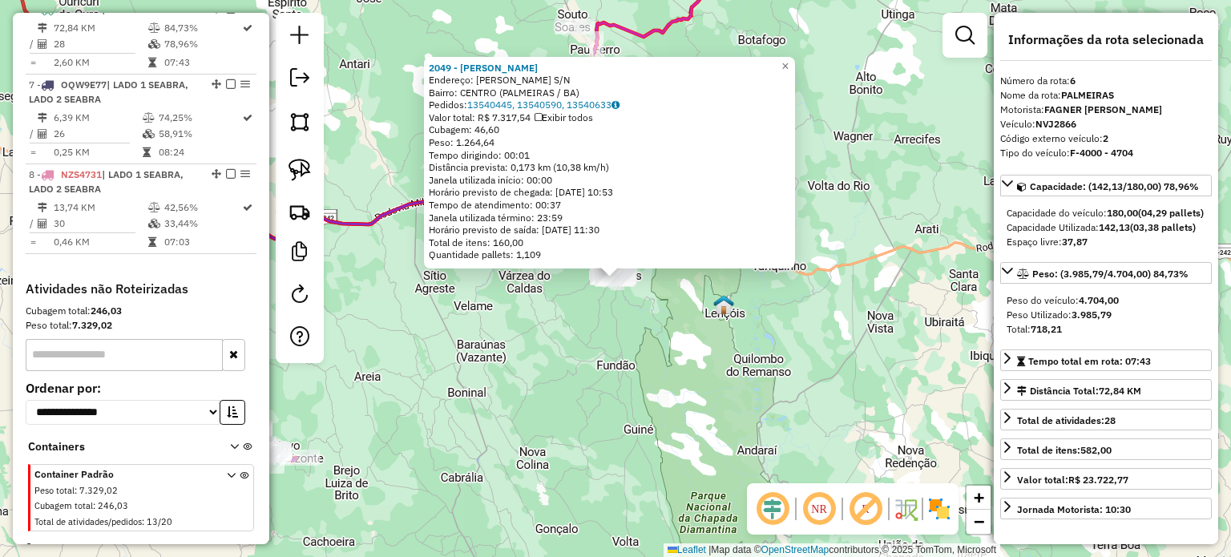
drag, startPoint x: 610, startPoint y: 333, endPoint x: 625, endPoint y: 300, distance: 36.9
click at [614, 329] on div "2049 - PABLO Endereço: ANTONIO GONCALVES DA SILVA S/N Bairro: CENTRO (PALMEIRAS…" at bounding box center [615, 278] width 1231 height 557
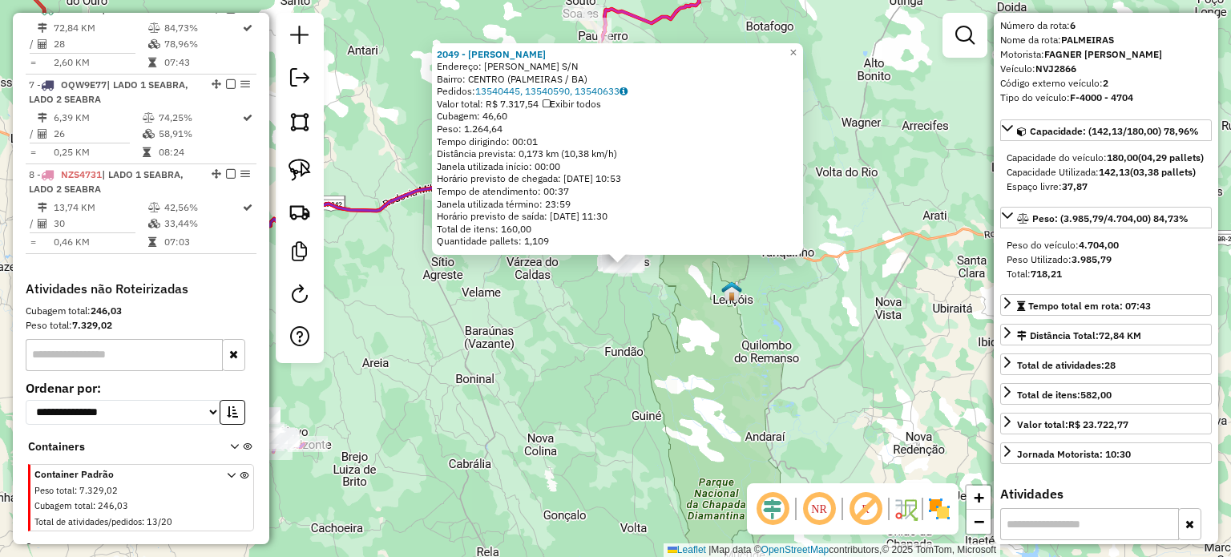
scroll to position [80, 0]
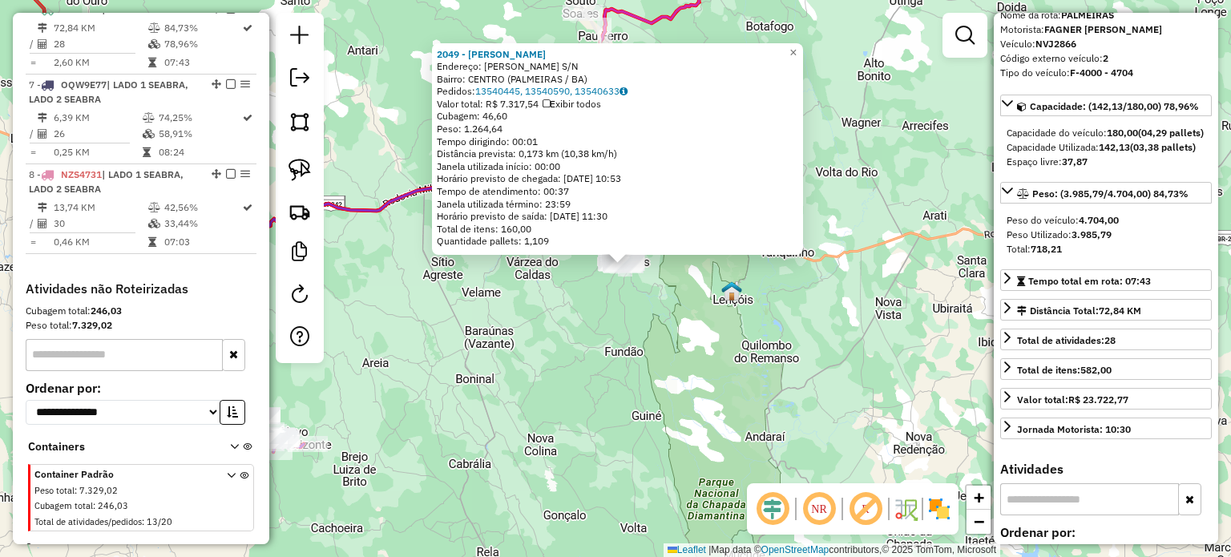
click at [644, 333] on div "2049 - PABLO Endereço: ANTONIO GONCALVES DA SILVA S/N Bairro: CENTRO (PALMEIRAS…" at bounding box center [615, 278] width 1231 height 557
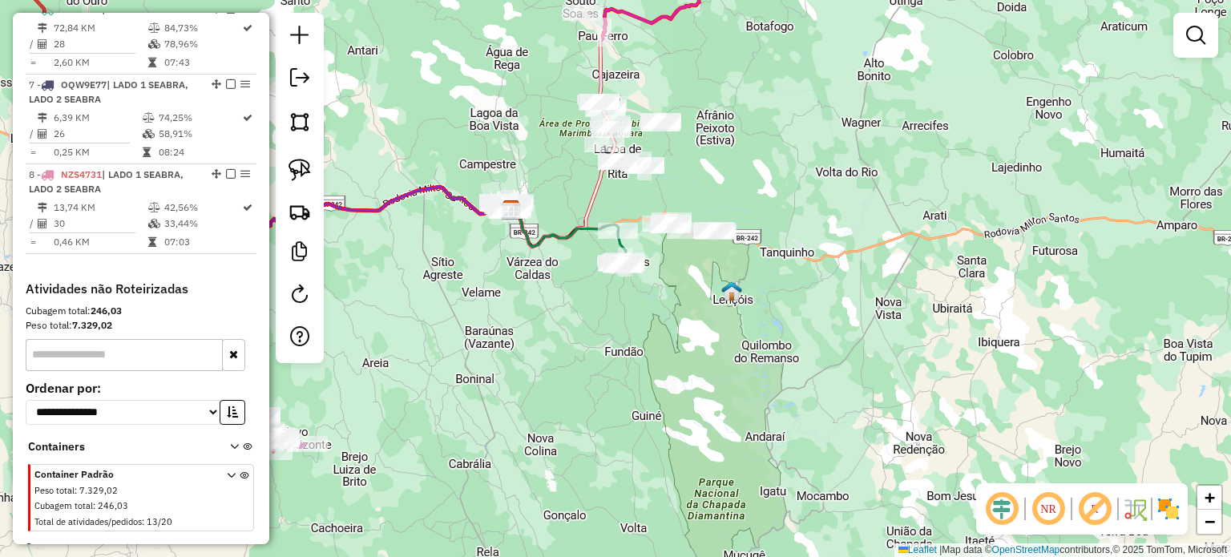
drag, startPoint x: 612, startPoint y: 320, endPoint x: 631, endPoint y: 290, distance: 35.3
click at [612, 318] on div "Janela de atendimento Grade de atendimento Capacidade Transportadoras Veículos …" at bounding box center [615, 278] width 1231 height 557
drag, startPoint x: 292, startPoint y: 168, endPoint x: 318, endPoint y: 167, distance: 26.5
click at [292, 168] on img at bounding box center [299, 170] width 22 height 22
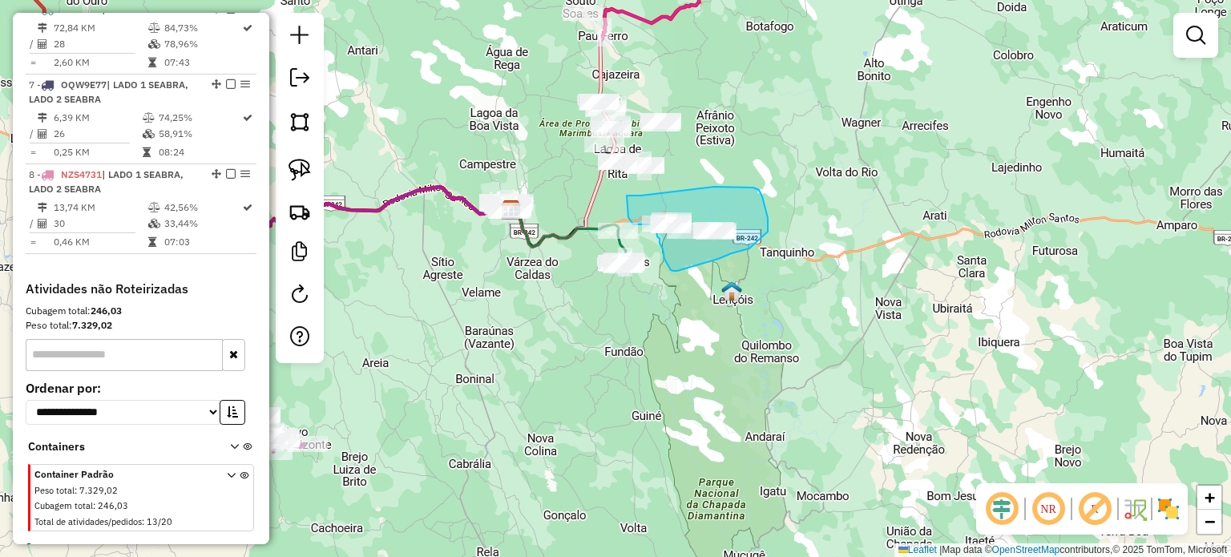
drag, startPoint x: 627, startPoint y: 196, endPoint x: 626, endPoint y: 209, distance: 13.7
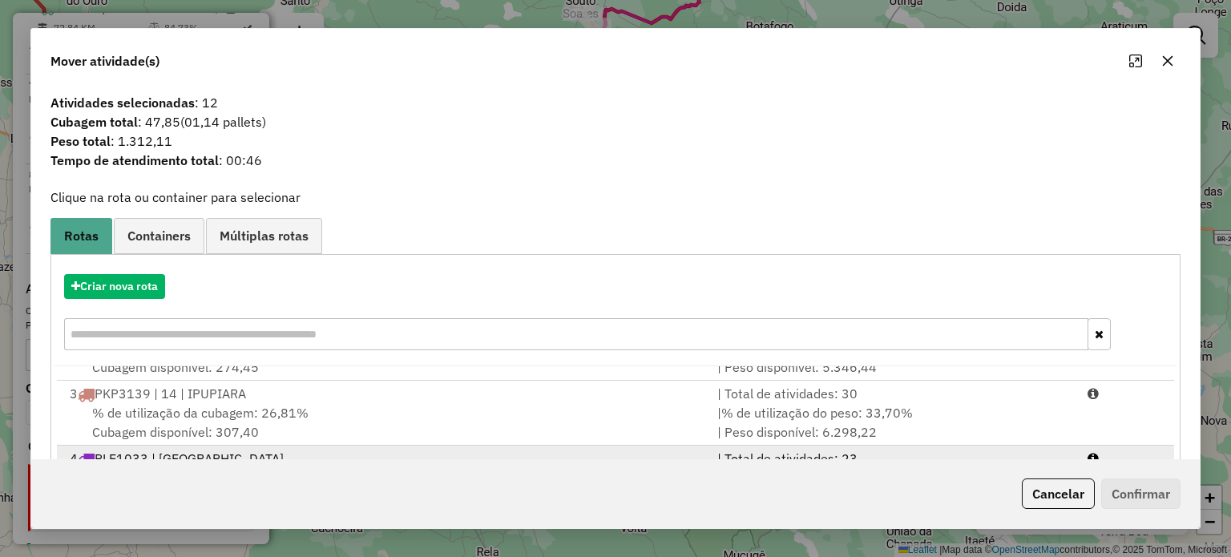
scroll to position [0, 0]
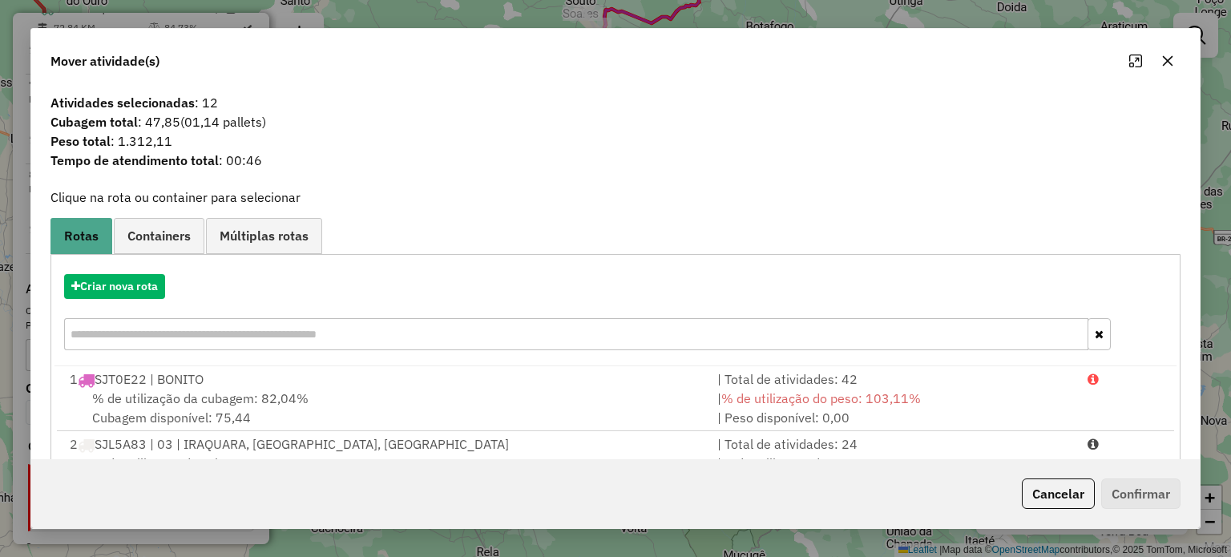
click at [1168, 55] on icon "button" at bounding box center [1167, 60] width 13 height 13
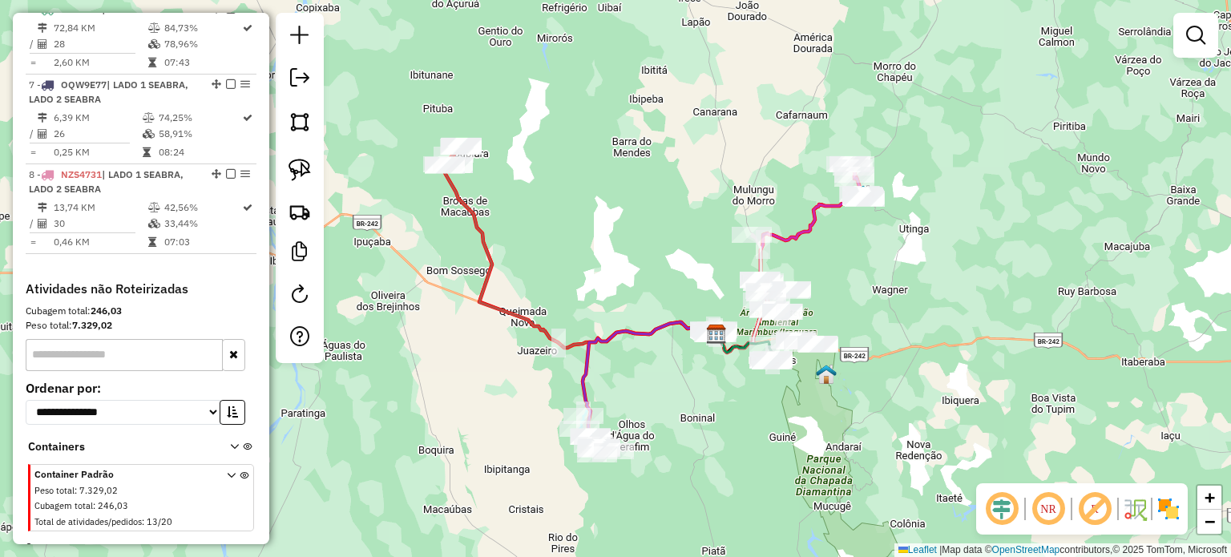
drag, startPoint x: 543, startPoint y: 299, endPoint x: 729, endPoint y: 376, distance: 201.2
click at [729, 376] on div "Janela de atendimento Grade de atendimento Capacidade Transportadoras Veículos …" at bounding box center [615, 278] width 1231 height 557
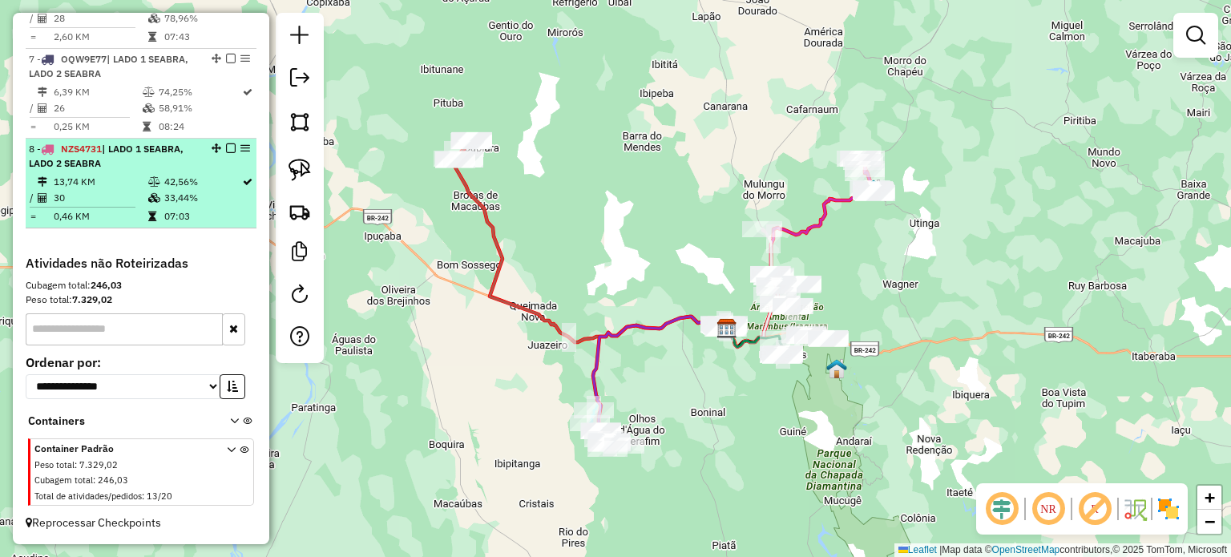
scroll to position [931, 0]
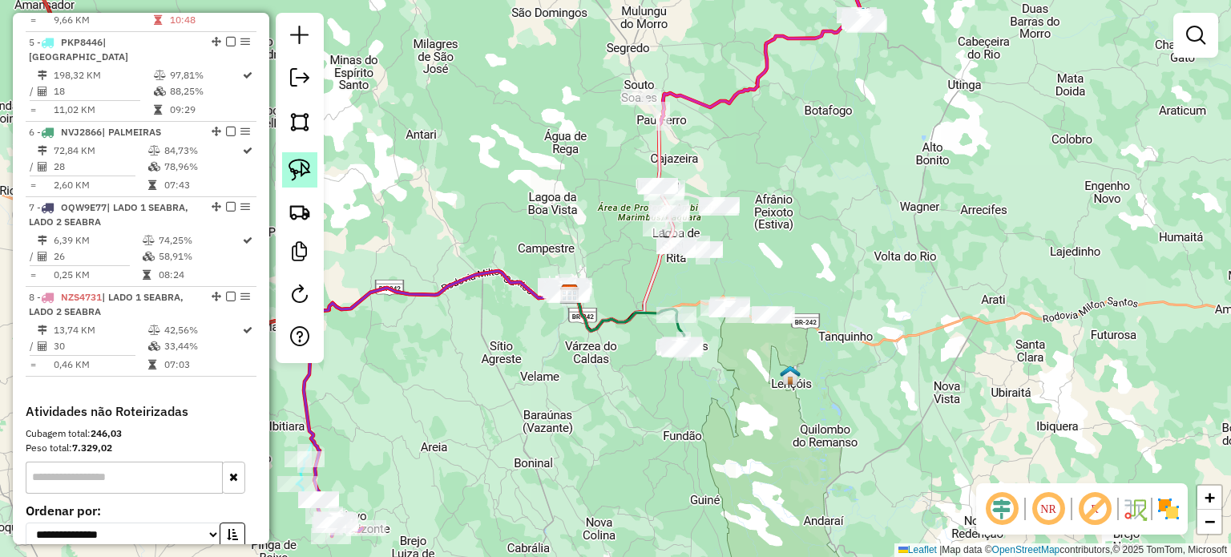
click at [308, 167] on img at bounding box center [299, 170] width 22 height 22
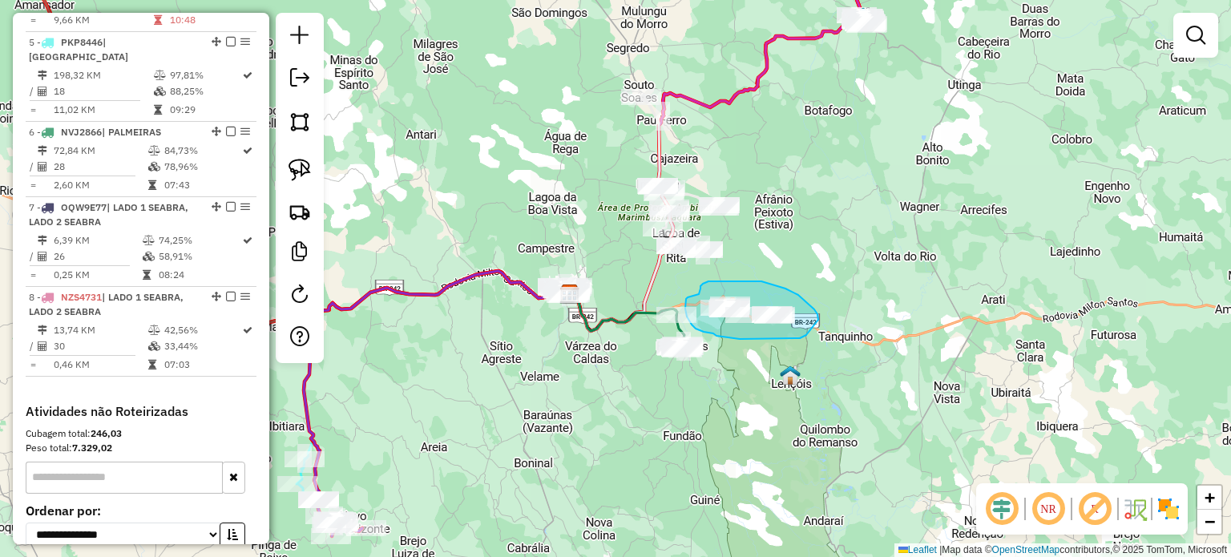
drag, startPoint x: 731, startPoint y: 281, endPoint x: 699, endPoint y: 294, distance: 34.5
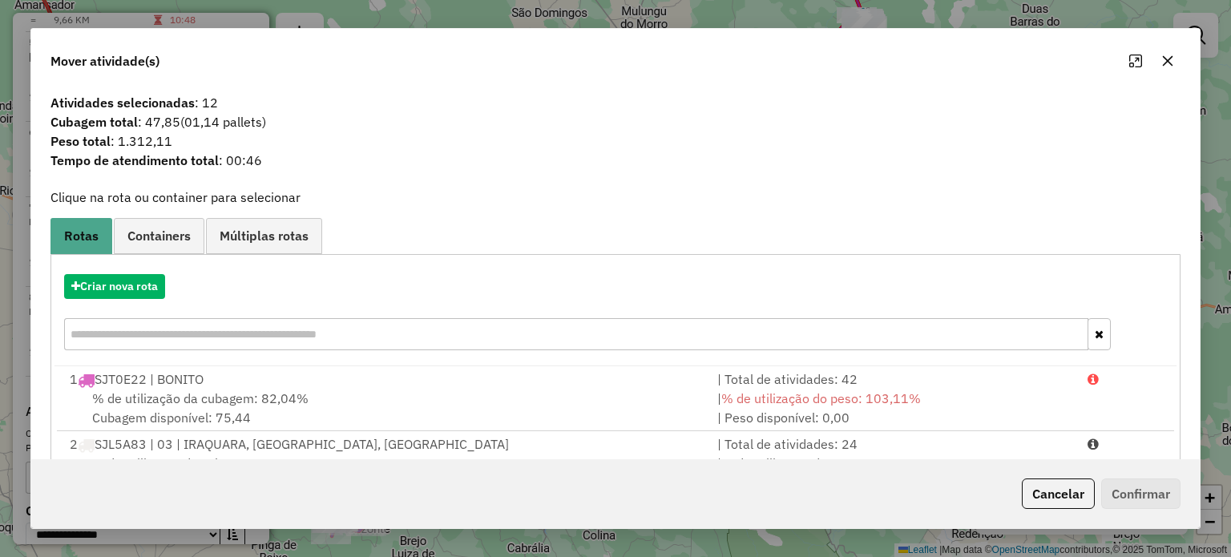
click at [1169, 60] on icon "button" at bounding box center [1167, 60] width 13 height 13
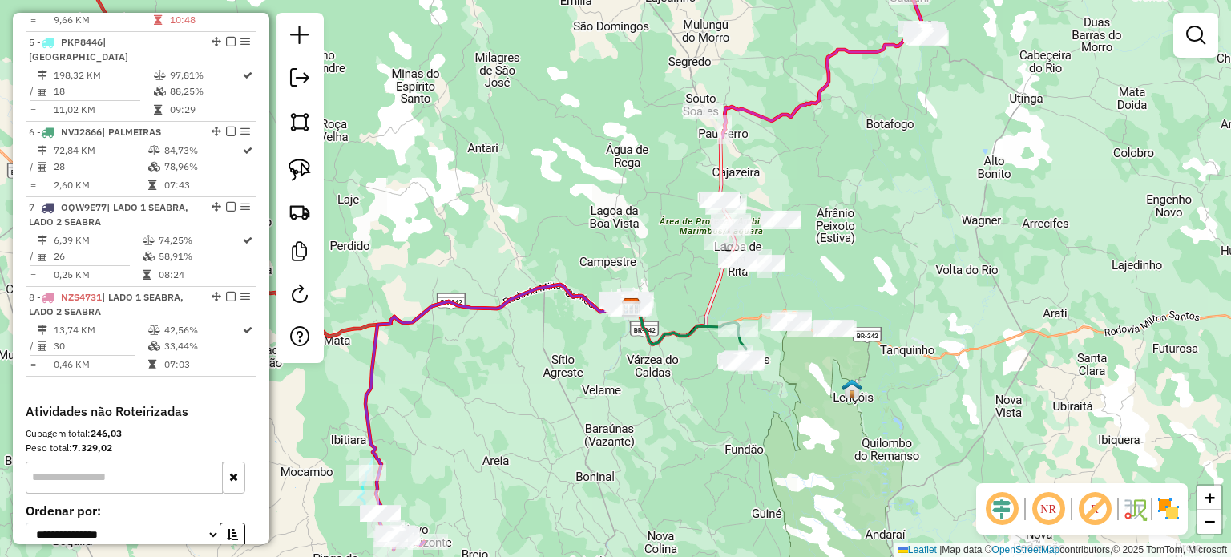
drag, startPoint x: 623, startPoint y: 275, endPoint x: 705, endPoint y: 288, distance: 82.7
click at [702, 288] on div "Janela de atendimento Grade de atendimento Capacidade Transportadoras Veículos …" at bounding box center [615, 278] width 1231 height 557
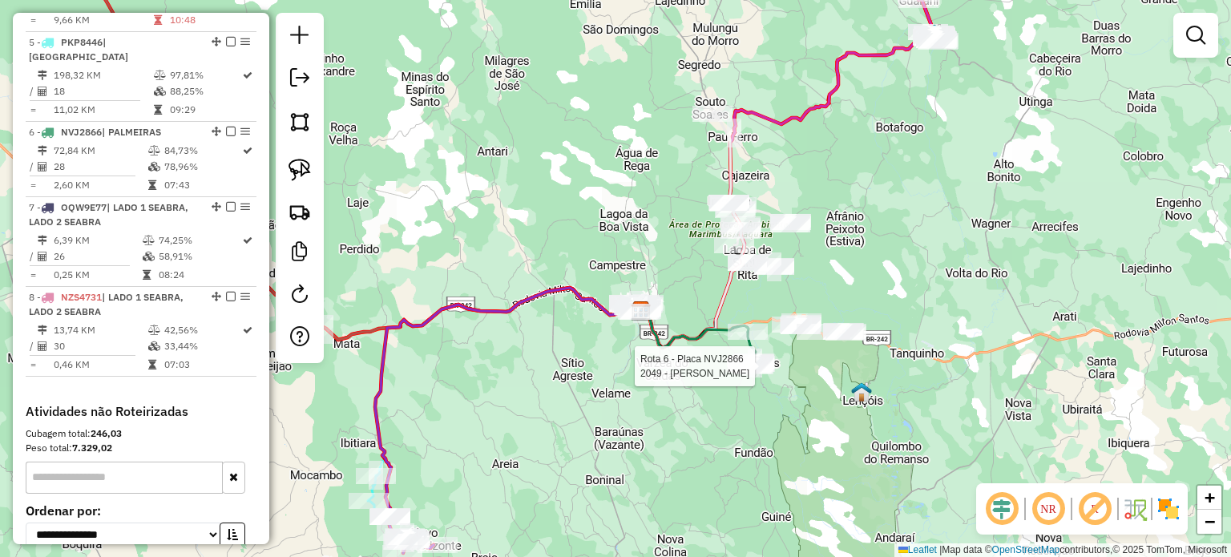
select select "*********"
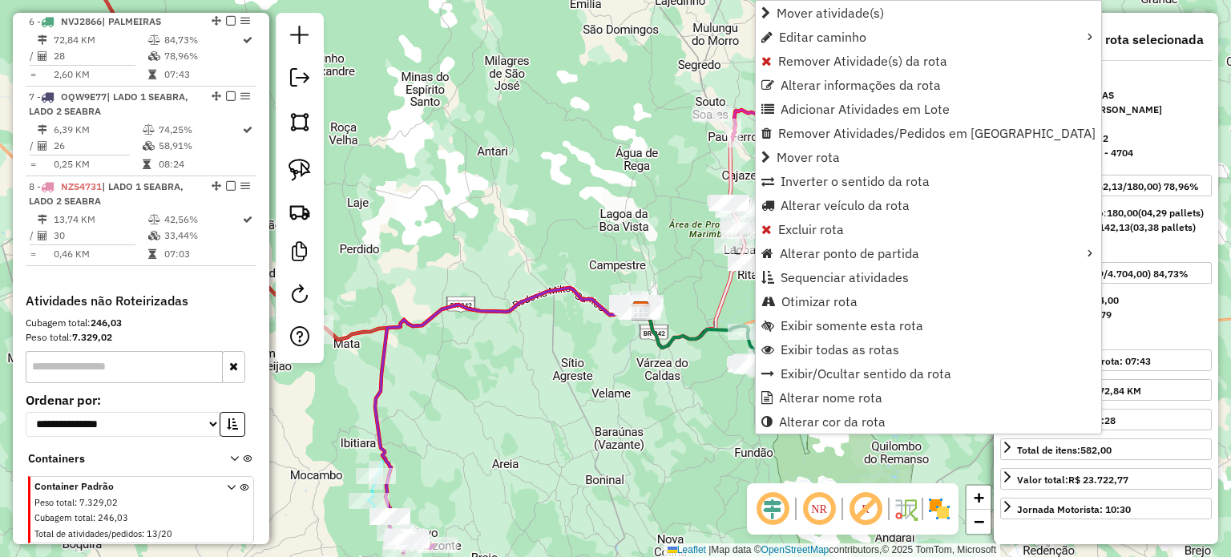
scroll to position [1054, 0]
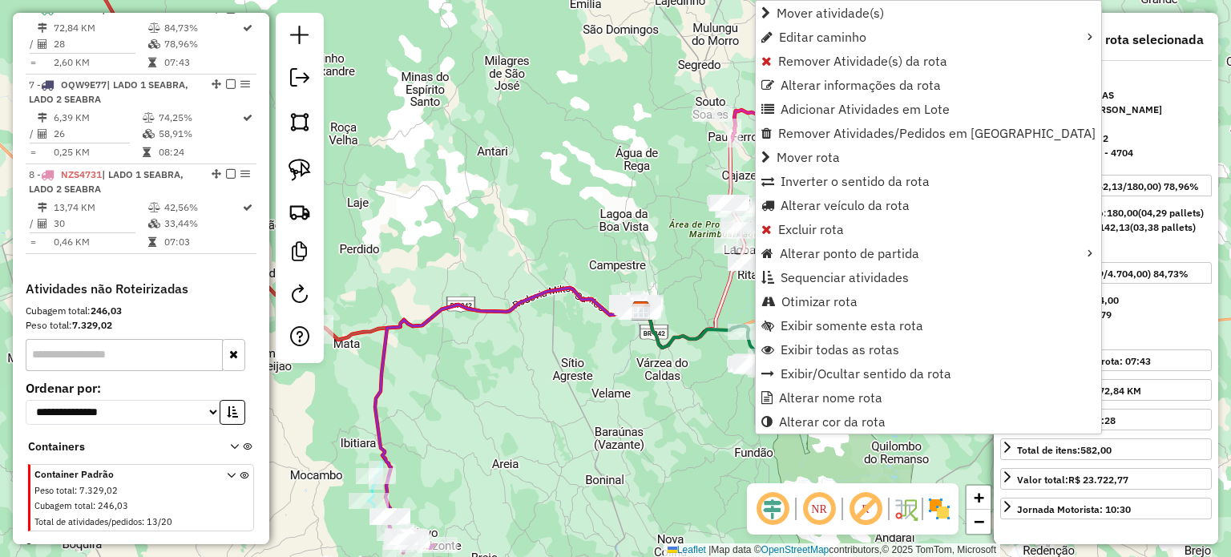
click at [721, 358] on div "Janela de atendimento Grade de atendimento Capacidade Transportadoras Veículos …" at bounding box center [615, 278] width 1231 height 557
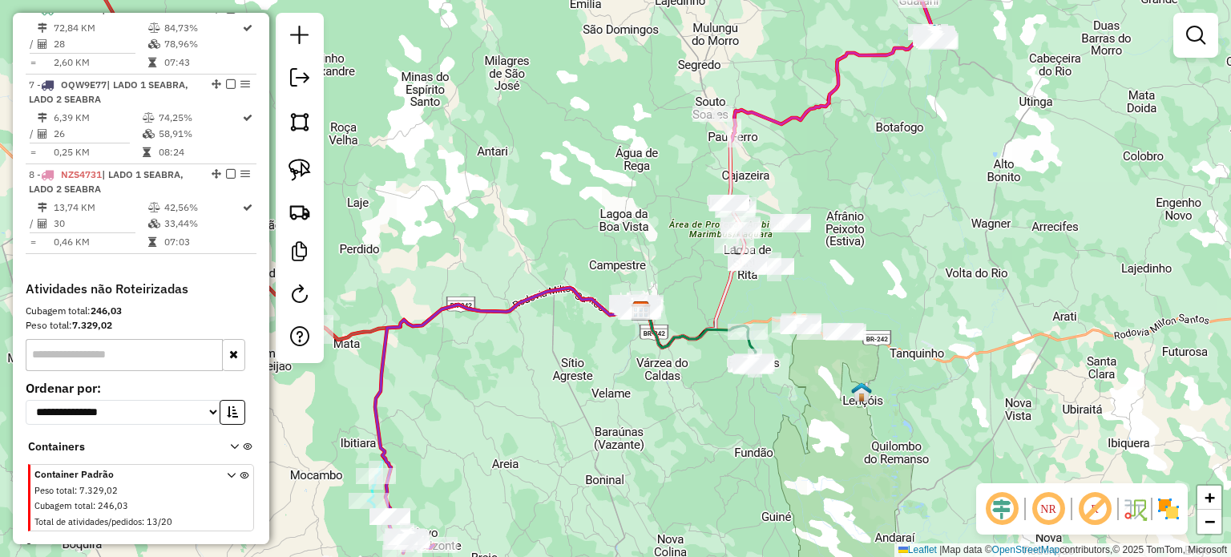
click at [734, 433] on div "Janela de atendimento Grade de atendimento Capacidade Transportadoras Veículos …" at bounding box center [615, 278] width 1231 height 557
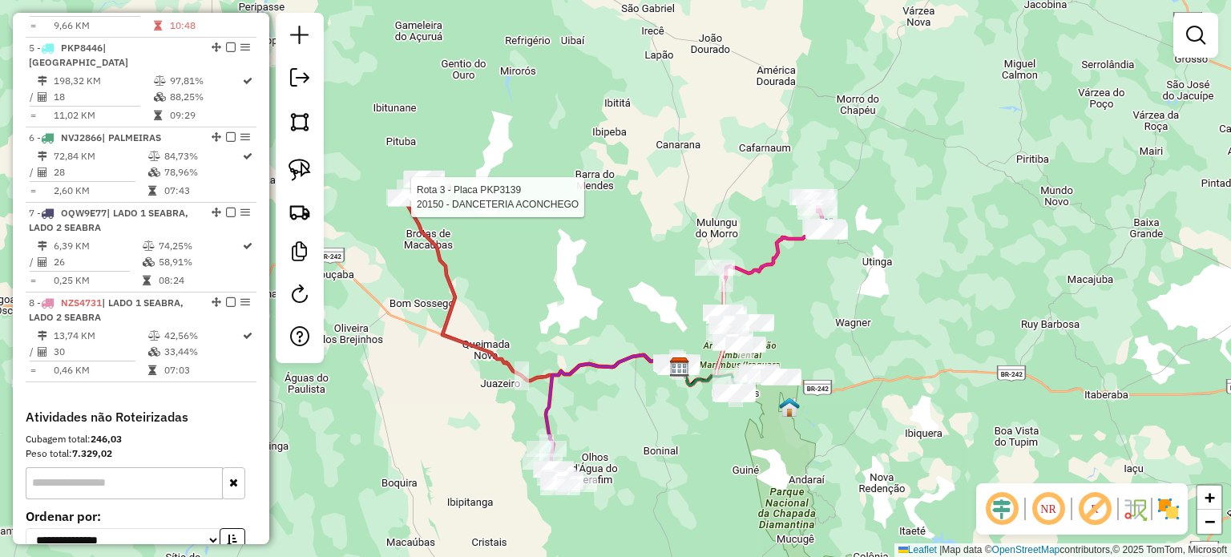
select select "*********"
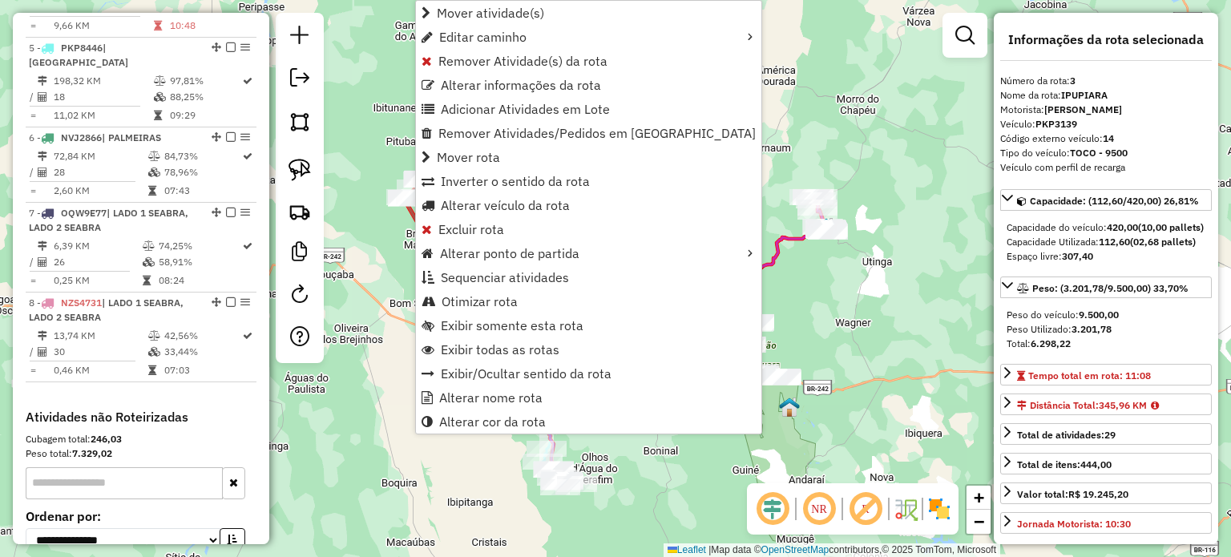
scroll to position [800, 0]
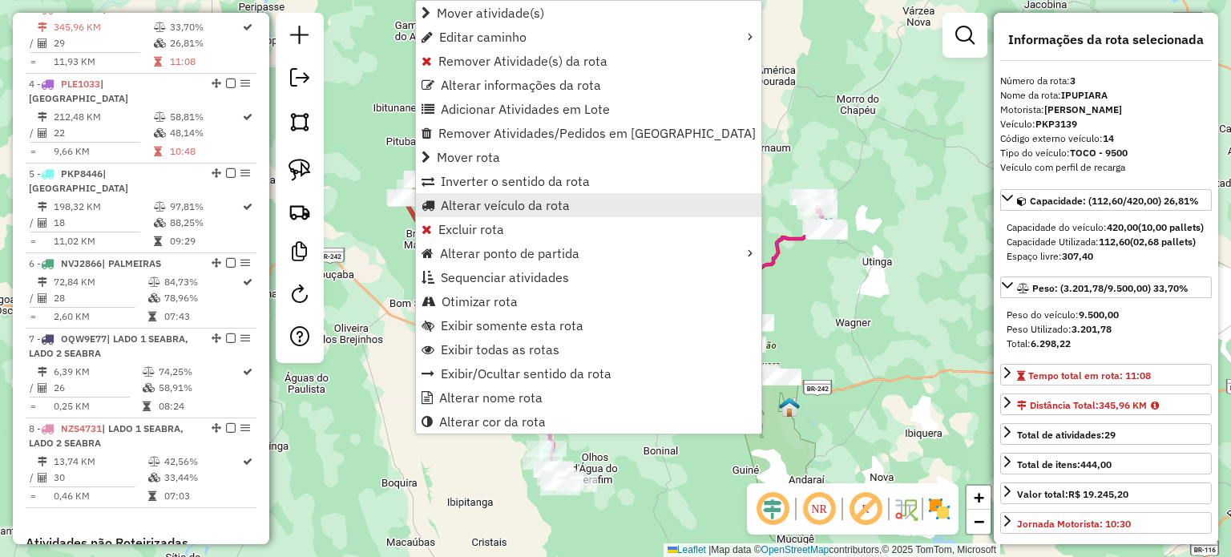
click at [510, 204] on span "Alterar veículo da rota" at bounding box center [505, 205] width 129 height 13
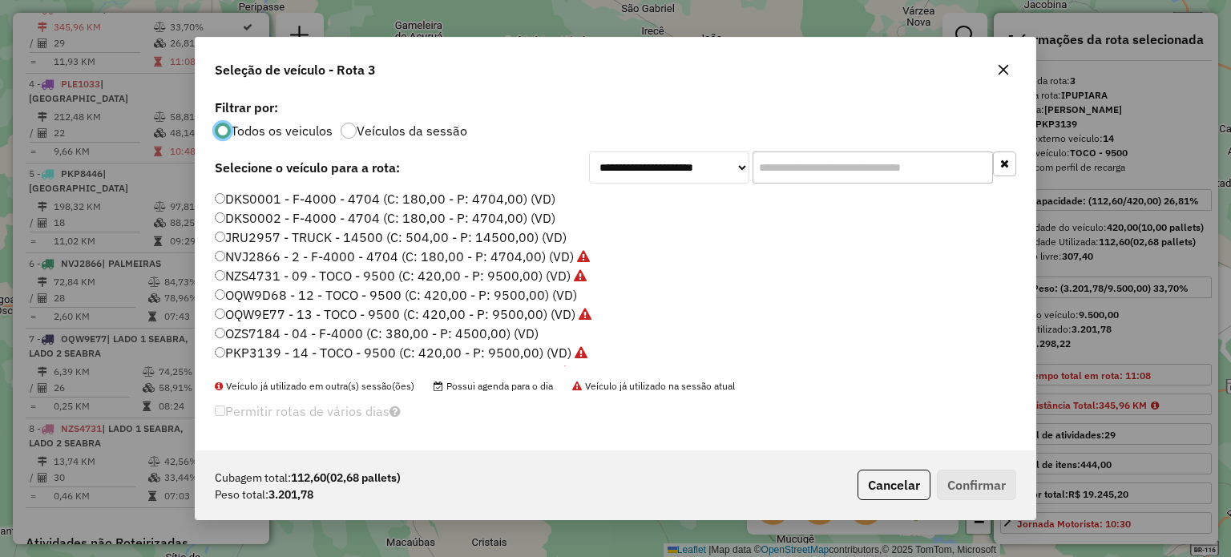
scroll to position [151, 0]
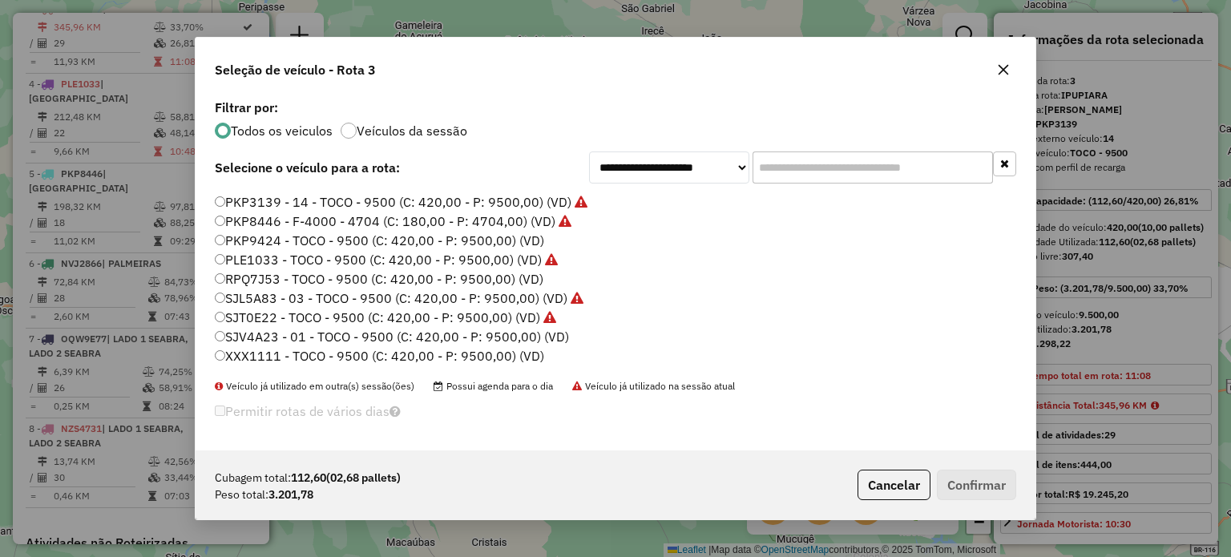
click at [1008, 67] on icon "button" at bounding box center [1003, 69] width 13 height 13
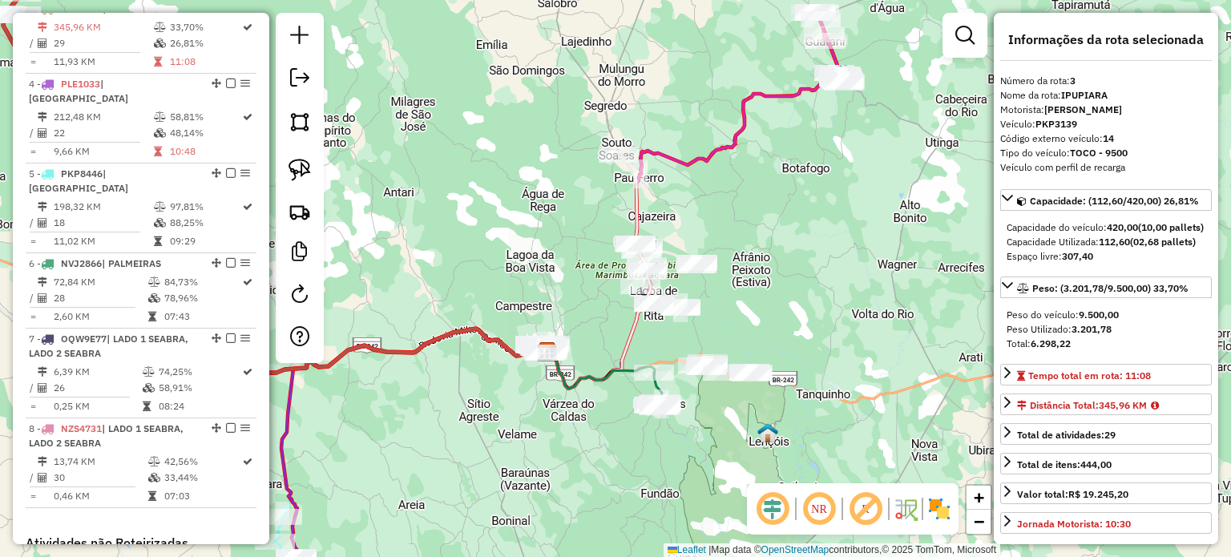
click at [800, 324] on div "Janela de atendimento Grade de atendimento Capacidade Transportadoras Veículos …" at bounding box center [615, 278] width 1231 height 557
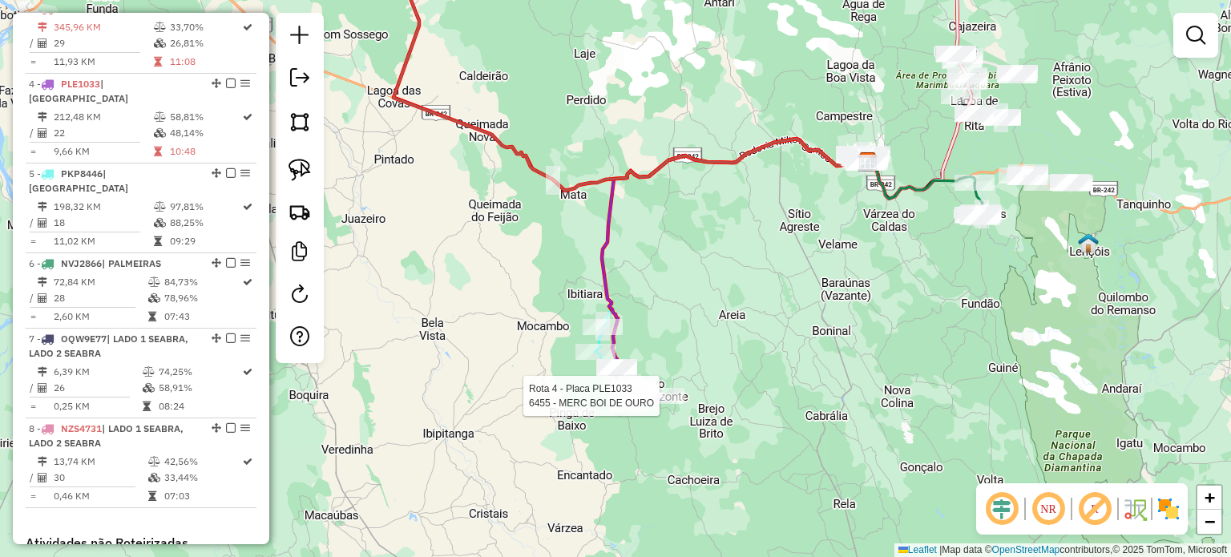
select select "*********"
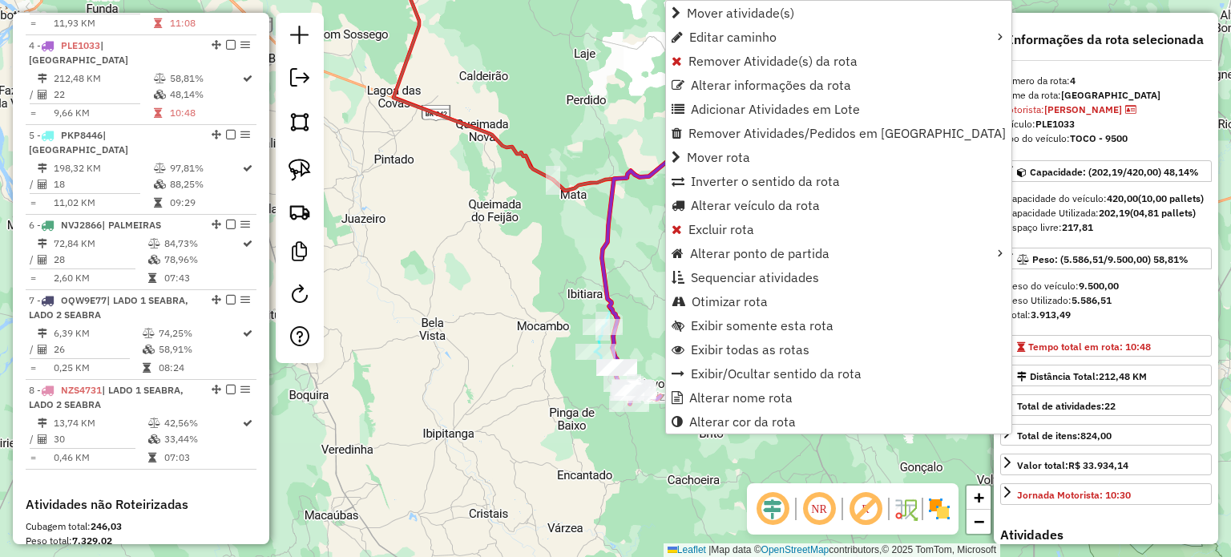
scroll to position [874, 0]
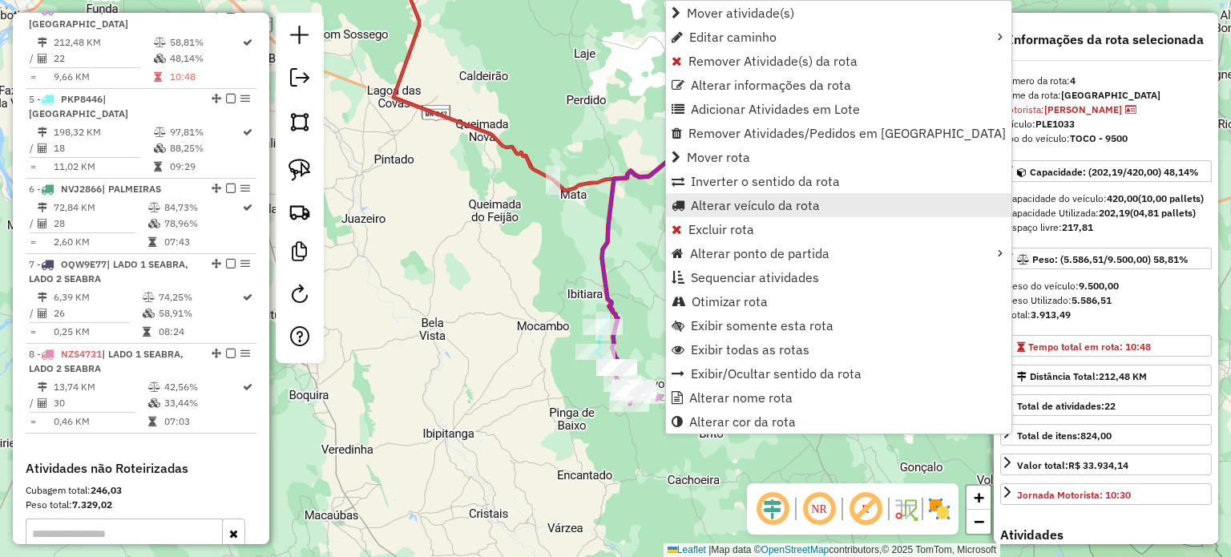
click at [768, 208] on span "Alterar veículo da rota" at bounding box center [755, 205] width 129 height 13
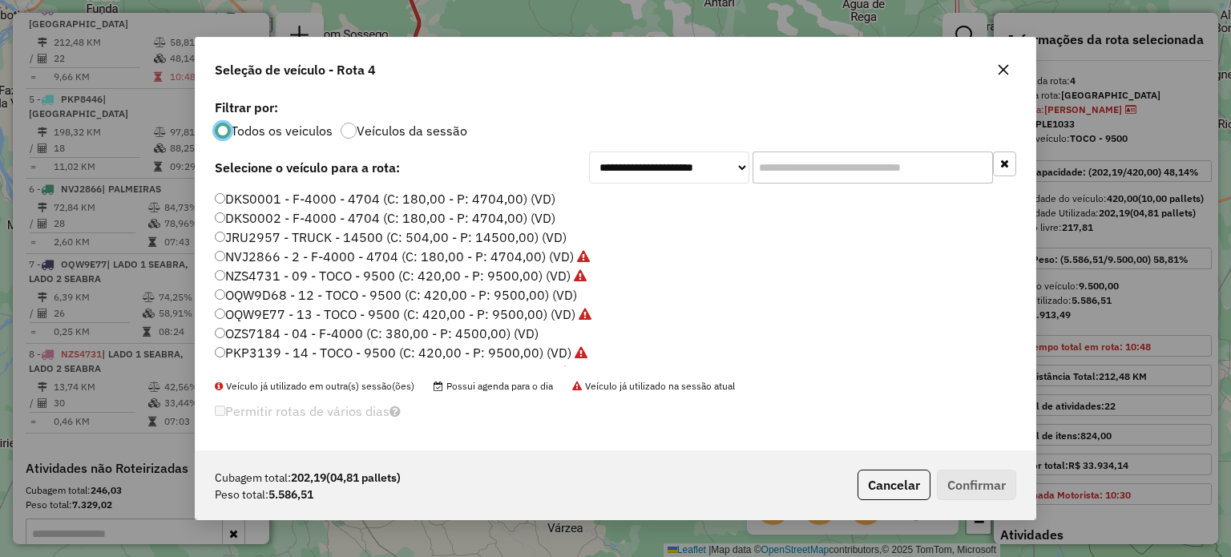
scroll to position [8, 5]
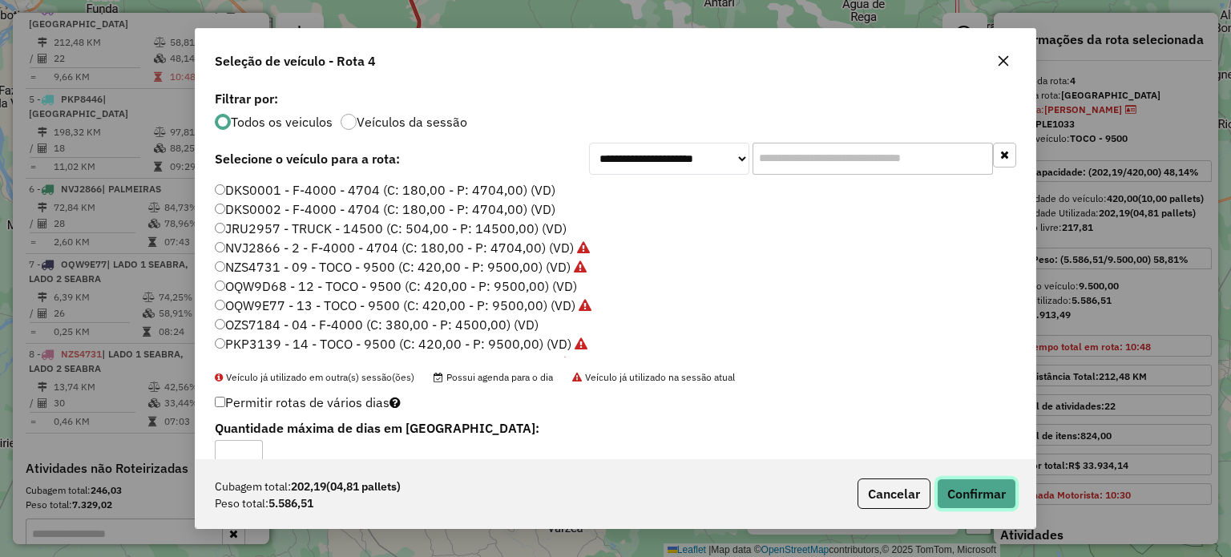
click at [990, 493] on button "Confirmar" at bounding box center [976, 493] width 79 height 30
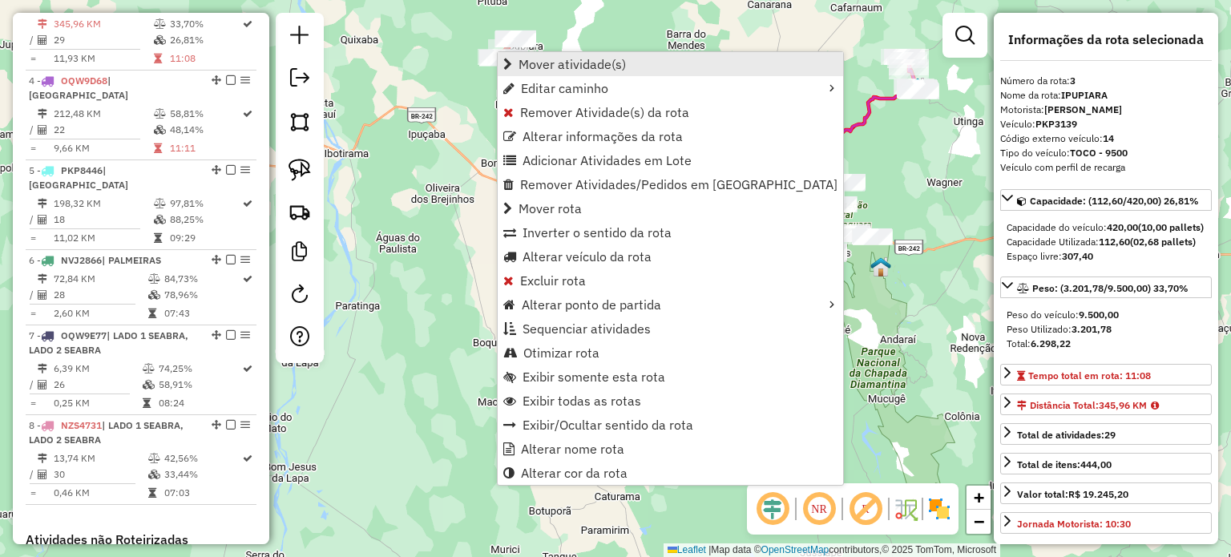
scroll to position [800, 0]
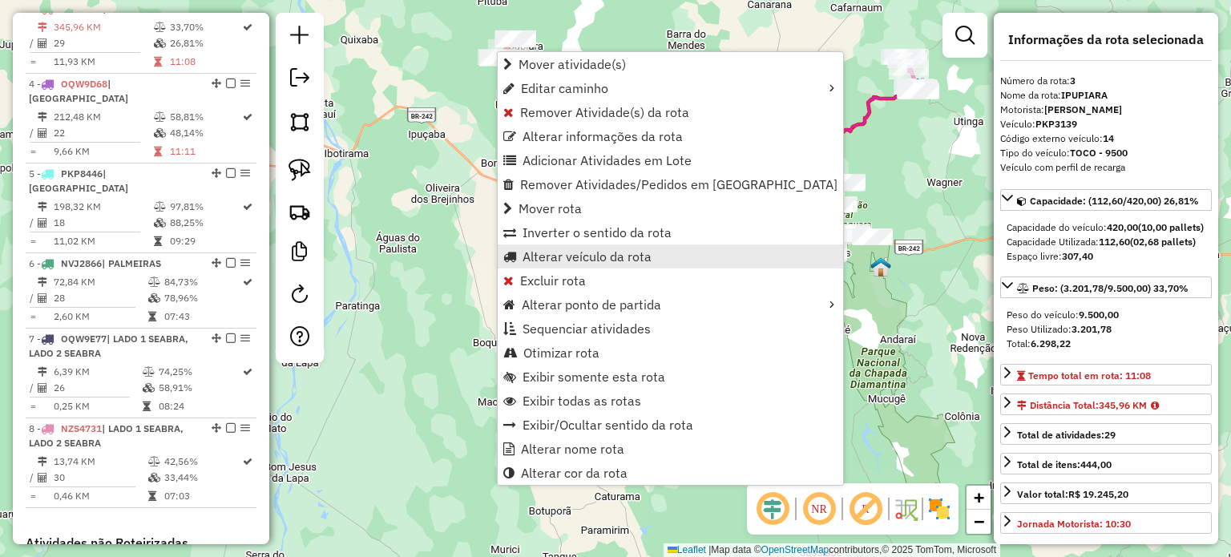
click at [589, 259] on span "Alterar veículo da rota" at bounding box center [586, 256] width 129 height 13
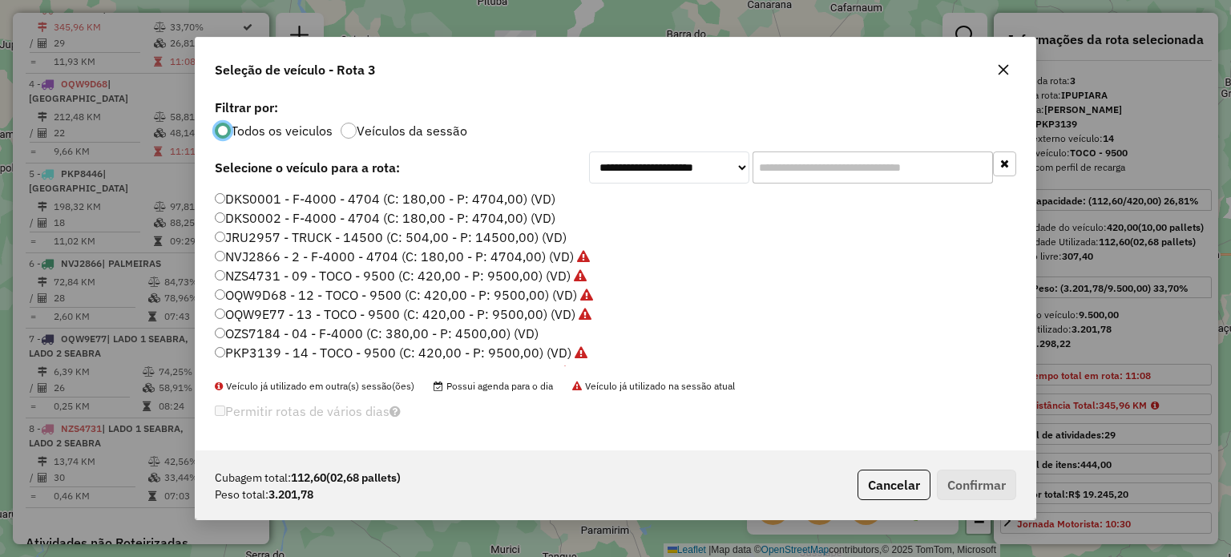
scroll to position [80, 0]
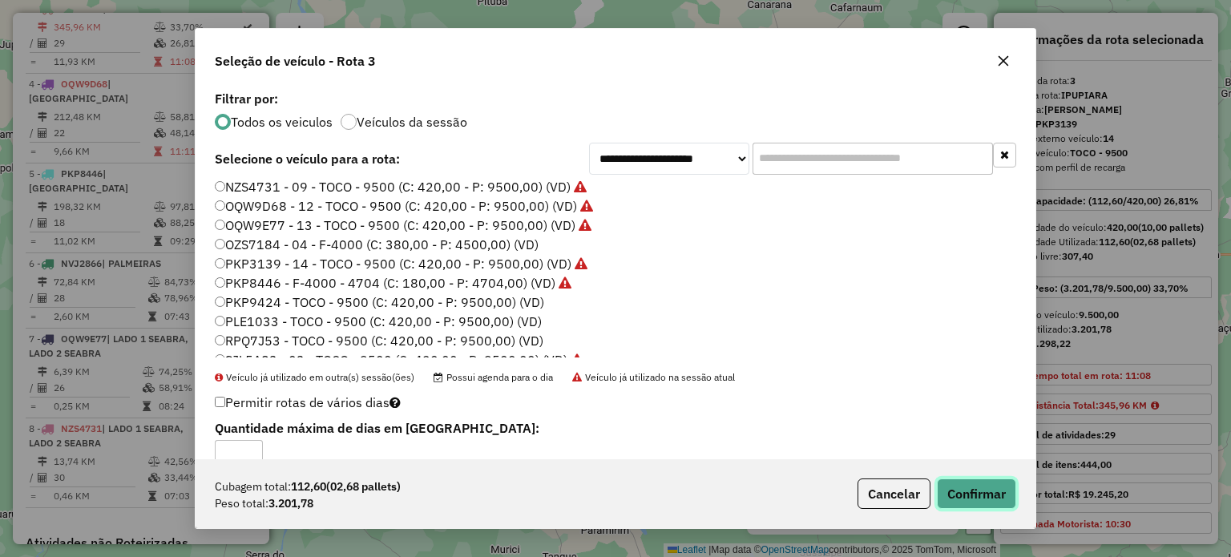
click at [982, 493] on button "Confirmar" at bounding box center [976, 493] width 79 height 30
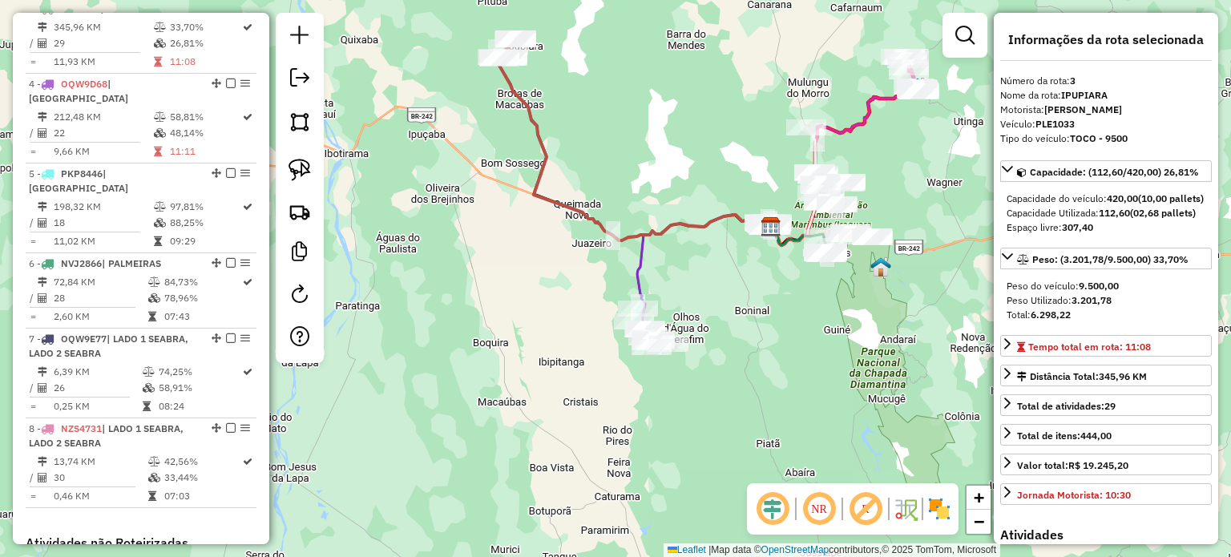
click at [755, 298] on div "Janela de atendimento Grade de atendimento Capacidade Transportadoras Veículos …" at bounding box center [615, 278] width 1231 height 557
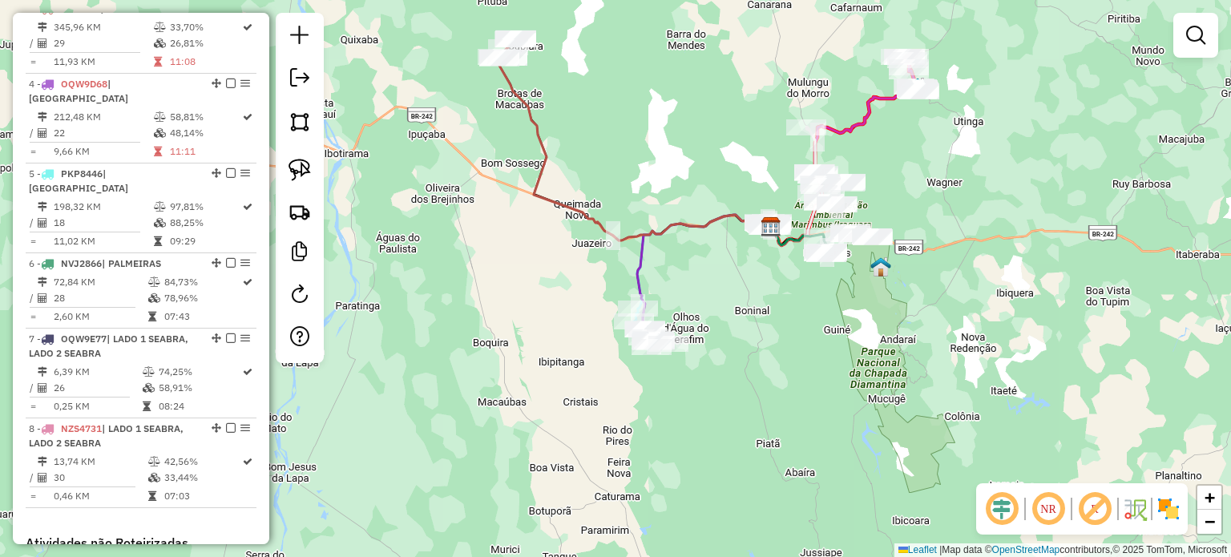
drag, startPoint x: 921, startPoint y: 272, endPoint x: 880, endPoint y: 297, distance: 47.8
click at [880, 297] on div "Janela de atendimento Grade de atendimento Capacidade Transportadoras Veículos …" at bounding box center [615, 278] width 1231 height 557
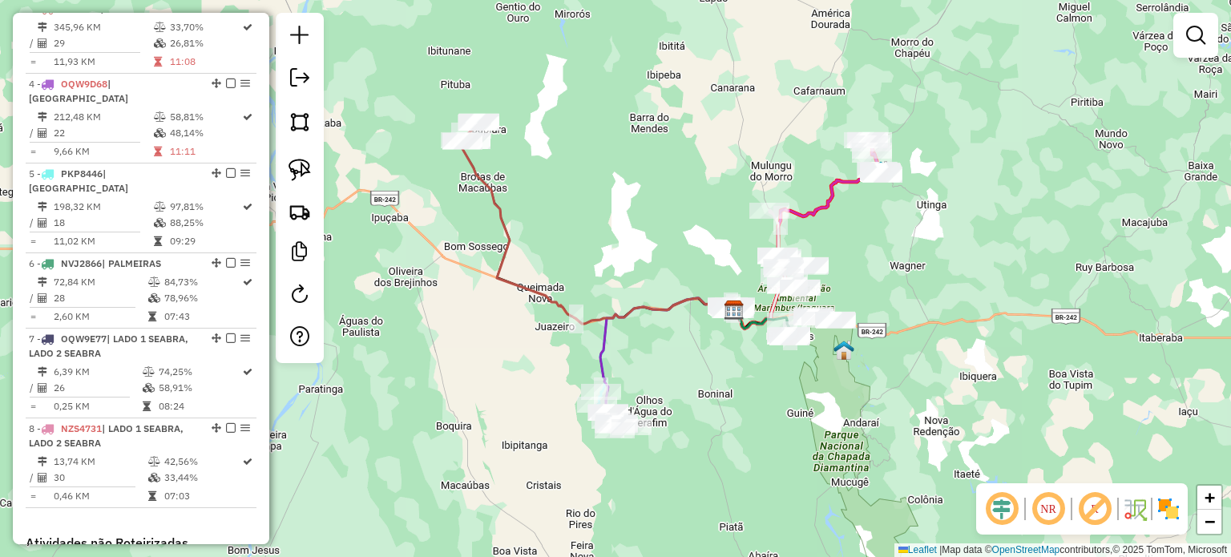
drag, startPoint x: 897, startPoint y: 208, endPoint x: 898, endPoint y: 281, distance: 72.9
click at [899, 281] on div "Janela de atendimento Grade de atendimento Capacidade Transportadoras Veículos …" at bounding box center [615, 278] width 1231 height 557
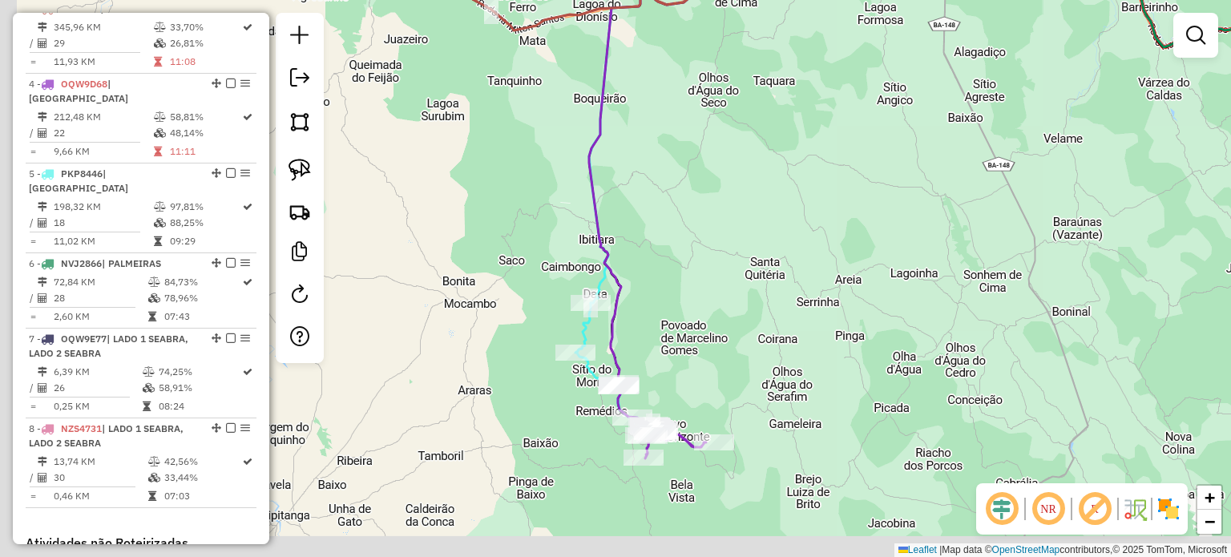
drag, startPoint x: 628, startPoint y: 419, endPoint x: 664, endPoint y: 381, distance: 51.6
click at [664, 381] on div "Janela de atendimento Grade de atendimento Capacidade Transportadoras Veículos …" at bounding box center [615, 278] width 1231 height 557
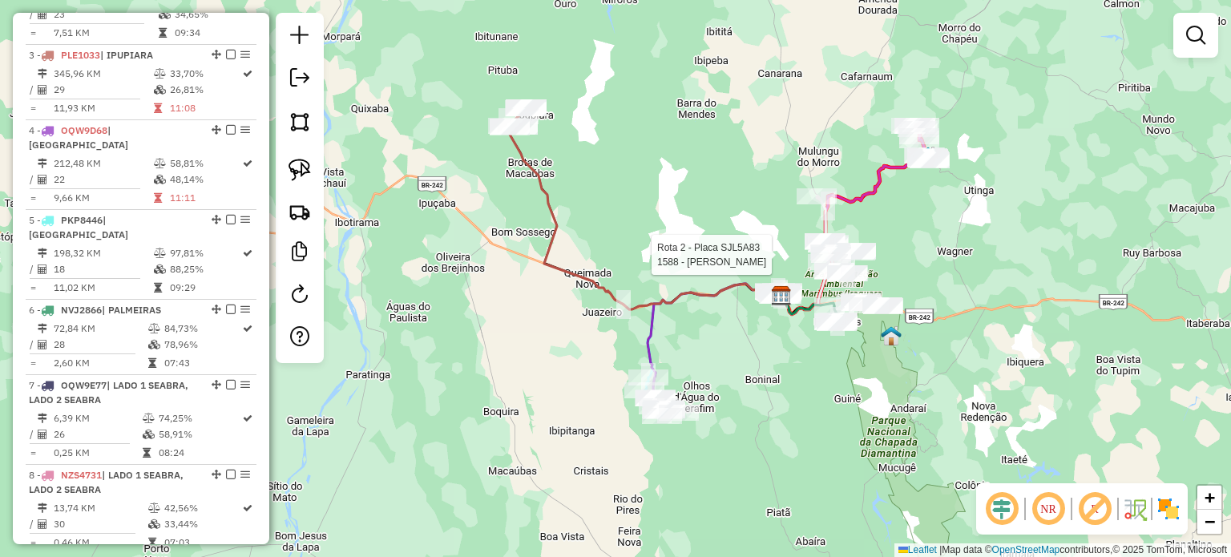
select select "*********"
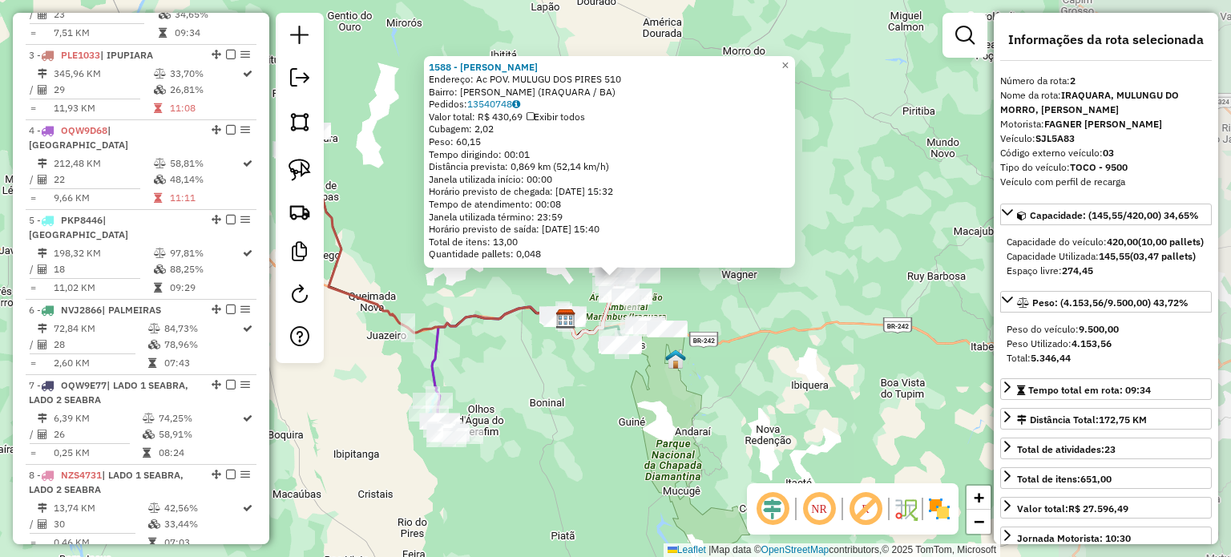
scroll to position [696, 0]
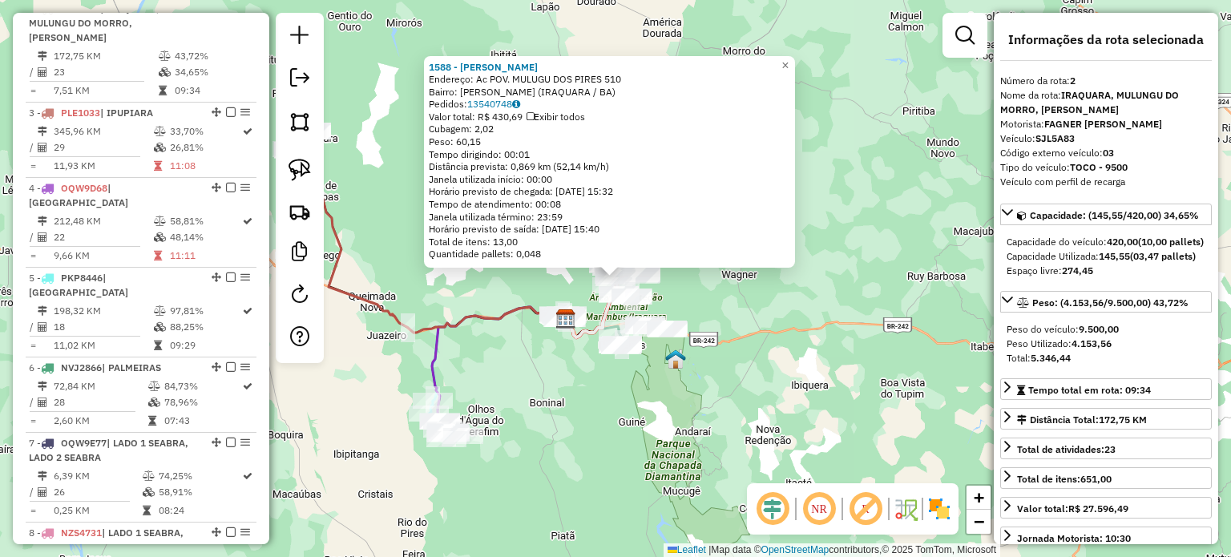
click at [827, 292] on div "1588 - JOSE ZITO ARAUJO BARROS Endereço: Ac POV. MULUGU DOS PIRES 510 Bairro: M…" at bounding box center [615, 278] width 1231 height 557
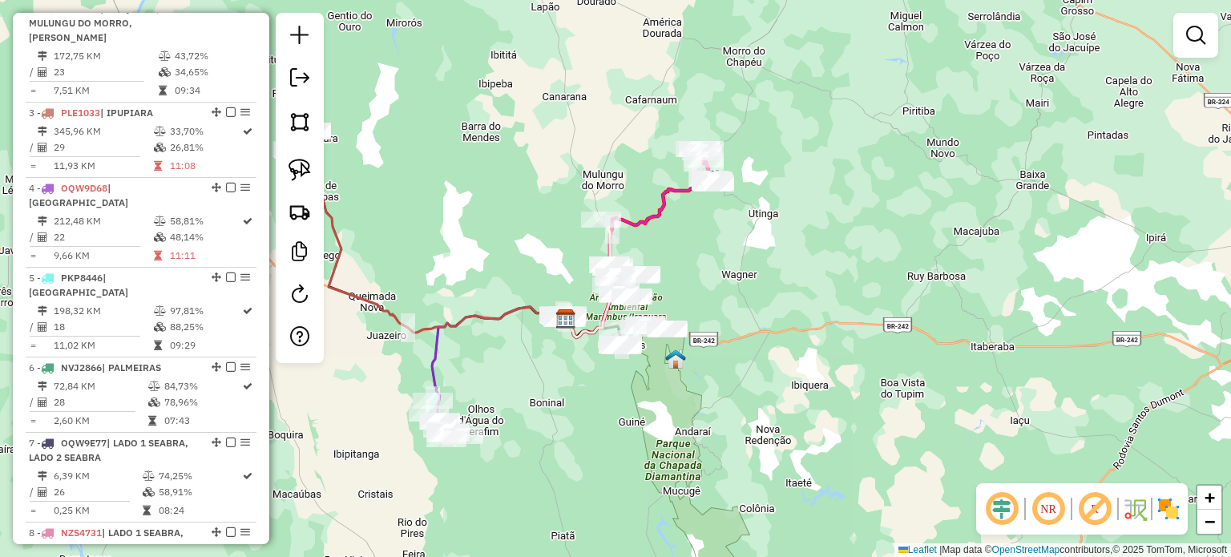
drag, startPoint x: 717, startPoint y: 301, endPoint x: 882, endPoint y: 323, distance: 166.6
click at [882, 323] on div "Janela de atendimento Grade de atendimento Capacidade Transportadoras Veículos …" at bounding box center [615, 278] width 1231 height 557
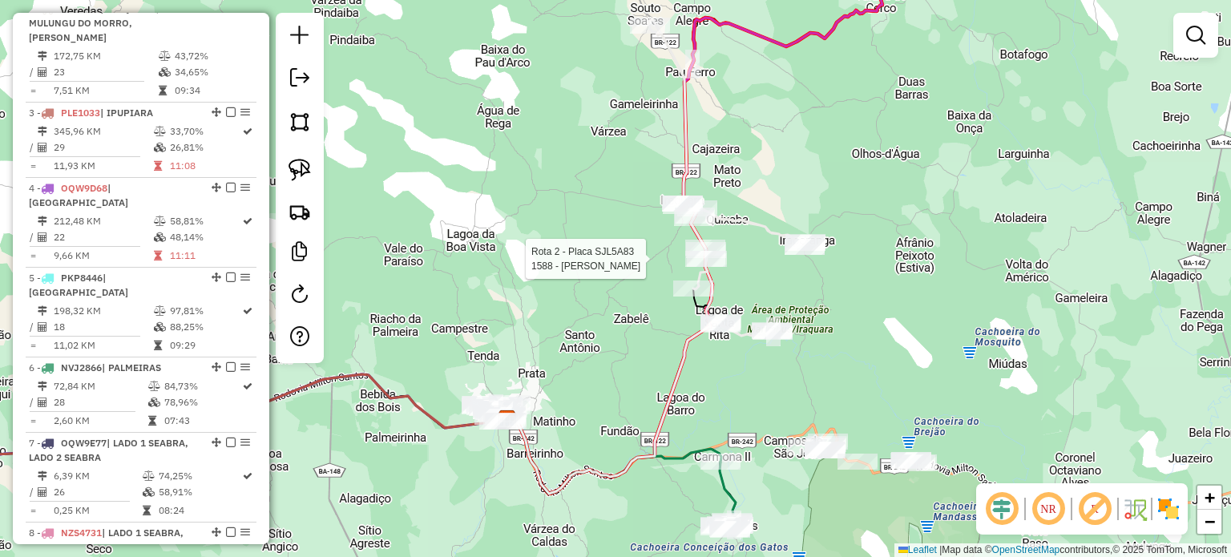
select select "*********"
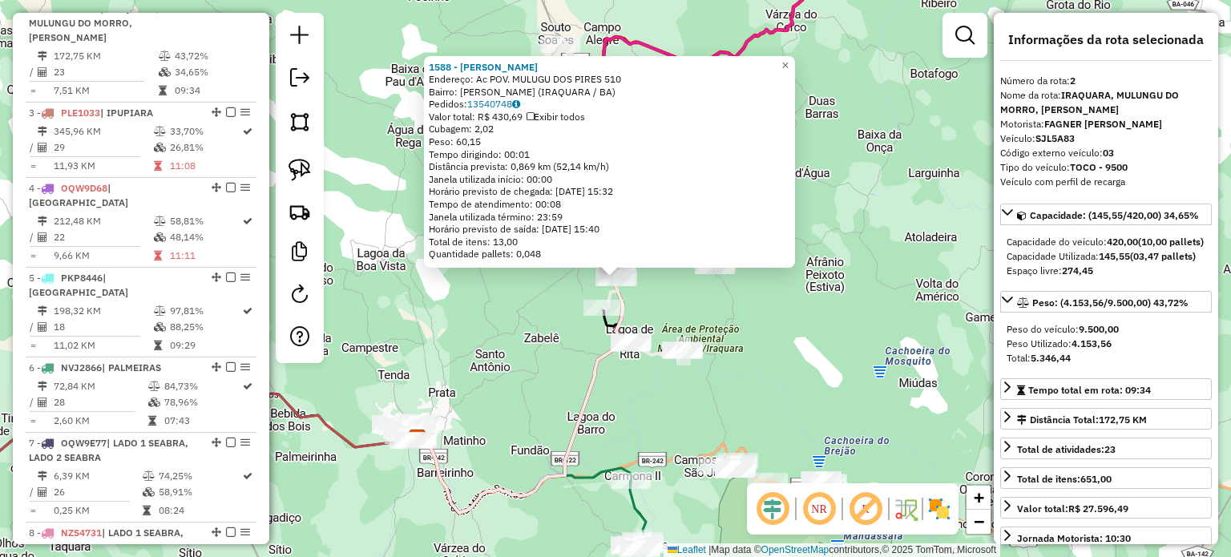
click at [744, 320] on div "1588 - JOSE ZITO ARAUJO BARROS Endereço: Ac POV. MULUGU DOS PIRES 510 Bairro: M…" at bounding box center [615, 278] width 1231 height 557
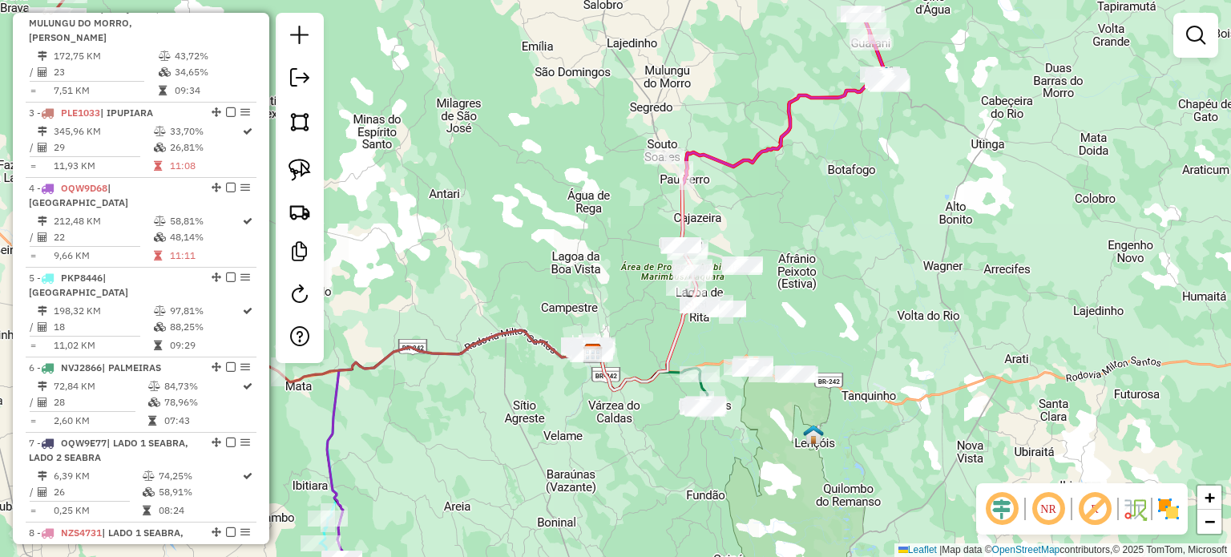
drag, startPoint x: 507, startPoint y: 340, endPoint x: 619, endPoint y: 309, distance: 115.5
click at [619, 309] on div "Janela de atendimento Grade de atendimento Capacidade Transportadoras Veículos …" at bounding box center [615, 278] width 1231 height 557
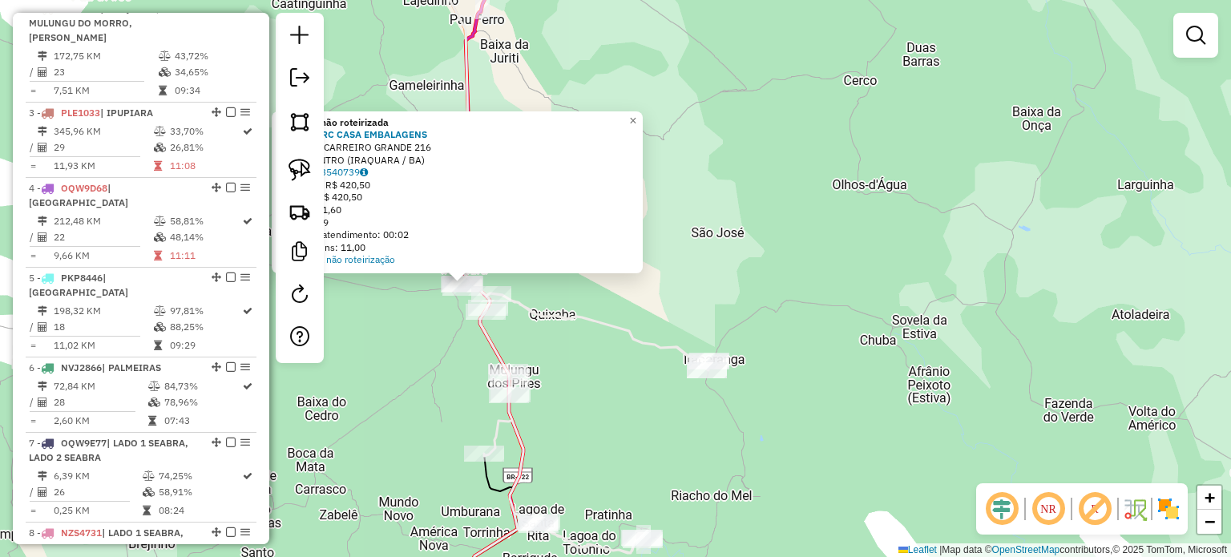
click at [665, 286] on div "Atividade não roteirizada 2561 - MERC CASA EMBALAGENS Endereço: CARREIRO GRANDE…" at bounding box center [615, 278] width 1231 height 557
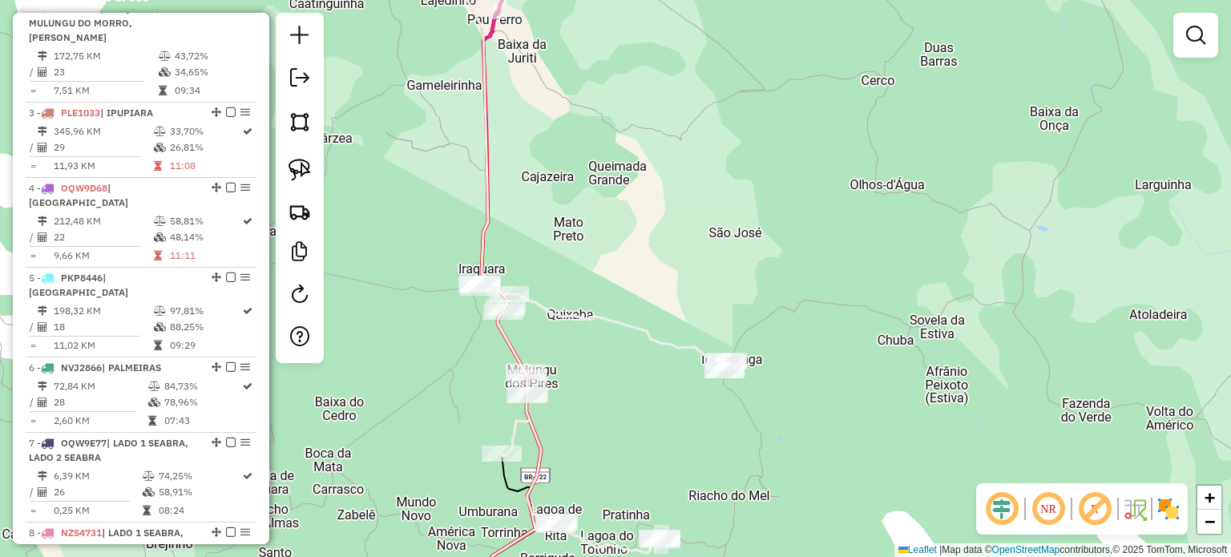
drag, startPoint x: 680, startPoint y: 289, endPoint x: 808, endPoint y: 287, distance: 128.2
click at [835, 289] on div "Janela de atendimento Grade de atendimento Capacidade Transportadoras Veículos …" at bounding box center [615, 278] width 1231 height 557
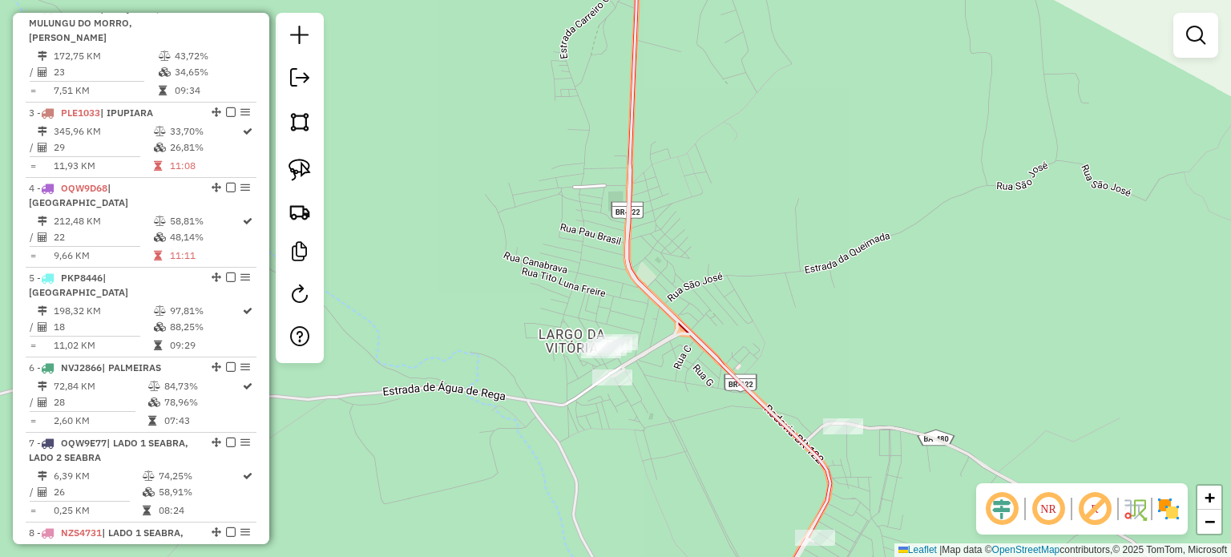
drag, startPoint x: 288, startPoint y: 169, endPoint x: 337, endPoint y: 195, distance: 55.2
click at [288, 169] on img at bounding box center [299, 170] width 22 height 22
drag, startPoint x: 567, startPoint y: 322, endPoint x: 554, endPoint y: 353, distance: 33.4
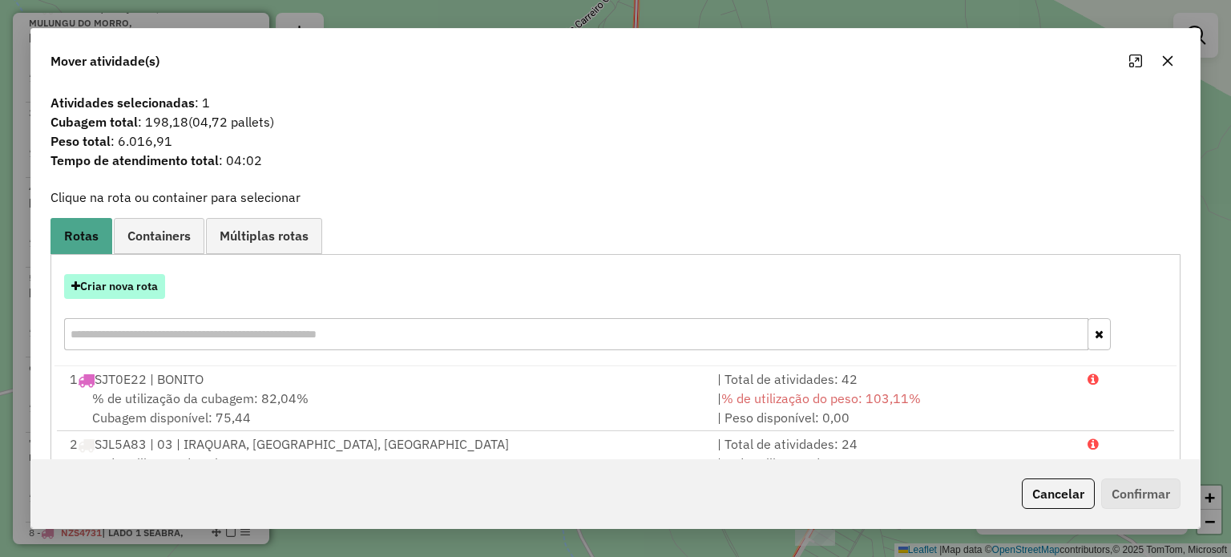
click at [136, 290] on button "Criar nova rota" at bounding box center [114, 286] width 101 height 25
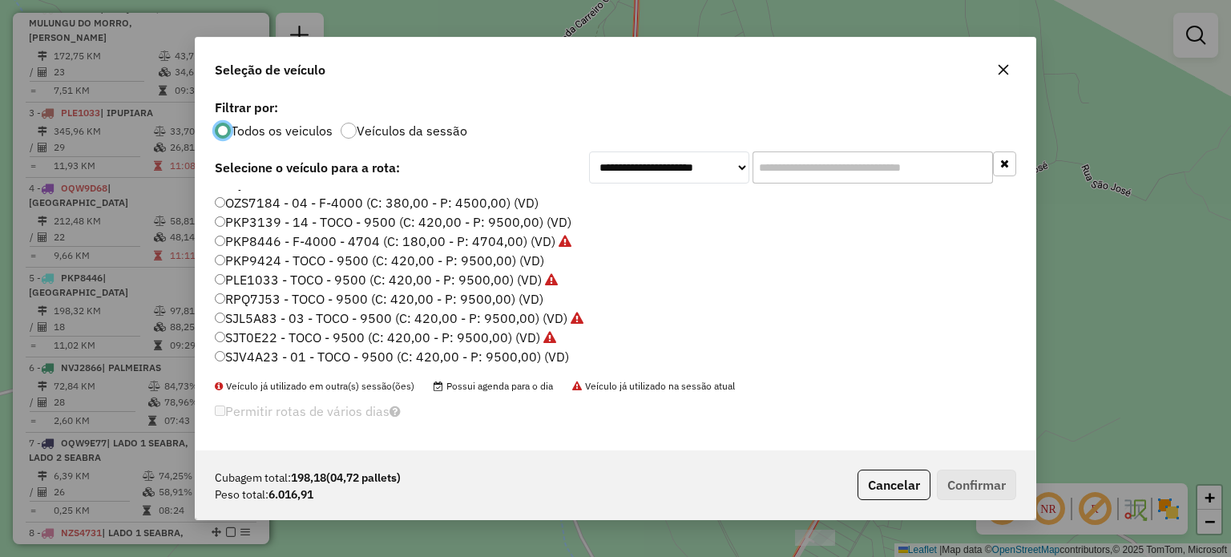
scroll to position [151, 0]
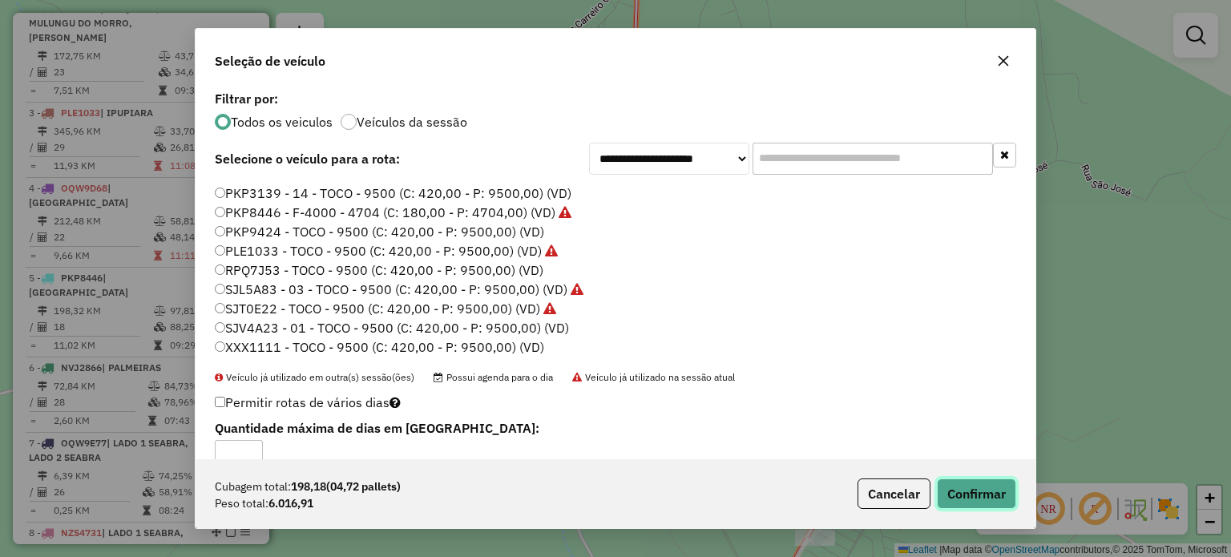
drag, startPoint x: 990, startPoint y: 496, endPoint x: 978, endPoint y: 478, distance: 21.8
click at [990, 494] on button "Confirmar" at bounding box center [976, 493] width 79 height 30
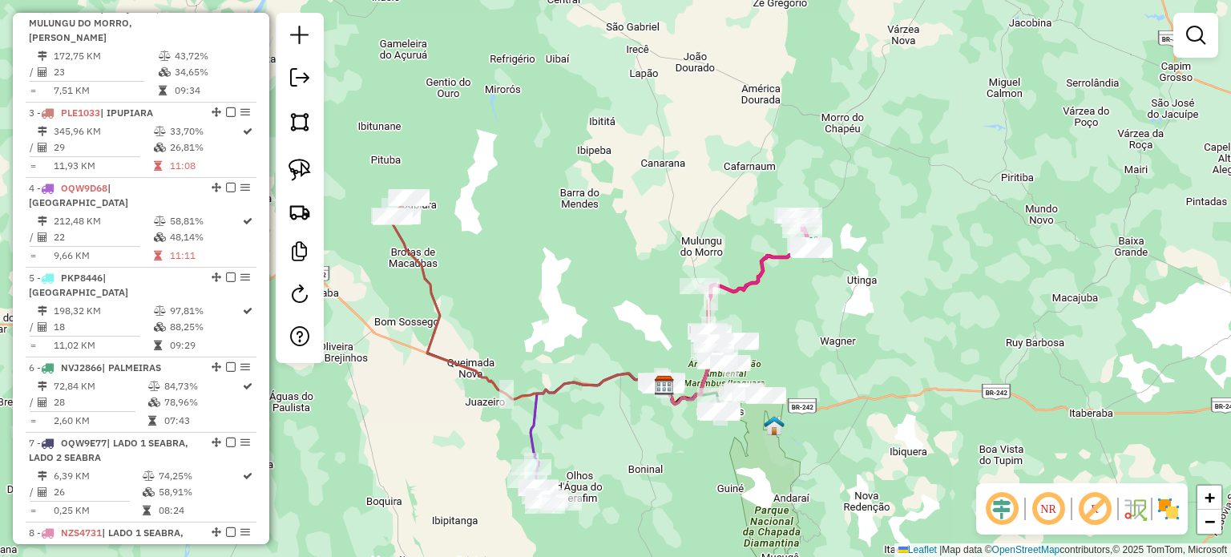
drag, startPoint x: 521, startPoint y: 294, endPoint x: 641, endPoint y: 288, distance: 120.4
click at [636, 290] on div "Janela de atendimento Grade de atendimento Capacidade Transportadoras Veículos …" at bounding box center [615, 278] width 1231 height 557
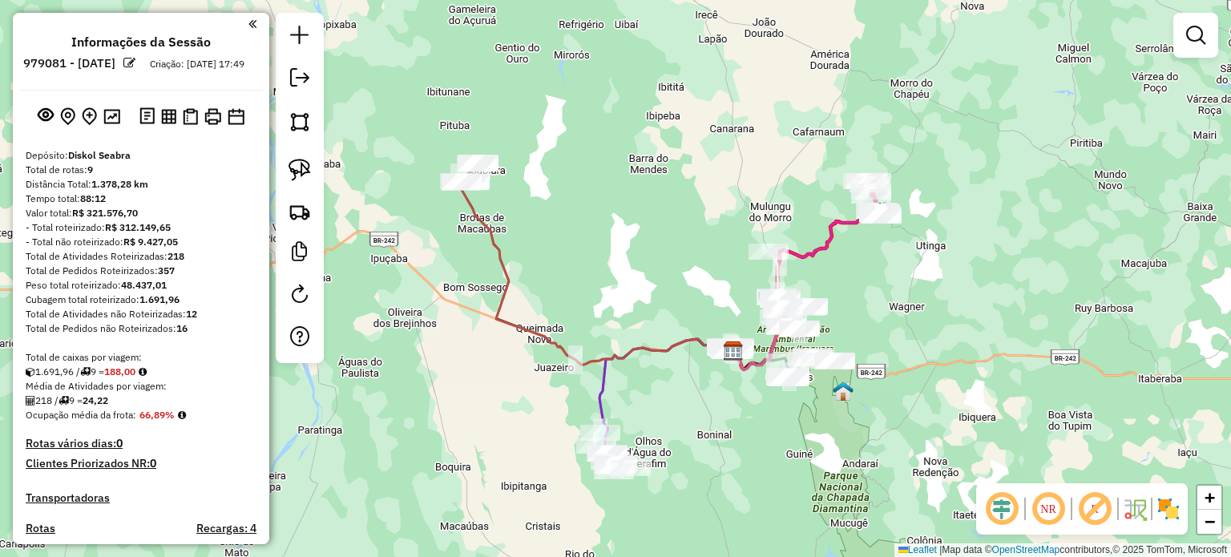
scroll to position [80, 0]
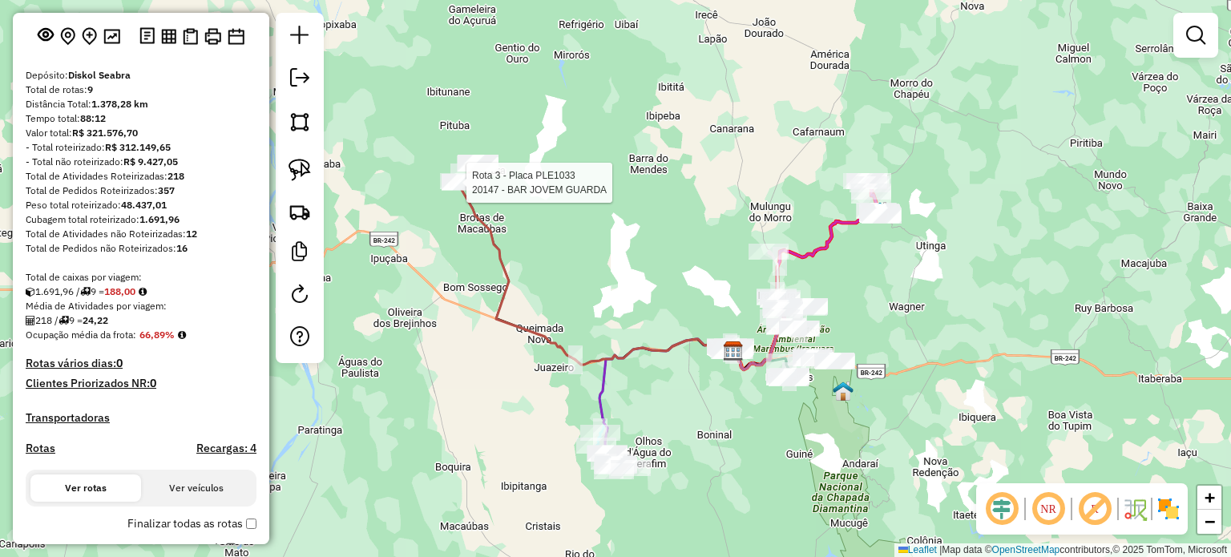
select select "*********"
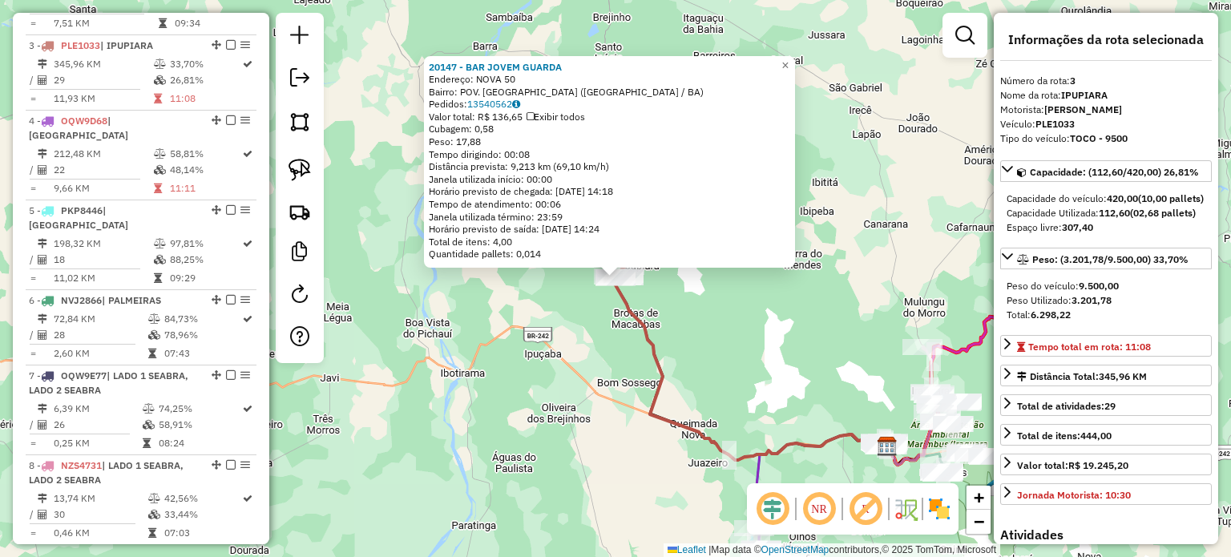
scroll to position [800, 0]
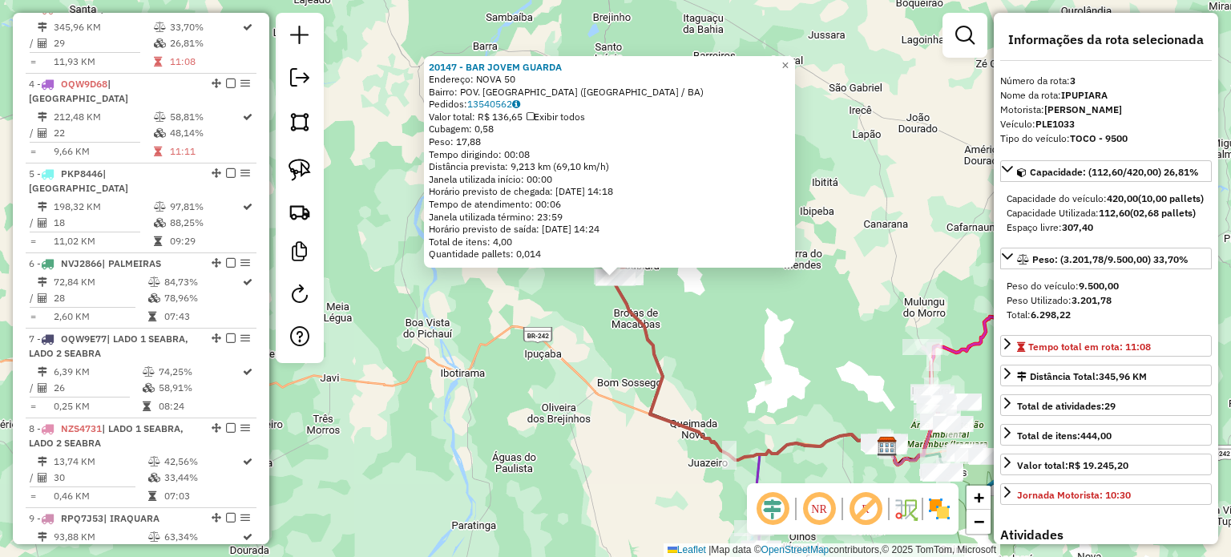
click at [564, 316] on div "20147 - BAR JOVEM GUARDA Endereço: NOVA 50 Bairro: POV. SODRELANDIA (IPUPIARA /…" at bounding box center [615, 278] width 1231 height 557
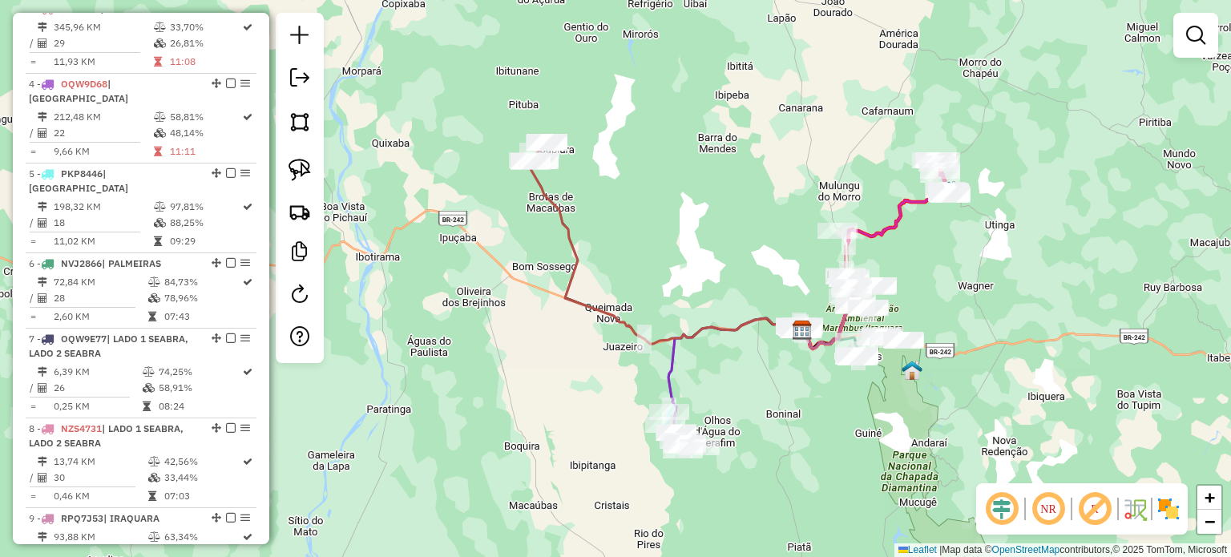
drag, startPoint x: 734, startPoint y: 324, endPoint x: 649, endPoint y: 208, distance: 143.9
click at [649, 208] on div "Janela de atendimento Grade de atendimento Capacidade Transportadoras Veículos …" at bounding box center [615, 278] width 1231 height 557
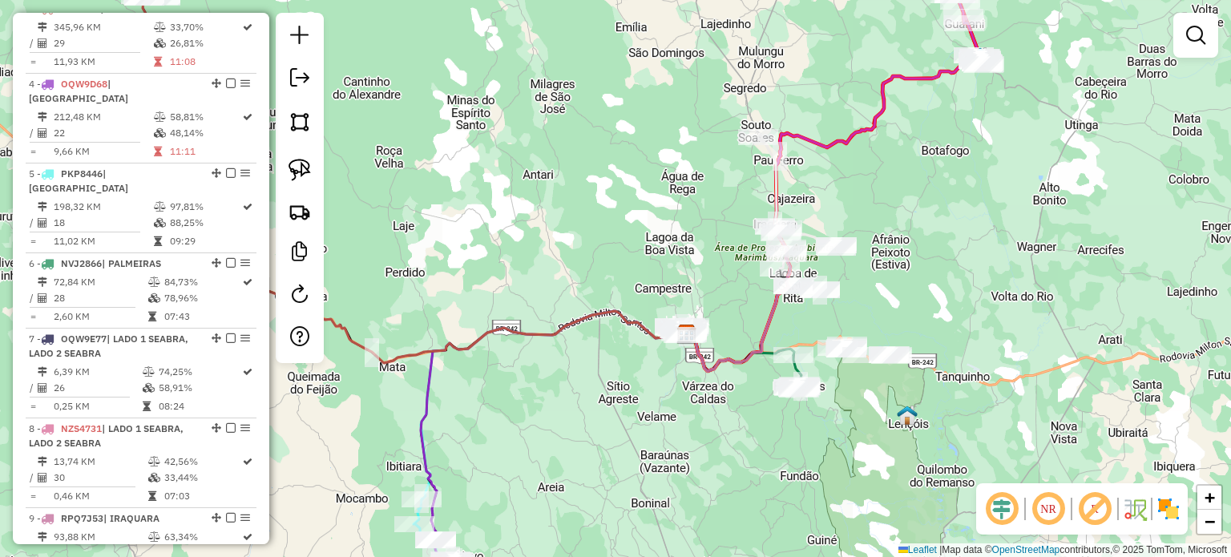
drag, startPoint x: 501, startPoint y: 383, endPoint x: 519, endPoint y: 369, distance: 22.9
click at [519, 369] on div "Janela de atendimento Grade de atendimento Capacidade Transportadoras Veículos …" at bounding box center [615, 278] width 1231 height 557
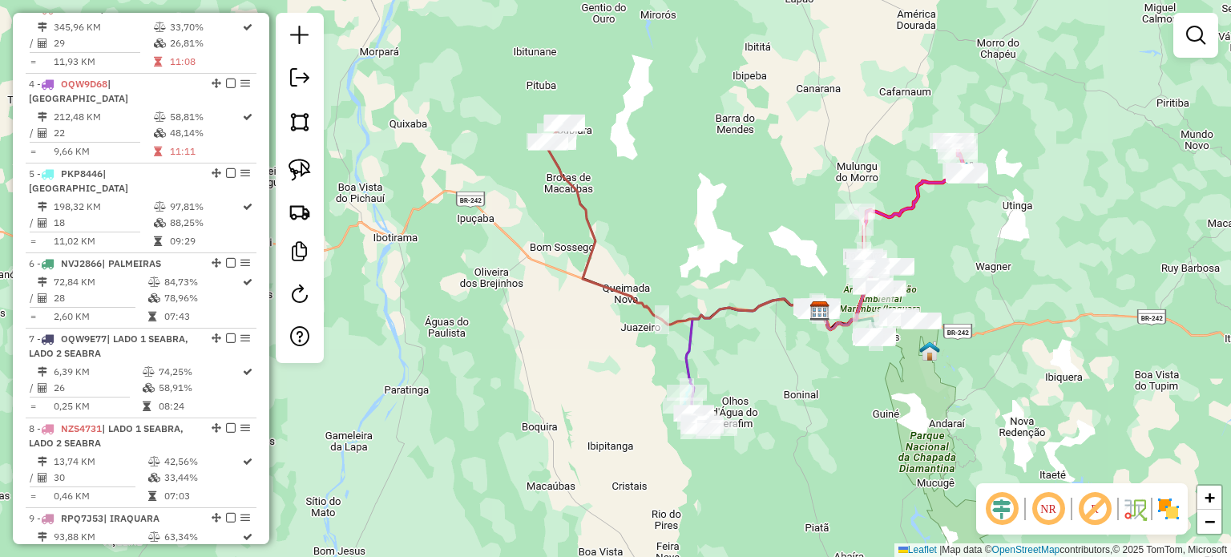
drag, startPoint x: 946, startPoint y: 161, endPoint x: 942, endPoint y: 249, distance: 88.2
click at [942, 249] on div "Janela de atendimento Grade de atendimento Capacidade Transportadoras Veículos …" at bounding box center [615, 278] width 1231 height 557
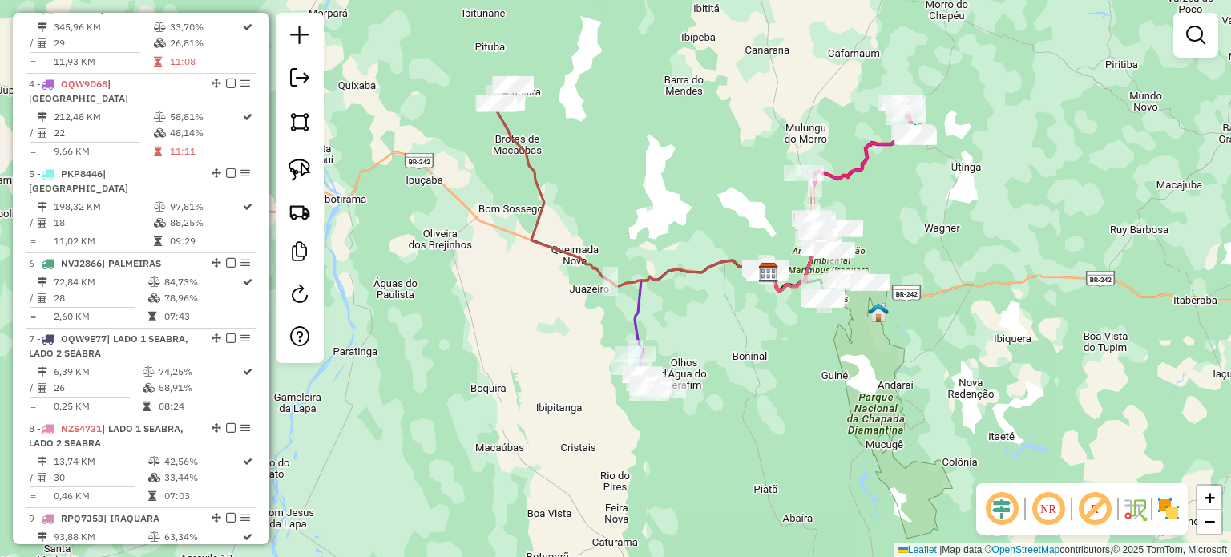
drag, startPoint x: 749, startPoint y: 381, endPoint x: 696, endPoint y: 340, distance: 68.0
click at [699, 341] on div "Janela de atendimento Grade de atendimento Capacidade Transportadoras Veículos …" at bounding box center [615, 278] width 1231 height 557
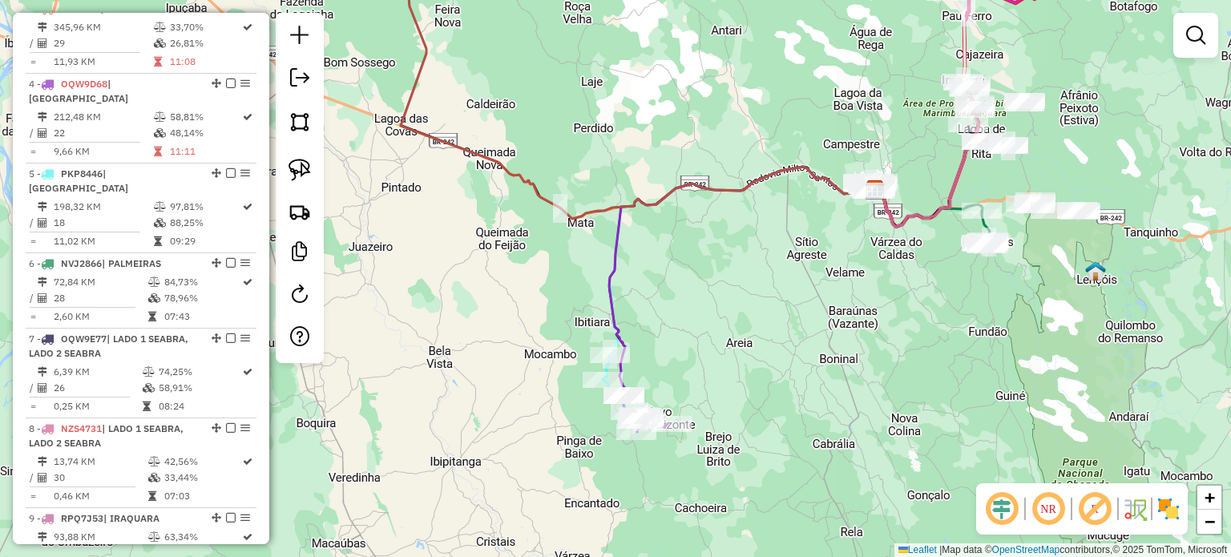
click at [705, 321] on div "Janela de atendimento Grade de atendimento Capacidade Transportadoras Veículos …" at bounding box center [615, 278] width 1231 height 557
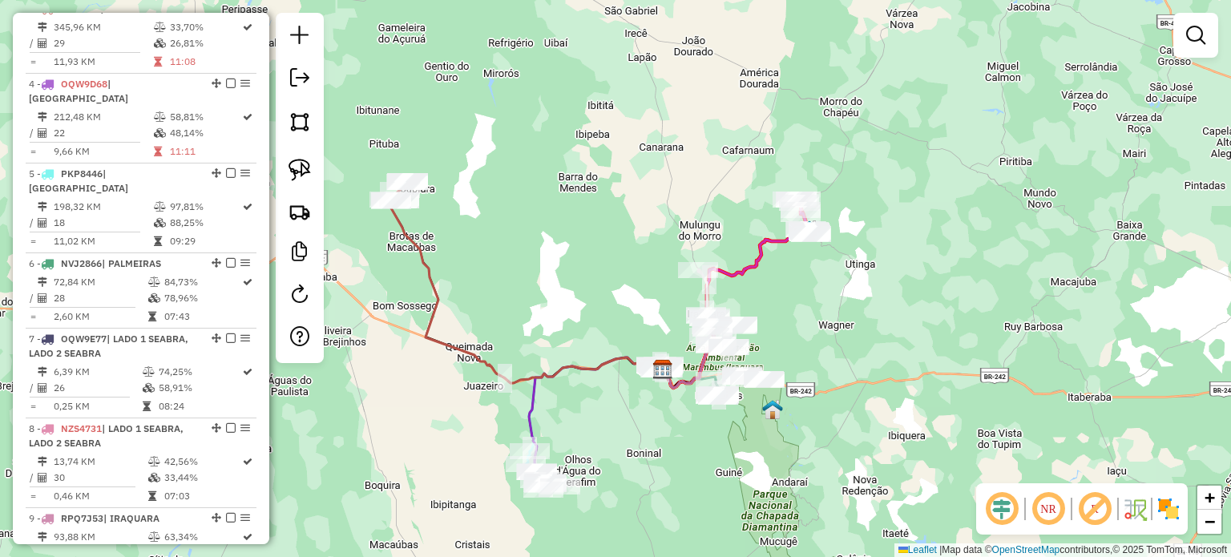
click at [588, 428] on div "Janela de atendimento Grade de atendimento Capacidade Transportadoras Veículos …" at bounding box center [615, 278] width 1231 height 557
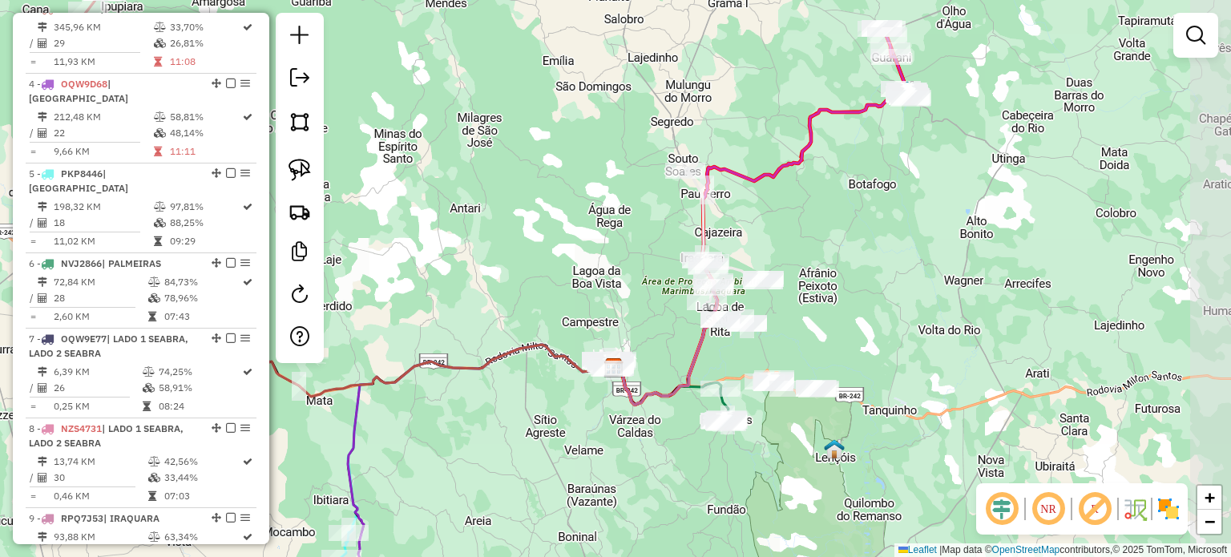
drag, startPoint x: 702, startPoint y: 361, endPoint x: 657, endPoint y: 356, distance: 45.2
click at [657, 356] on div "Janela de atendimento Grade de atendimento Capacidade Transportadoras Veículos …" at bounding box center [615, 278] width 1231 height 557
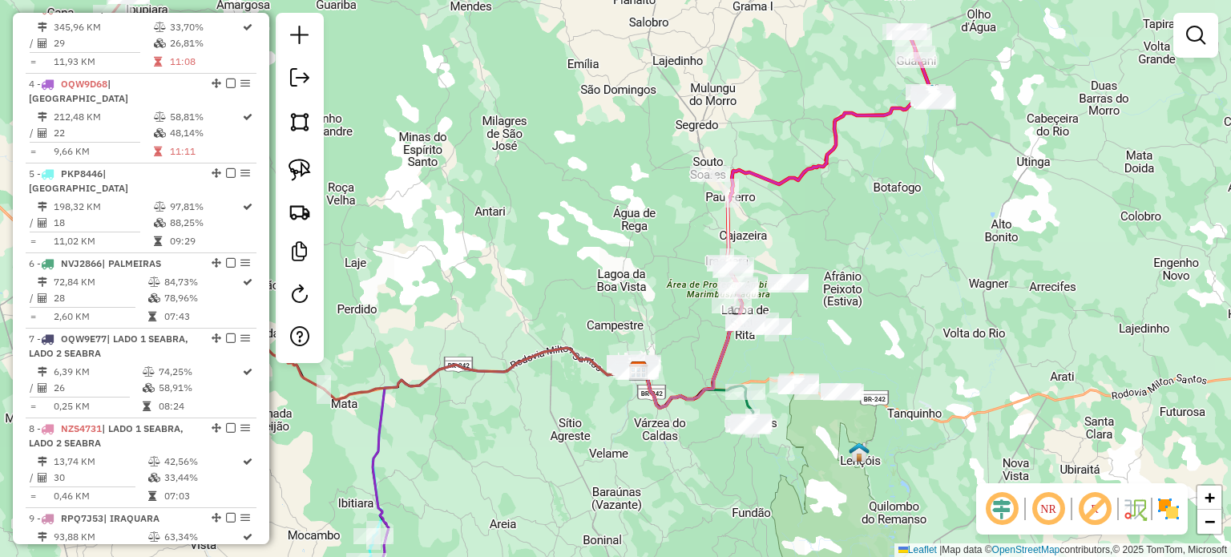
drag, startPoint x: 550, startPoint y: 249, endPoint x: 589, endPoint y: 252, distance: 39.4
click at [589, 252] on div "Janela de atendimento Grade de atendimento Capacidade Transportadoras Veículos …" at bounding box center [615, 278] width 1231 height 557
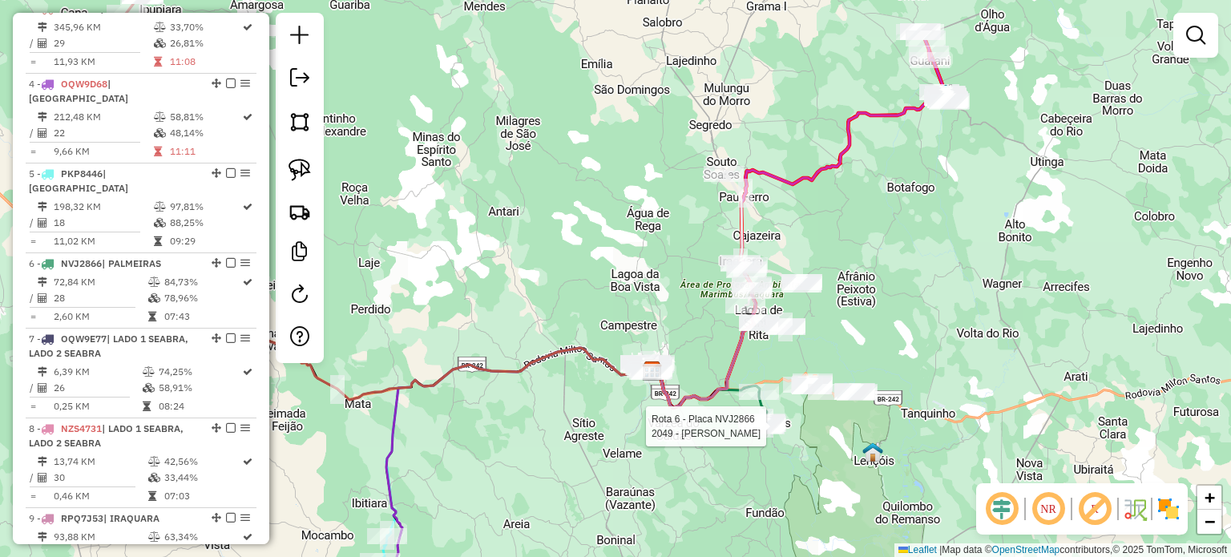
select select "*********"
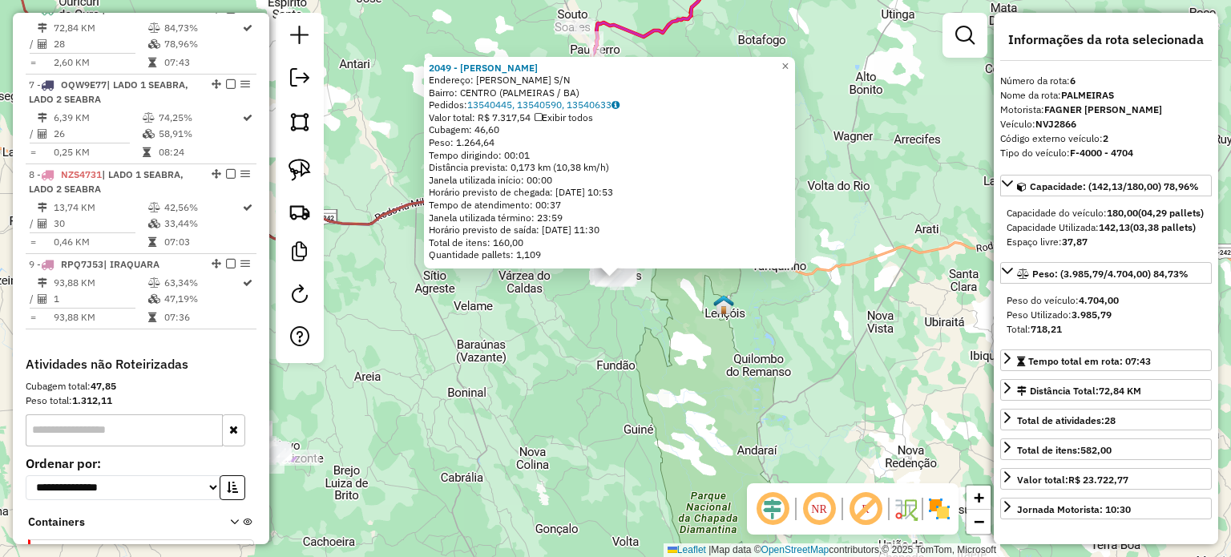
scroll to position [1054, 0]
click at [601, 304] on div "2049 - PABLO Endereço: ANTONIO GONCALVES DA SILVA S/N Bairro: CENTRO (PALMEIRAS…" at bounding box center [615, 278] width 1231 height 557
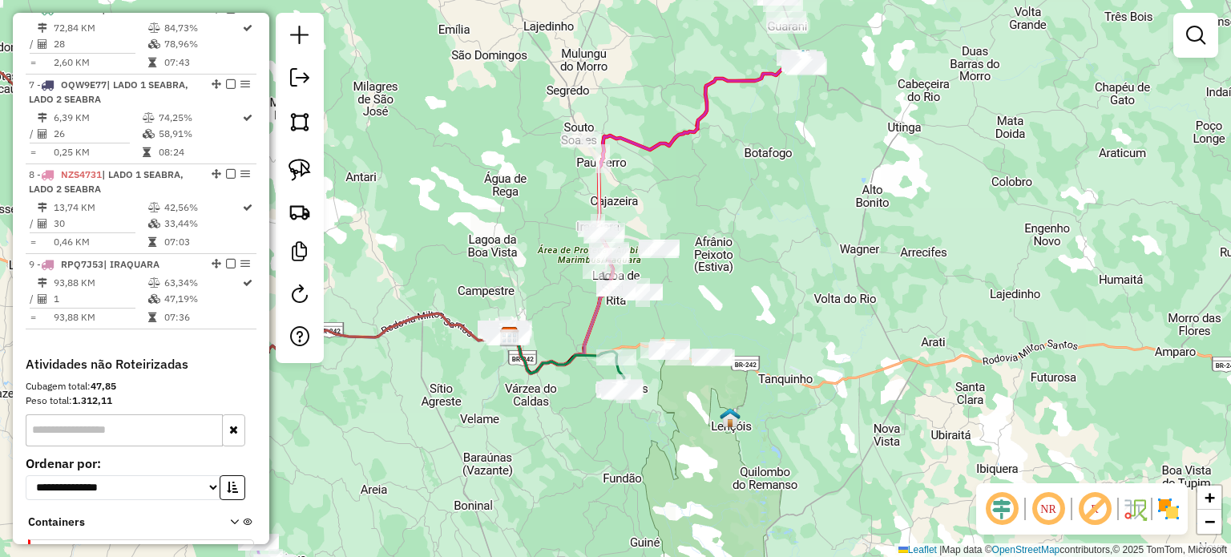
drag, startPoint x: 648, startPoint y: 290, endPoint x: 652, endPoint y: 405, distance: 114.7
click at [656, 413] on div "Janela de atendimento Grade de atendimento Capacidade Transportadoras Veículos …" at bounding box center [615, 278] width 1231 height 557
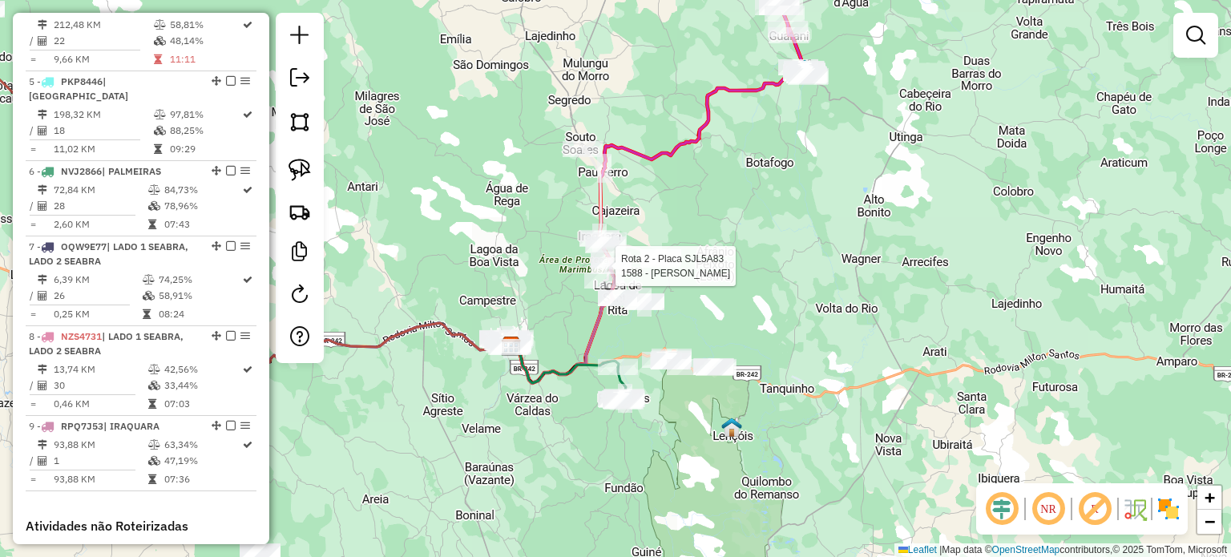
select select "*********"
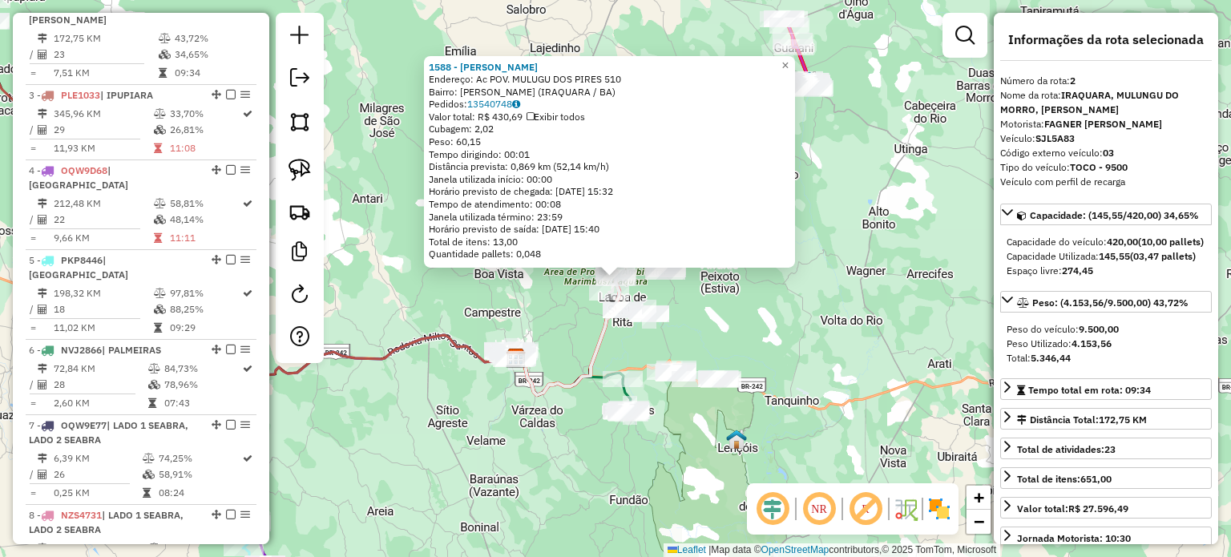
scroll to position [696, 0]
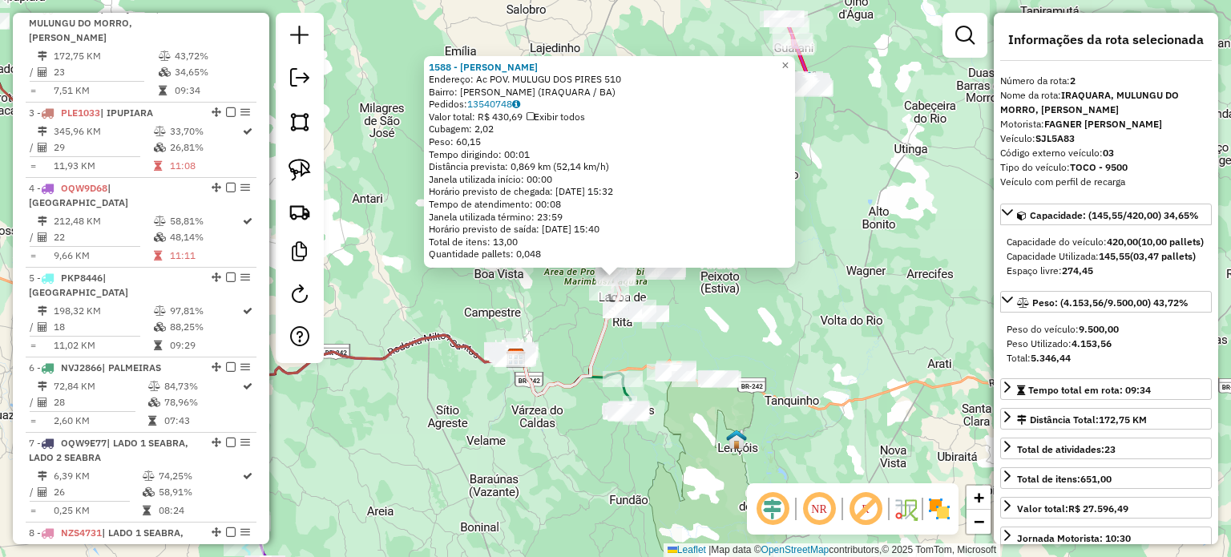
click at [773, 311] on div "1588 - JOSE ZITO ARAUJO BARROS Endereço: Ac POV. MULUGU DOS PIRES 510 Bairro: M…" at bounding box center [615, 278] width 1231 height 557
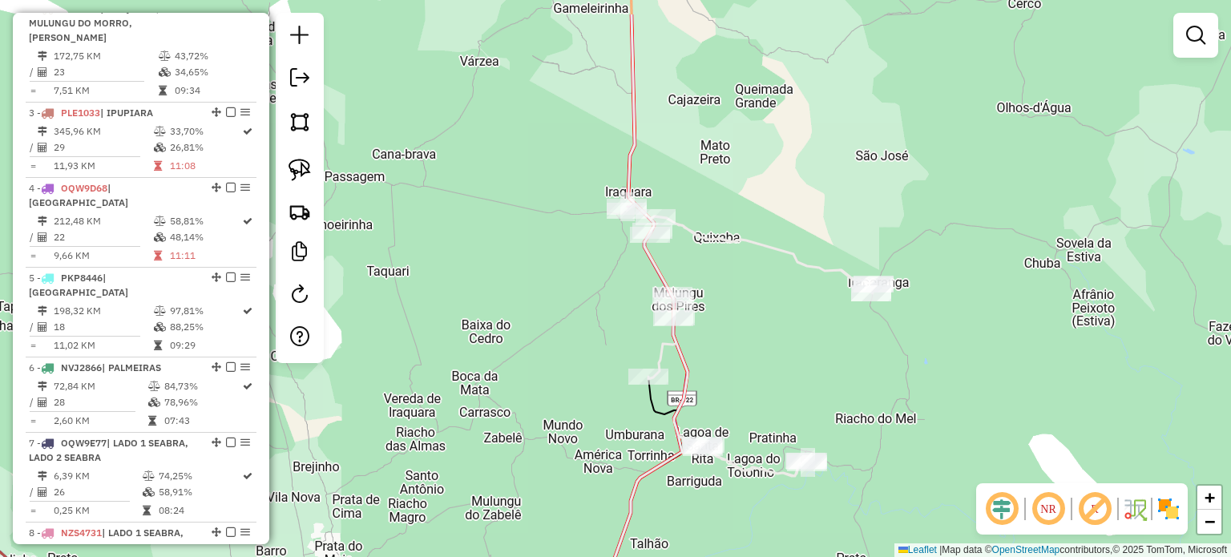
drag, startPoint x: 648, startPoint y: 198, endPoint x: 708, endPoint y: 284, distance: 104.7
click at [708, 284] on div "Janela de atendimento Grade de atendimento Capacidade Transportadoras Veículos …" at bounding box center [615, 278] width 1231 height 557
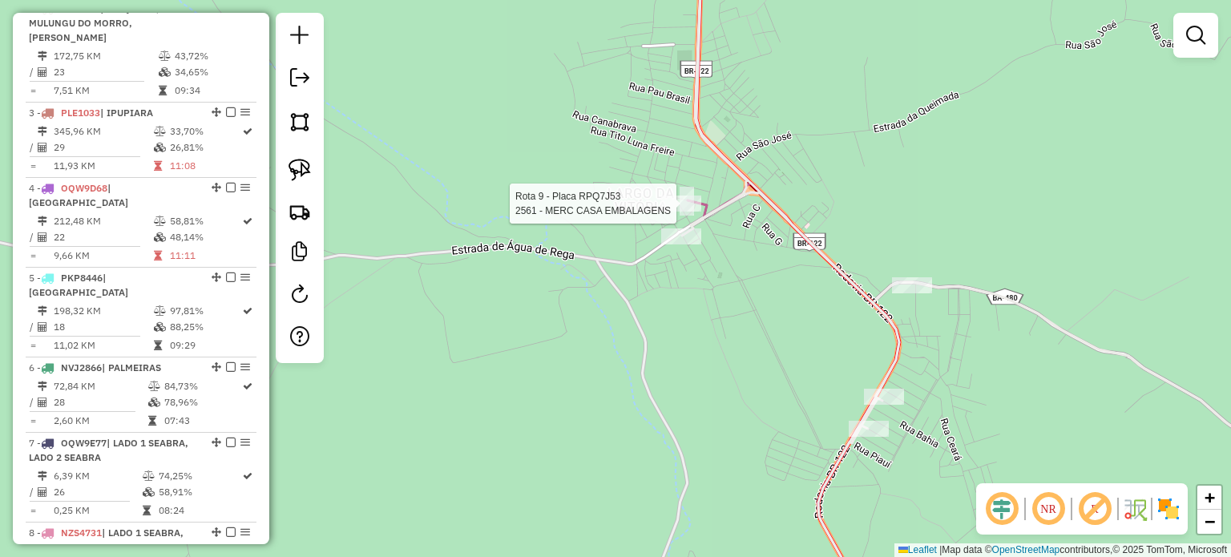
select select "*********"
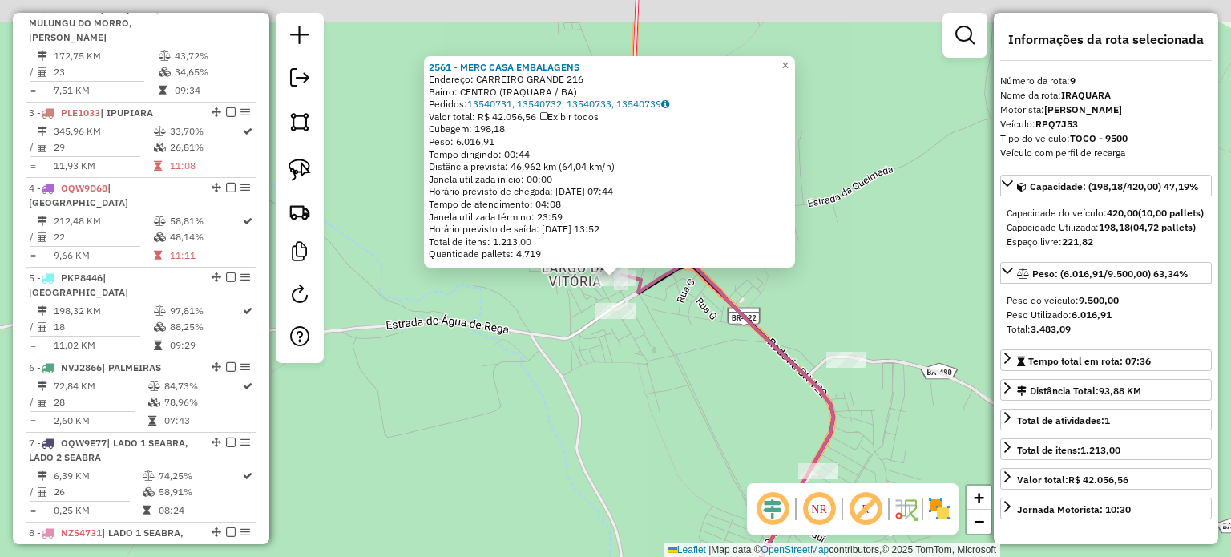
scroll to position [1167, 0]
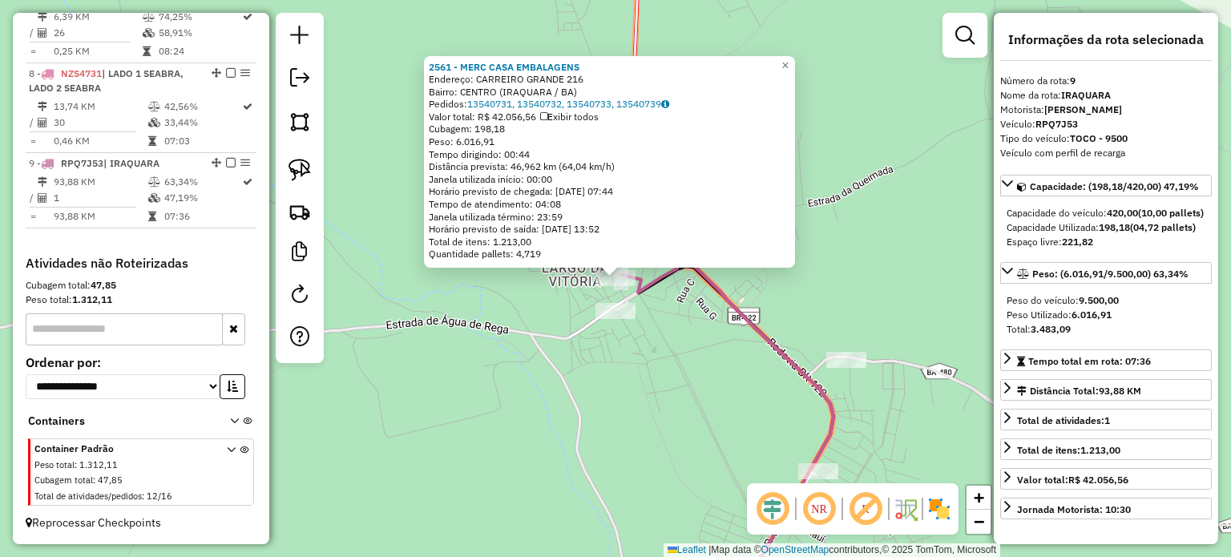
click at [698, 336] on div "2561 - MERC CASA EMBALAGENS Endereço: CARREIRO GRANDE 216 Bairro: CENTRO (IRAQU…" at bounding box center [615, 278] width 1231 height 557
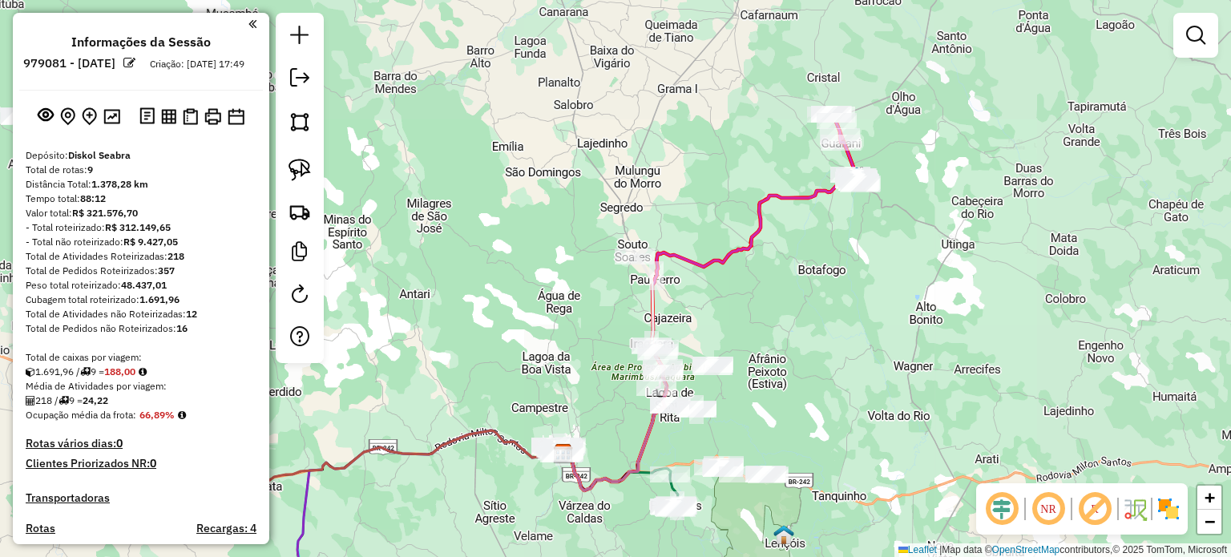
scroll to position [1167, 0]
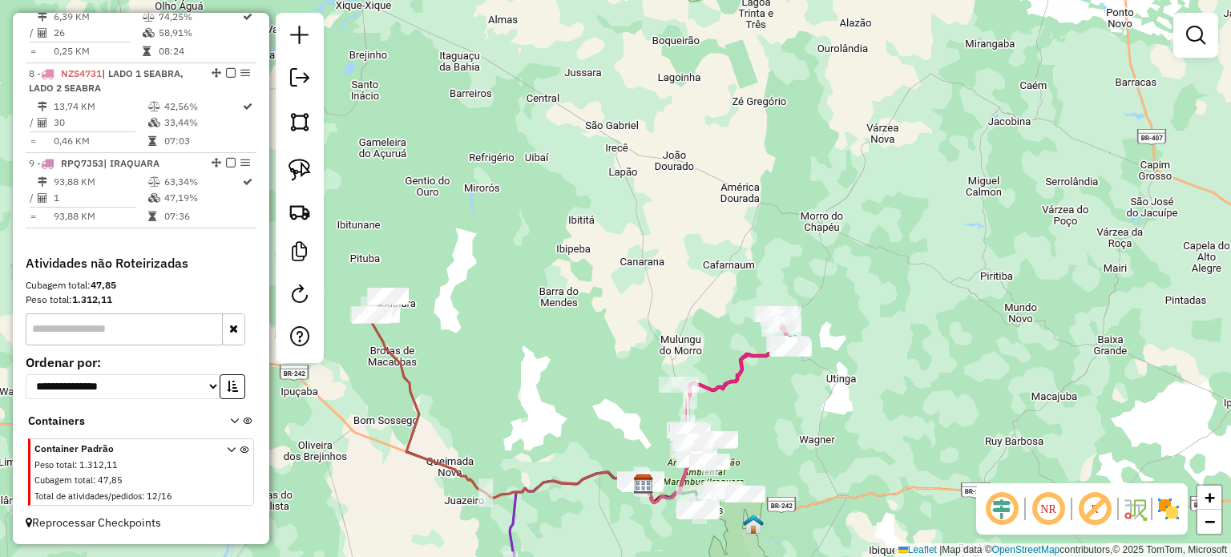
drag, startPoint x: 571, startPoint y: 374, endPoint x: 579, endPoint y: 317, distance: 58.3
click at [579, 317] on div "Janela de atendimento Grade de atendimento Capacidade Transportadoras Veículos …" at bounding box center [615, 278] width 1231 height 557
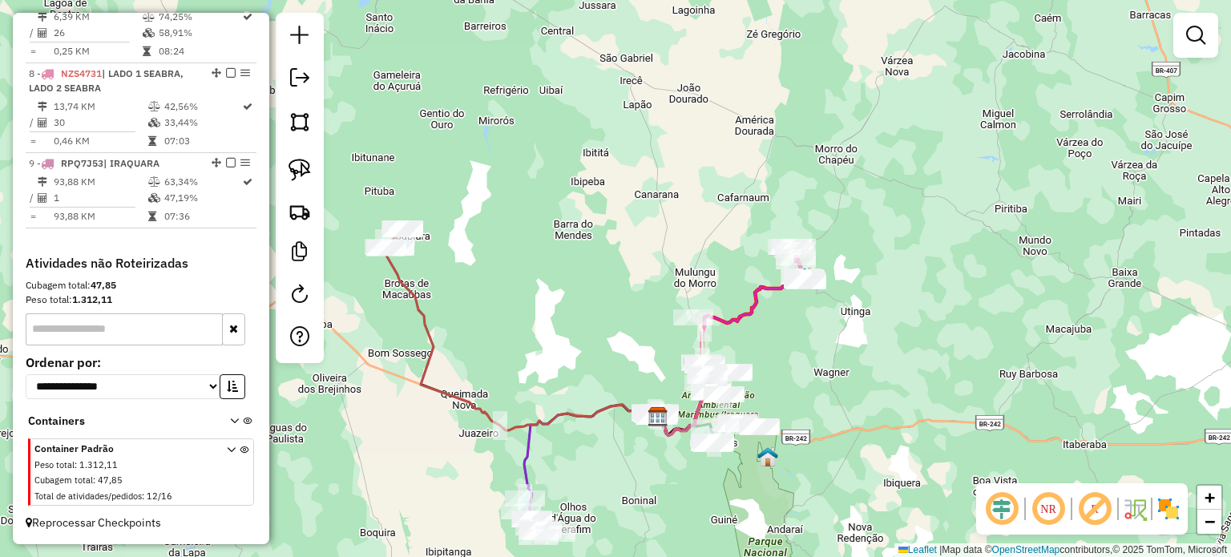
drag, startPoint x: 779, startPoint y: 459, endPoint x: 794, endPoint y: 421, distance: 41.4
click at [801, 426] on div "Janela de atendimento Grade de atendimento Capacidade Transportadoras Veículos …" at bounding box center [615, 278] width 1231 height 557
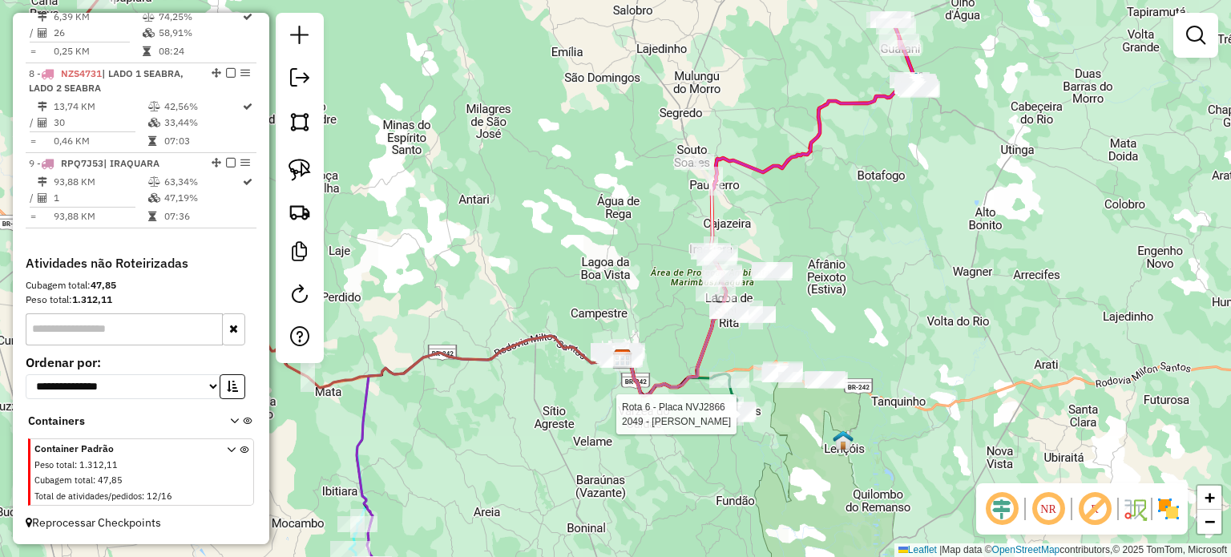
select select "*********"
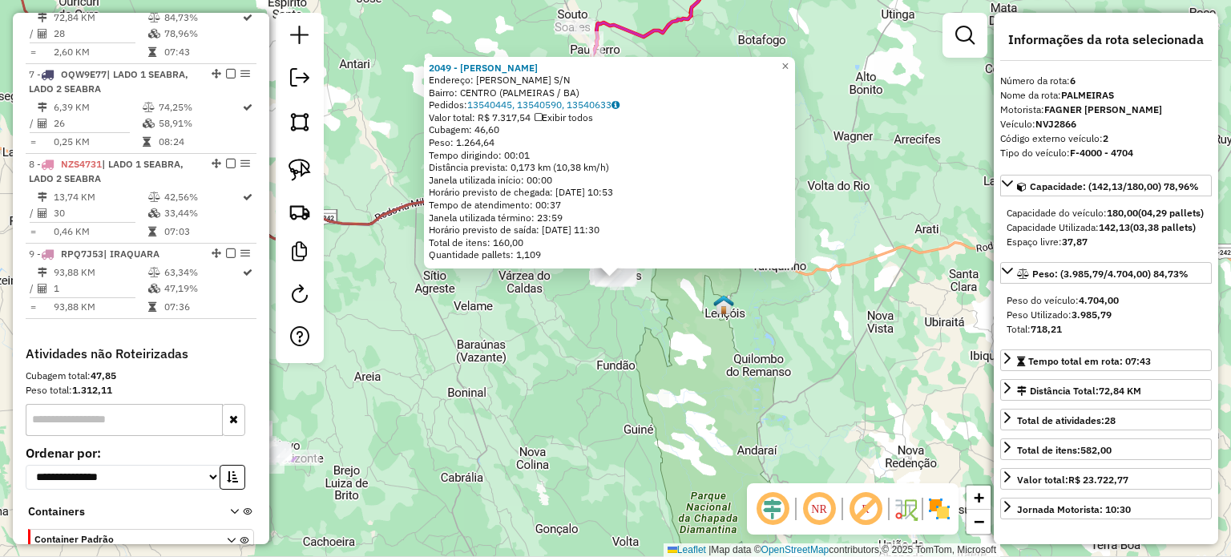
scroll to position [1054, 0]
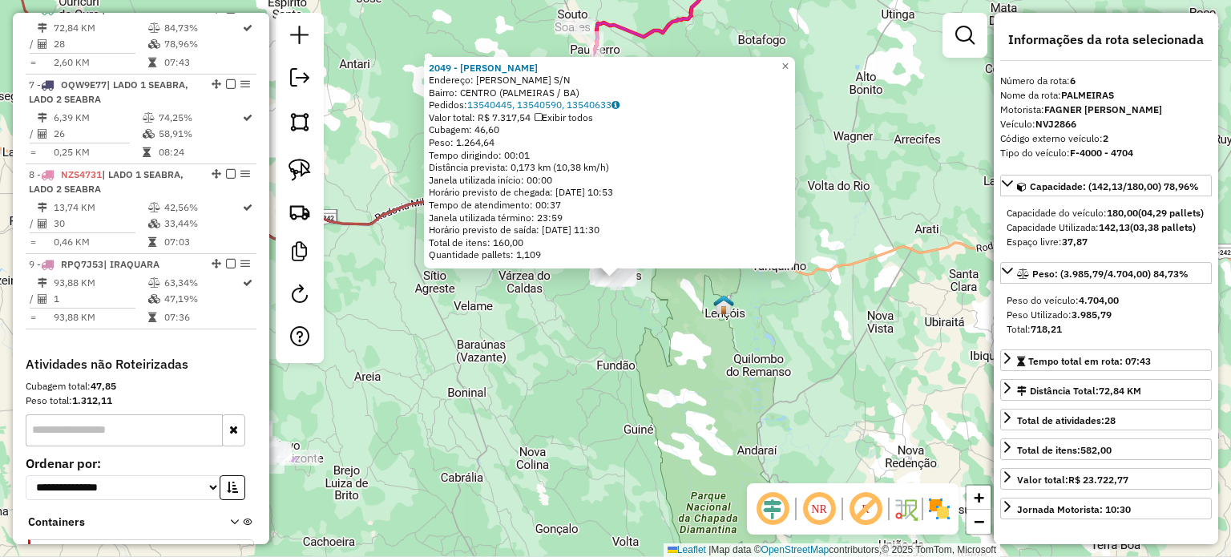
click at [757, 328] on div "2049 - PABLO Endereço: ANTONIO GONCALVES DA SILVA S/N Bairro: CENTRO (PALMEIRAS…" at bounding box center [615, 278] width 1231 height 557
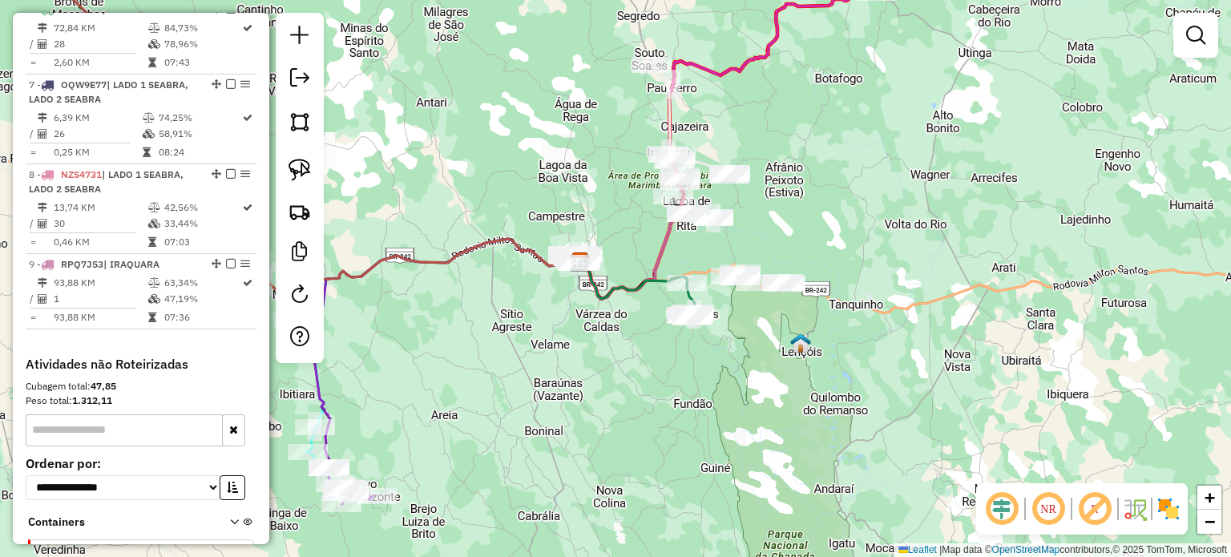
drag, startPoint x: 680, startPoint y: 187, endPoint x: 844, endPoint y: 252, distance: 176.6
click at [844, 252] on div "Janela de atendimento Grade de atendimento Capacidade Transportadoras Veículos …" at bounding box center [615, 278] width 1231 height 557
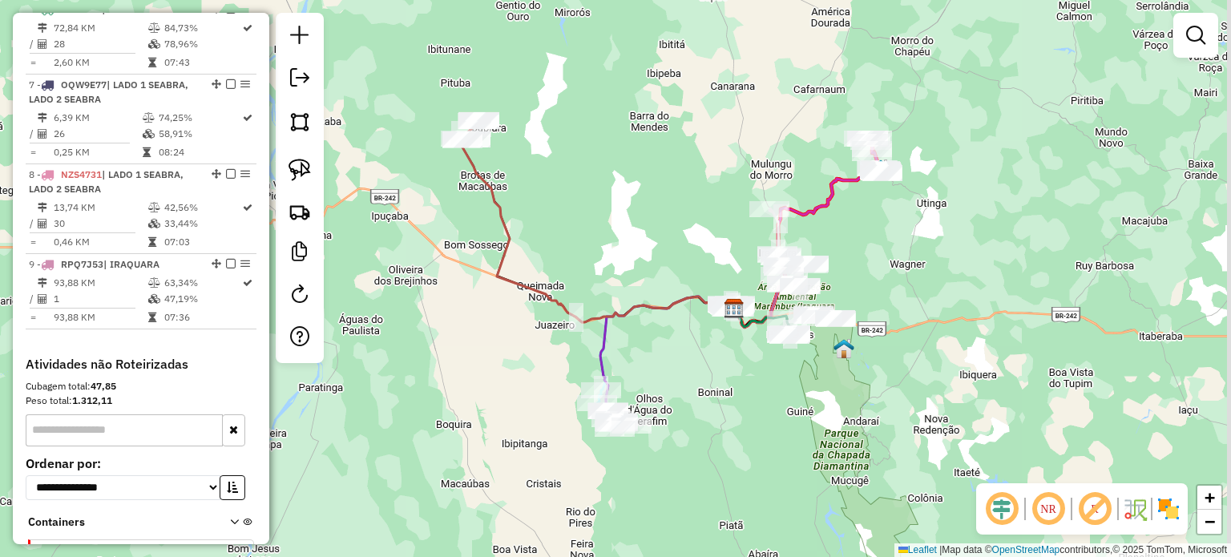
drag, startPoint x: 888, startPoint y: 200, endPoint x: 878, endPoint y: 238, distance: 39.6
click at [878, 238] on div "Janela de atendimento Grade de atendimento Capacidade Transportadoras Veículos …" at bounding box center [615, 278] width 1231 height 557
select select "*********"
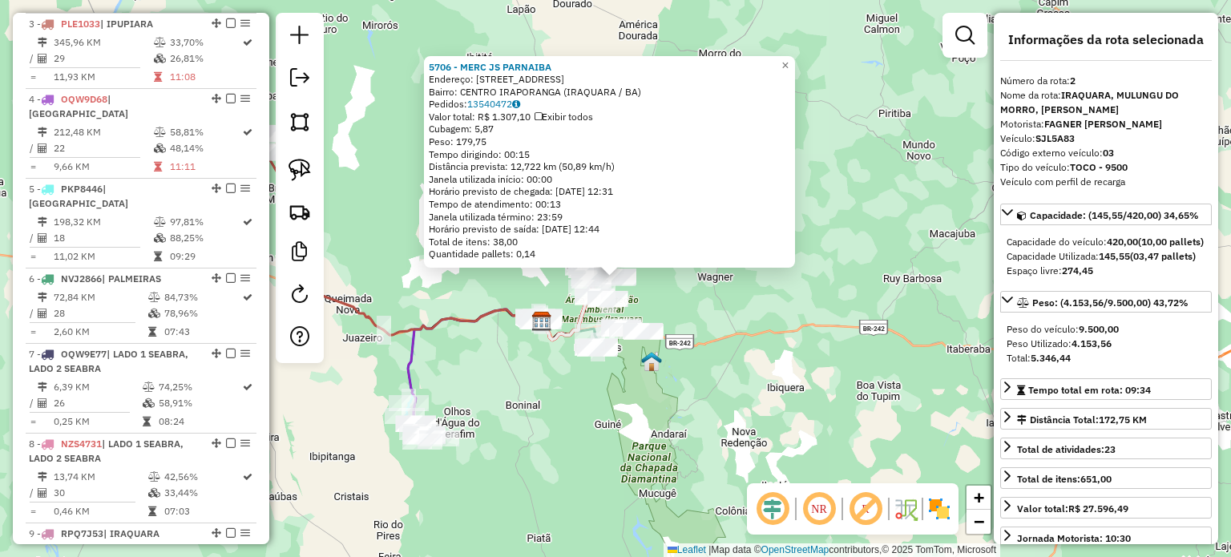
scroll to position [696, 0]
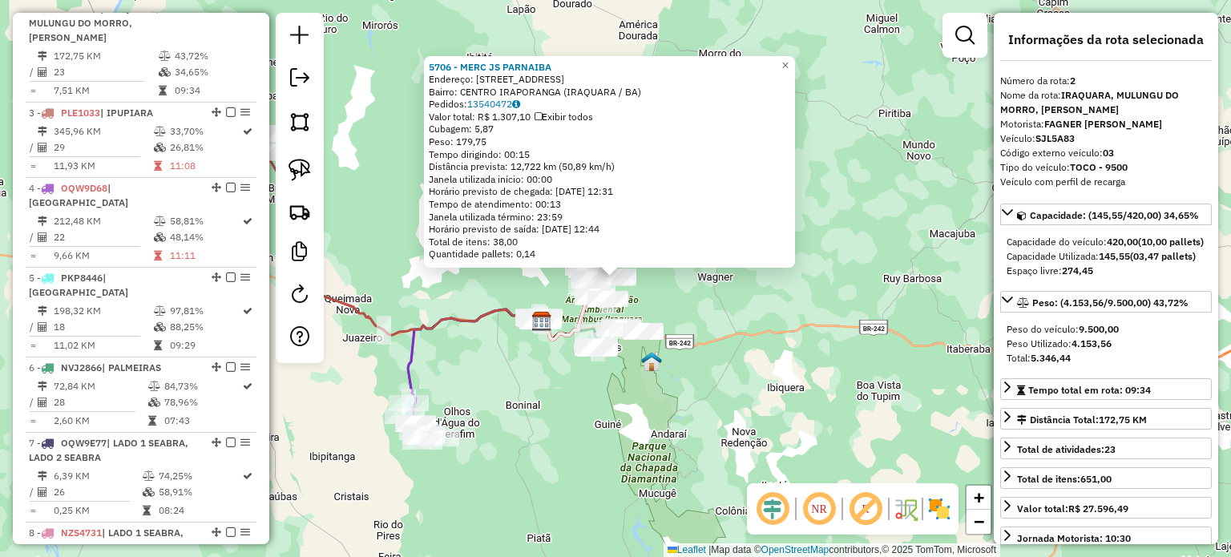
click at [757, 310] on div "5706 - MERC JS PARNAIBA Endereço: RUA DO CRUZEIRO 21 Bairro: CENTRO IRAPORANGA …" at bounding box center [615, 278] width 1231 height 557
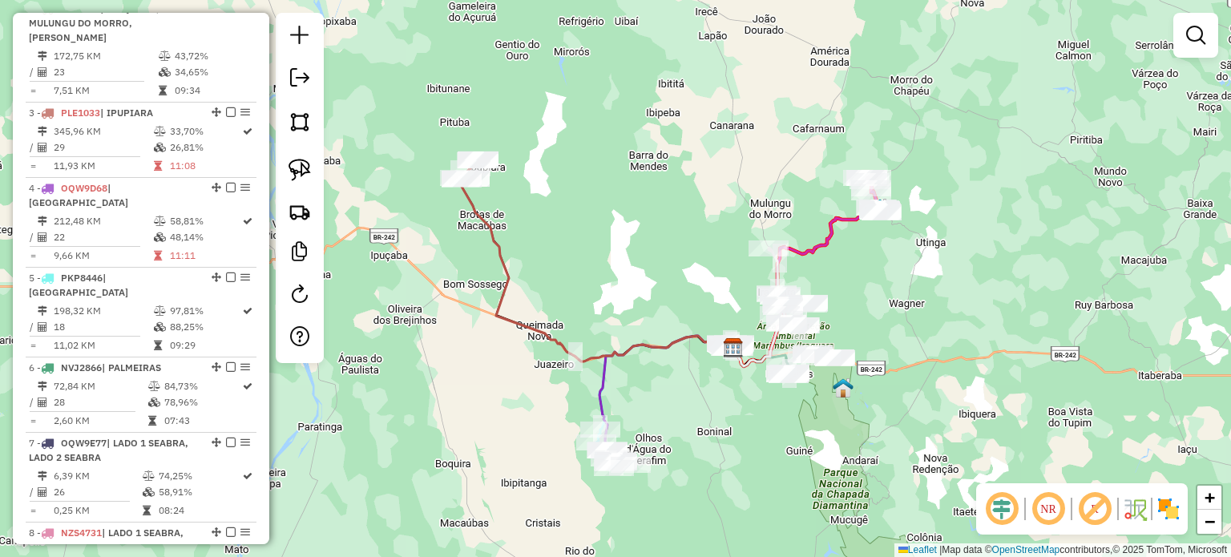
drag, startPoint x: 518, startPoint y: 259, endPoint x: 718, endPoint y: 285, distance: 201.3
click at [718, 285] on div "Janela de atendimento Grade de atendimento Capacidade Transportadoras Veículos …" at bounding box center [615, 278] width 1231 height 557
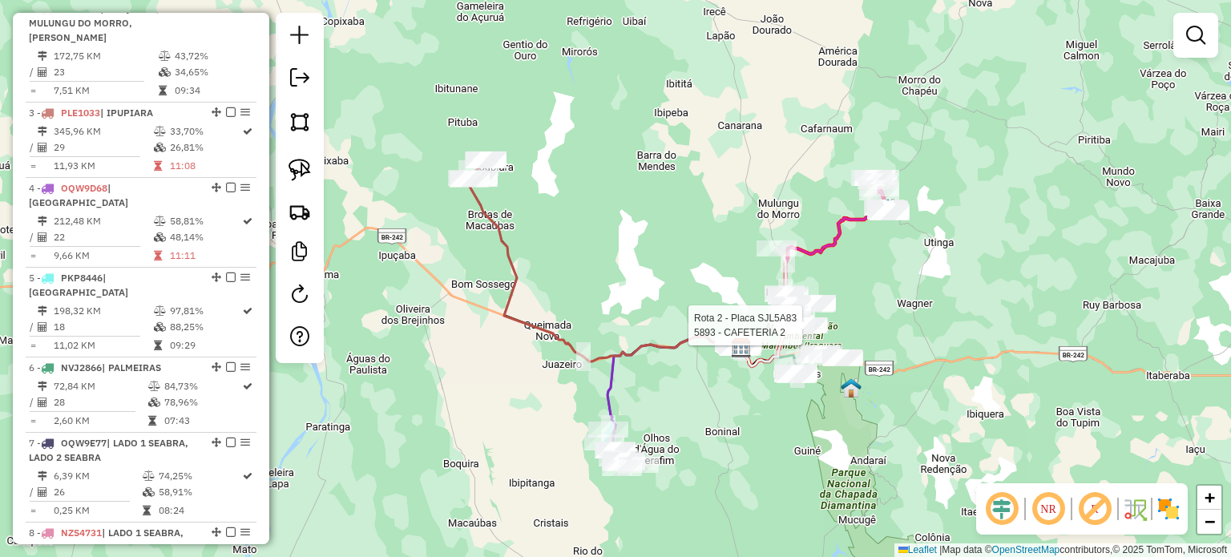
select select "*********"
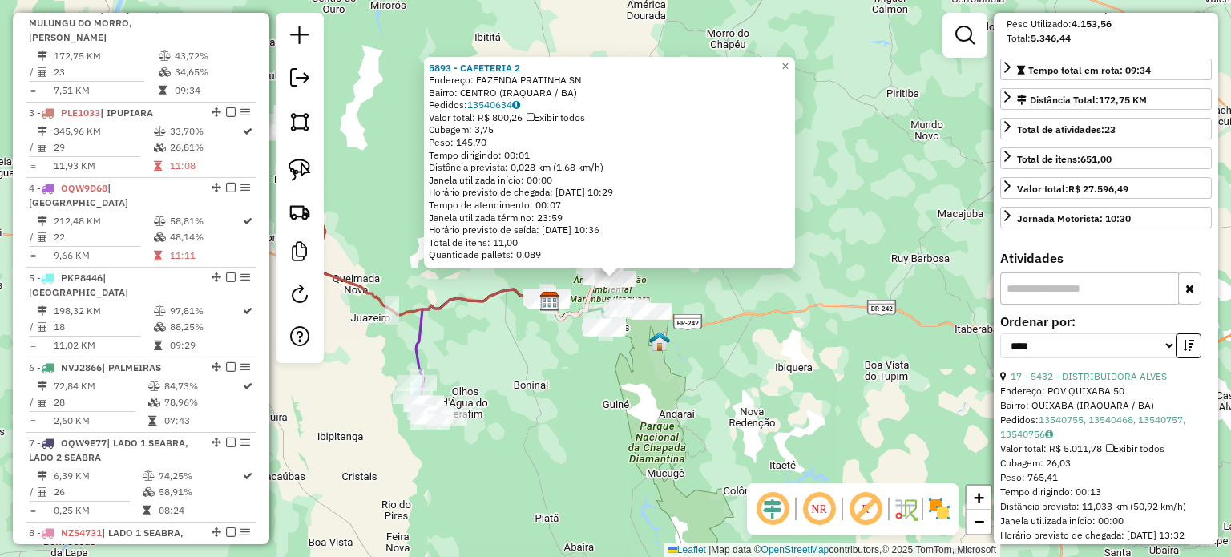
scroll to position [321, 0]
click at [1107, 304] on input "text" at bounding box center [1089, 288] width 179 height 32
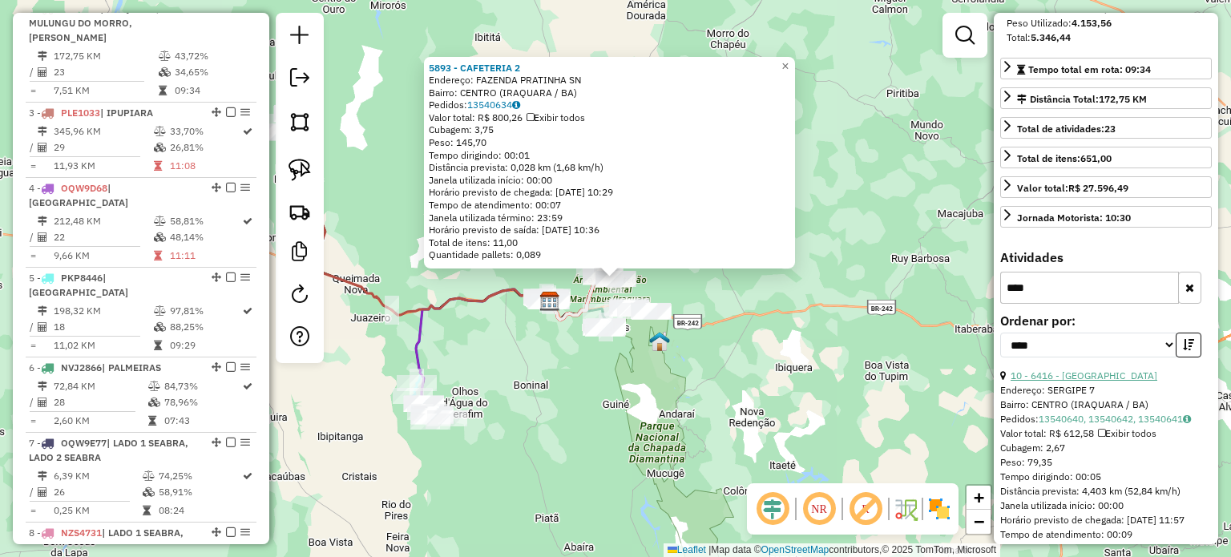
type input "****"
click at [1103, 381] on link "10 - 6416 - CASA DO NORTE" at bounding box center [1084, 375] width 147 height 12
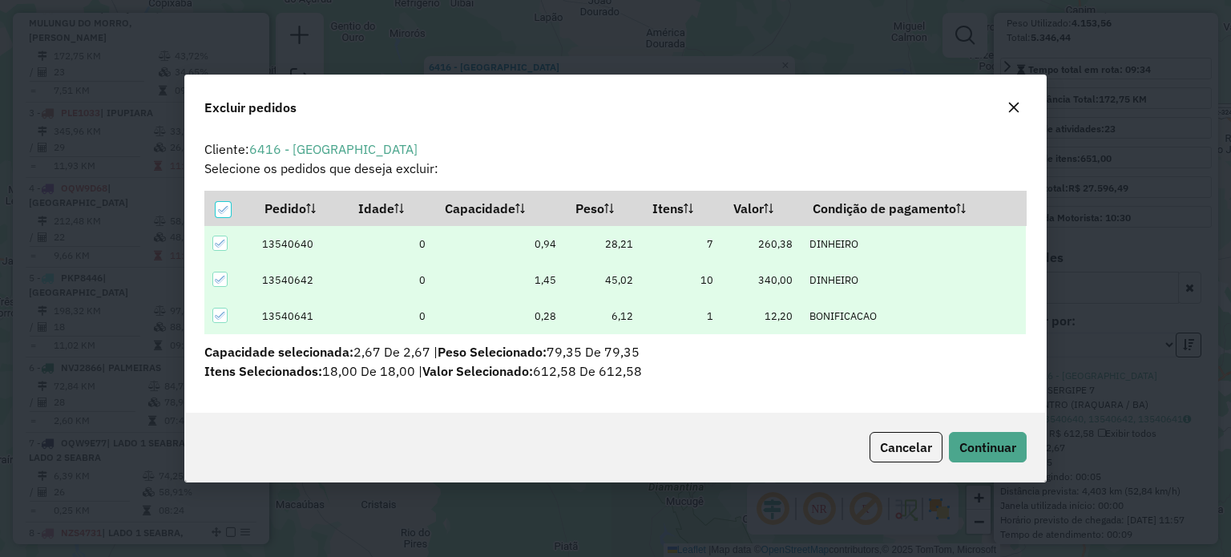
scroll to position [0, 0]
click at [220, 279] on icon at bounding box center [220, 279] width 11 height 11
click at [218, 316] on icon at bounding box center [220, 315] width 11 height 11
click at [994, 447] on span "Continuar" at bounding box center [987, 447] width 57 height 16
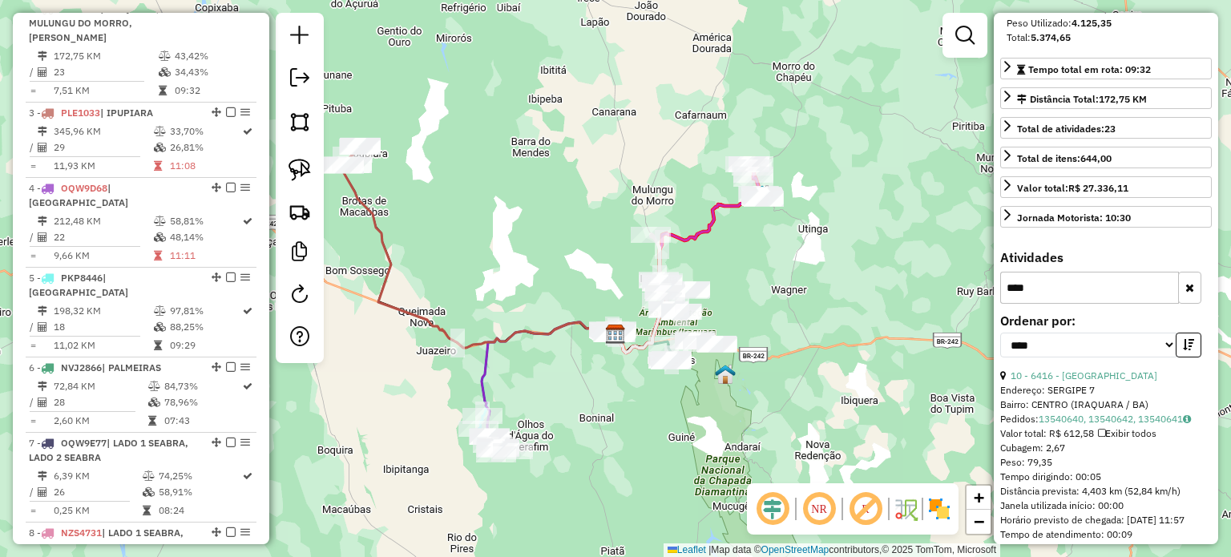
drag, startPoint x: 739, startPoint y: 264, endPoint x: 824, endPoint y: 272, distance: 85.3
click at [824, 272] on div "Janela de atendimento Grade de atendimento Capacidade Transportadoras Veículos …" at bounding box center [615, 278] width 1231 height 557
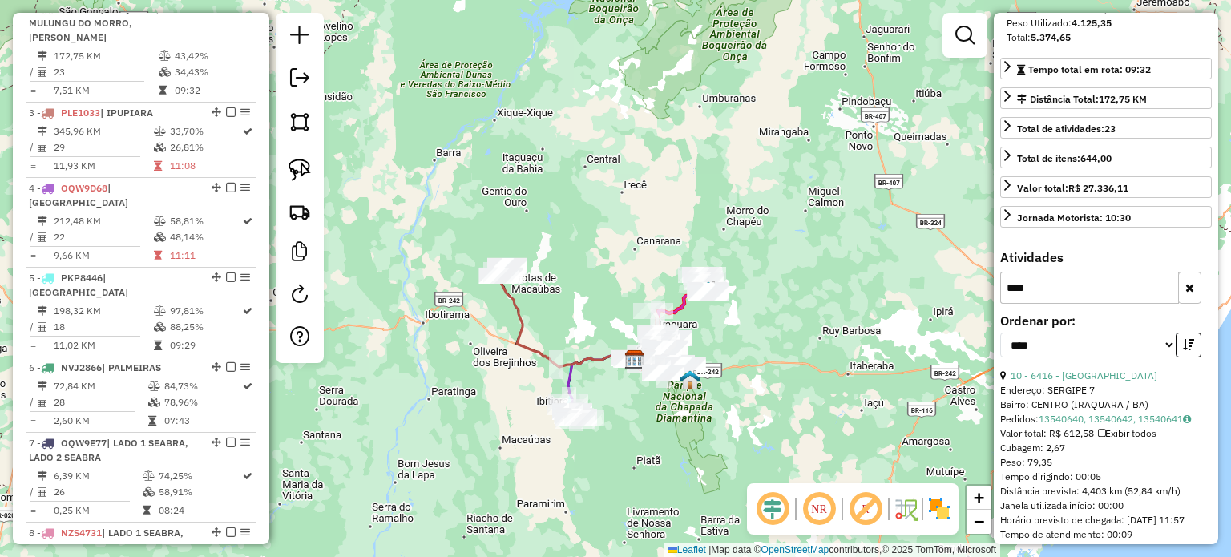
click at [765, 293] on div "Rota 6 - Placa NVJ2866 2220 - MERCADINHO PALMEIRAS Janela de atendimento Grade …" at bounding box center [615, 278] width 1231 height 557
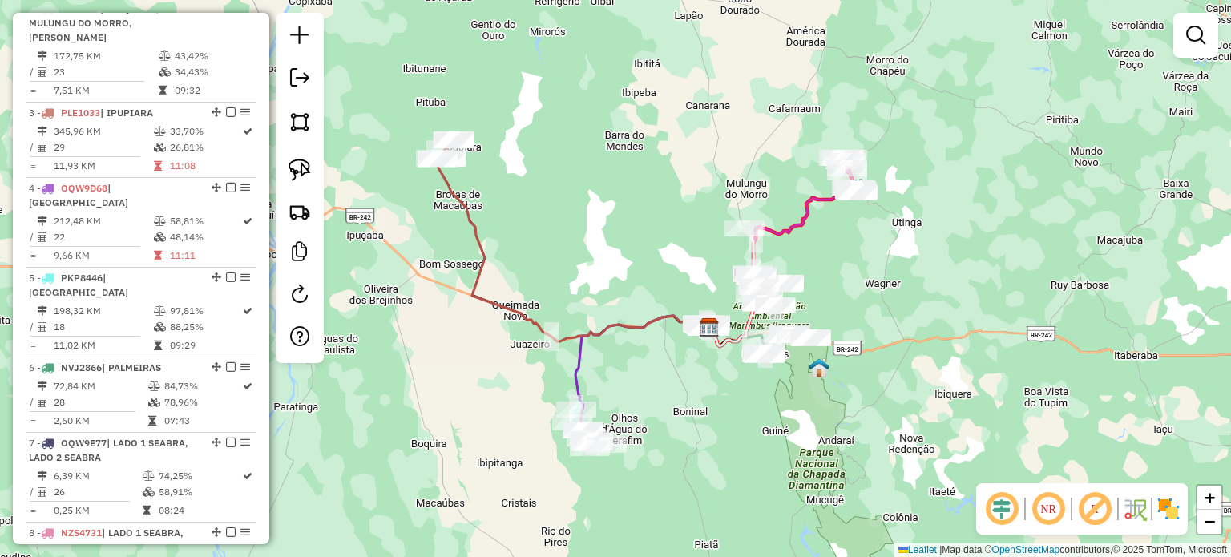
drag, startPoint x: 636, startPoint y: 376, endPoint x: 715, endPoint y: 358, distance: 80.5
click at [715, 358] on div "Janela de atendimento Grade de atendimento Capacidade Transportadoras Veículos …" at bounding box center [615, 278] width 1231 height 557
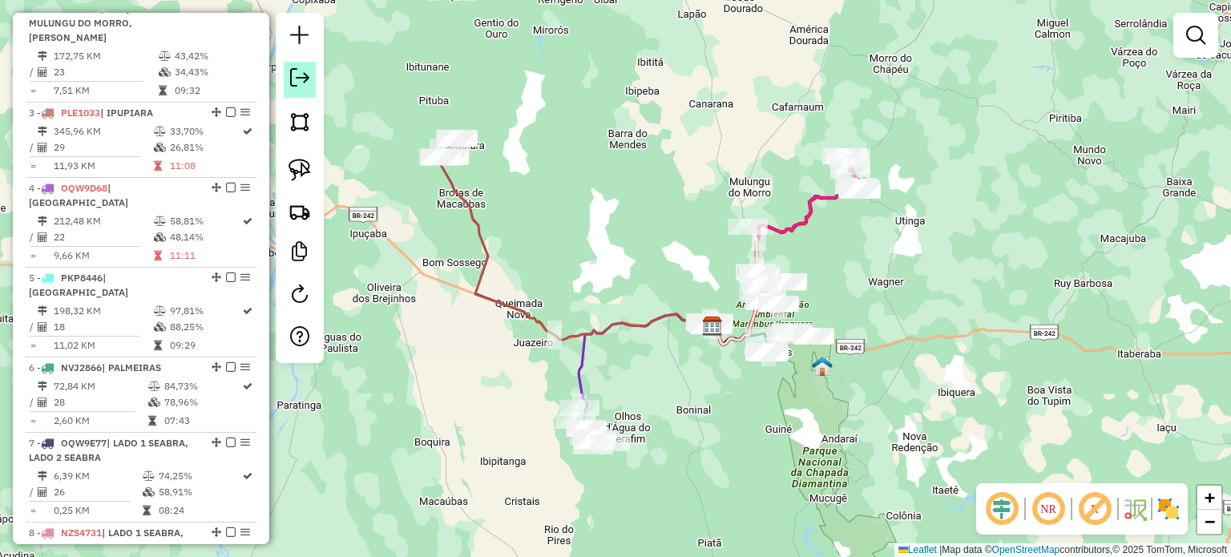
click at [297, 89] on link at bounding box center [300, 80] width 32 height 36
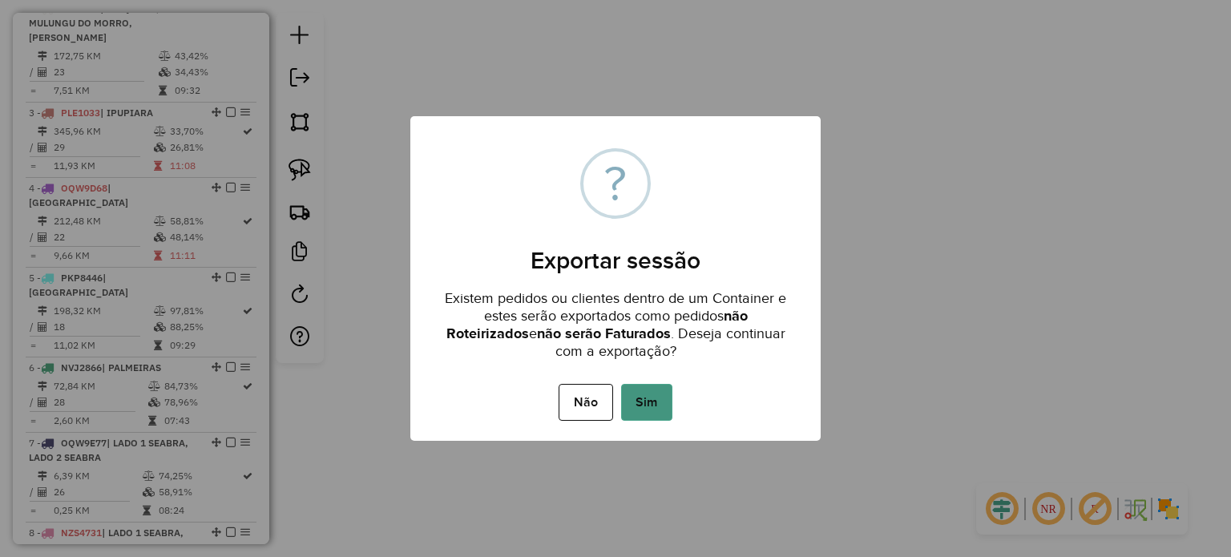
click at [659, 397] on button "Sim" at bounding box center [646, 402] width 51 height 37
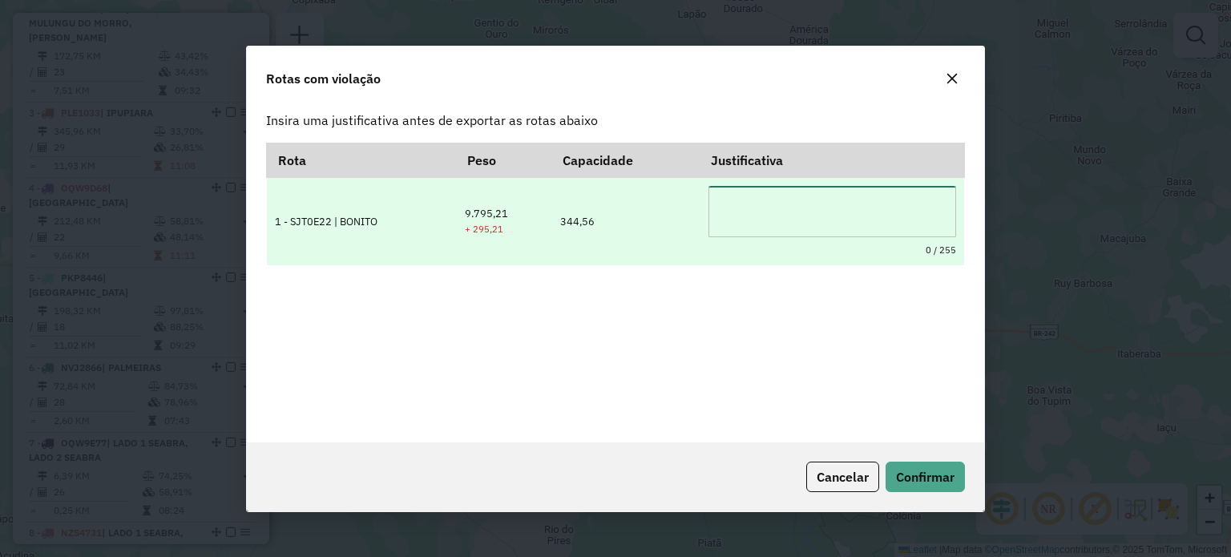
click at [746, 209] on textarea at bounding box center [832, 211] width 248 height 51
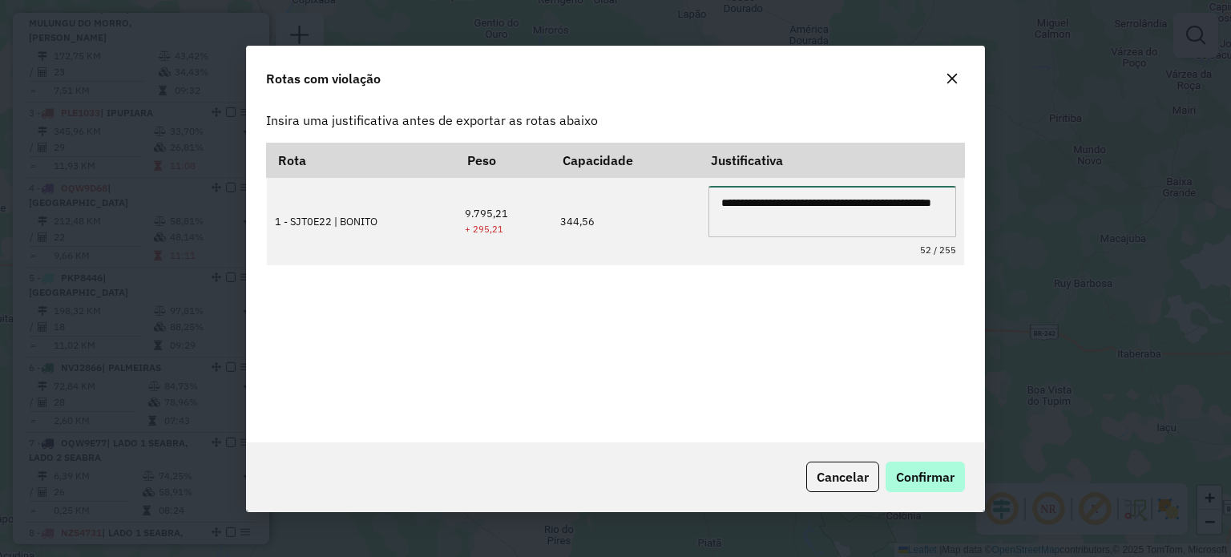
type textarea "**********"
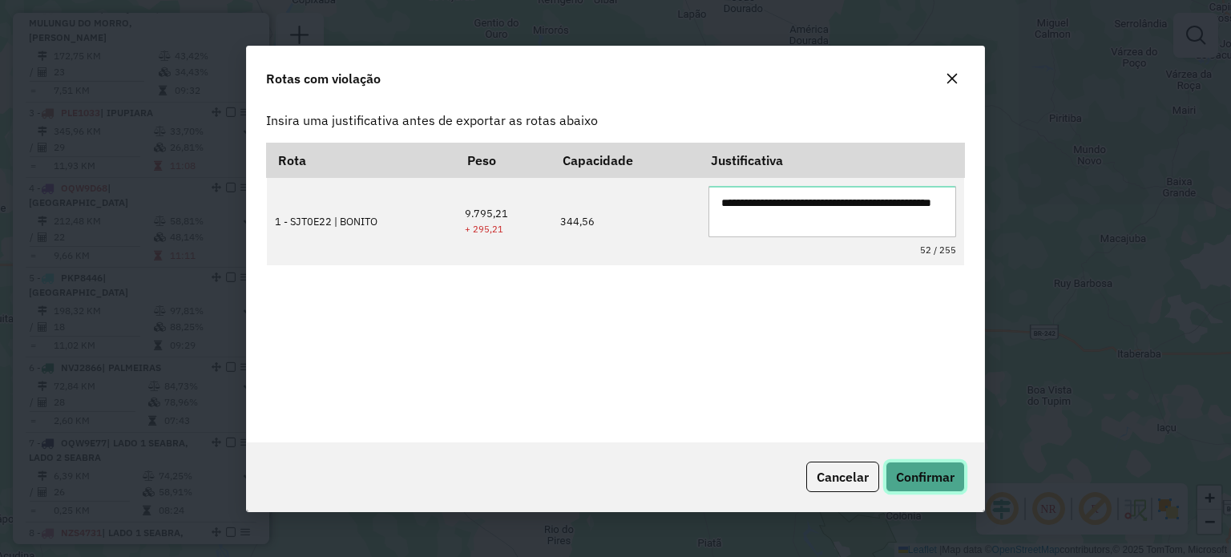
click at [917, 477] on span "Confirmar" at bounding box center [925, 477] width 58 height 16
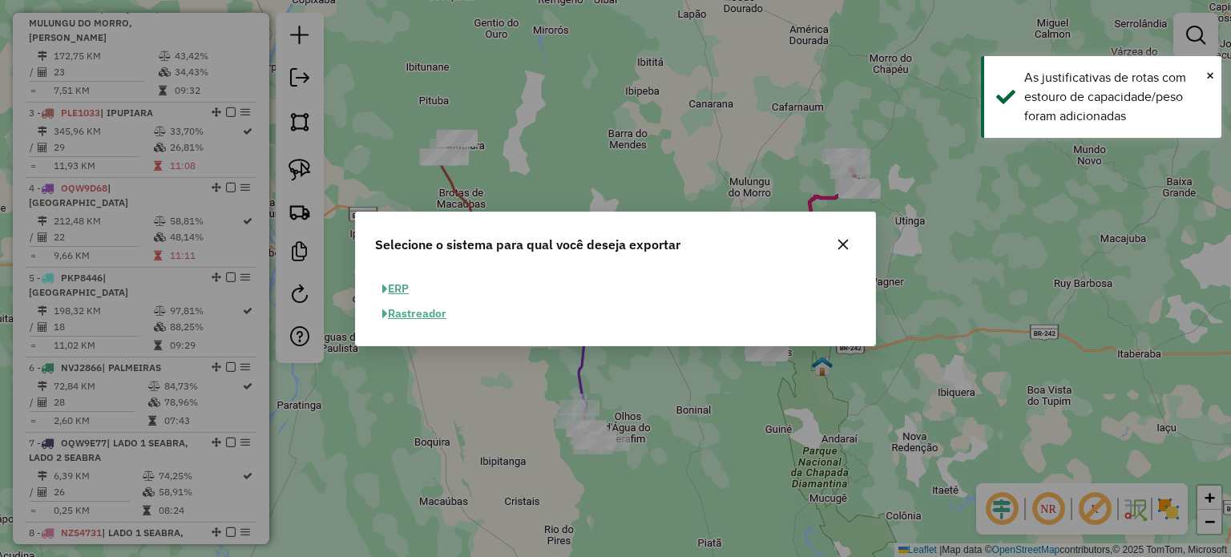
click at [402, 284] on button "ERP" at bounding box center [395, 288] width 41 height 25
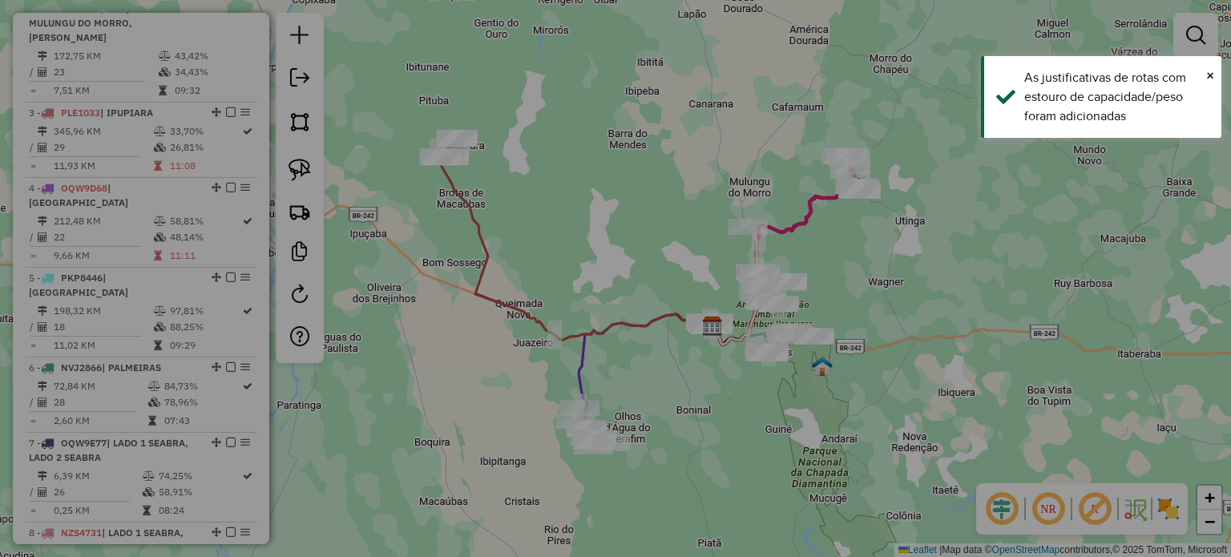
select select "**"
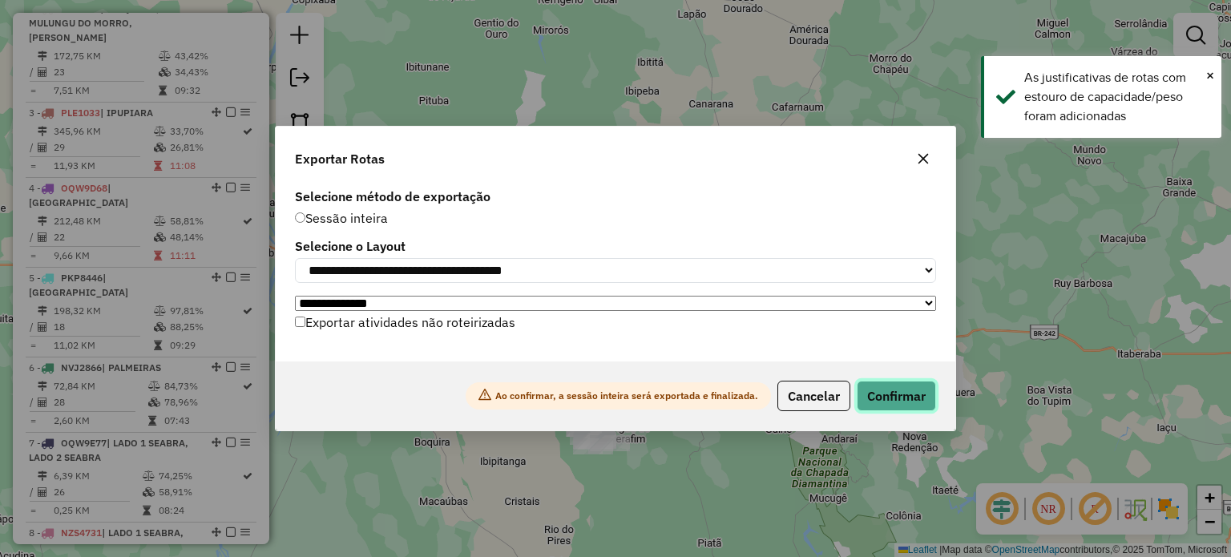
click at [898, 394] on button "Confirmar" at bounding box center [896, 396] width 79 height 30
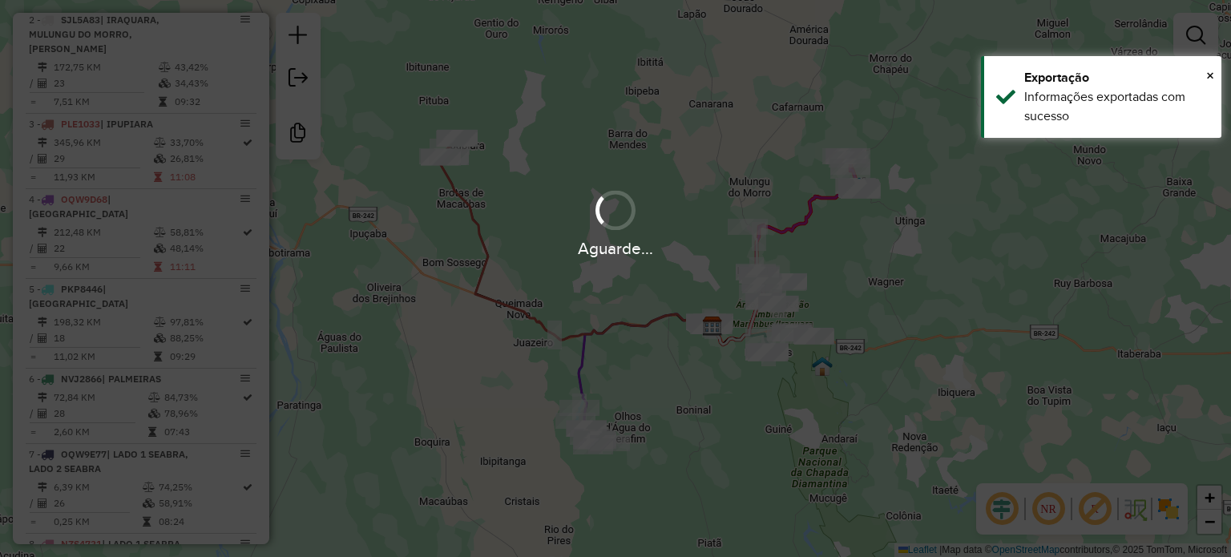
scroll to position [706, 0]
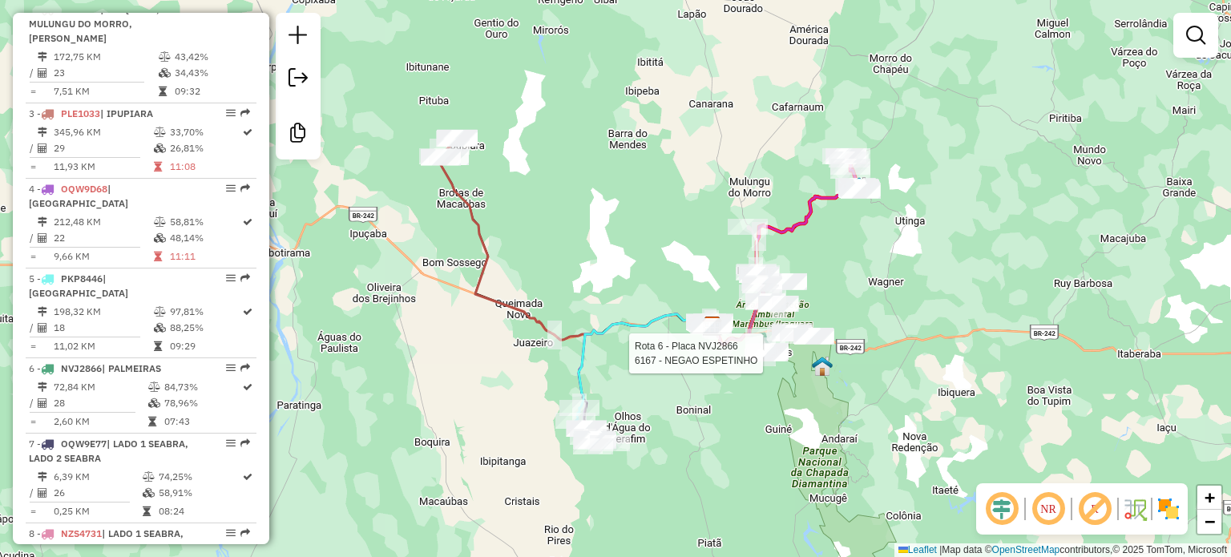
select select "*********"
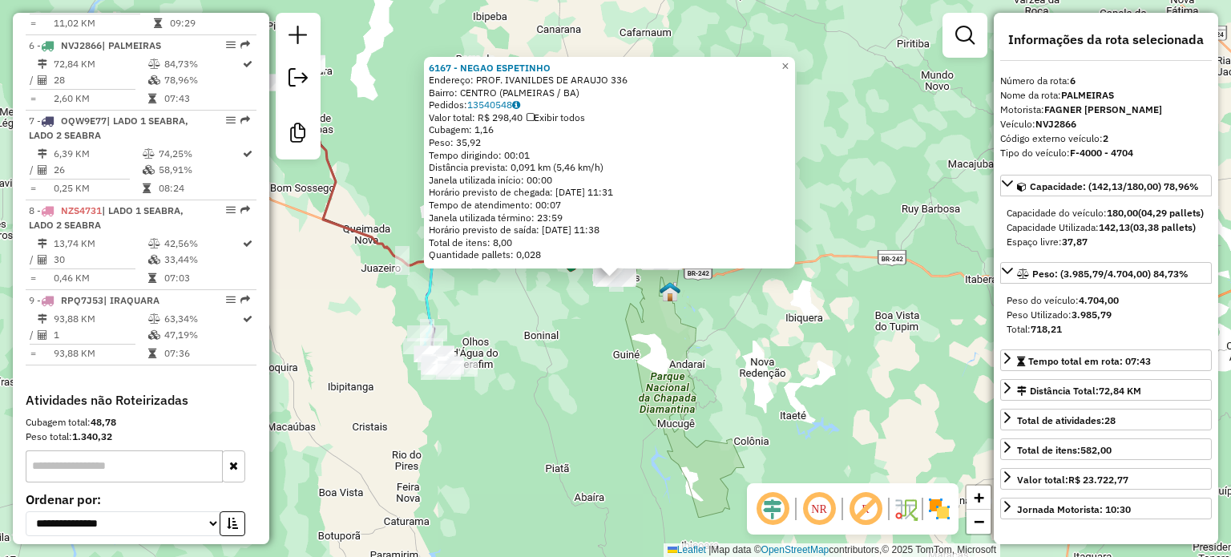
scroll to position [1064, 0]
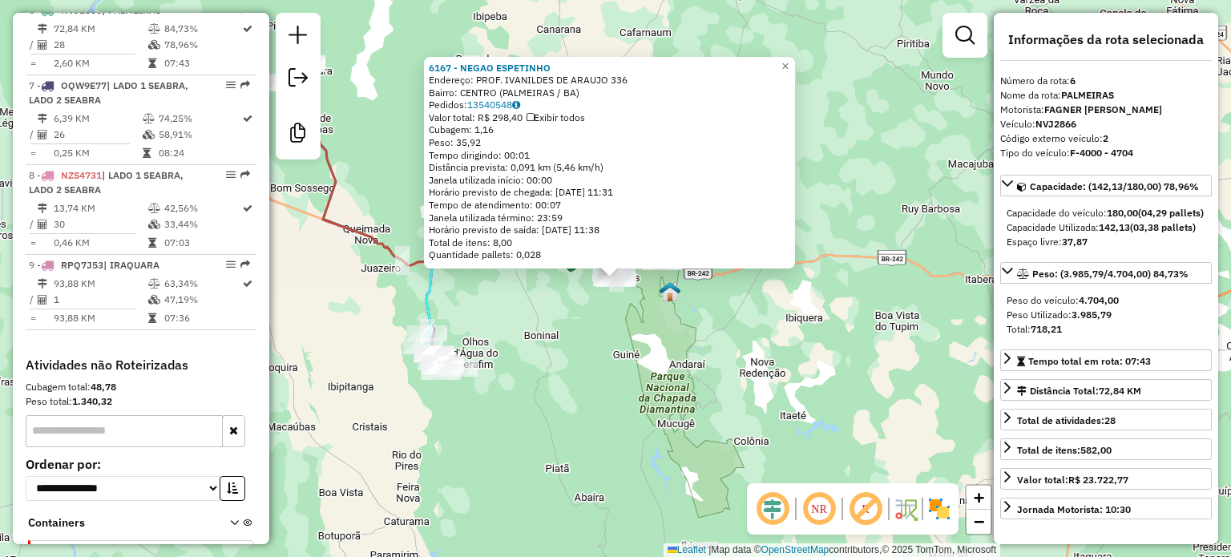
drag, startPoint x: 708, startPoint y: 321, endPoint x: 710, endPoint y: 307, distance: 14.6
click at [708, 314] on div "6167 - NEGAO ESPETINHO Endereço: PROF. IVANILDES DE ARAUJO 336 Bairro: CENTRO (…" at bounding box center [615, 278] width 1231 height 557
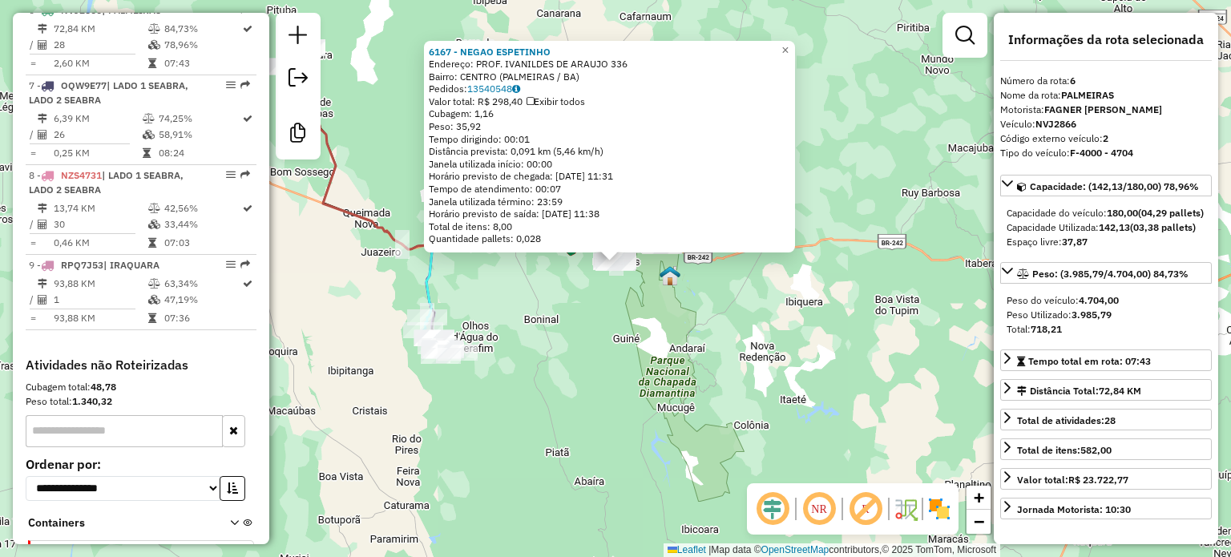
drag, startPoint x: 710, startPoint y: 307, endPoint x: 712, endPoint y: 298, distance: 9.0
click at [710, 309] on div "6167 - NEGAO ESPETINHO Endereço: PROF. IVANILDES DE ARAUJO 336 Bairro: CENTRO (…" at bounding box center [615, 278] width 1231 height 557
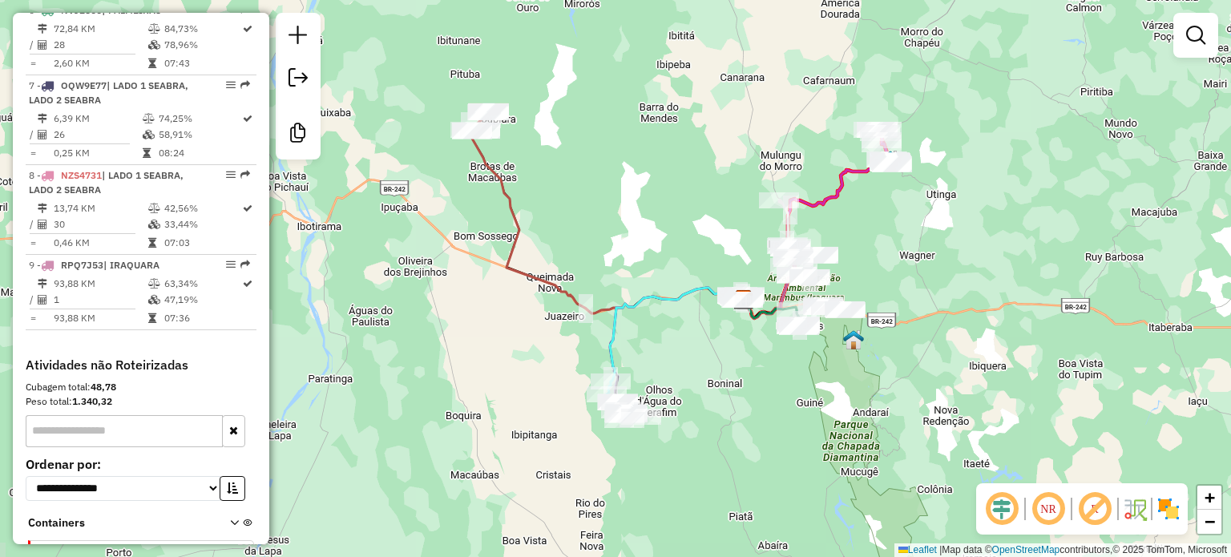
drag, startPoint x: 666, startPoint y: 190, endPoint x: 849, endPoint y: 254, distance: 194.4
click at [849, 254] on div "Rota 2 - Placa SJL5A83 5708 - MERC MM PARNAIBA Janela de atendimento Grade de a…" at bounding box center [615, 278] width 1231 height 557
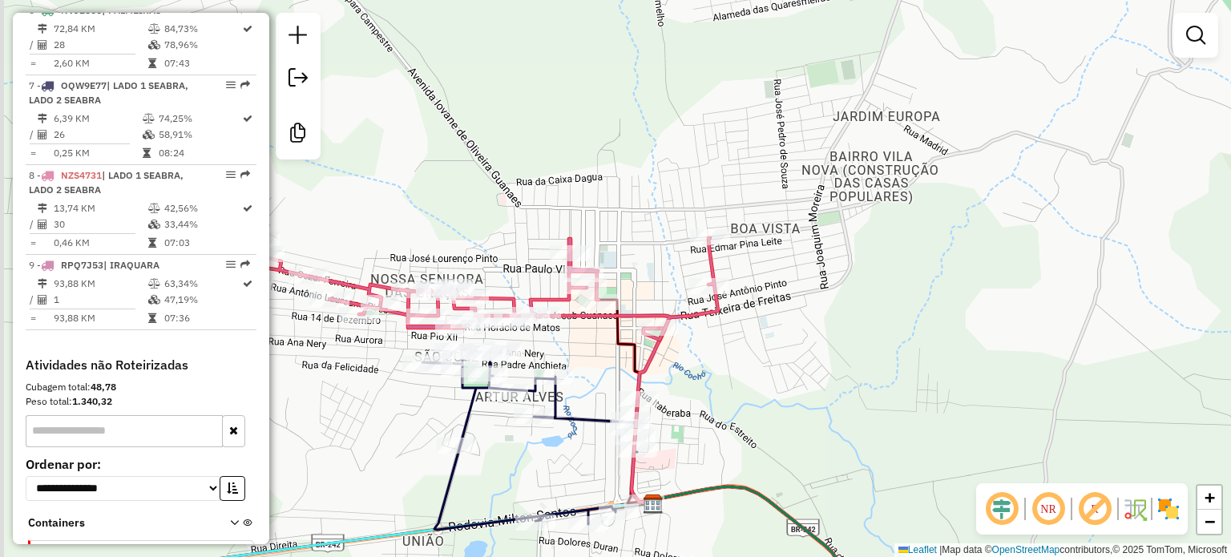
drag, startPoint x: 731, startPoint y: 376, endPoint x: 856, endPoint y: 332, distance: 132.6
click at [856, 333] on div "Rota 2 - Placa SJL5A83 5706 - MERC JS PARNAIBA Janela de atendimento Grade de a…" at bounding box center [615, 278] width 1231 height 557
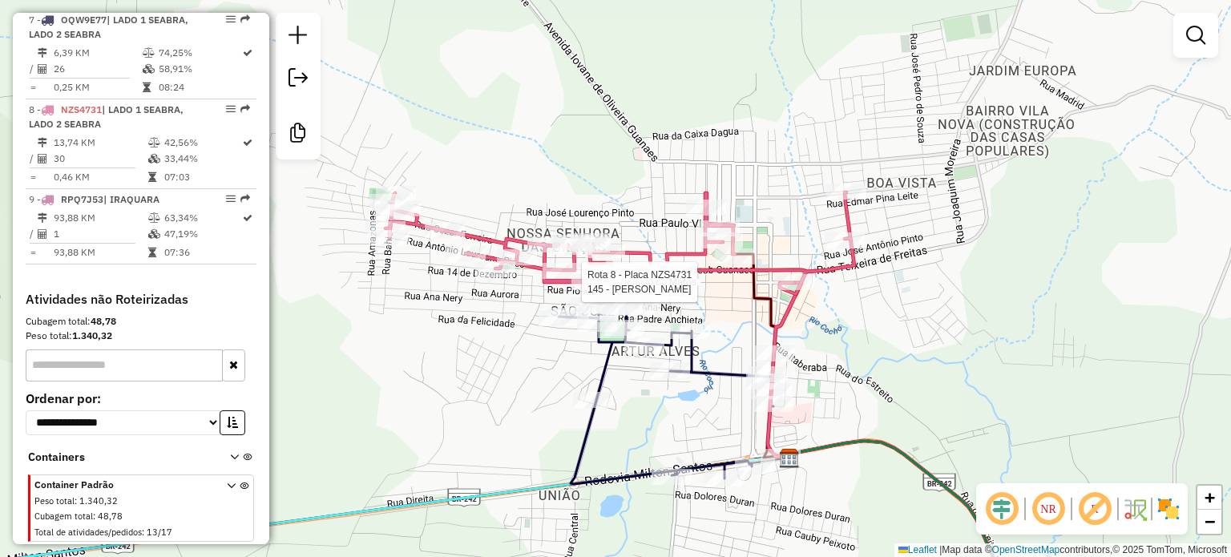
select select "*********"
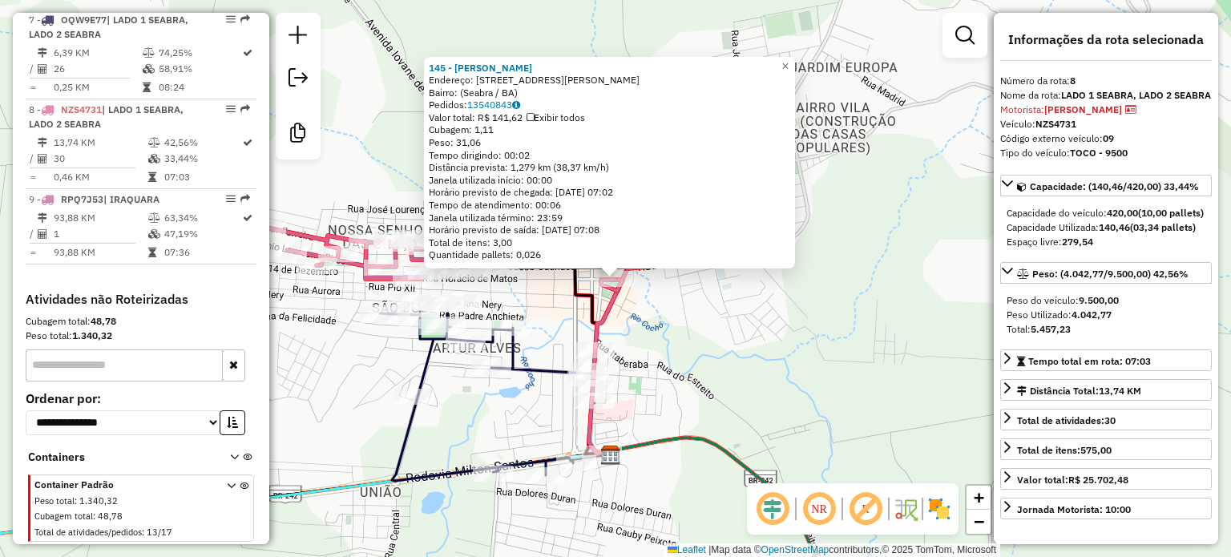
scroll to position [1141, 0]
click at [785, 358] on div "145 - REGINALDO ALVES DE SOUSA FILHO Endereço: Rua Horácio de Matos, 22 Bairro:…" at bounding box center [615, 278] width 1231 height 557
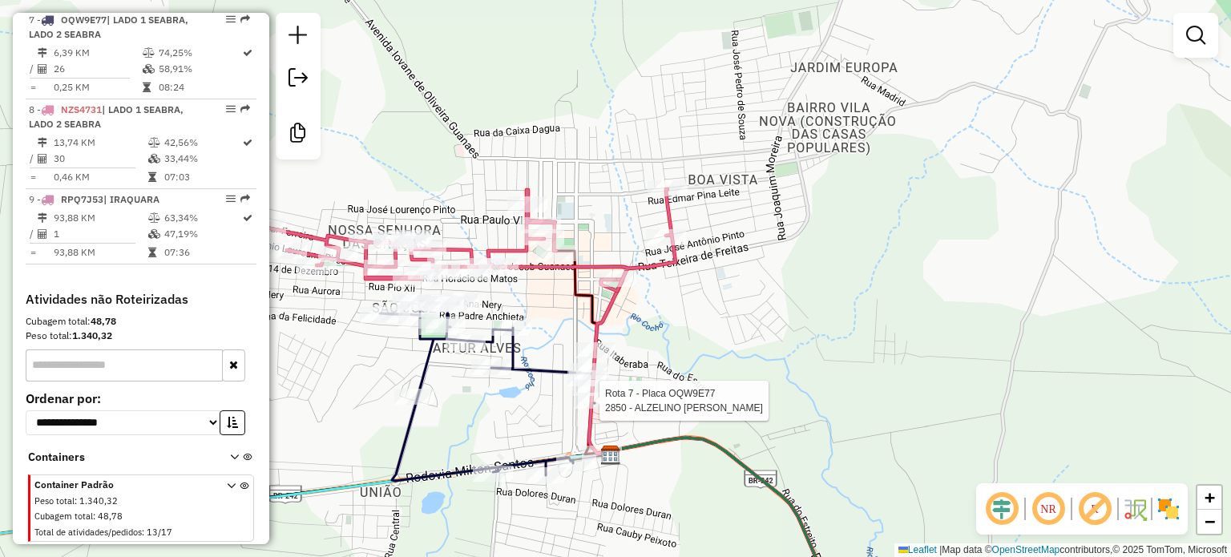
select select "*********"
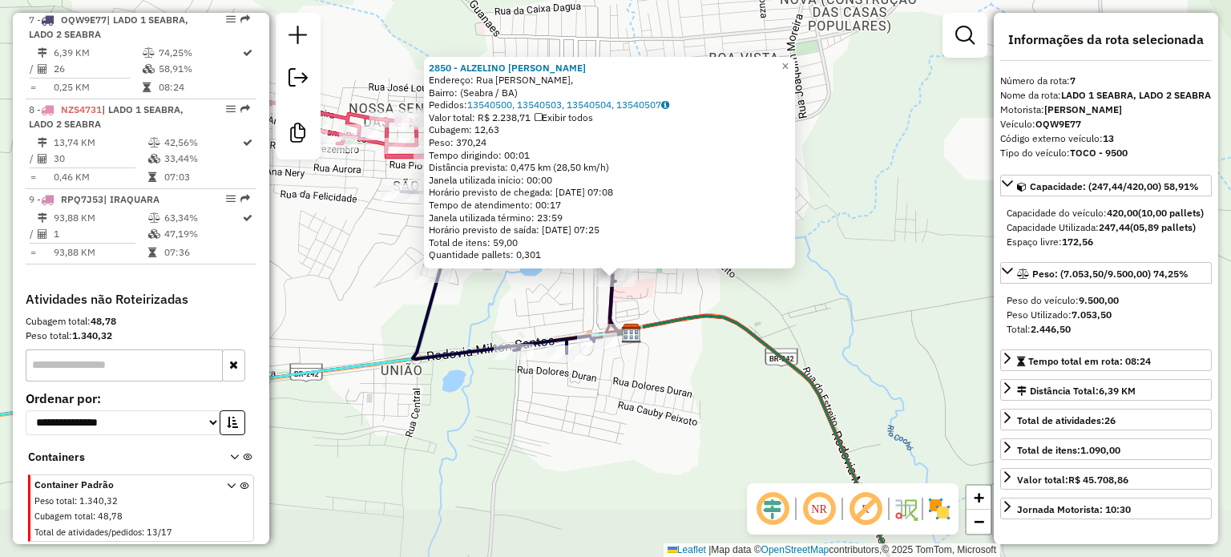
scroll to position [1140, 0]
drag, startPoint x: 598, startPoint y: 453, endPoint x: 602, endPoint y: 445, distance: 9.0
click at [599, 452] on div "2850 - ALZELINO PEDRO DE ALCANTARA Endereço: Rua Antolino Alves Almeida, Bairro…" at bounding box center [615, 278] width 1231 height 557
click at [517, 393] on div "2850 - ALZELINO PEDRO DE ALCANTARA Endereço: Rua Antolino Alves Almeida, Bairro…" at bounding box center [615, 278] width 1231 height 557
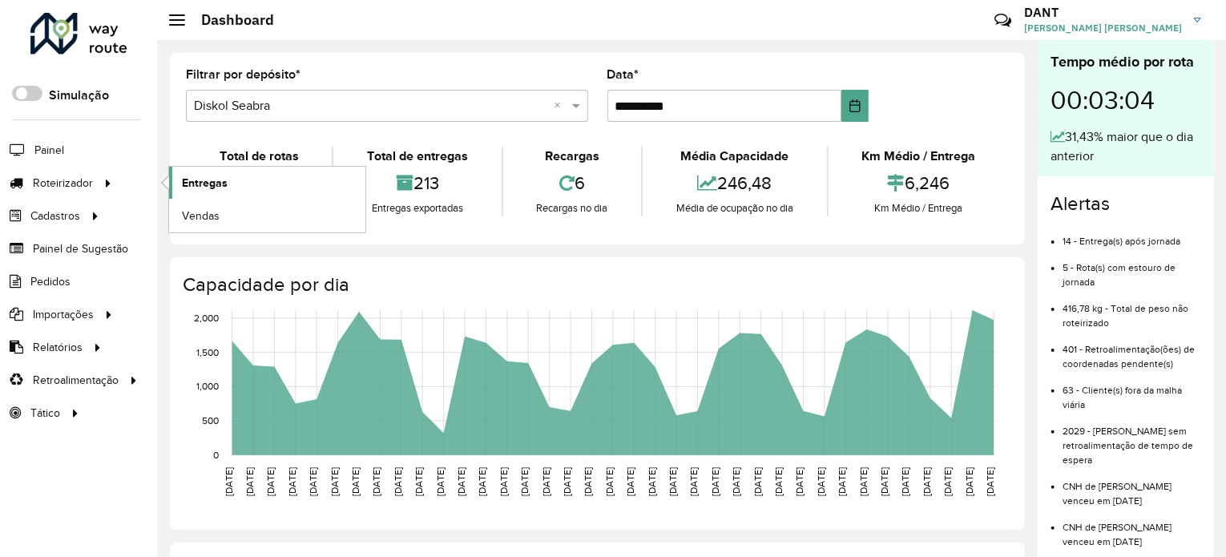
click at [224, 181] on span "Entregas" at bounding box center [205, 183] width 46 height 17
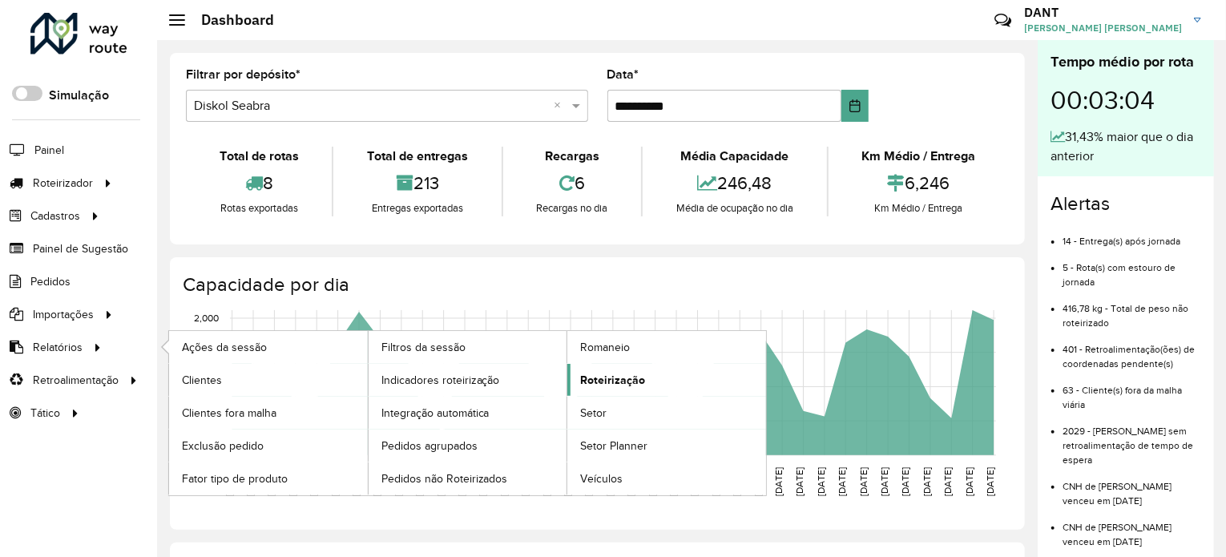
click at [631, 380] on span "Roteirização" at bounding box center [612, 380] width 65 height 17
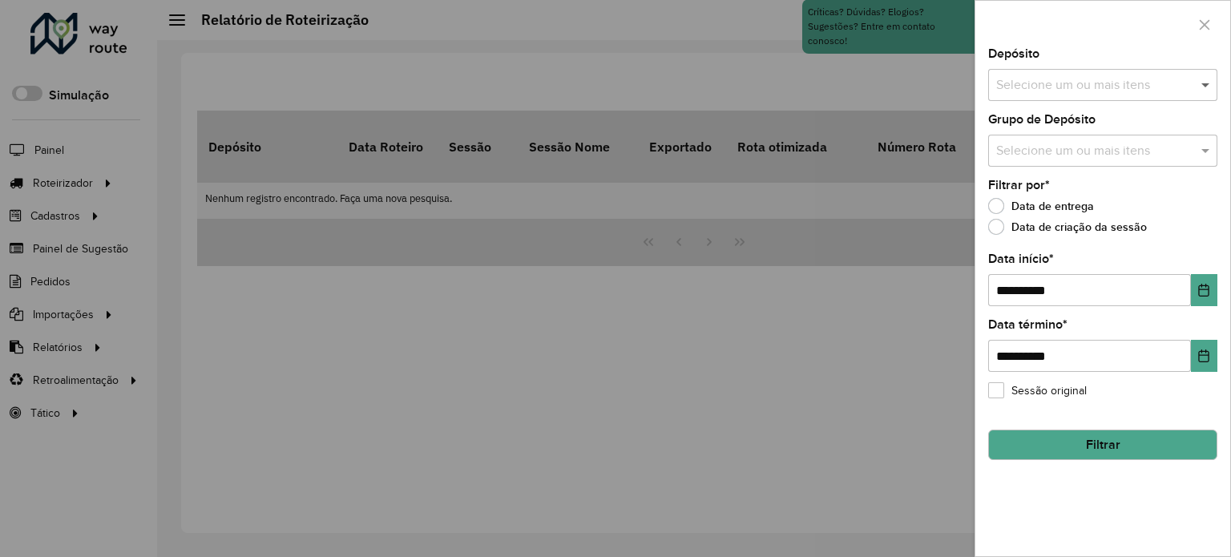
click at [1203, 88] on span at bounding box center [1207, 84] width 20 height 19
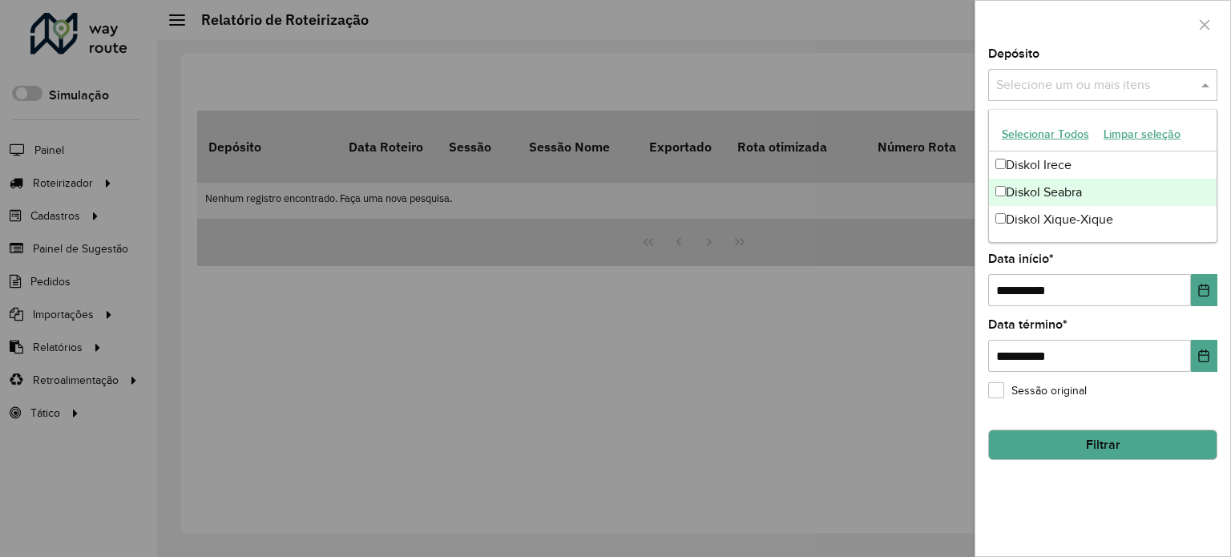
click at [1088, 188] on div "Diskol Seabra" at bounding box center [1103, 192] width 228 height 27
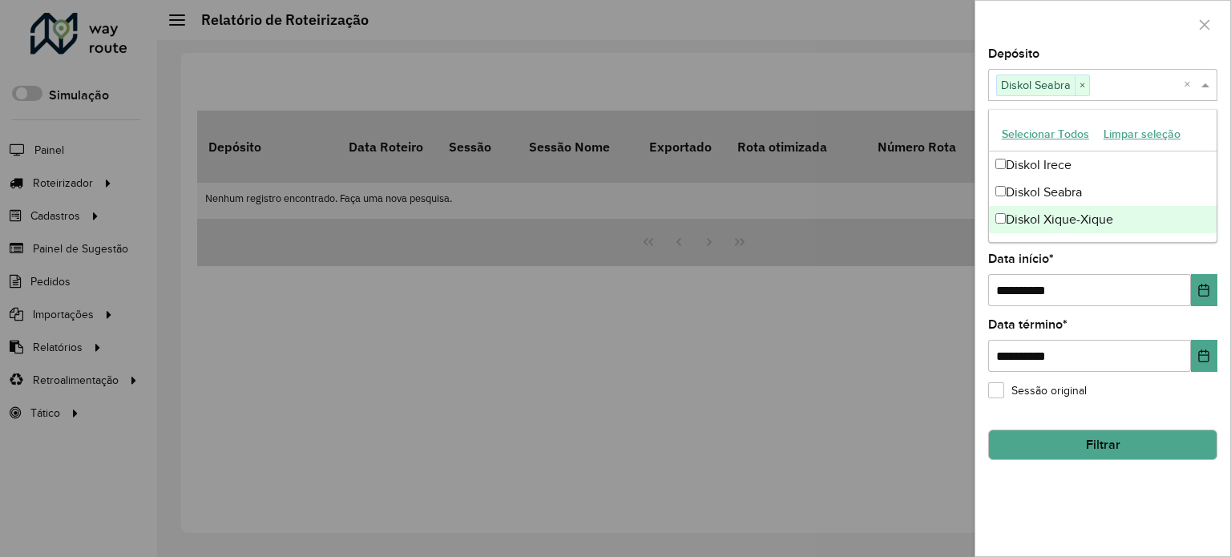
click at [1039, 499] on div "**********" at bounding box center [1102, 302] width 255 height 508
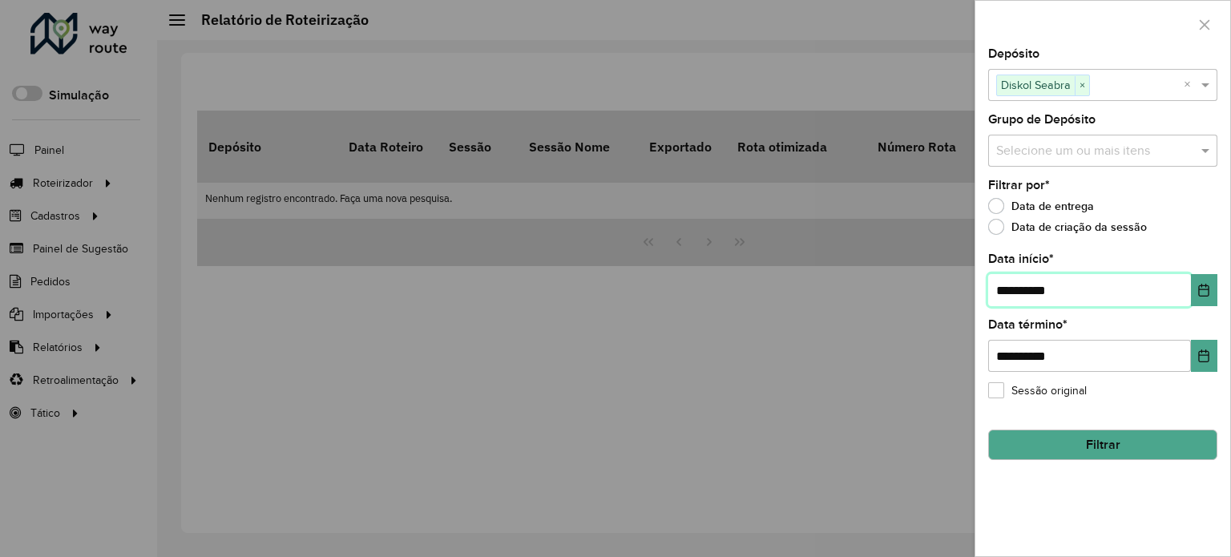
drag, startPoint x: 1008, startPoint y: 288, endPoint x: 1038, endPoint y: 315, distance: 40.3
click at [1010, 288] on input "**********" at bounding box center [1089, 290] width 203 height 32
type input "**********"
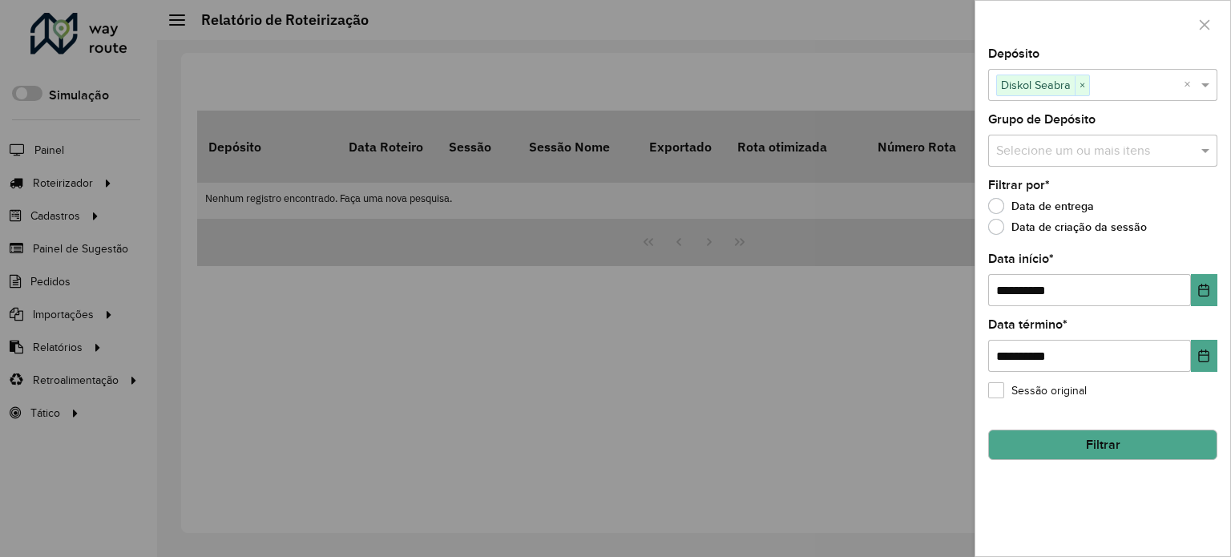
click at [1099, 438] on button "Filtrar" at bounding box center [1102, 445] width 229 height 30
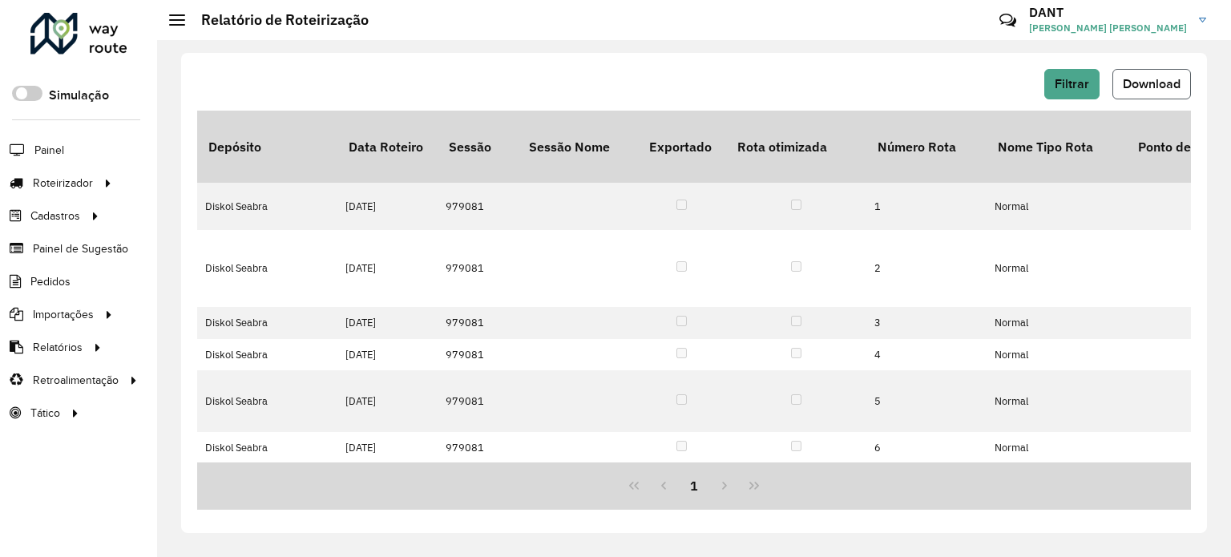
click at [1151, 88] on span "Download" at bounding box center [1152, 84] width 58 height 14
